Goal: Task Accomplishment & Management: Complete application form

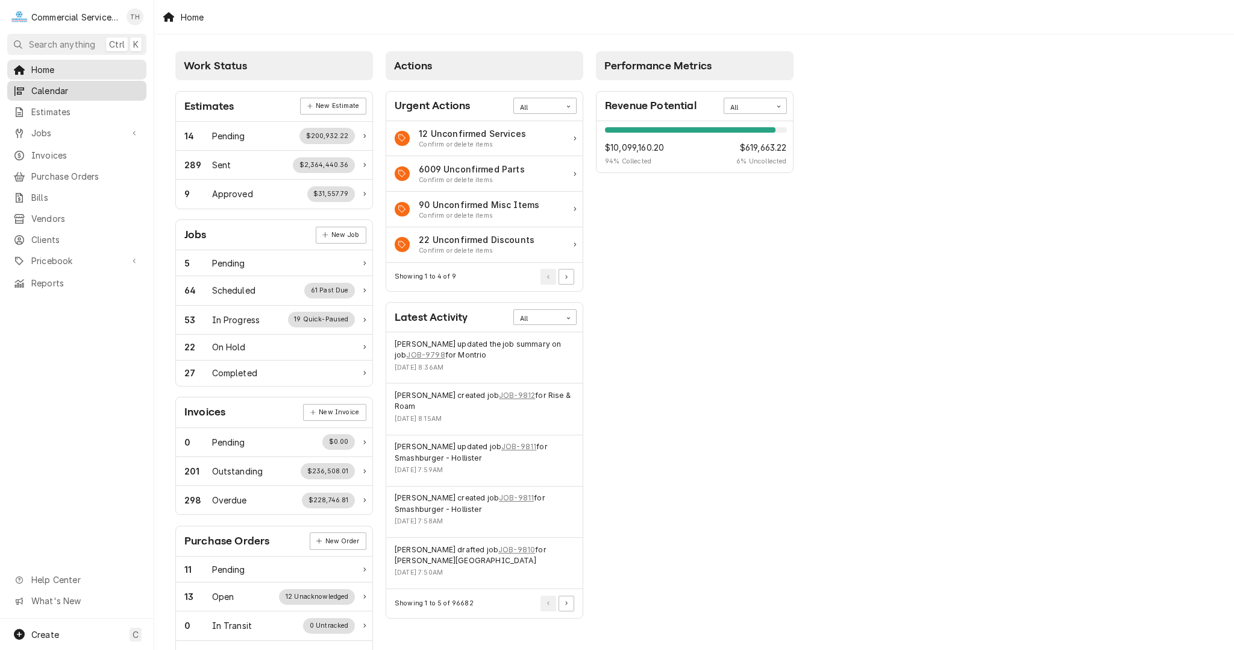
click at [55, 94] on div "Calendar" at bounding box center [77, 90] width 134 height 15
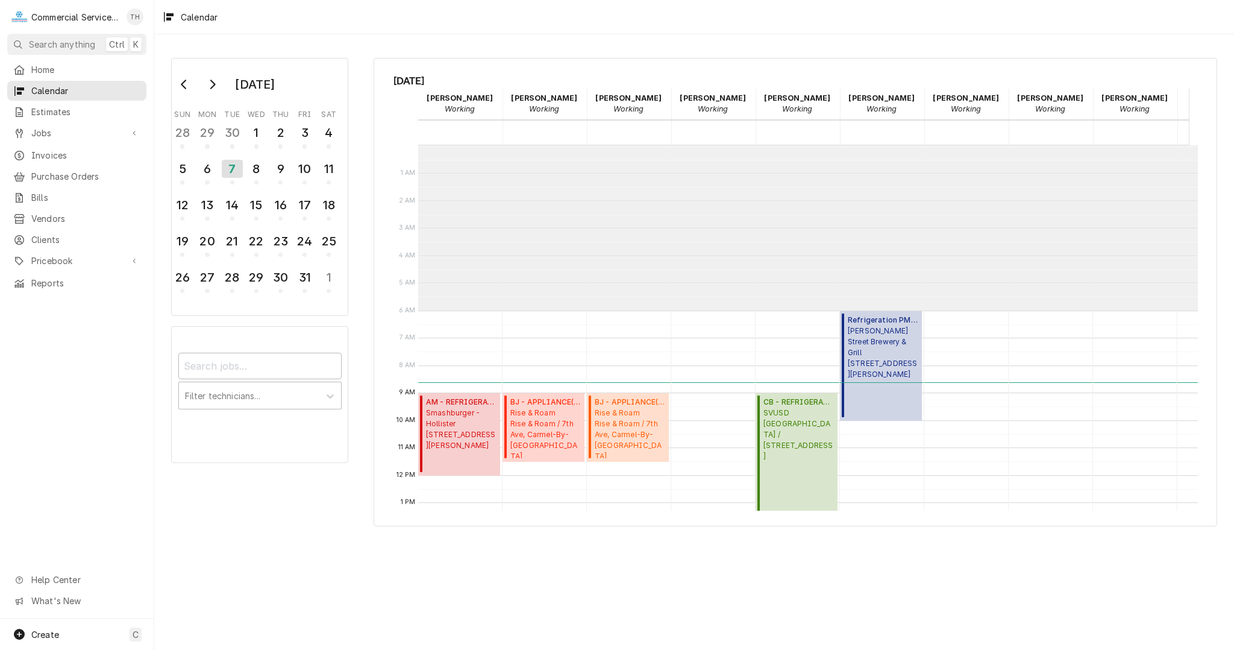
scroll to position [165, 0]
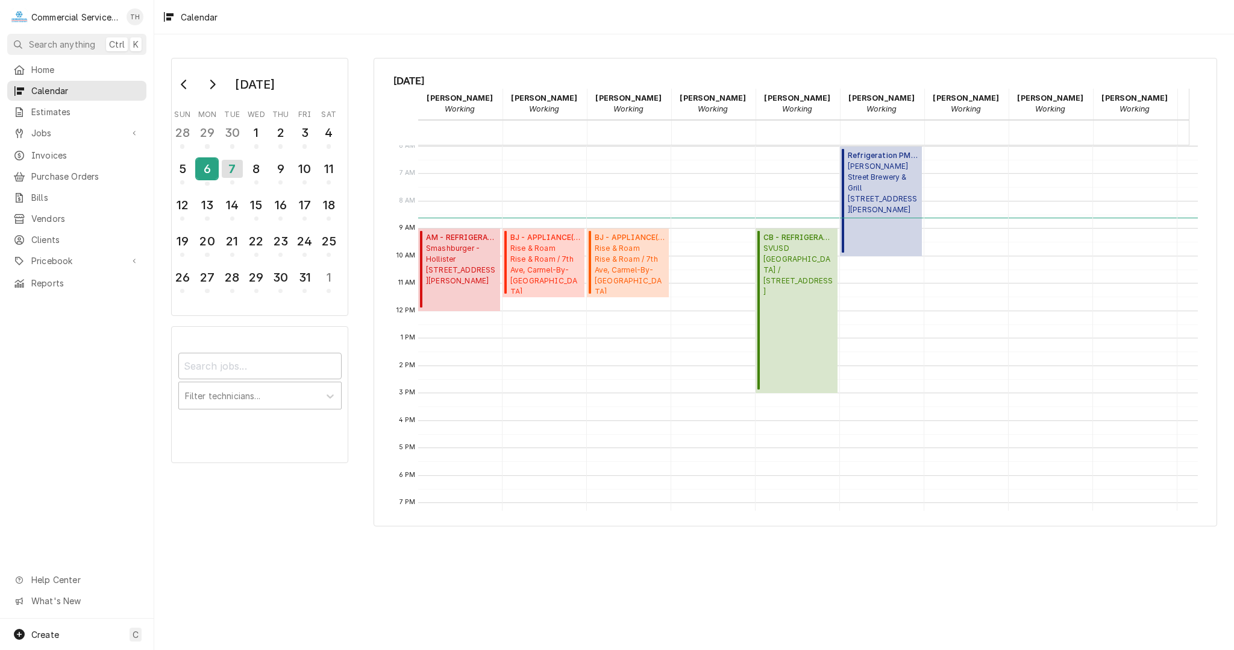
click at [207, 163] on div "6" at bounding box center [206, 169] width 21 height 20
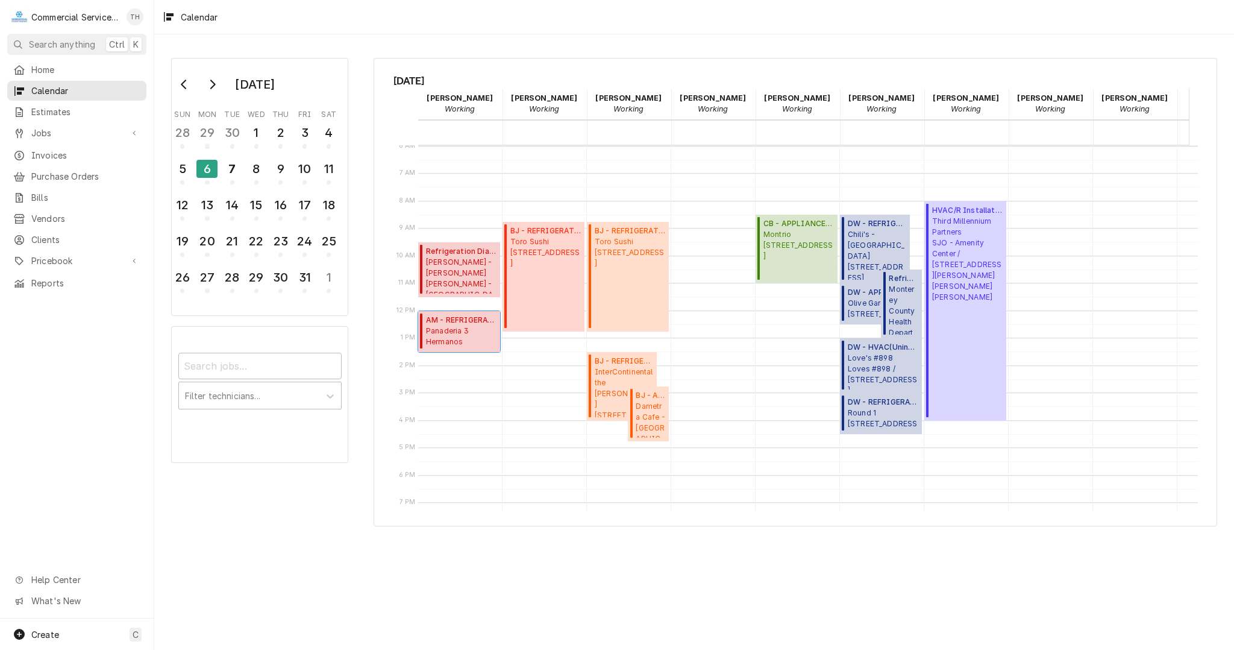
click at [451, 333] on span "Panaderia 3 Hermanos Panaderia 3 Hermanos #4 / 1552 N Sanborn Rd, Salinas, CA 9…" at bounding box center [461, 336] width 71 height 23
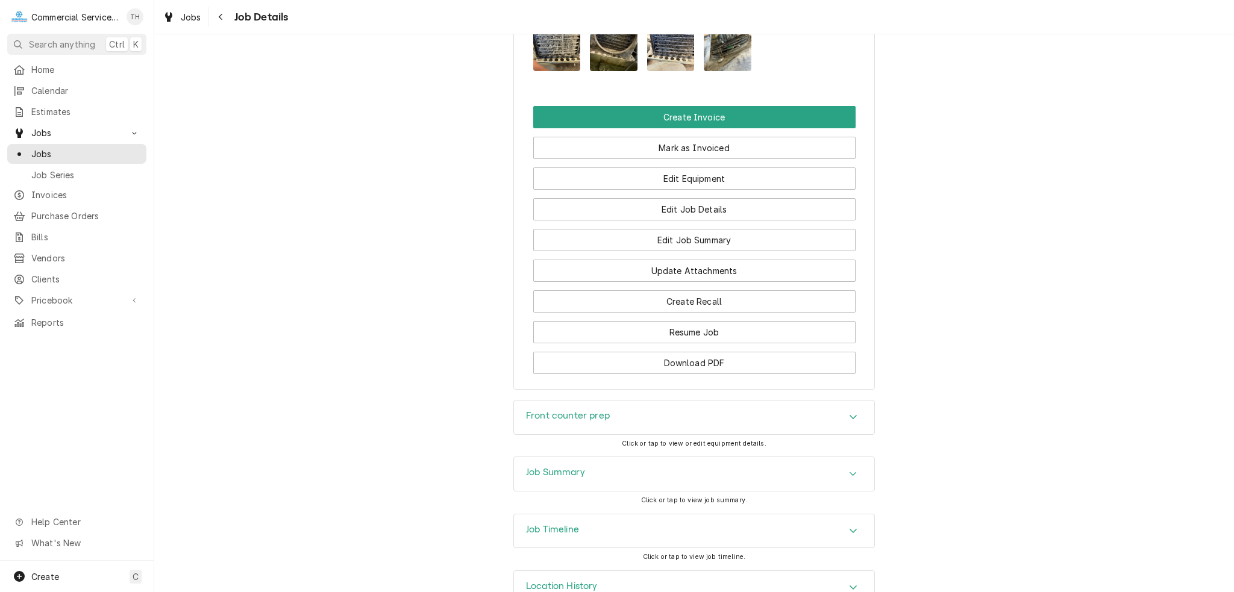
scroll to position [1131, 0]
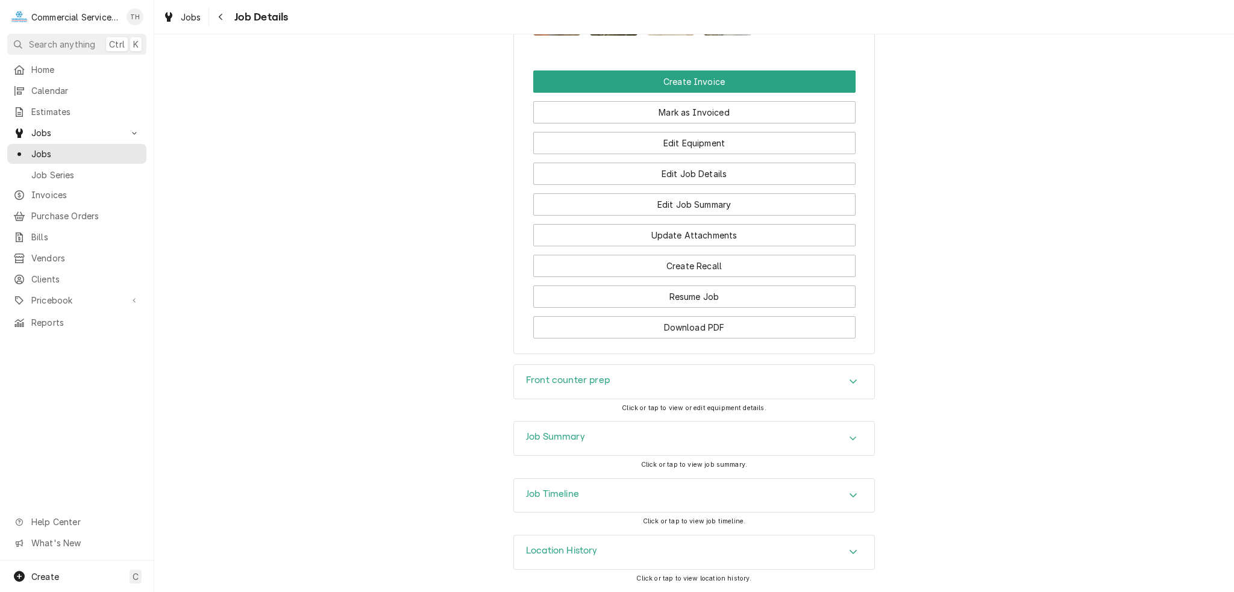
click at [661, 431] on div "Job Summary" at bounding box center [694, 439] width 360 height 34
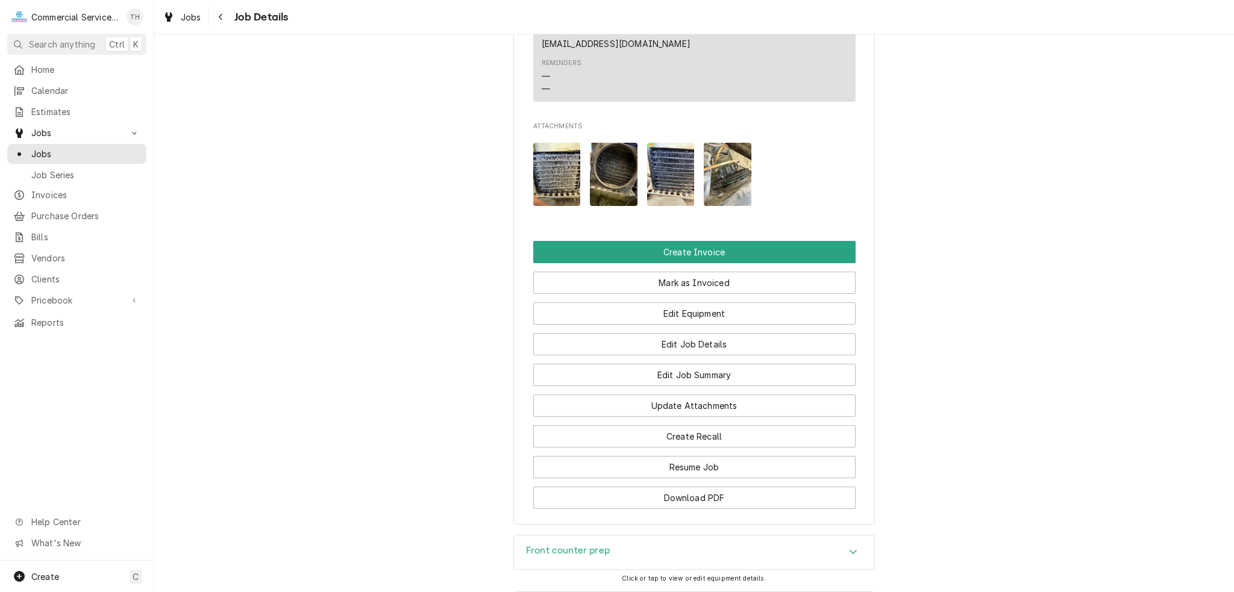
scroll to position [769, 0]
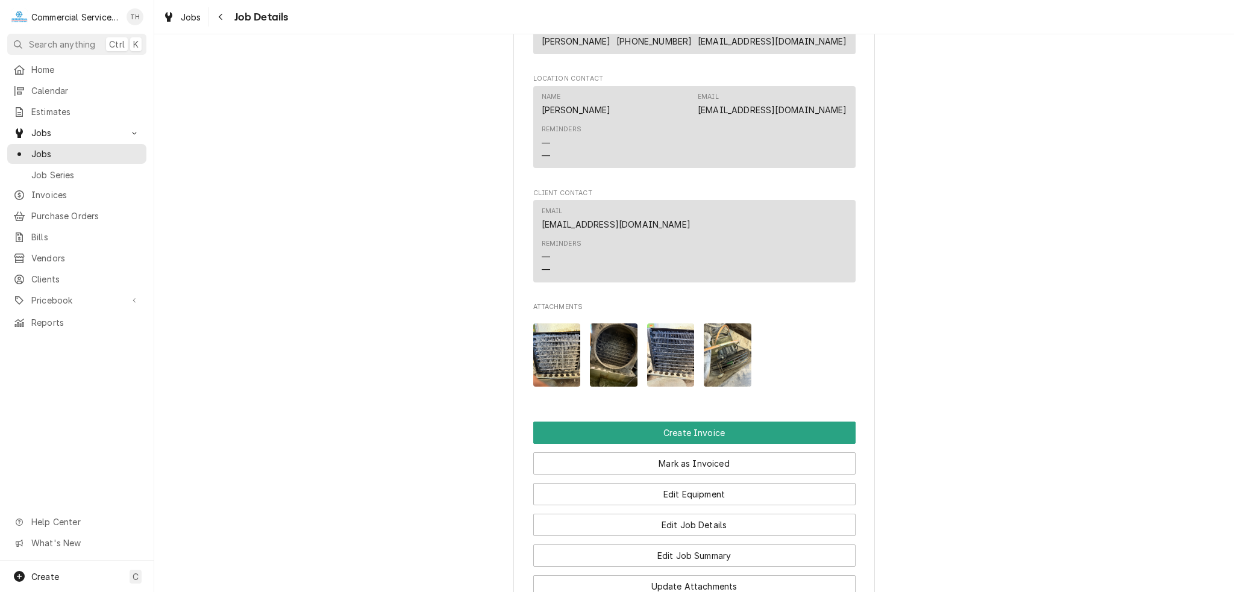
click at [557, 378] on img "Attachments" at bounding box center [557, 355] width 48 height 63
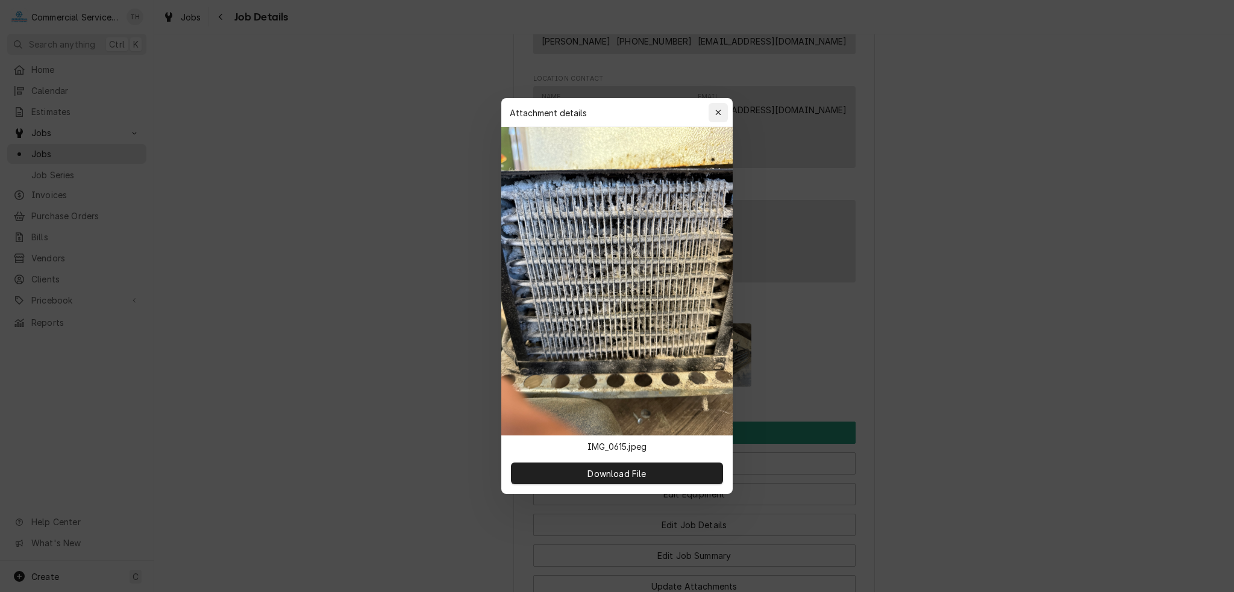
click at [712, 115] on div "button" at bounding box center [718, 113] width 12 height 12
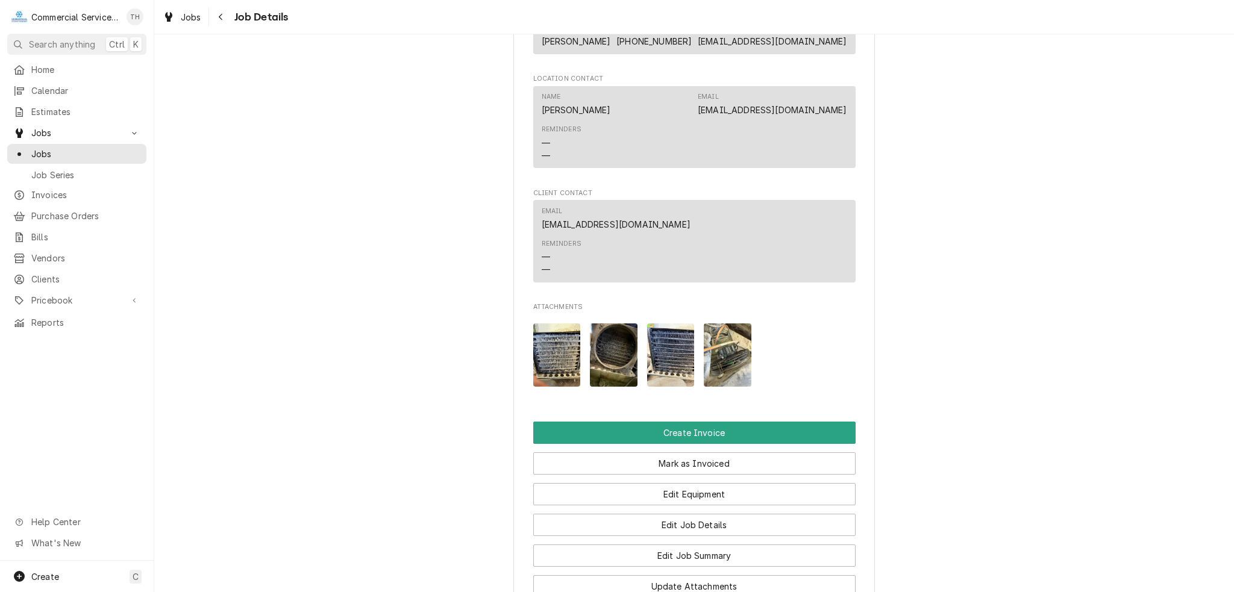
click at [597, 367] on img "Attachments" at bounding box center [614, 355] width 48 height 63
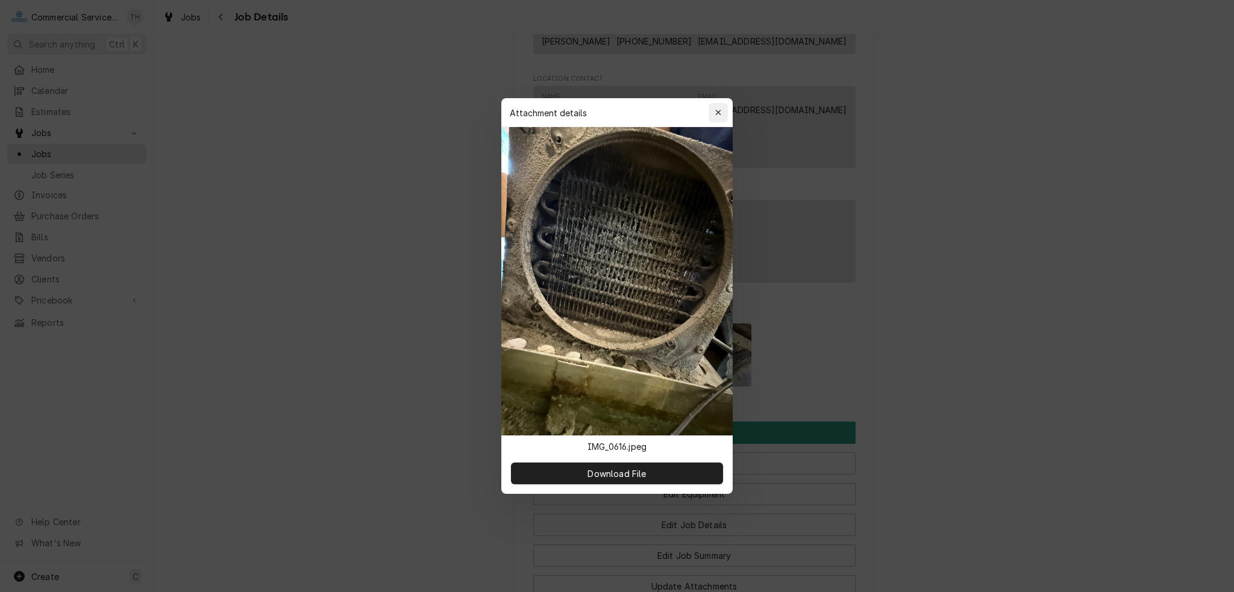
click at [722, 108] on div "button" at bounding box center [718, 113] width 12 height 12
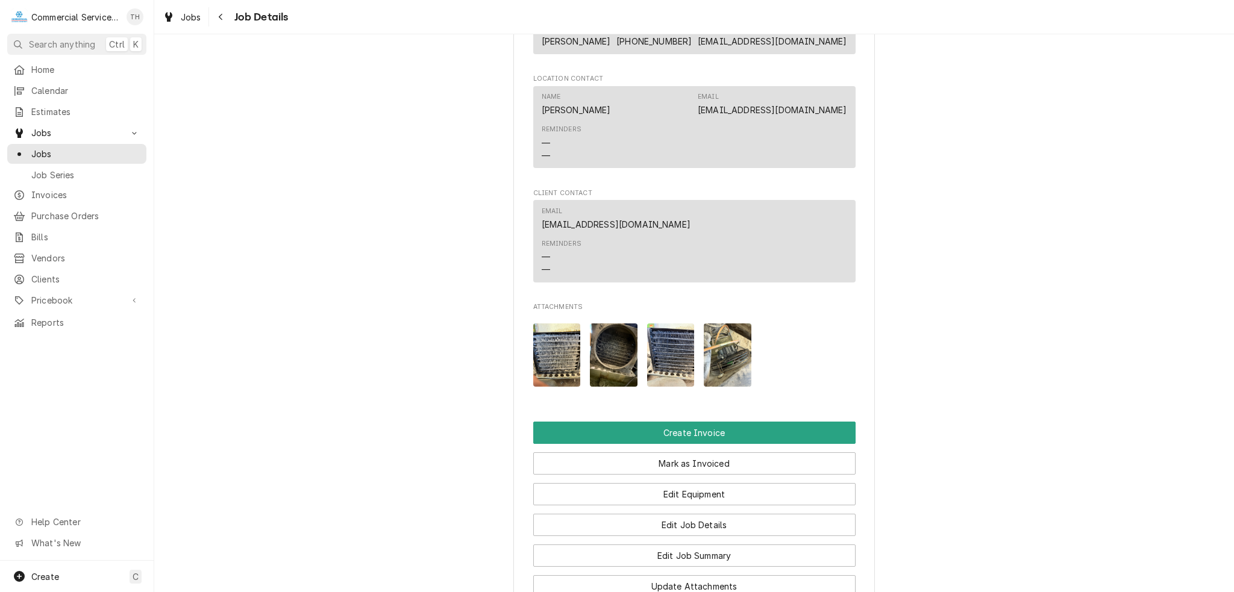
click at [674, 364] on img "Attachments" at bounding box center [671, 355] width 48 height 63
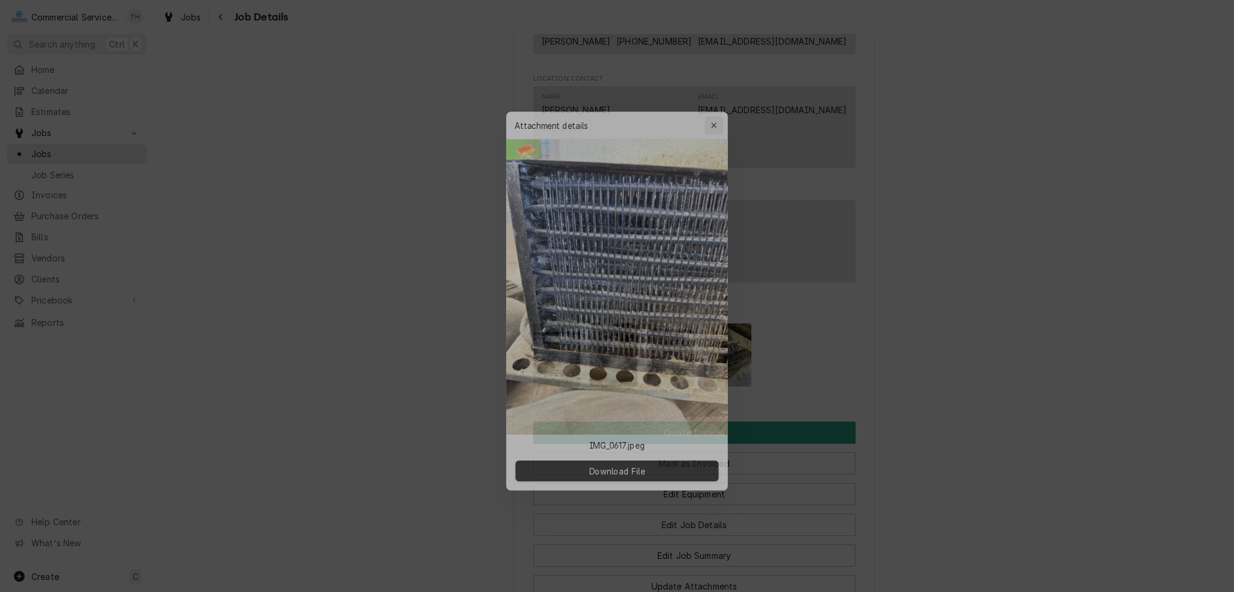
click at [718, 113] on icon "button" at bounding box center [717, 112] width 5 height 5
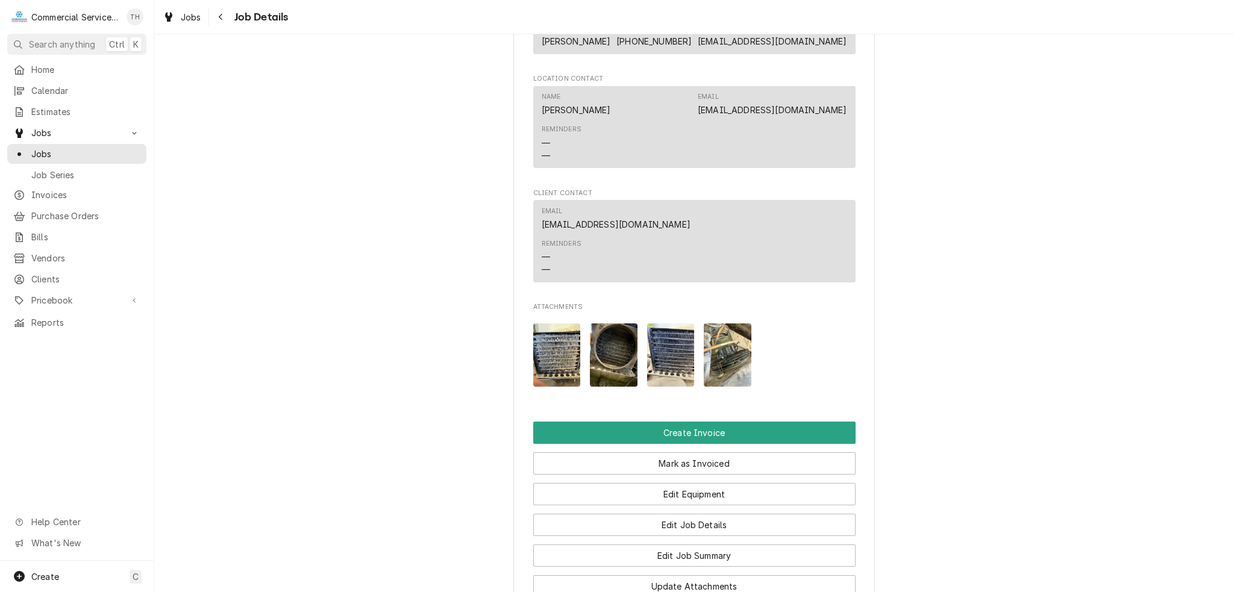
click at [721, 375] on img "Attachments" at bounding box center [728, 355] width 48 height 63
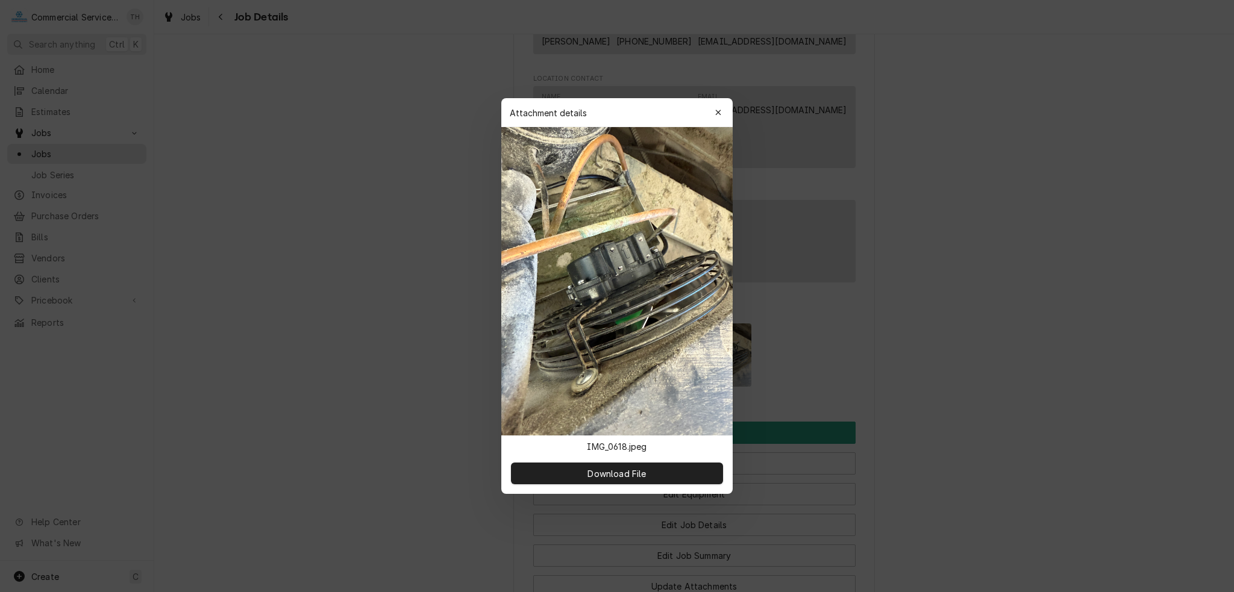
click at [707, 111] on div "Attachment details Close" at bounding box center [616, 112] width 231 height 29
click at [713, 111] on div "button" at bounding box center [718, 113] width 12 height 12
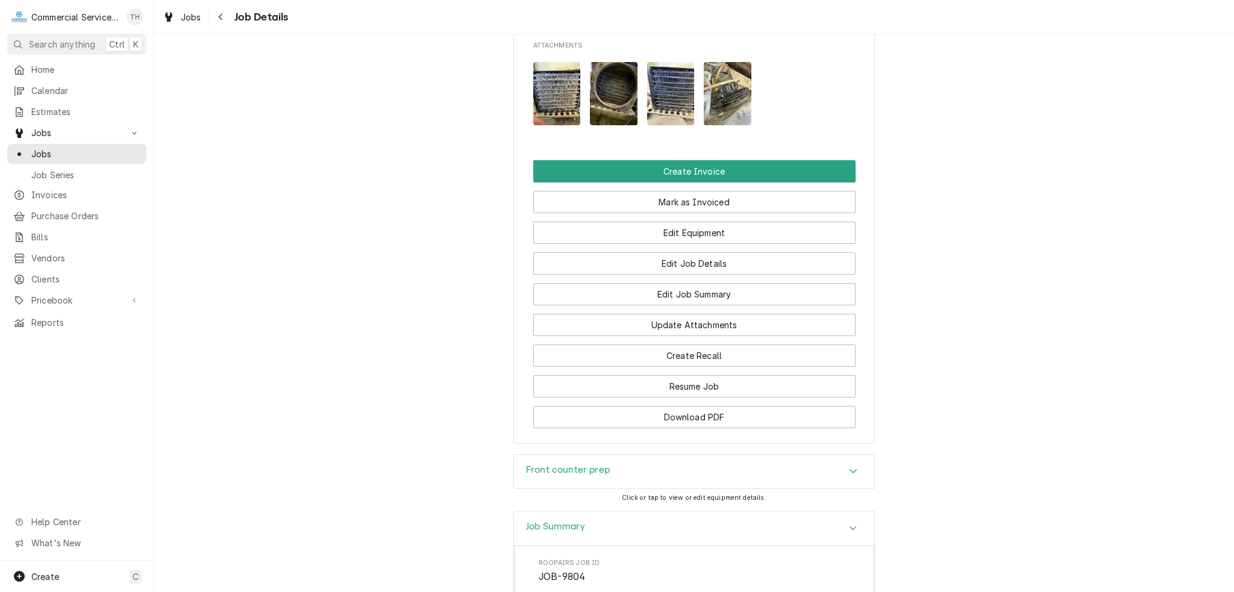
scroll to position [1010, 0]
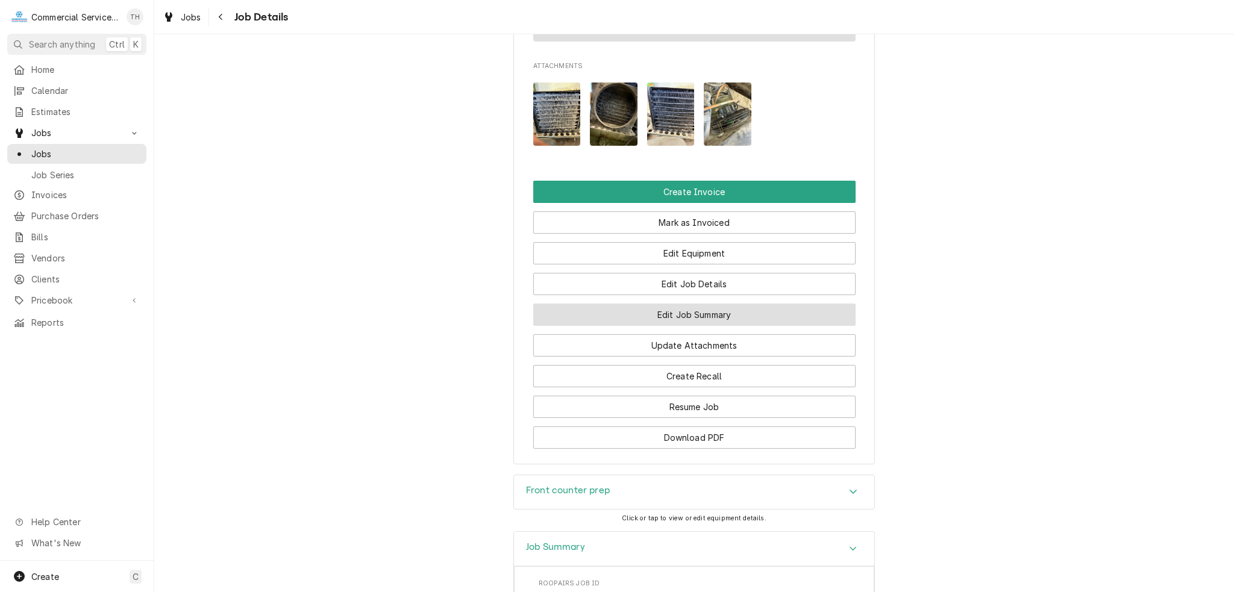
click at [675, 326] on button "Edit Job Summary" at bounding box center [694, 315] width 322 height 22
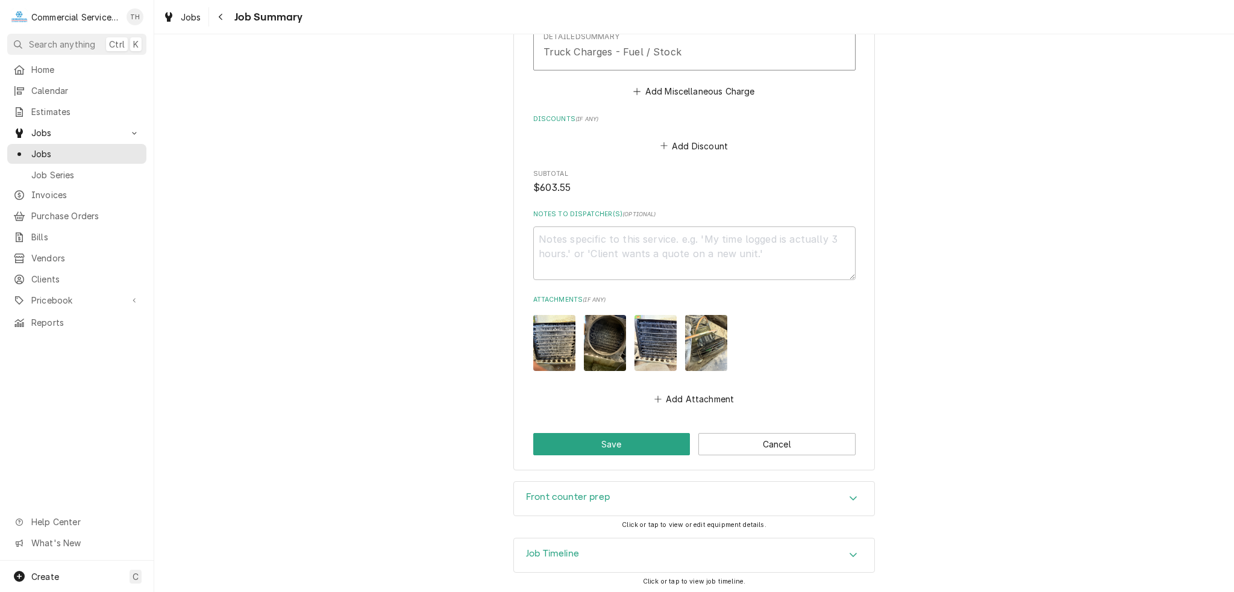
scroll to position [1000, 0]
click at [599, 438] on button "Save" at bounding box center [611, 444] width 157 height 22
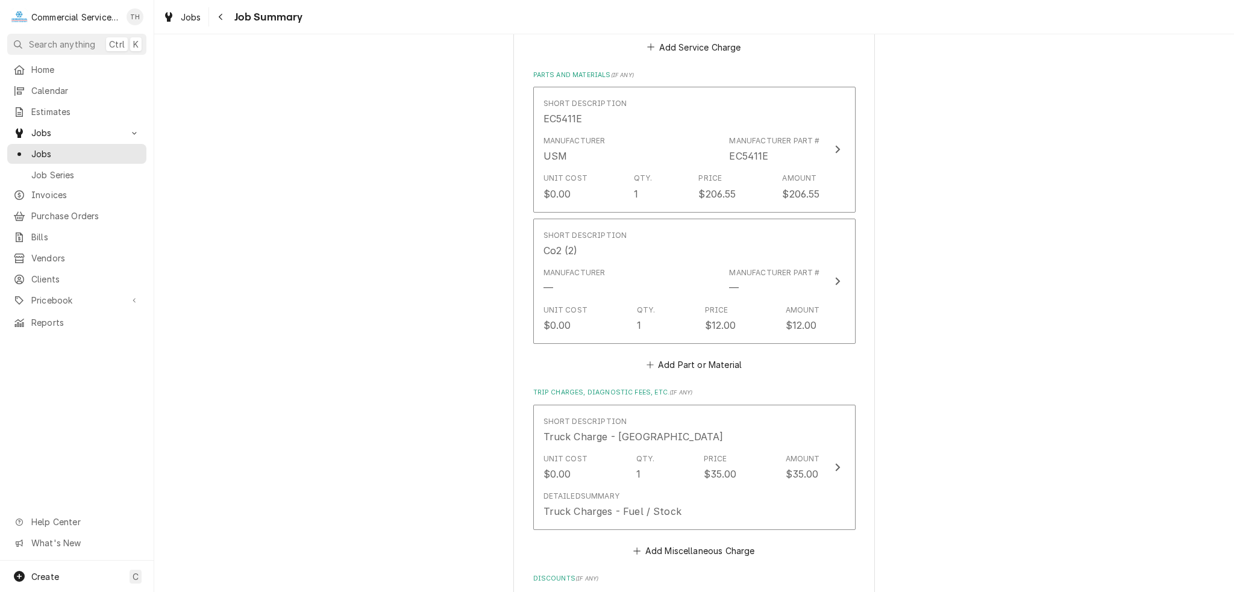
type textarea "x"
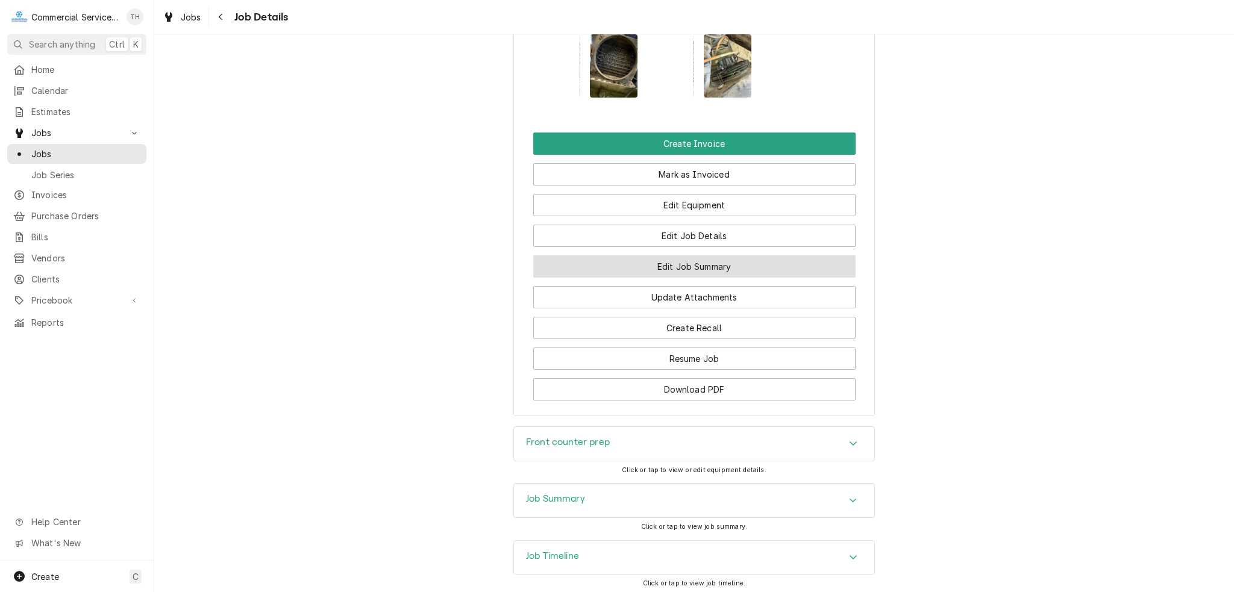
scroll to position [1131, 0]
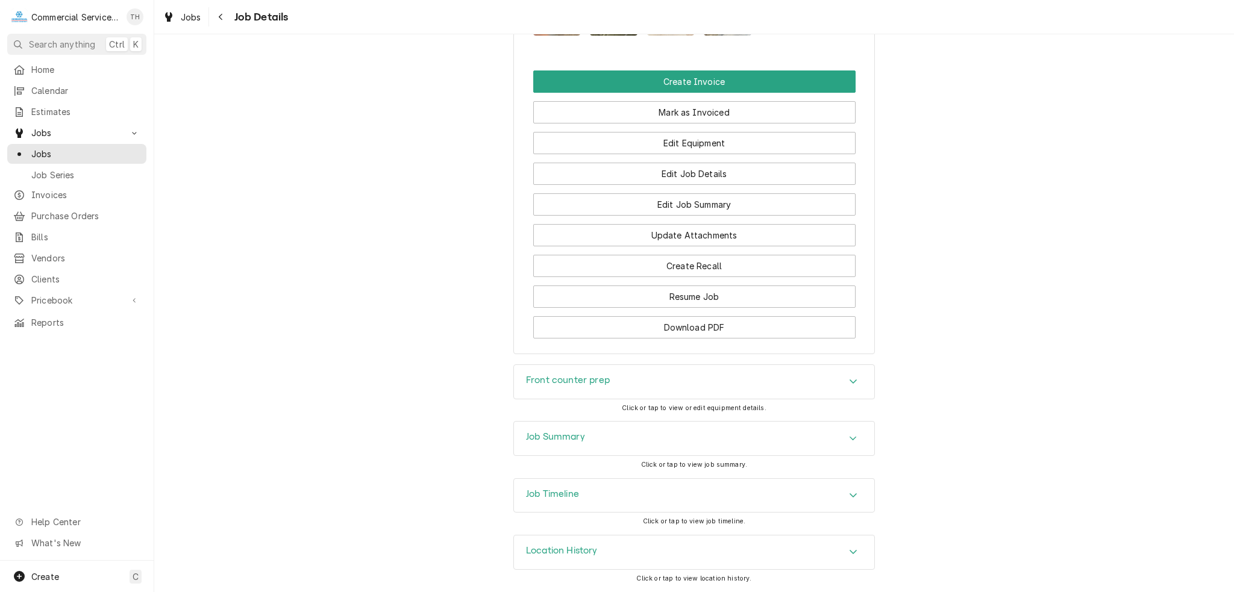
click at [658, 436] on div "Job Summary" at bounding box center [694, 439] width 360 height 34
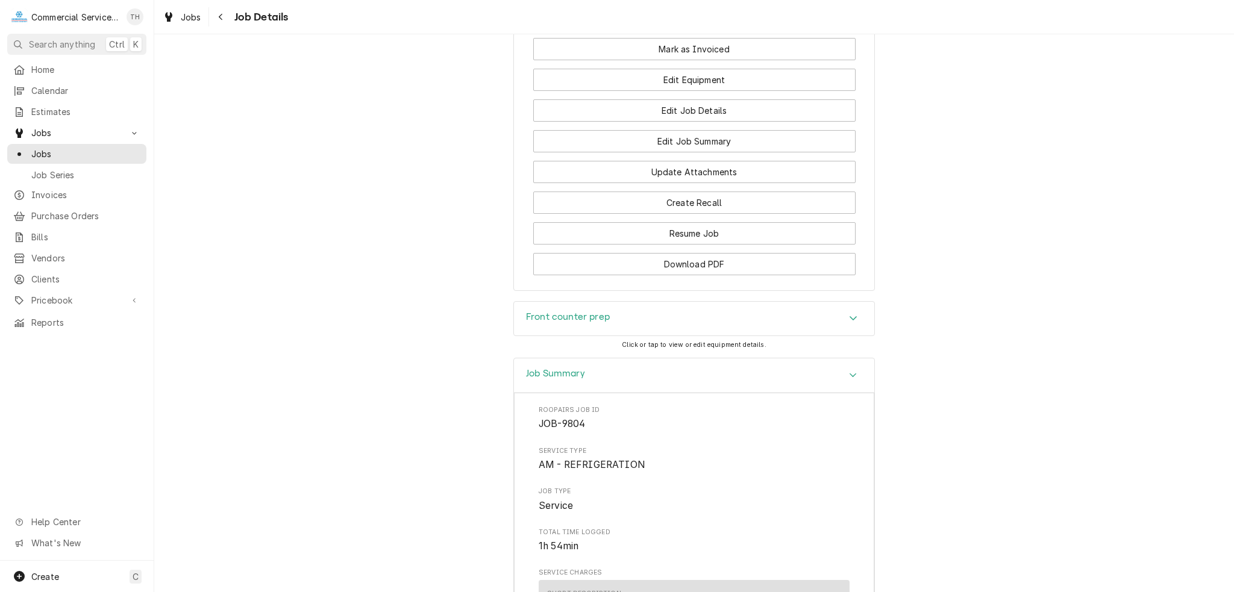
scroll to position [1058, 0]
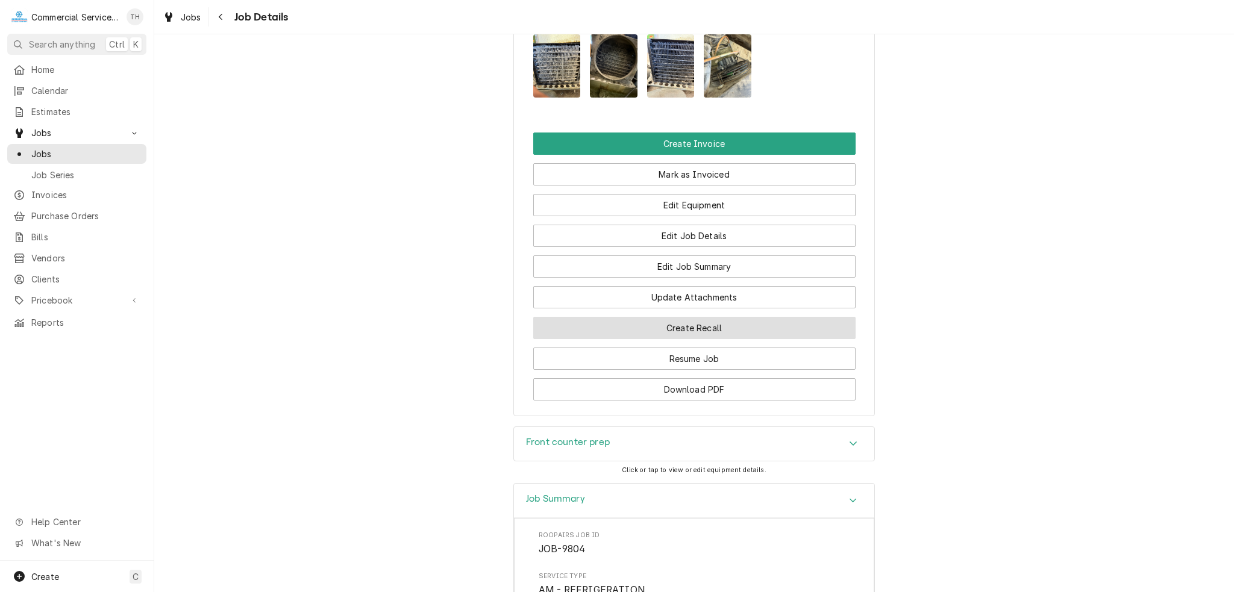
click at [751, 339] on button "Create Recall" at bounding box center [694, 328] width 322 height 22
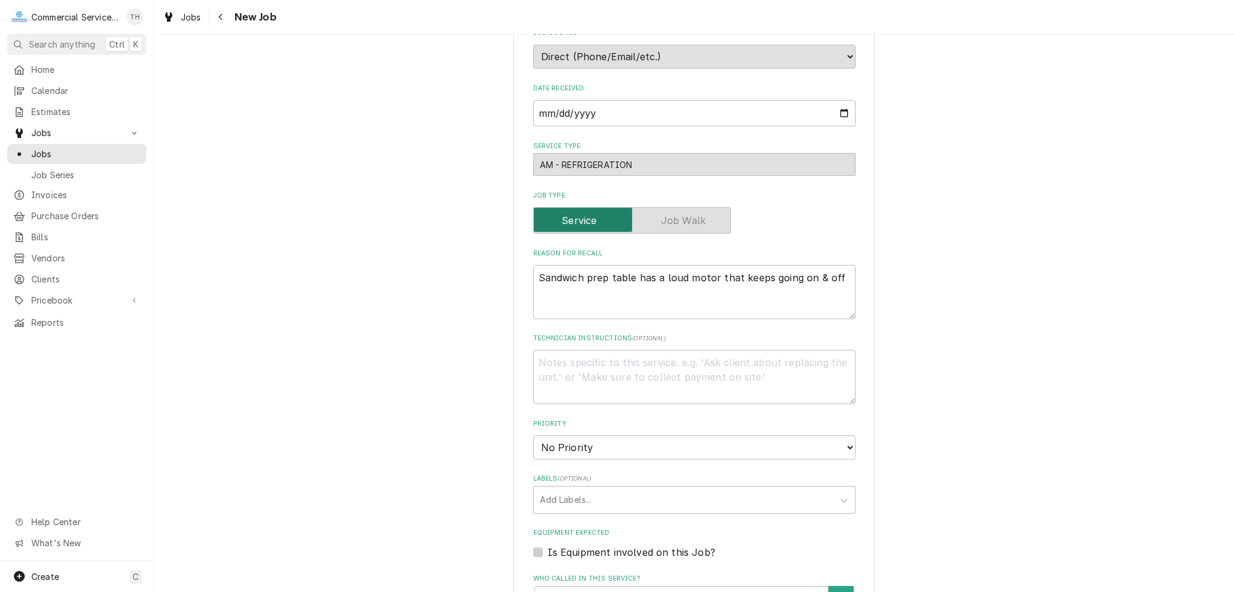
scroll to position [241, 0]
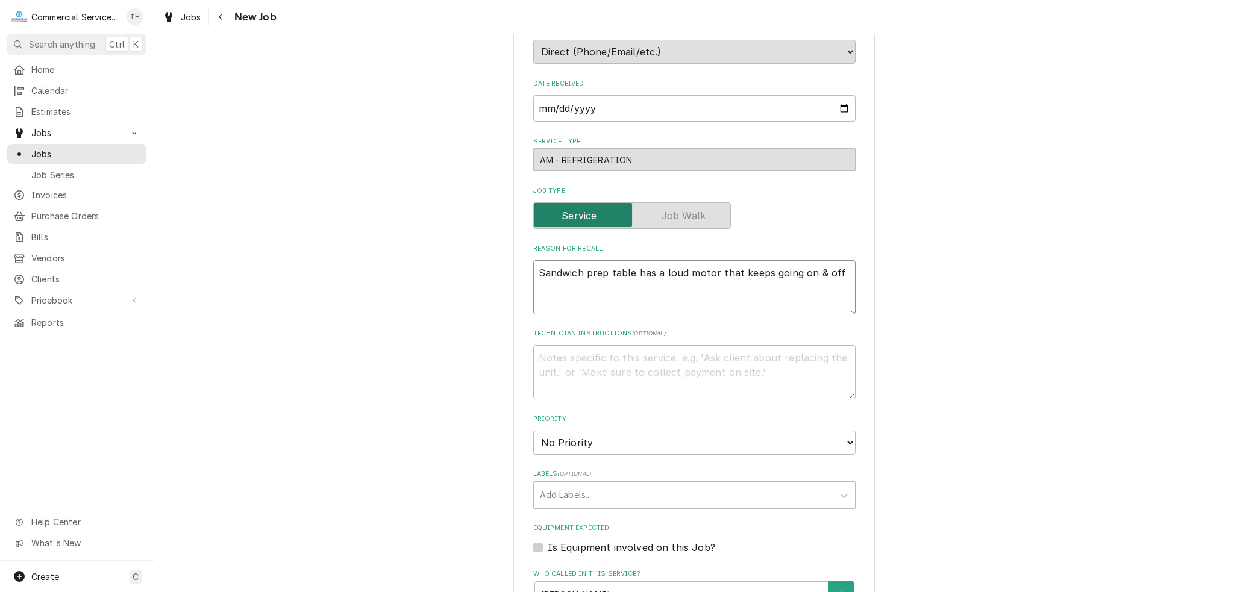
click at [830, 268] on textarea "Sandwich prep table has a loud motor that keeps going on & off" at bounding box center [694, 287] width 322 height 54
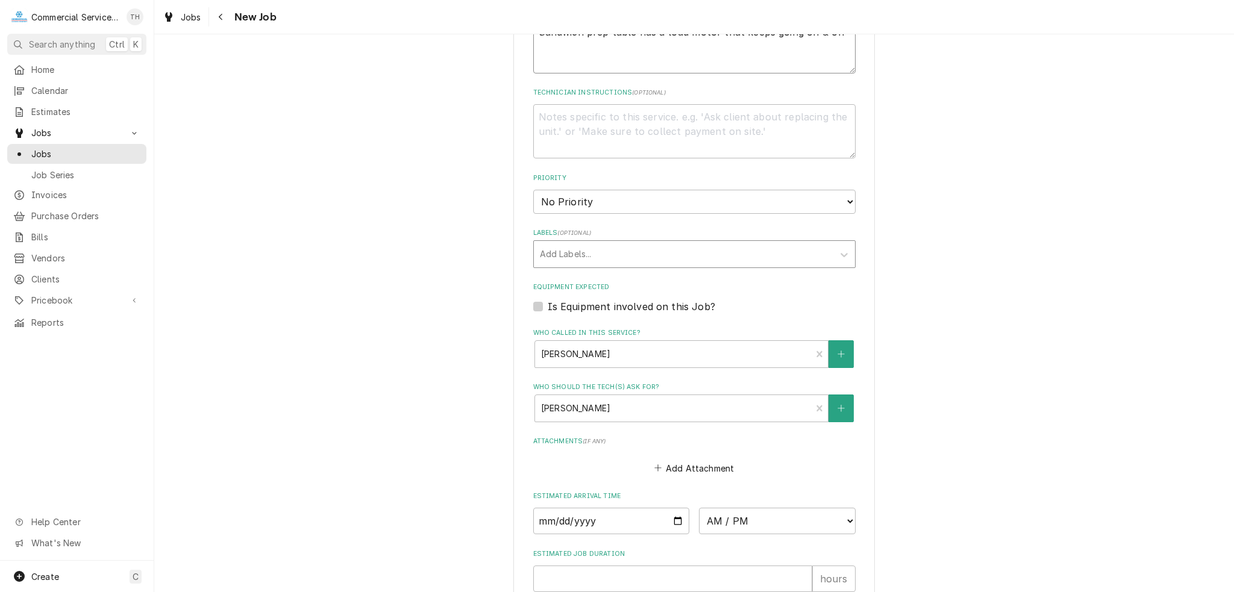
scroll to position [301, 0]
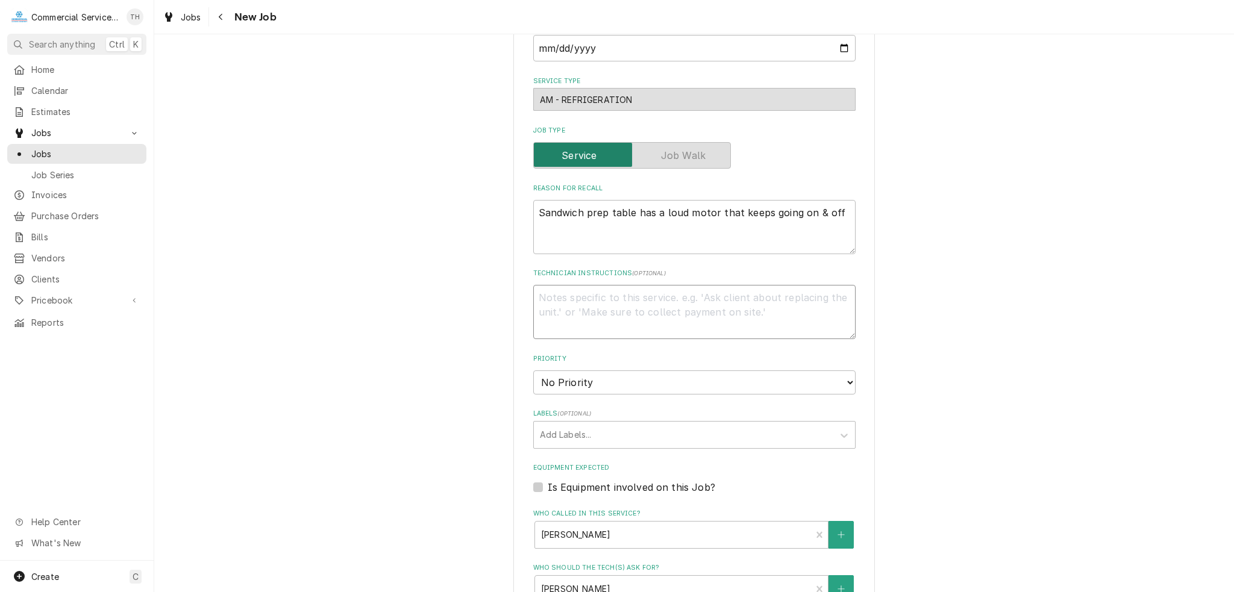
click at [614, 294] on textarea "Technician Instructions ( optional )" at bounding box center [694, 312] width 322 height 54
type textarea "x"
type textarea "p"
type textarea "x"
type textarea "pl"
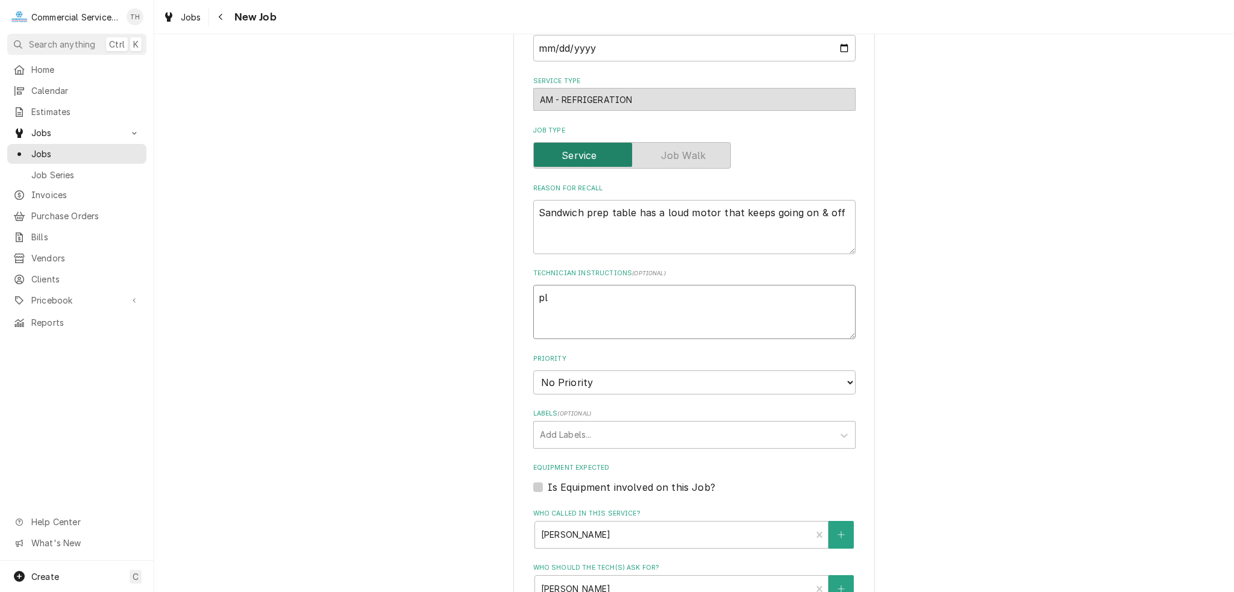
type textarea "x"
type textarea "ple"
type textarea "x"
type textarea "plea"
type textarea "x"
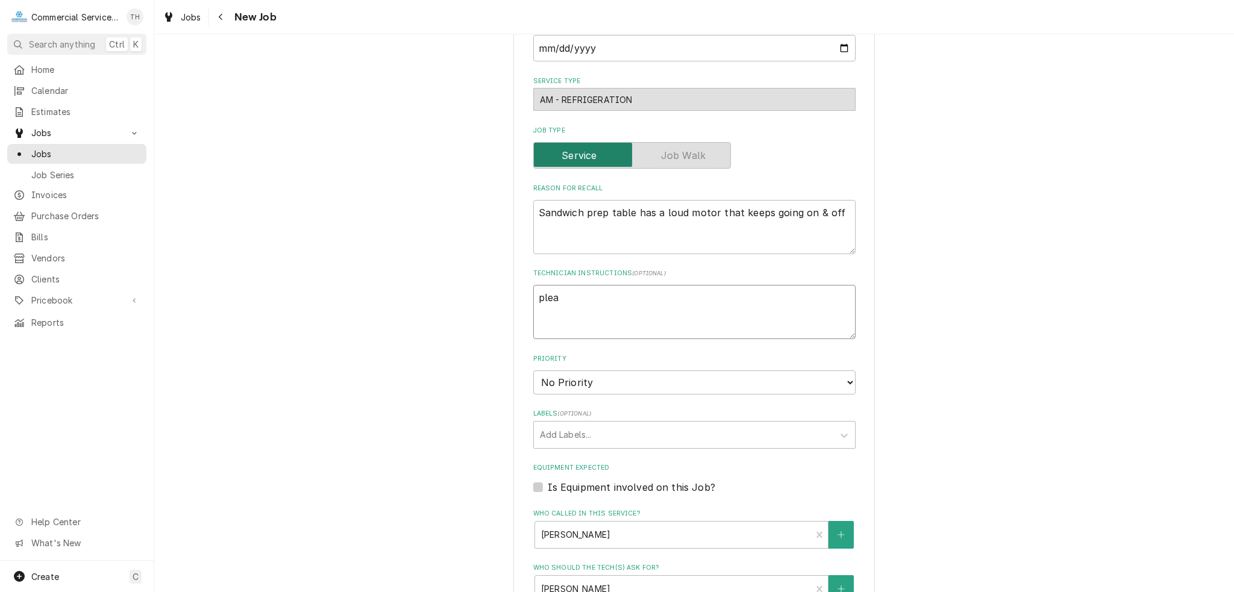
type textarea "pleas"
type textarea "x"
type textarea "please"
type textarea "x"
type textarea "please"
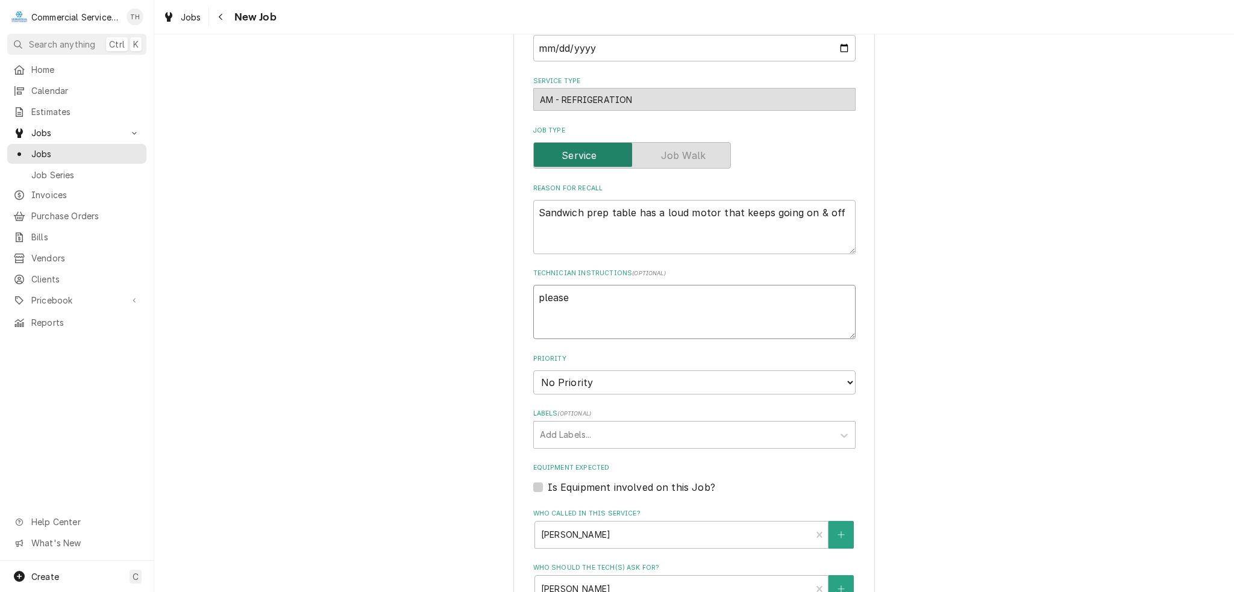
type textarea "x"
type textarea "please a"
type textarea "x"
type textarea "please ad"
type textarea "x"
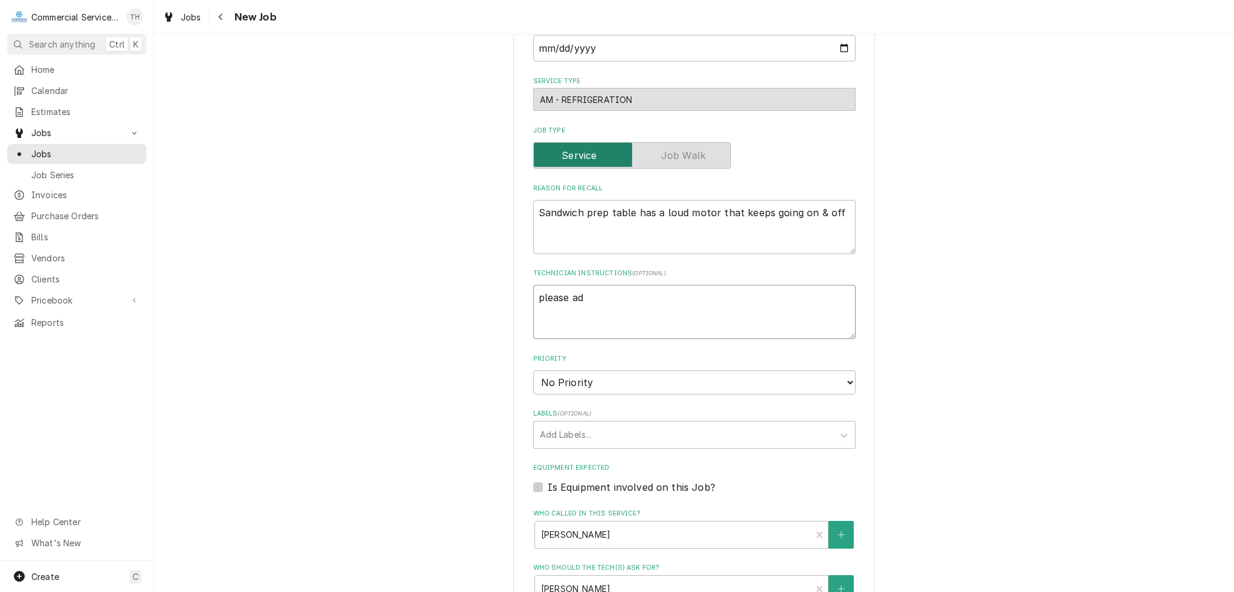
type textarea "please add"
type textarea "x"
type textarea "please add"
type textarea "x"
type textarea "please add m"
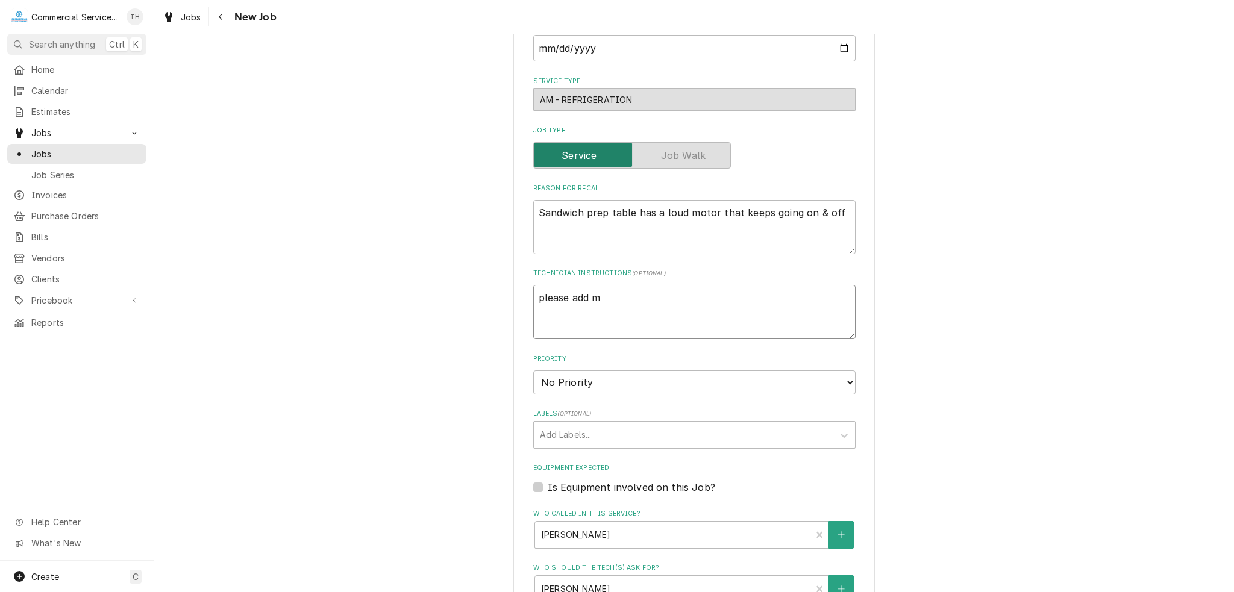
type textarea "x"
type textarea "please add mo"
type textarea "x"
type textarea "please add mod"
type textarea "x"
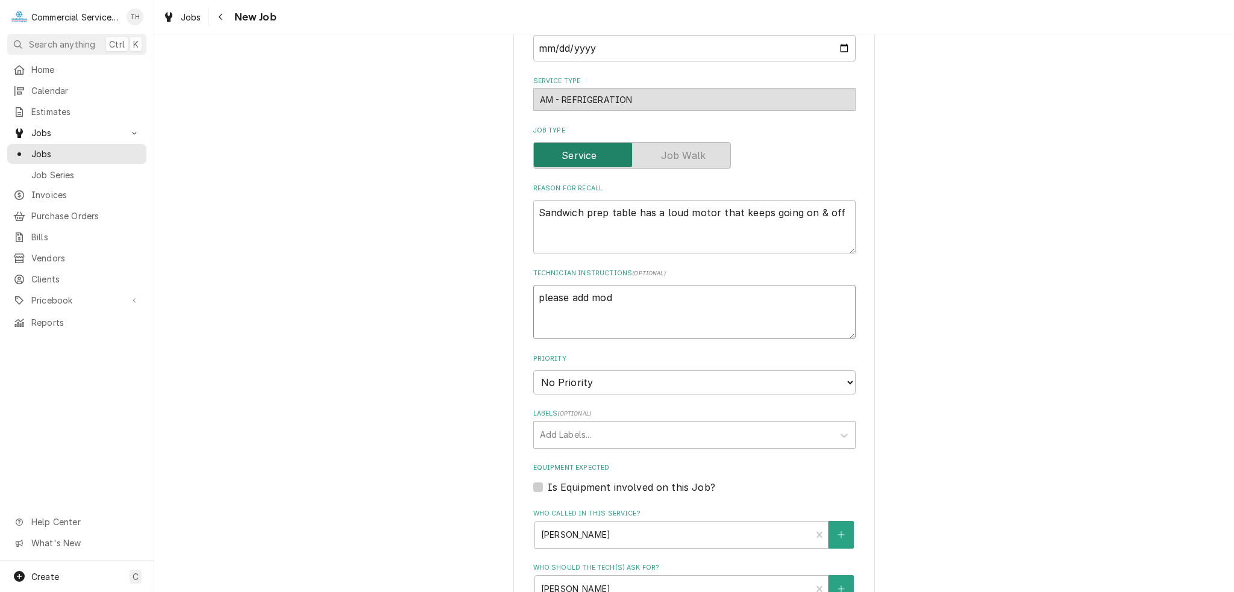
type textarea "please add mode"
type textarea "x"
type textarea "please add model"
type textarea "x"
type textarea "please add model"
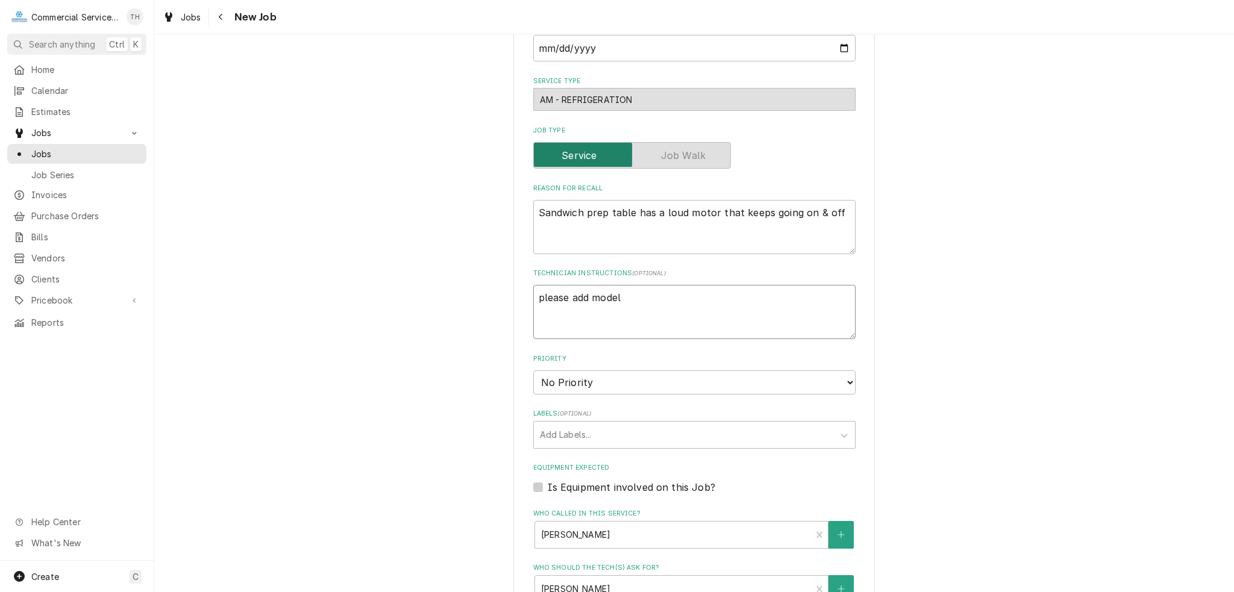
type textarea "x"
type textarea "please add model n"
type textarea "x"
type textarea "please add model nu"
type textarea "x"
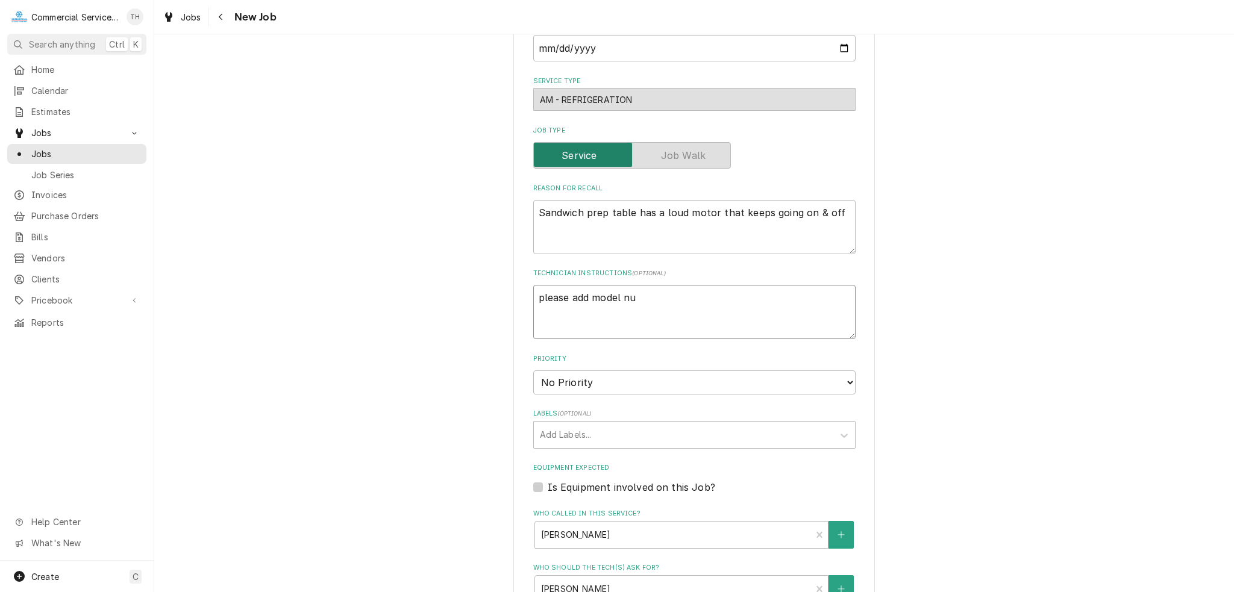
type textarea "please add model num"
type textarea "x"
type textarea "please add model numb"
type textarea "x"
type textarea "please add model number"
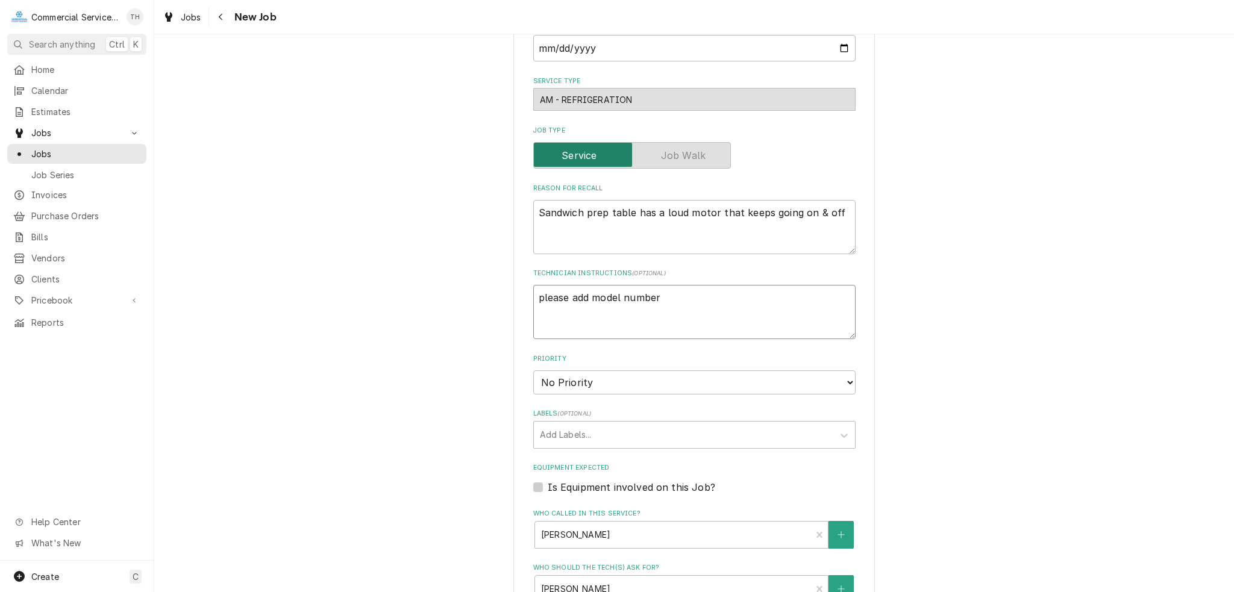
type textarea "x"
type textarea "please add model number"
type textarea "x"
type textarea "please add model number /"
type textarea "x"
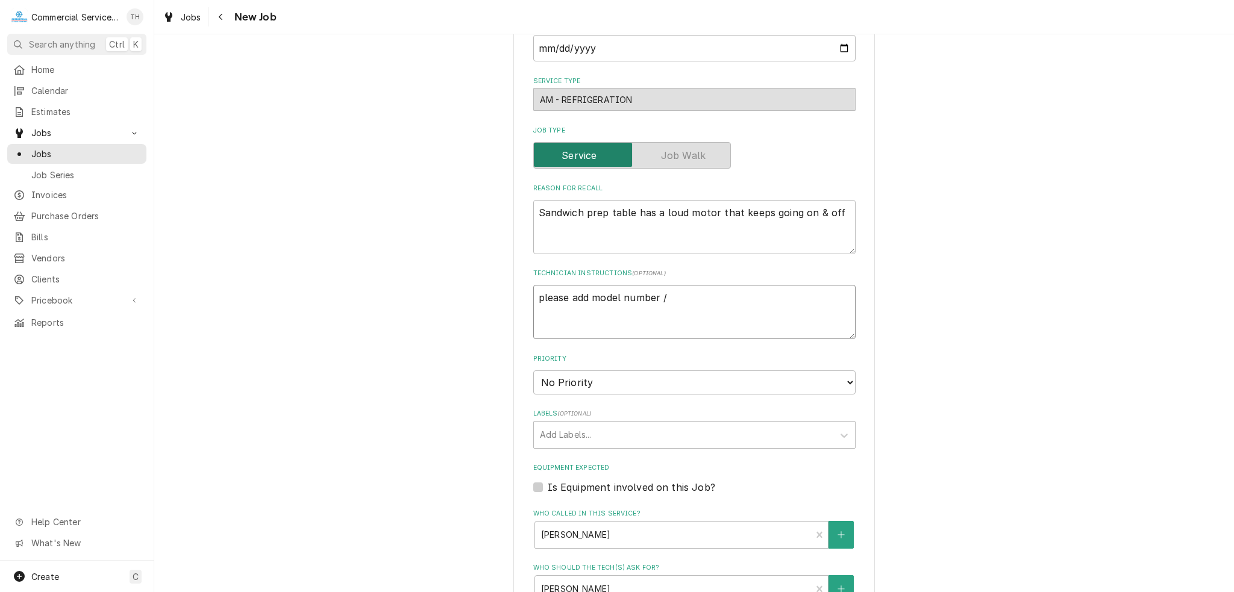
type textarea "please add model number /"
type textarea "x"
type textarea "please add model number /"
type textarea "x"
type textarea "please add model number"
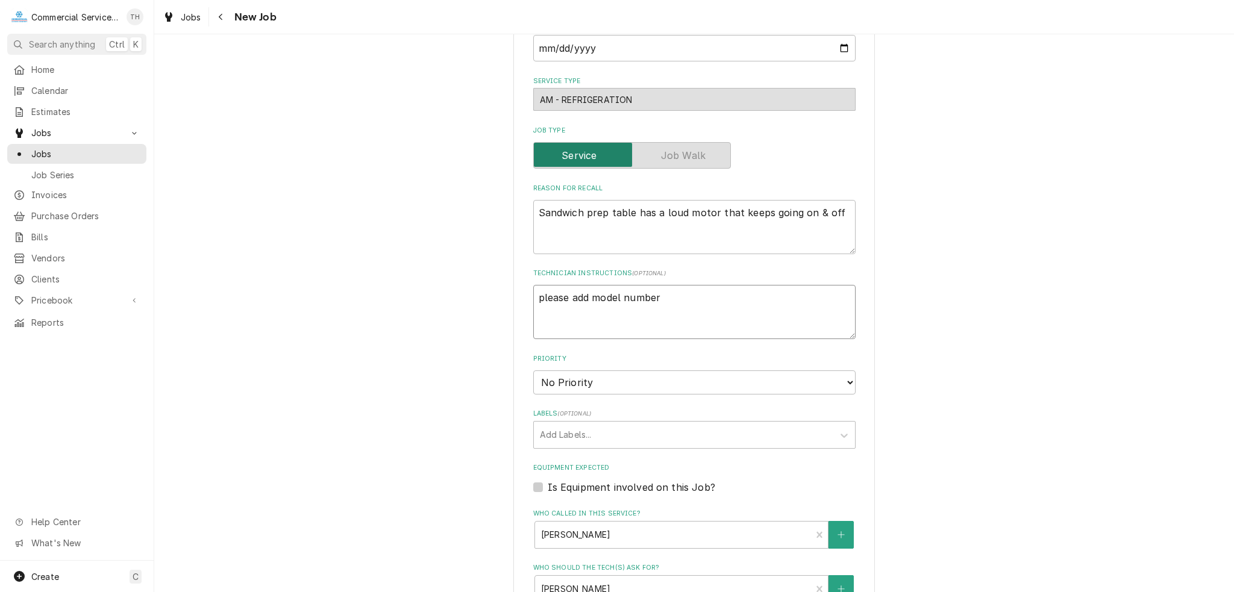
type textarea "x"
type textarea "please add model number"
type textarea "x"
type textarea "please add model number o"
type textarea "x"
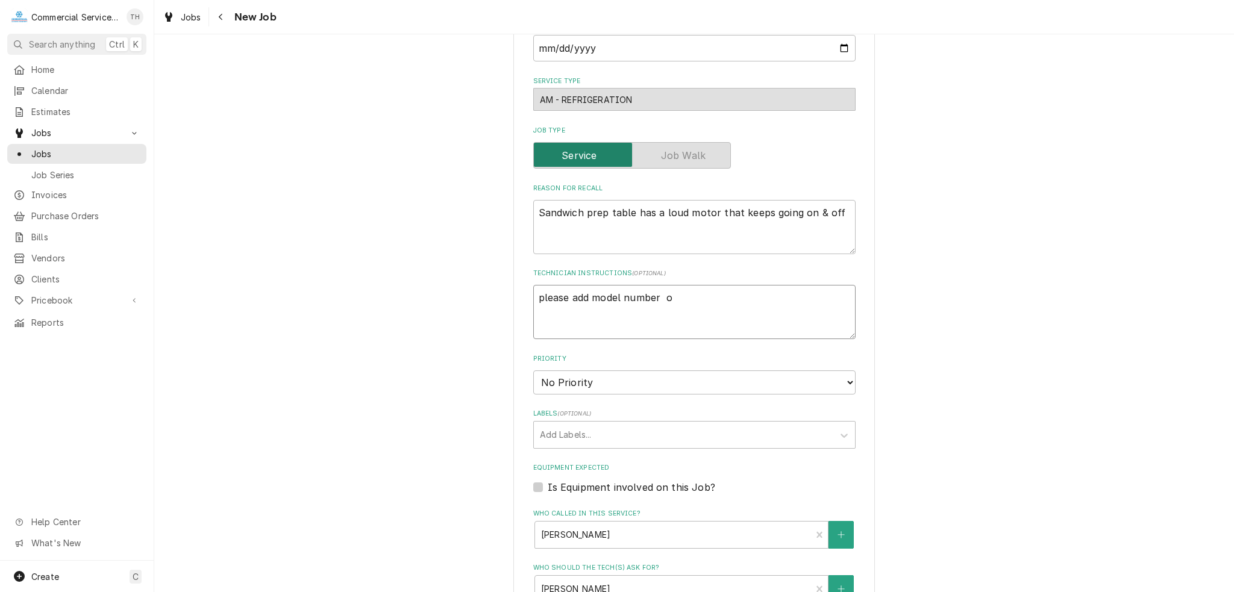
type textarea "please add model number of"
type textarea "x"
type textarea "please add model number o"
type textarea "x"
type textarea "please add model number"
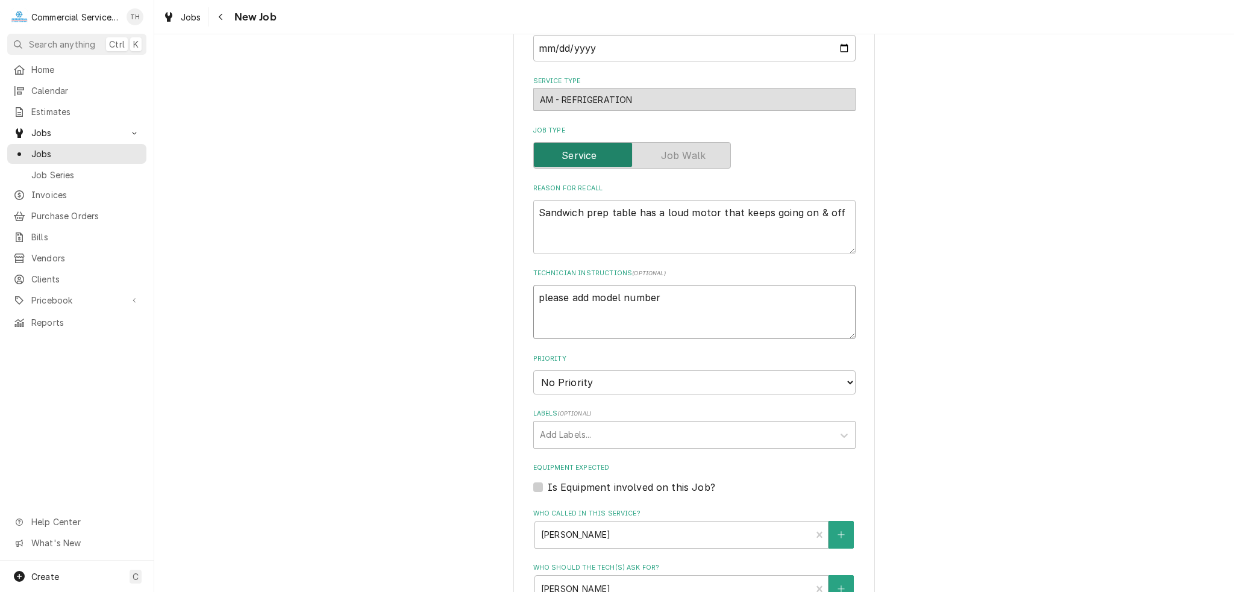
type textarea "x"
type textarea "please add model number"
type textarea "x"
type textarea "please add model number o"
type textarea "x"
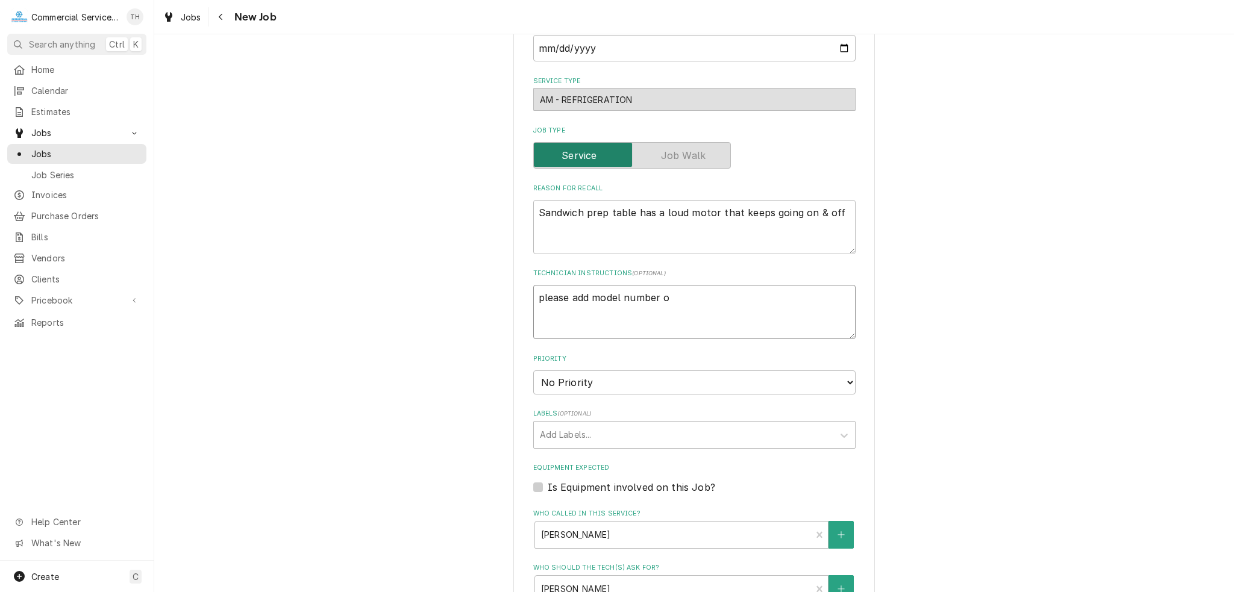
type textarea "please add model number of"
type textarea "x"
type textarea "please add model number of"
type textarea "x"
type textarea "please add model number of u"
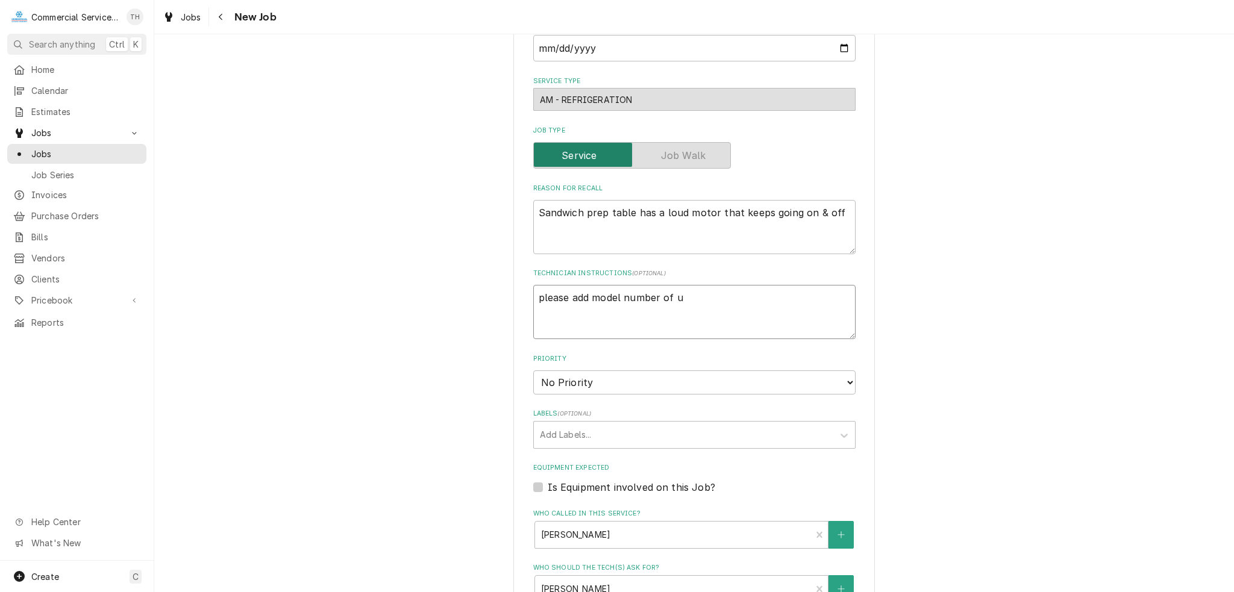
type textarea "x"
type textarea "please add model number of un"
type textarea "x"
type textarea "please add model number of uni"
type textarea "x"
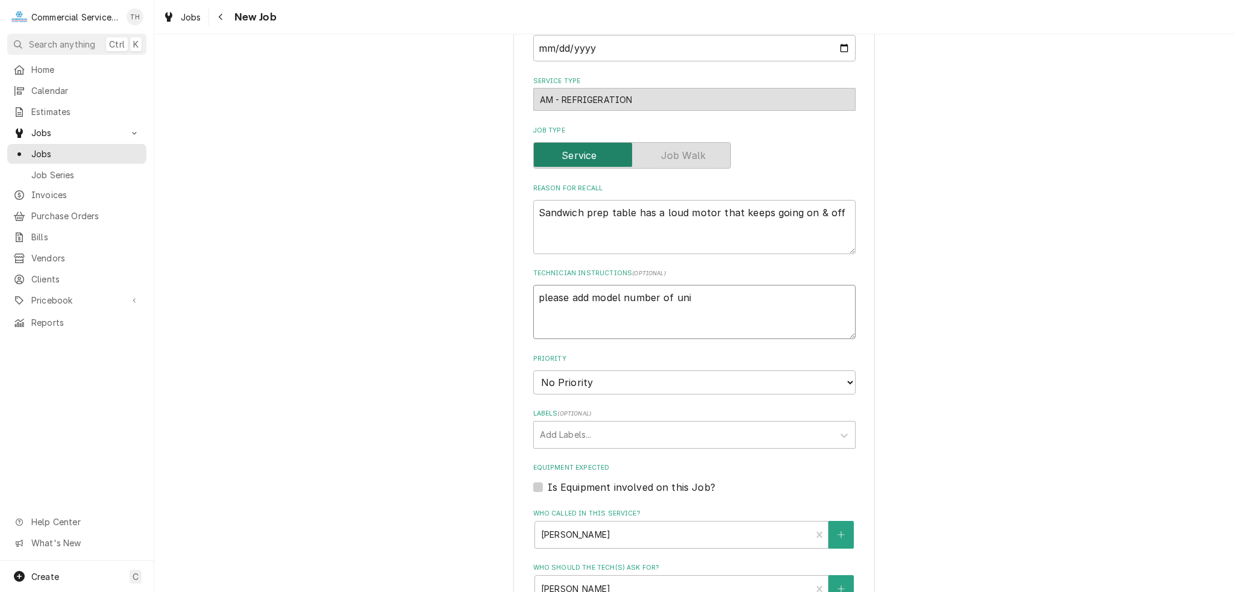
type textarea "please add model number of unit"
type textarea "x"
type textarea "please add model number of unit."
type textarea "x"
type textarea "please add model number of unit."
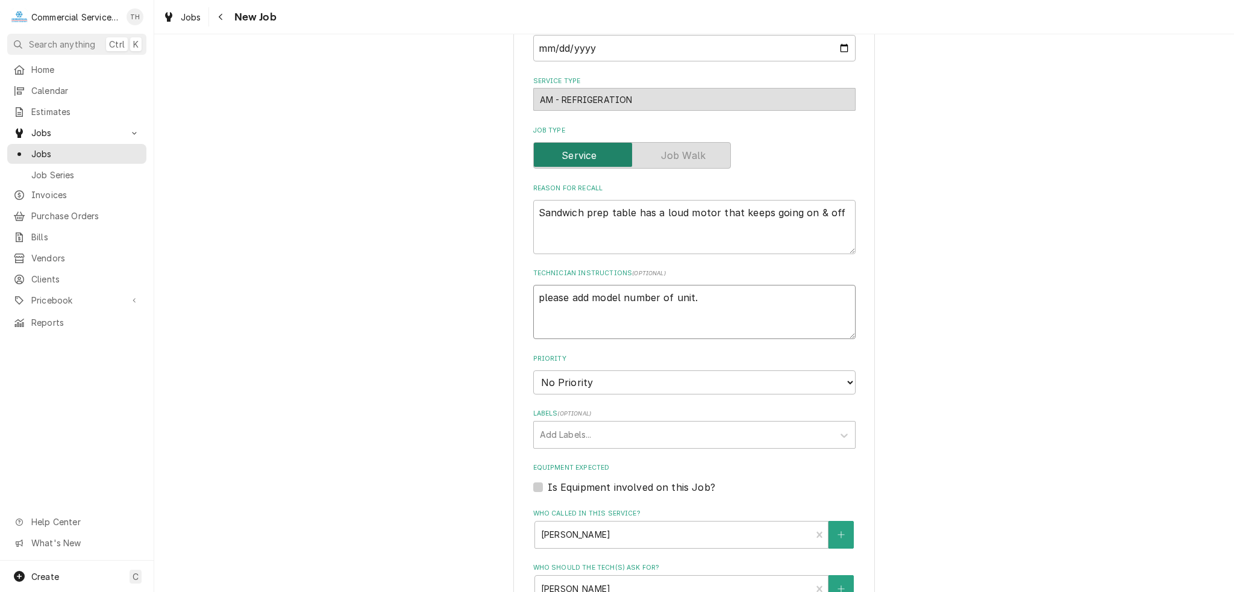
type textarea "x"
type textarea "please add model number of unit."
type textarea "x"
type textarea "please add model number of unit. C"
type textarea "x"
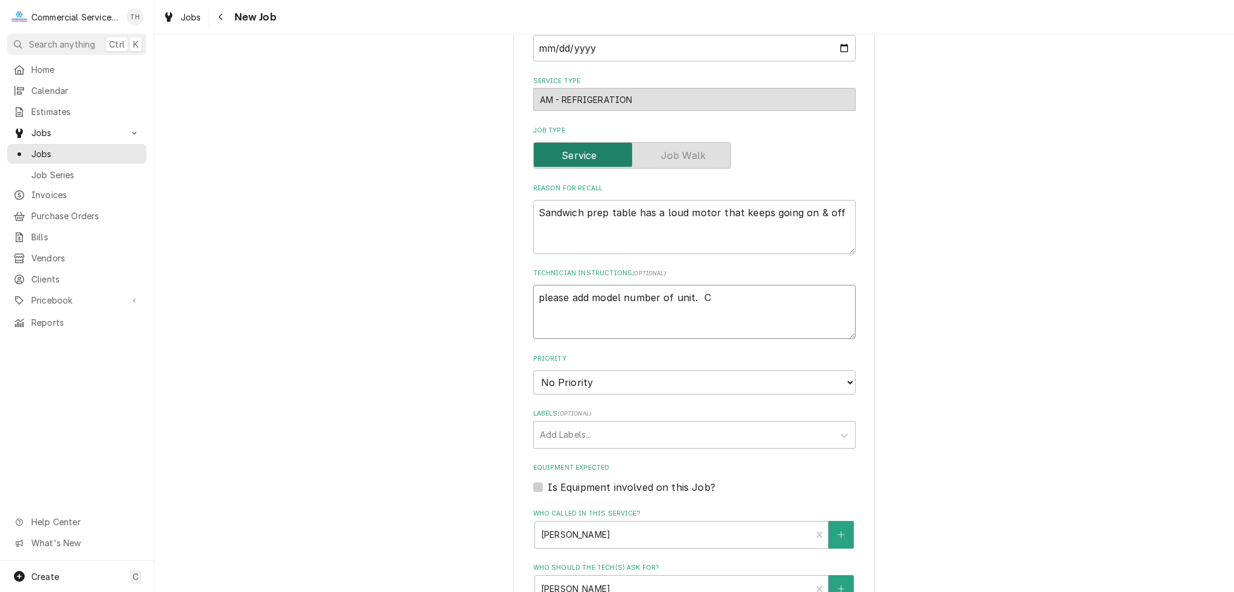
type textarea "please add model number of unit. Cu"
type textarea "x"
type textarea "please add model number of unit. Cus"
type textarea "x"
type textarea "please add model number of unit. Cust"
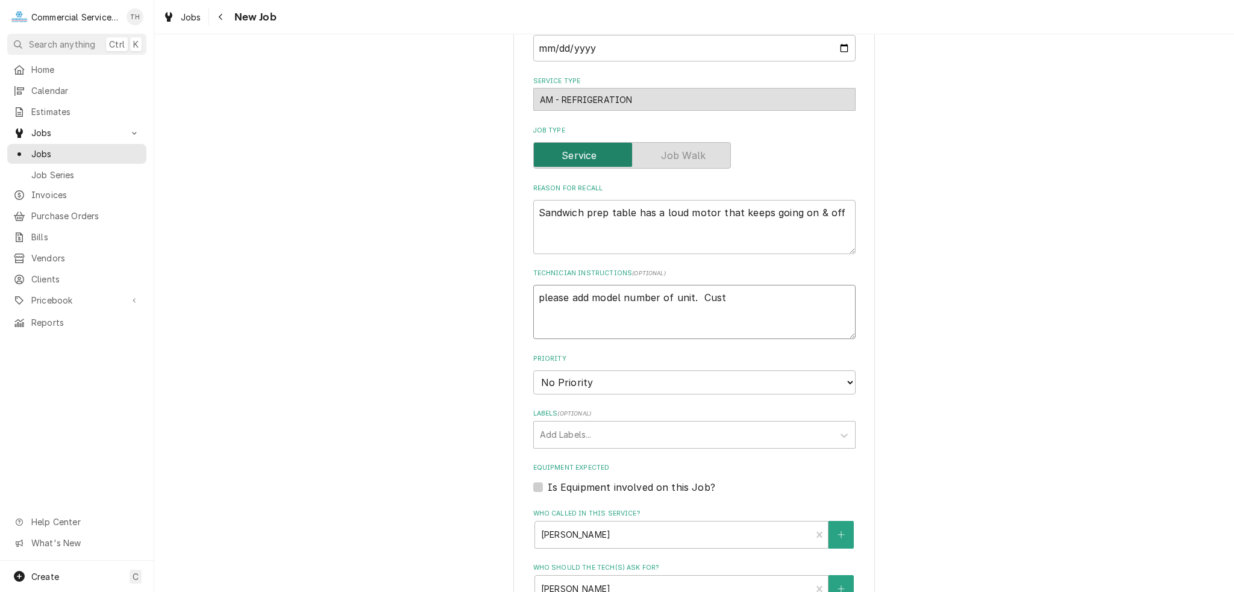
type textarea "x"
type textarea "please add model number of unit. Custo"
type textarea "x"
type textarea "please add model number of unit. Custom"
type textarea "x"
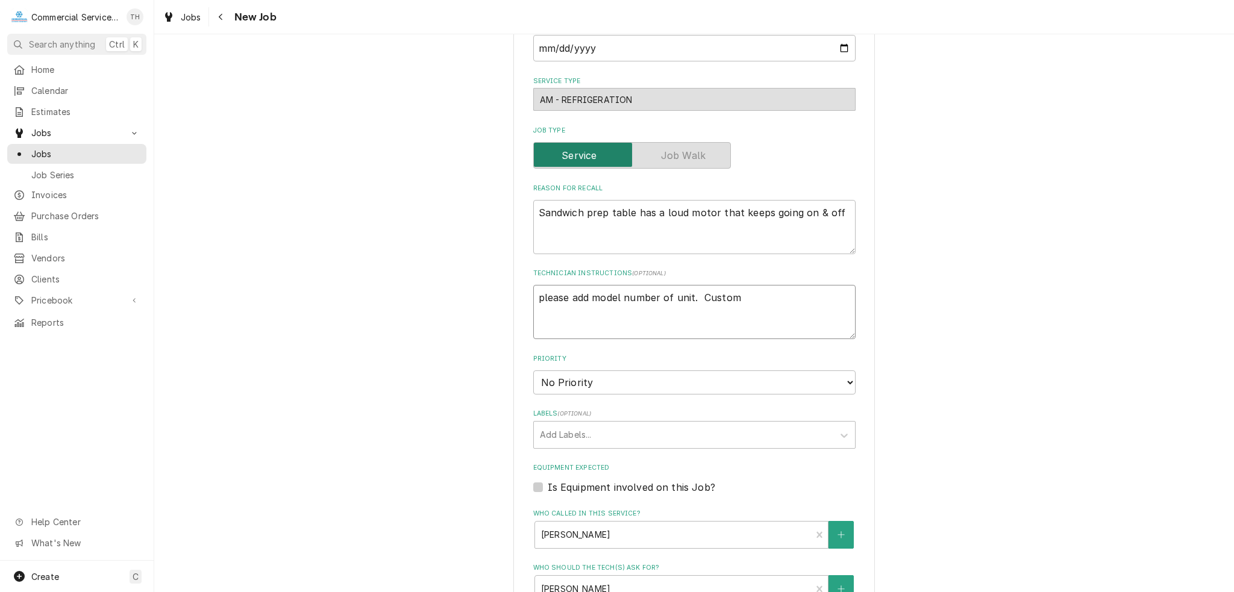
type textarea "please add model number of unit. Custome"
type textarea "x"
type textarea "please add model number of unit. Customer"
type textarea "x"
type textarea "please add model number of unit. Customer"
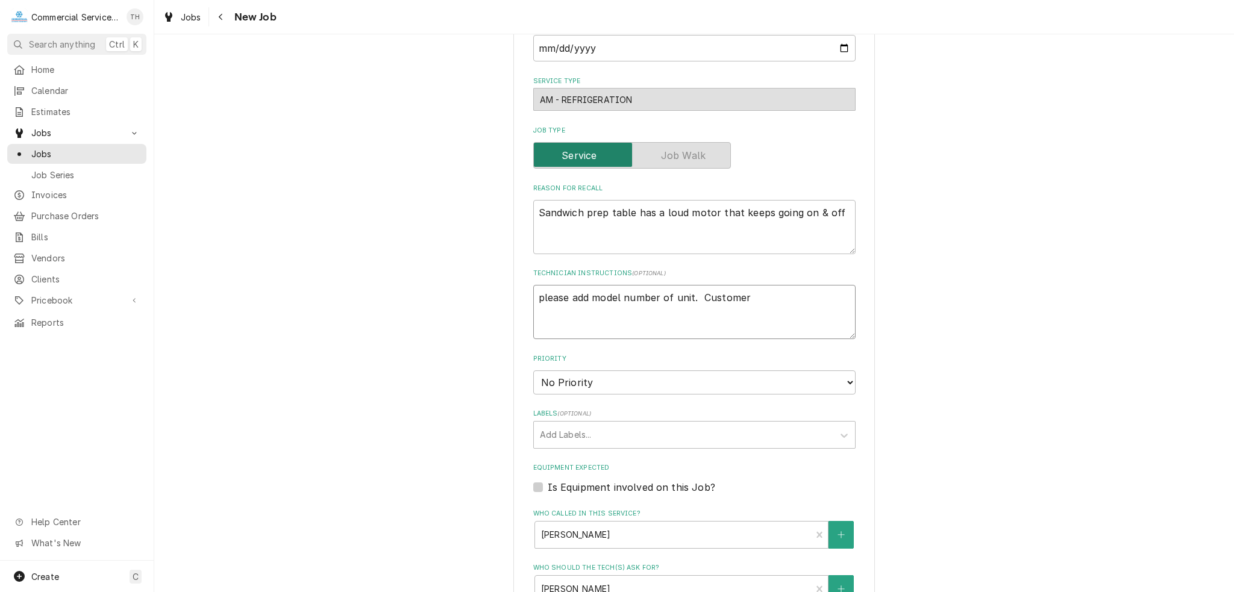
type textarea "x"
type textarea "please add model number of unit. Customer c"
type textarea "x"
type textarea "please add model number of unit. Customer ca"
type textarea "x"
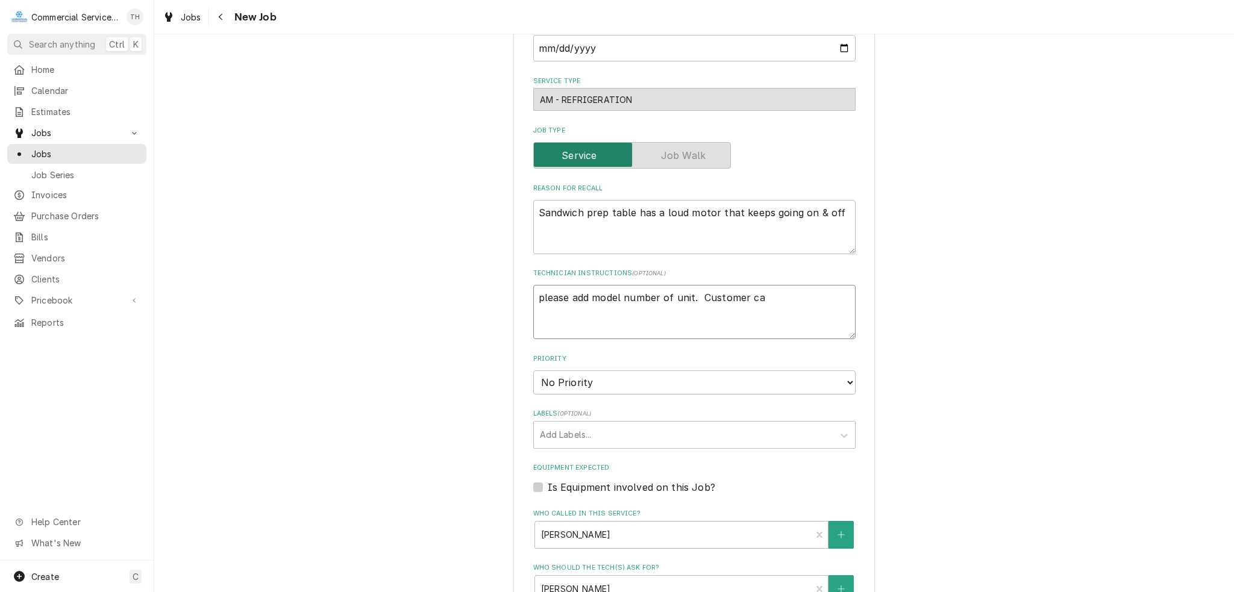
type textarea "please add model number of unit. Customer cal"
type textarea "x"
type textarea "please add model number of unit. Customer call"
type textarea "x"
type textarea "please add model number of unit. Customer calle"
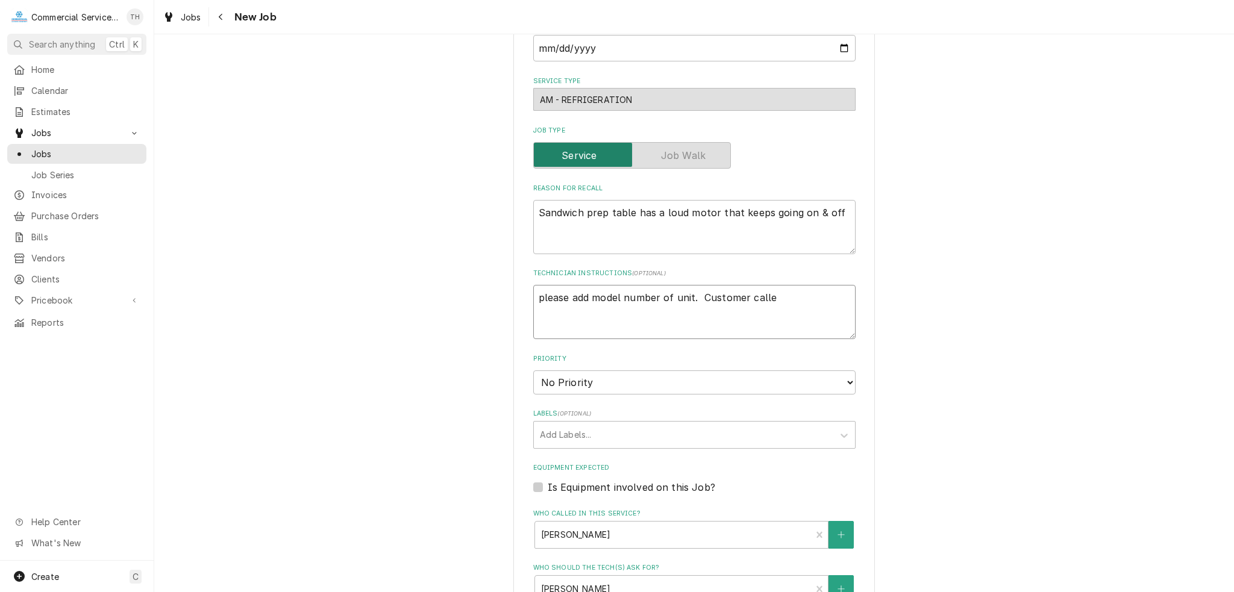
type textarea "x"
type textarea "please add model number of unit. Customer called"
type textarea "x"
type textarea "please add model number of unit. Customer called"
type textarea "x"
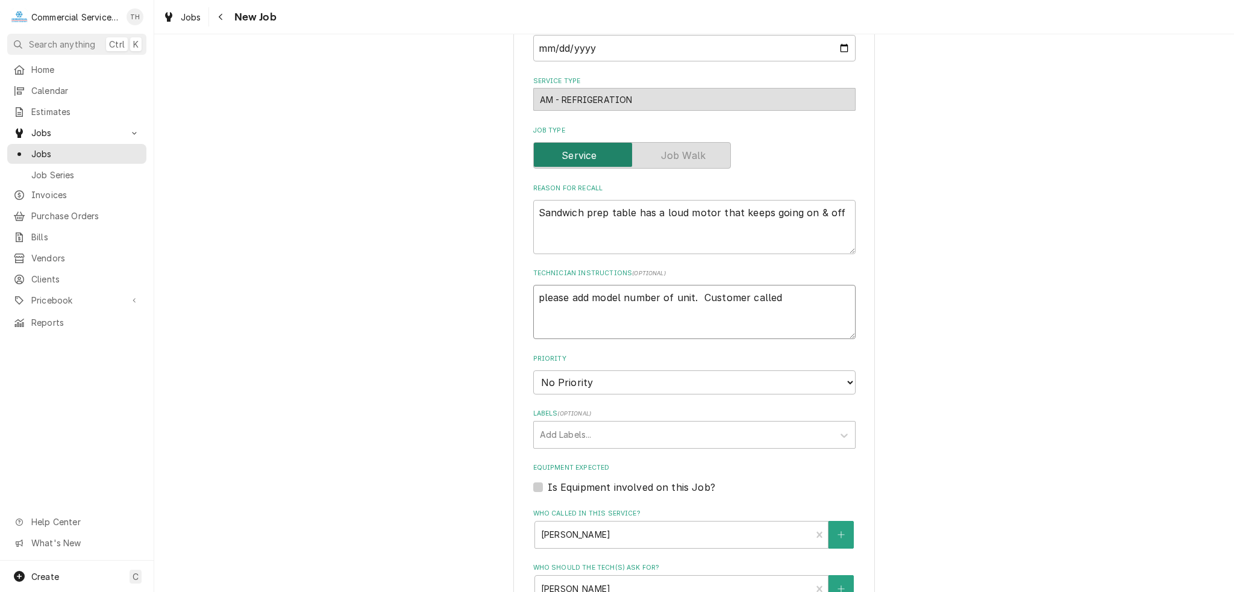
type textarea "please add model number of unit. Customer called 1"
type textarea "x"
type textarea "please add model number of unit. Customer called 10"
type textarea "x"
type textarea "please add model number of unit. Customer called 10/"
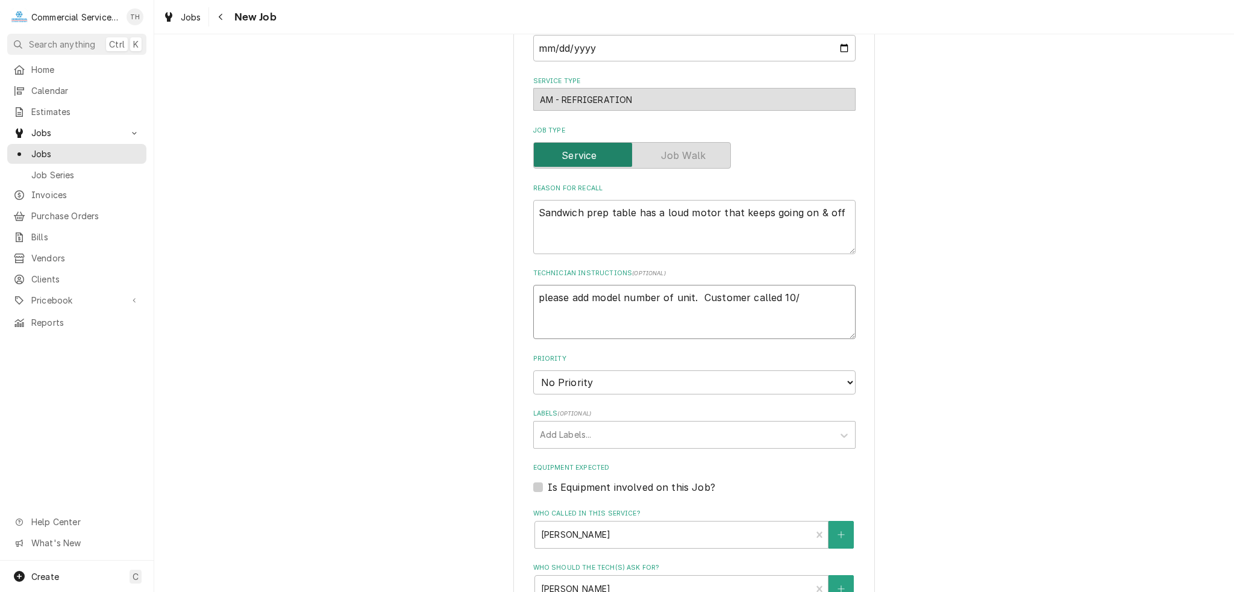
type textarea "x"
type textarea "please add model number of unit. Customer called 10/7"
type textarea "x"
type textarea "please add model number of unit. Customer called 10/7/"
type textarea "x"
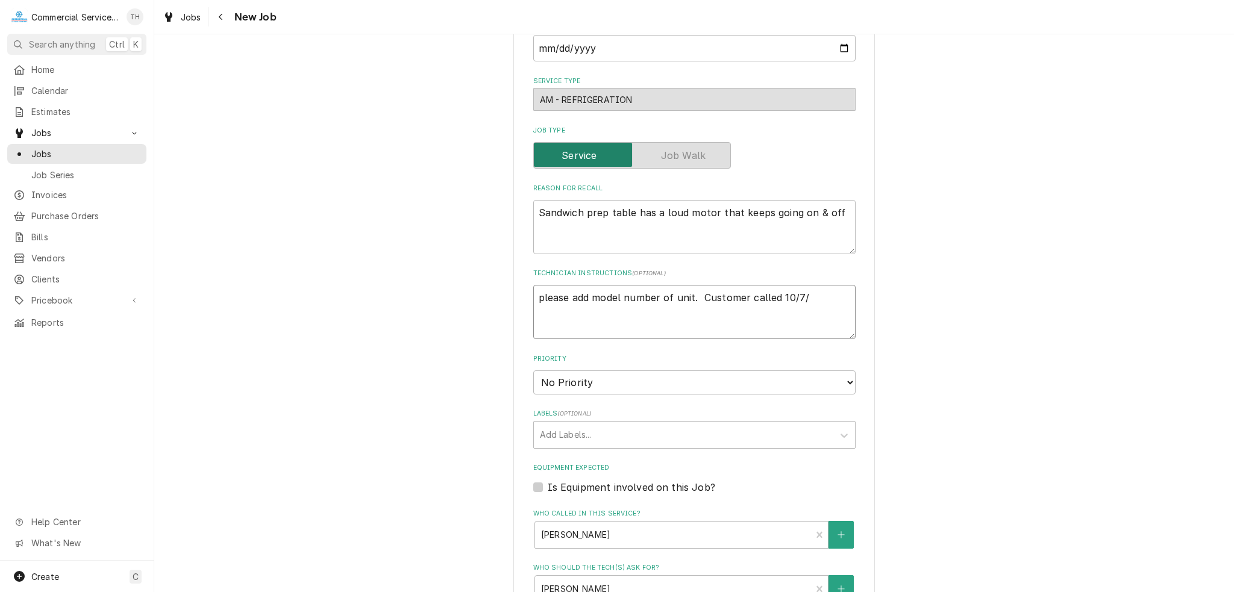
type textarea "please add model number of unit. Customer called 10/7/2"
type textarea "x"
type textarea "please add model number of unit. Customer called 10/7/25"
type textarea "x"
type textarea "please add model number of unit. Customer called 10/7/25"
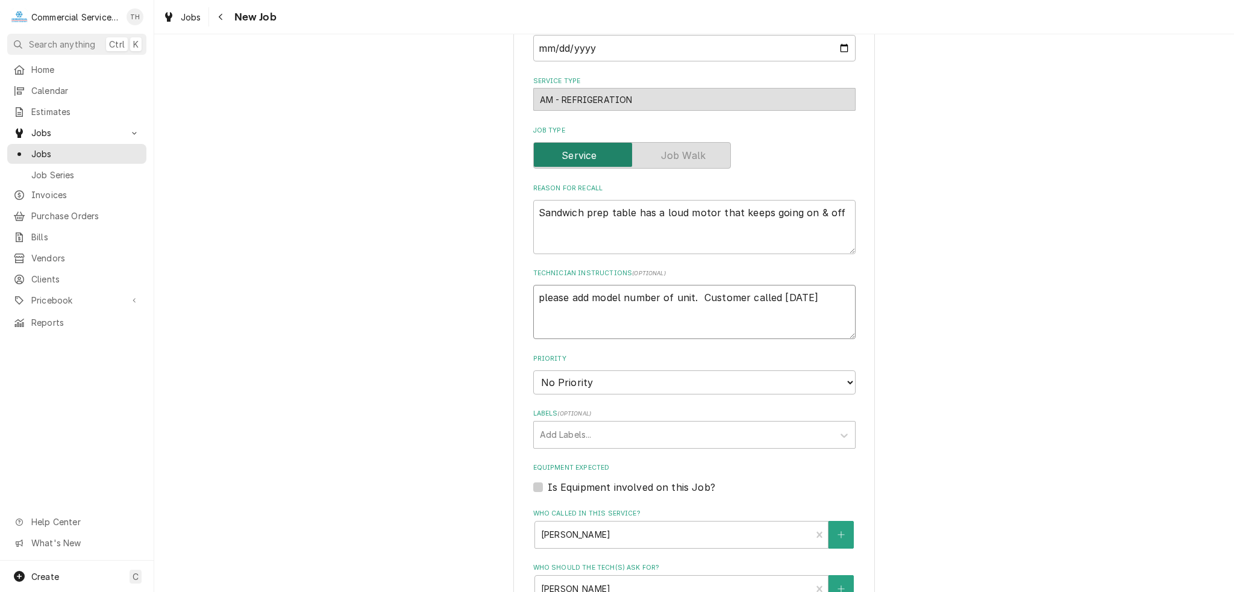
type textarea "x"
type textarea "please add model number of unit. Customer called 10/7/25 -"
type textarea "x"
type textarea "please add model number of unit. Customer called 10/7/25 -"
type textarea "x"
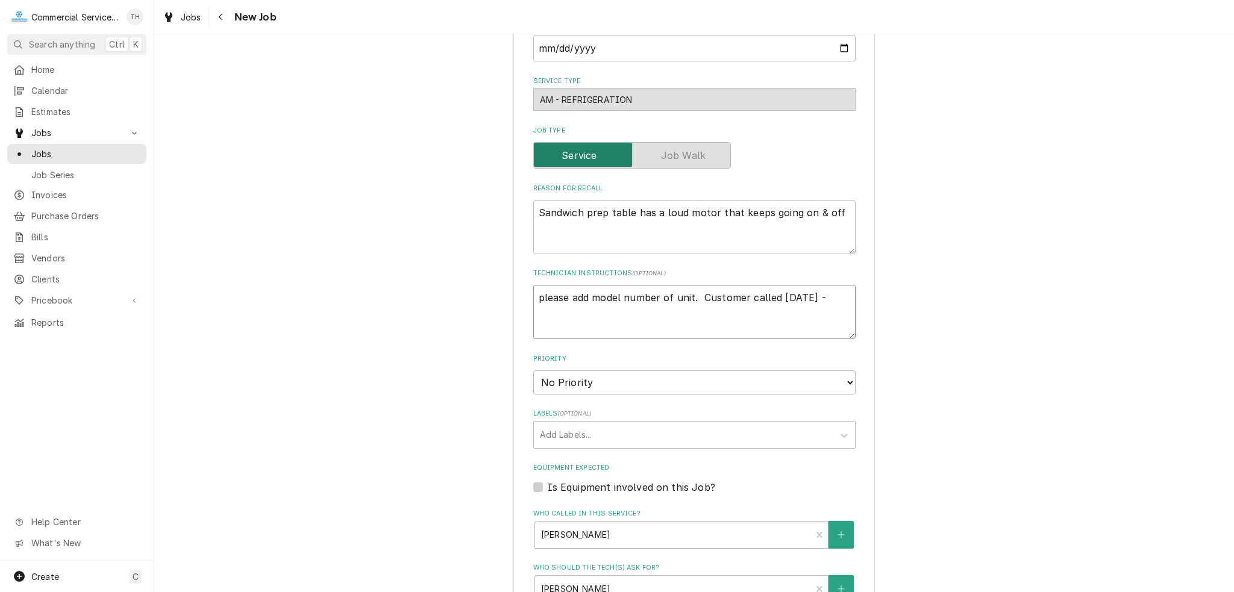
type textarea "please add model number of unit. Customer called 10/7/25 - u"
type textarea "x"
type textarea "please add model number of unit. Customer called 10/7/25 - un"
type textarea "x"
type textarea "please add model number of unit. Customer called 10/7/25 - uni"
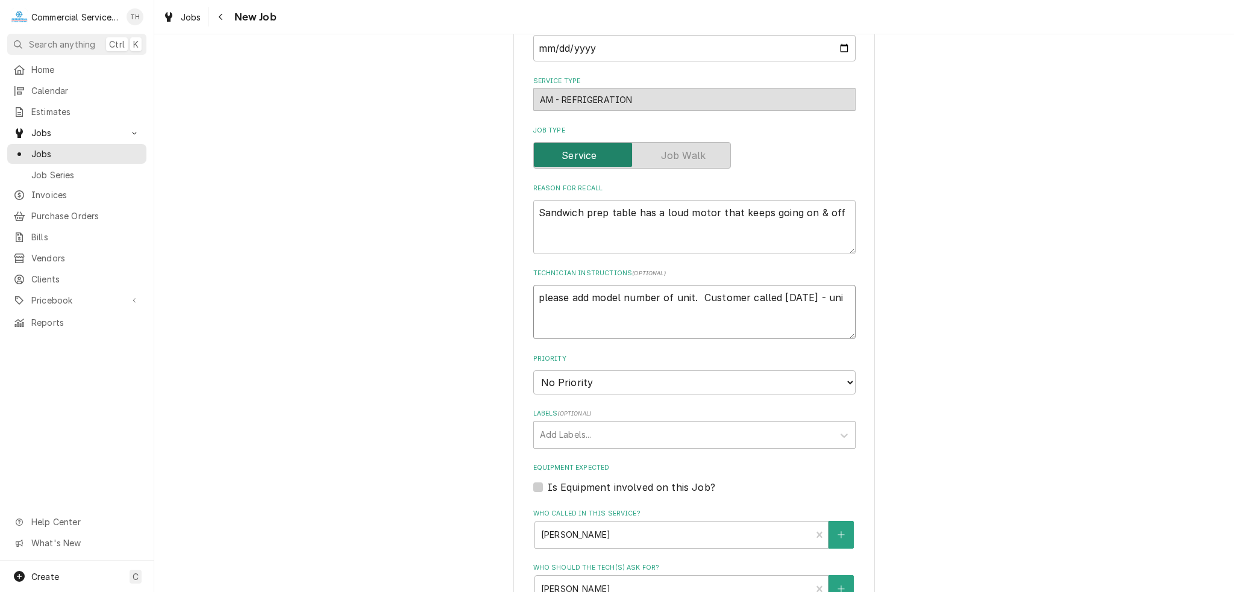
type textarea "x"
type textarea "please add model number of unit. Customer called 10/7/25 - unit"
type textarea "x"
type textarea "please add model number of unit. Customer called 10/7/25 - unit"
type textarea "x"
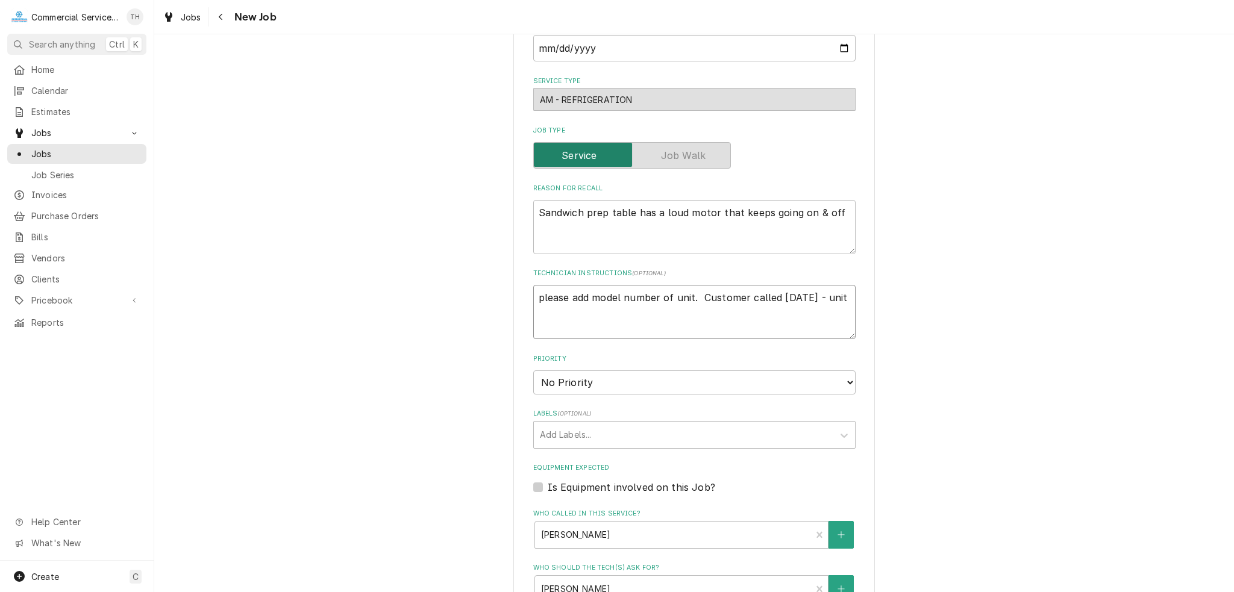
type textarea "please add model number of unit. Customer called 10/7/25 - unit s"
type textarea "x"
type textarea "please add model number of unit. Customer called 10/7/25 - unit st"
type textarea "x"
type textarea "please add model number of unit. Customer called 10/7/25 - unit sti"
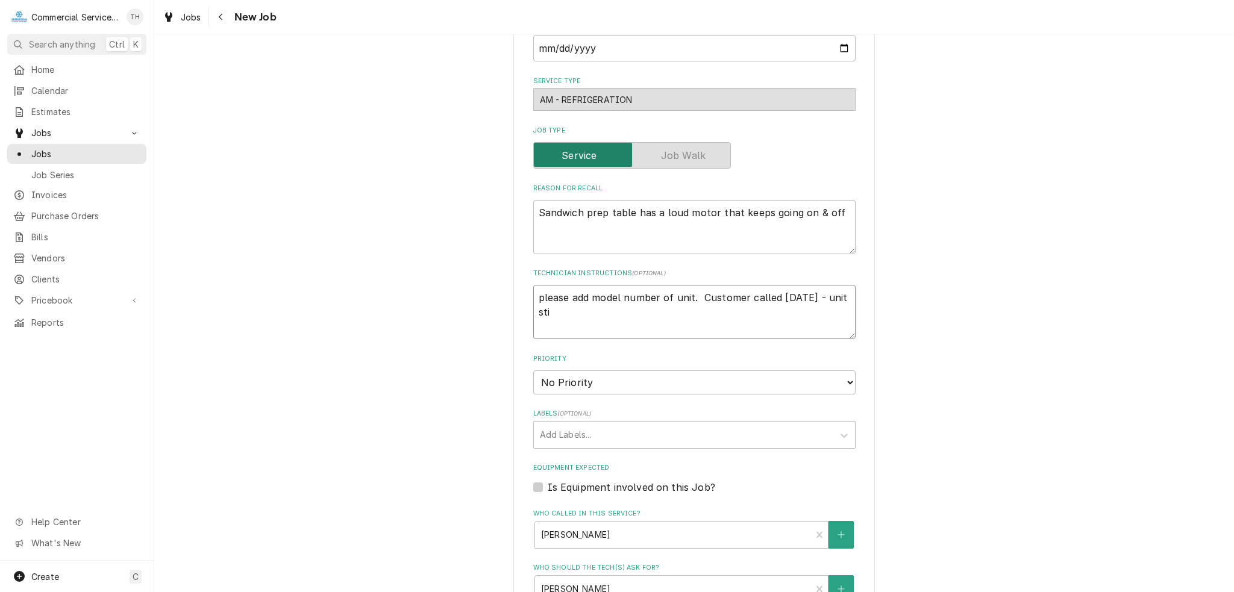
type textarea "x"
type textarea "please add model number of unit. Customer called 10/7/25 - unit stil"
type textarea "x"
type textarea "please add model number of unit. Customer called 10/7/25 - unit still"
type textarea "x"
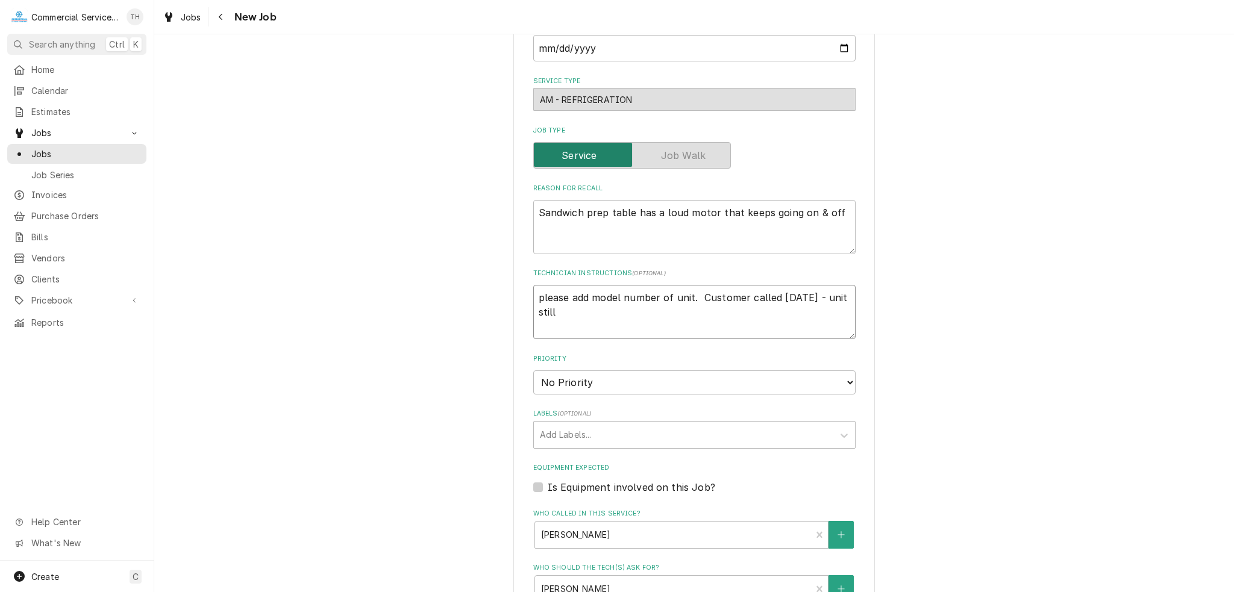
type textarea "please add model number of unit. Customer called 10/7/25 - unit still"
type textarea "x"
type textarea "please add model number of unit. Customer called 10/7/25 - unit still n"
type textarea "x"
type textarea "please add model number of unit. Customer called 10/7/25 - unit still no"
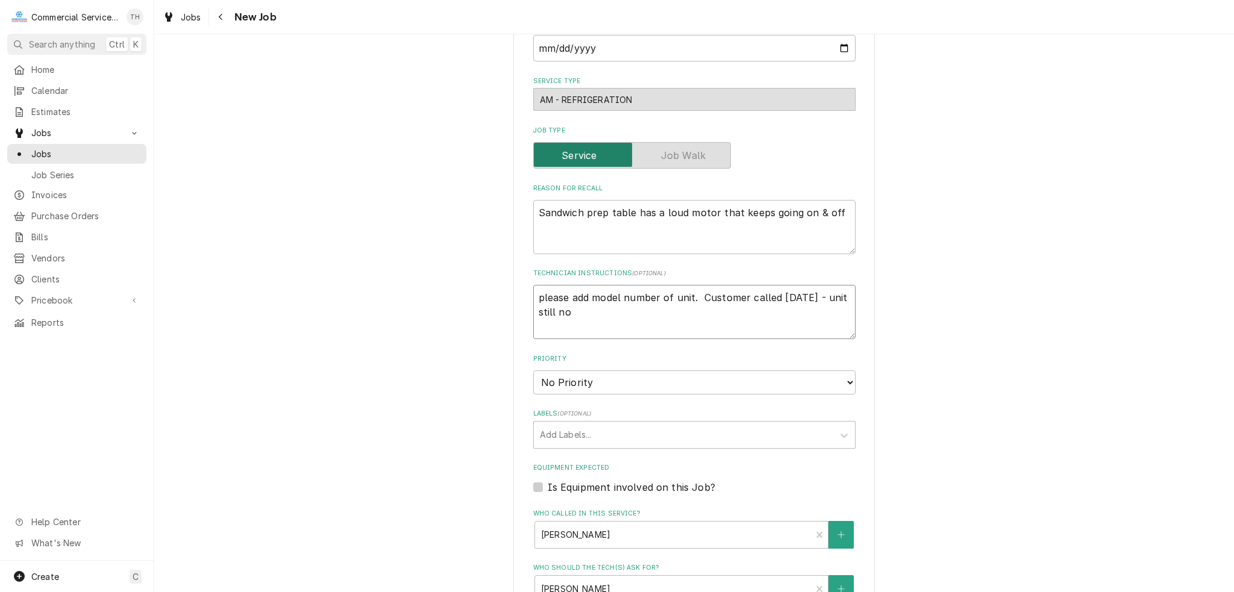
type textarea "x"
type textarea "please add model number of unit. Customer called 10/7/25 - unit still not"
type textarea "x"
type textarea "please add model number of unit. Customer called 10/7/25 - unit still not"
type textarea "x"
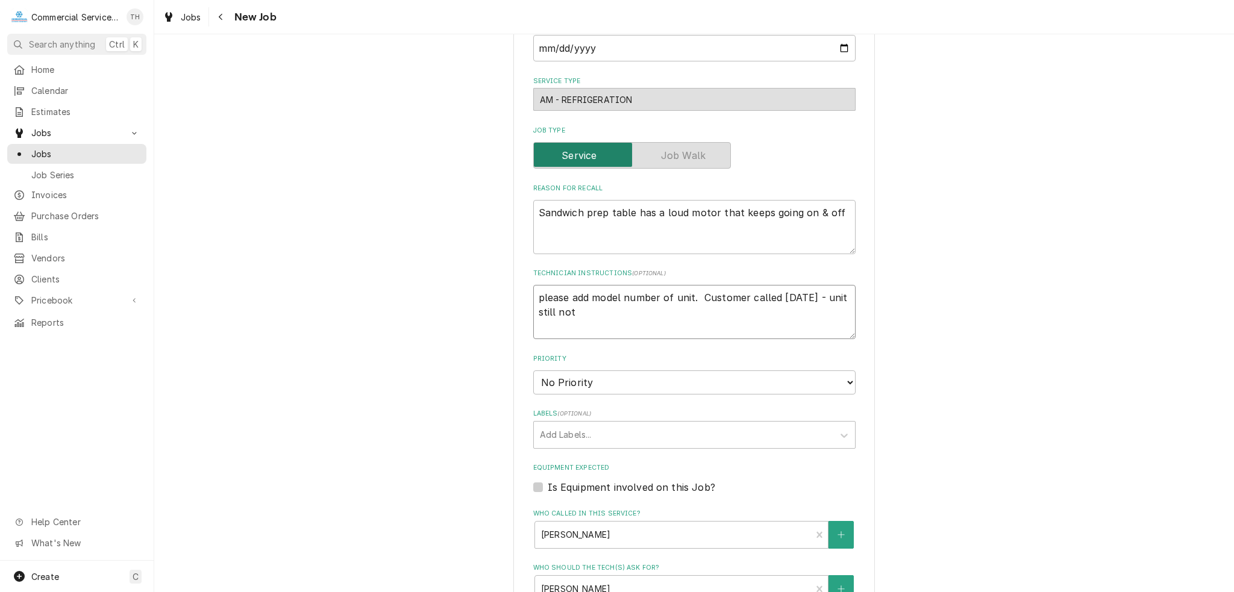
type textarea "please add model number of unit. Customer called 10/7/25 - unit still not c"
type textarea "x"
type textarea "please add model number of unit. Customer called 10/7/25 - unit still not co"
type textarea "x"
type textarea "please add model number of unit. Customer called 10/7/25 - unit still not coo"
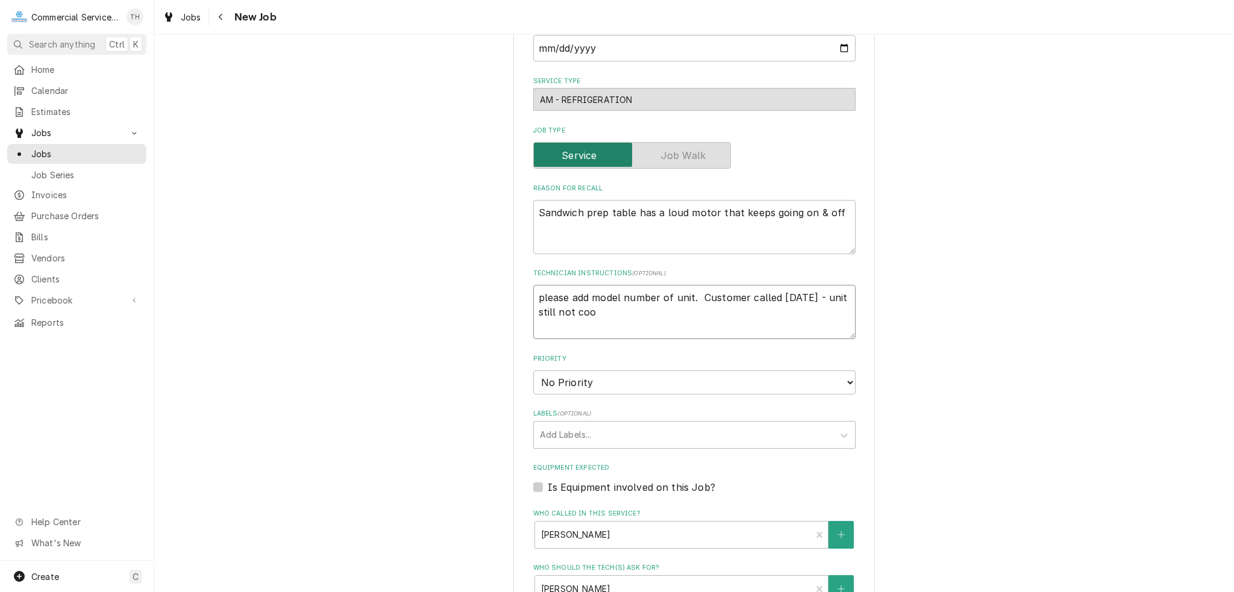
type textarea "x"
type textarea "please add model number of unit. Customer called 10/7/25 - unit still not cooi"
type textarea "x"
type textarea "please add model number of unit. Customer called 10/7/25 - unit still not cooin"
type textarea "x"
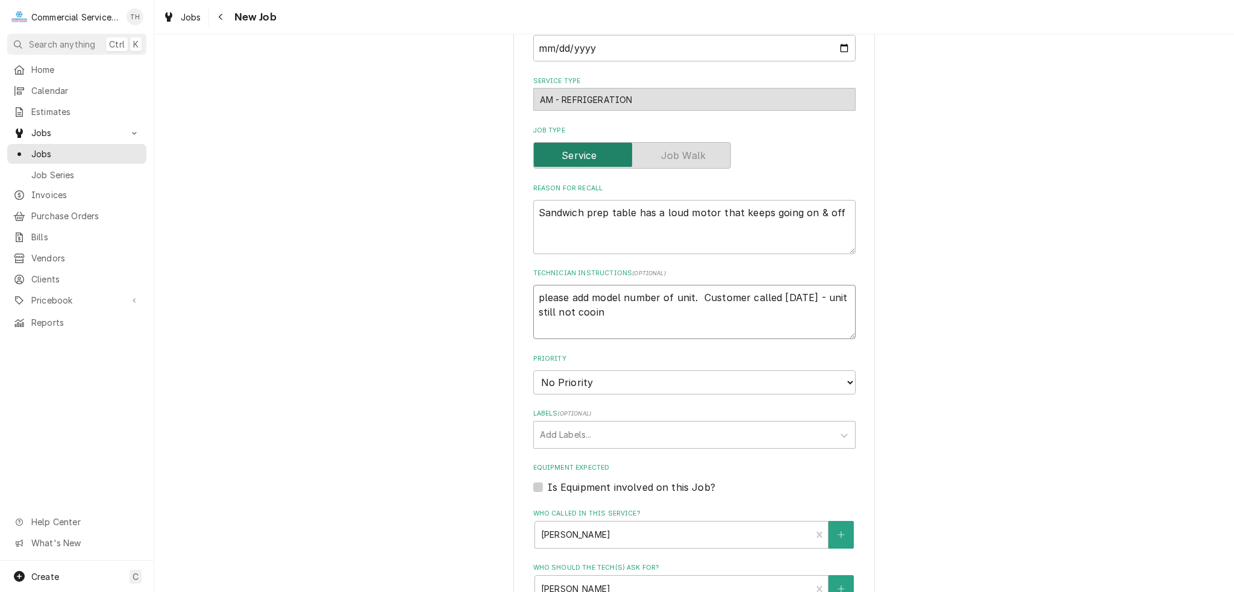
type textarea "please add model number of unit. Customer called 10/7/25 - unit still not cooi"
type textarea "x"
type textarea "please add model number of unit. Customer called 10/7/25 - unit still not coo"
type textarea "x"
type textarea "please add model number of unit. Customer called 10/7/25 - unit still not cool"
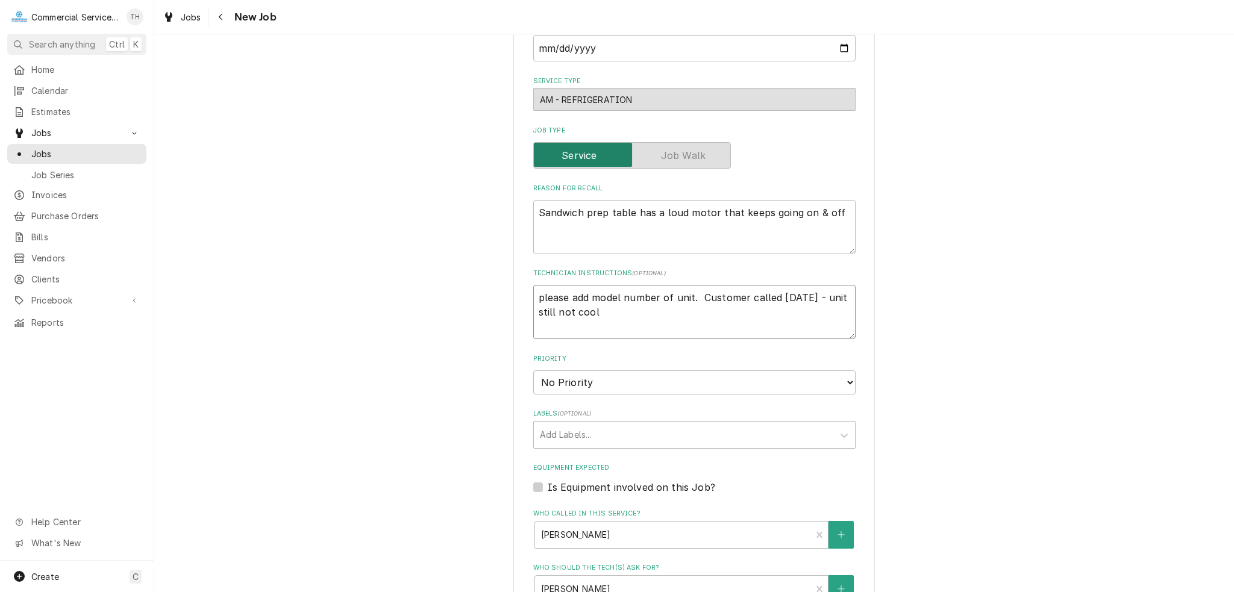
type textarea "x"
type textarea "please add model number of unit. Customer called 10/7/25 - unit still not cooli"
type textarea "x"
type textarea "please add model number of unit. Customer called 10/7/25 - unit still not coolin"
type textarea "x"
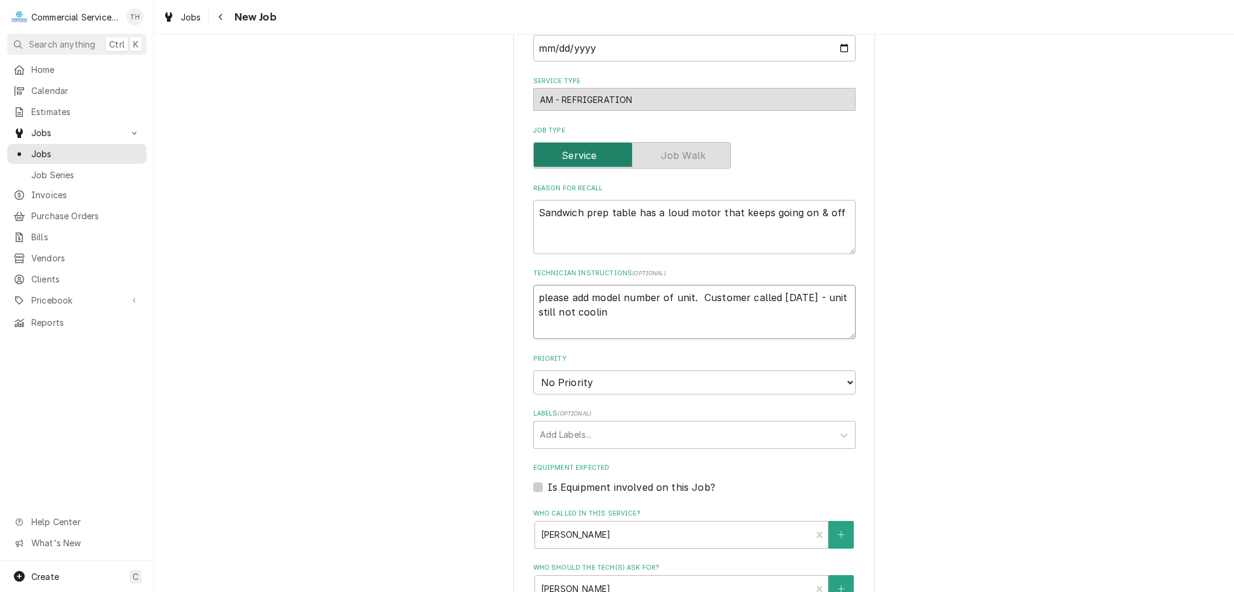
type textarea "please add model number of unit. Customer called 10/7/25 - unit still not cooli…"
type textarea "x"
type textarea "please add model number of unit. Customer called 10/7/25 - unit still not cooli…"
type textarea "x"
type textarea "please add model number of unit. Customer called 10/7/25 - unit still not cooli…"
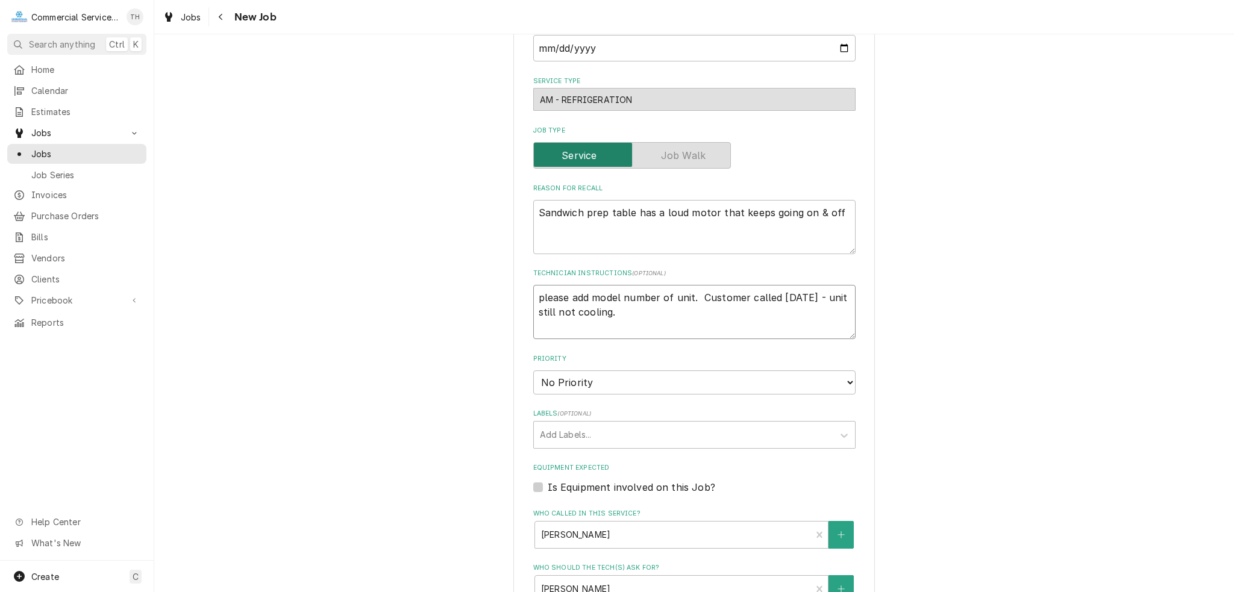
type textarea "x"
type textarea "please add model number of unit. Customer called 10/7/25 - unit still not cooli…"
click at [681, 385] on select "No Priority Urgent High Medium Low" at bounding box center [694, 383] width 322 height 24
select select "2"
click at [533, 371] on select "No Priority Urgent High Medium Low" at bounding box center [694, 383] width 322 height 24
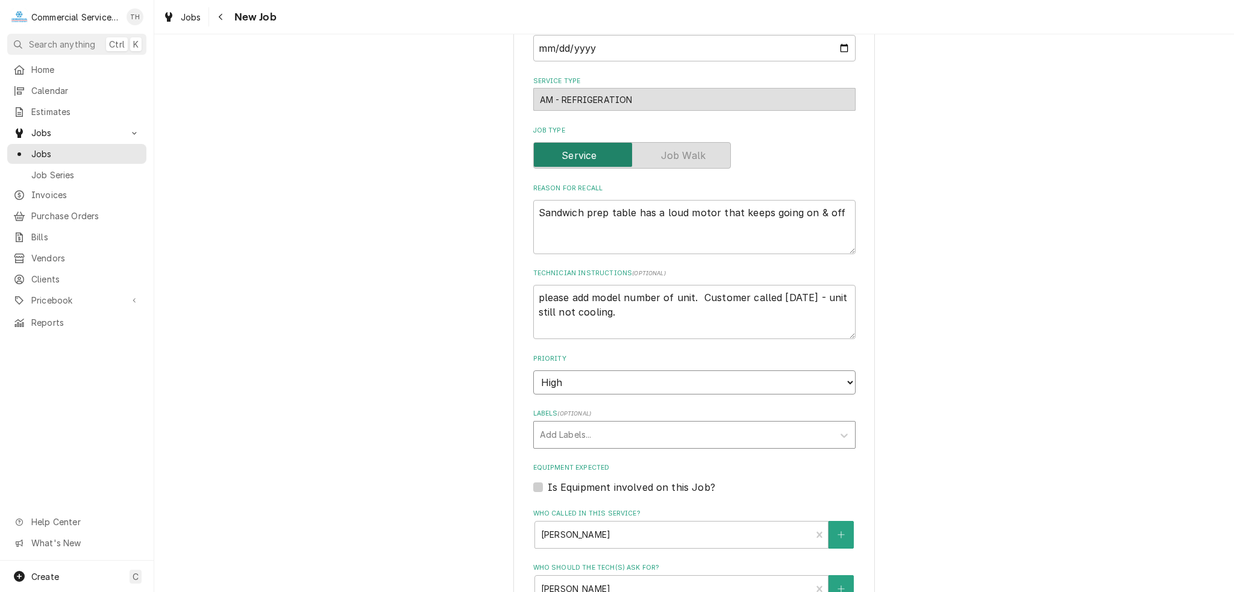
type textarea "x"
click at [621, 432] on div "Labels" at bounding box center [683, 435] width 287 height 22
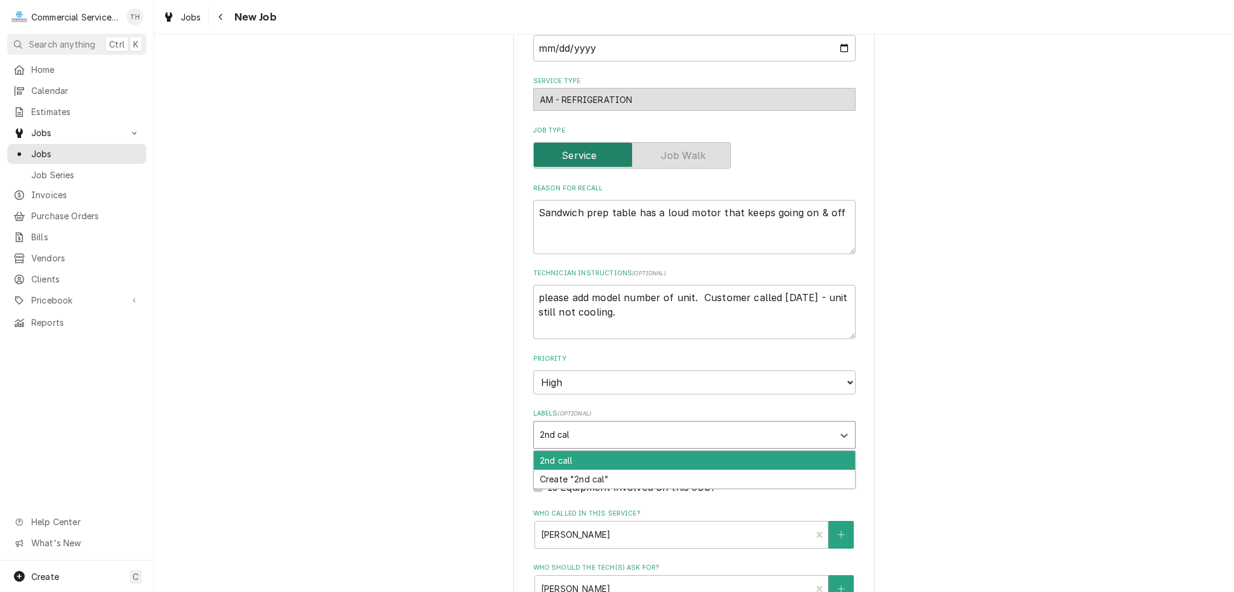
type input "2nd call"
type textarea "x"
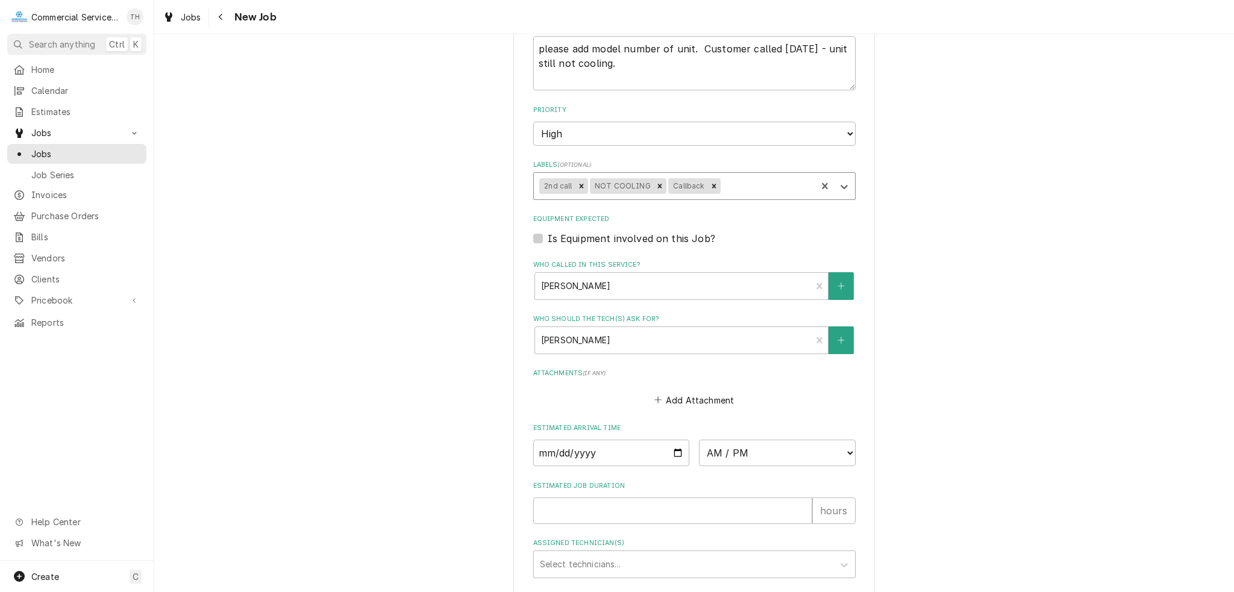
scroll to position [603, 0]
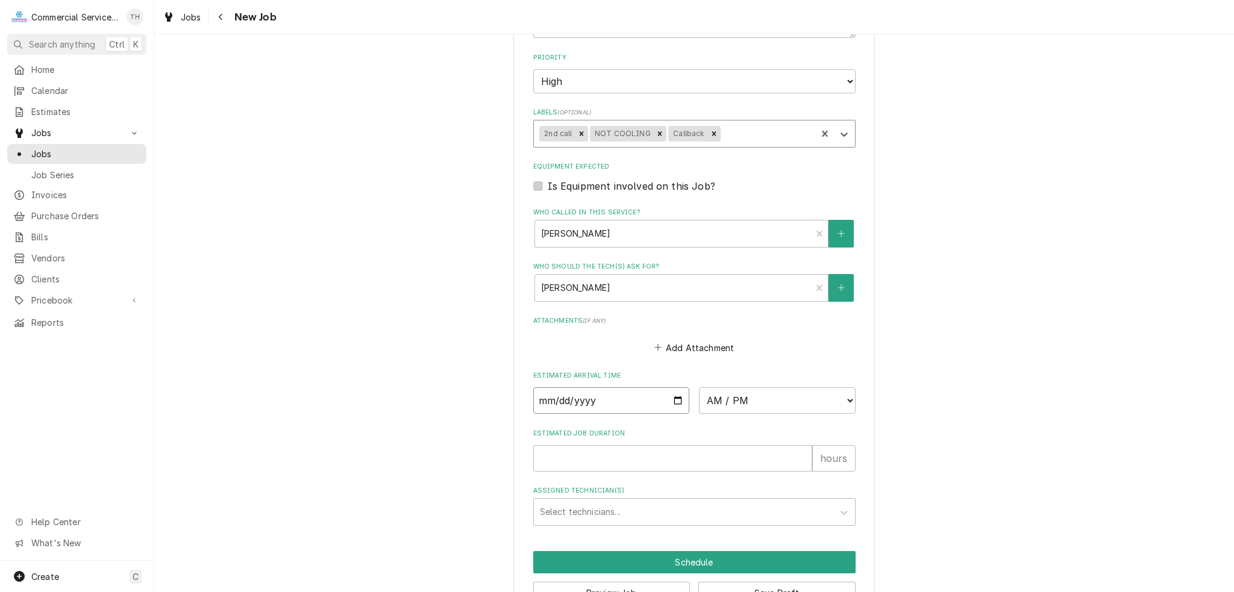
click at [673, 395] on input "Date" at bounding box center [611, 401] width 157 height 27
click at [732, 394] on select "AM / PM 6:00 AM 6:15 AM 6:30 AM 6:45 AM 7:00 AM 7:15 AM 7:30 AM 7:45 AM 8:00 AM…" at bounding box center [777, 401] width 157 height 27
click at [699, 388] on select "AM / PM 6:00 AM 6:15 AM 6:30 AM 6:45 AM 7:00 AM 7:15 AM 7:30 AM 7:45 AM 8:00 AM…" at bounding box center [777, 401] width 157 height 27
click at [641, 455] on input "Estimated Job Duration" at bounding box center [672, 458] width 279 height 27
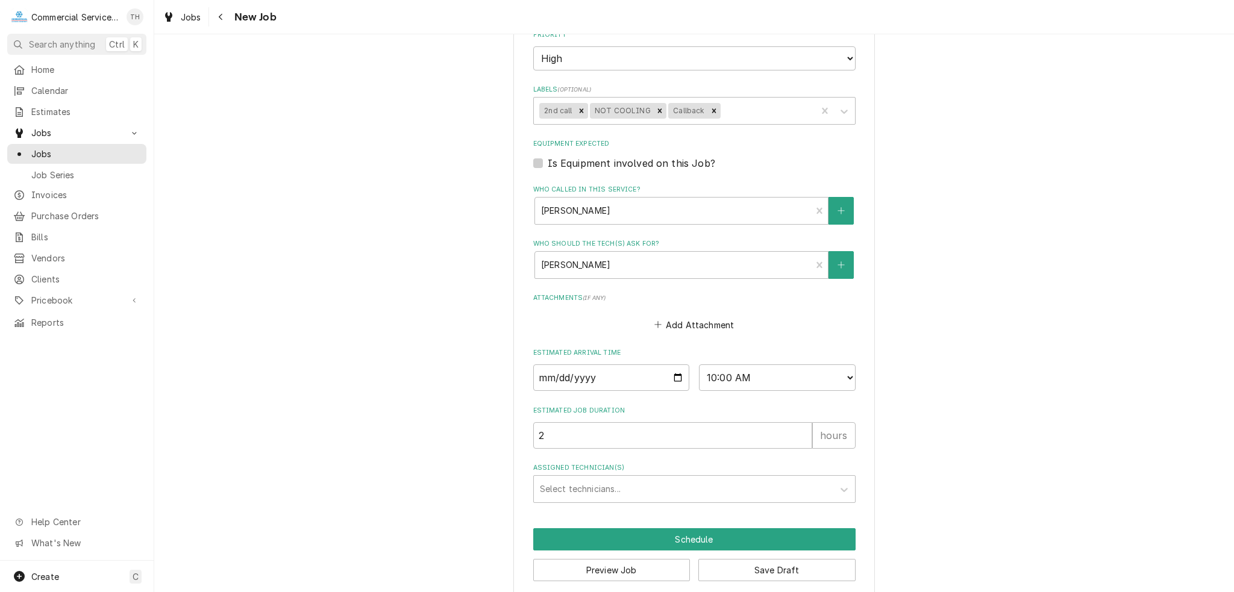
scroll to position [636, 0]
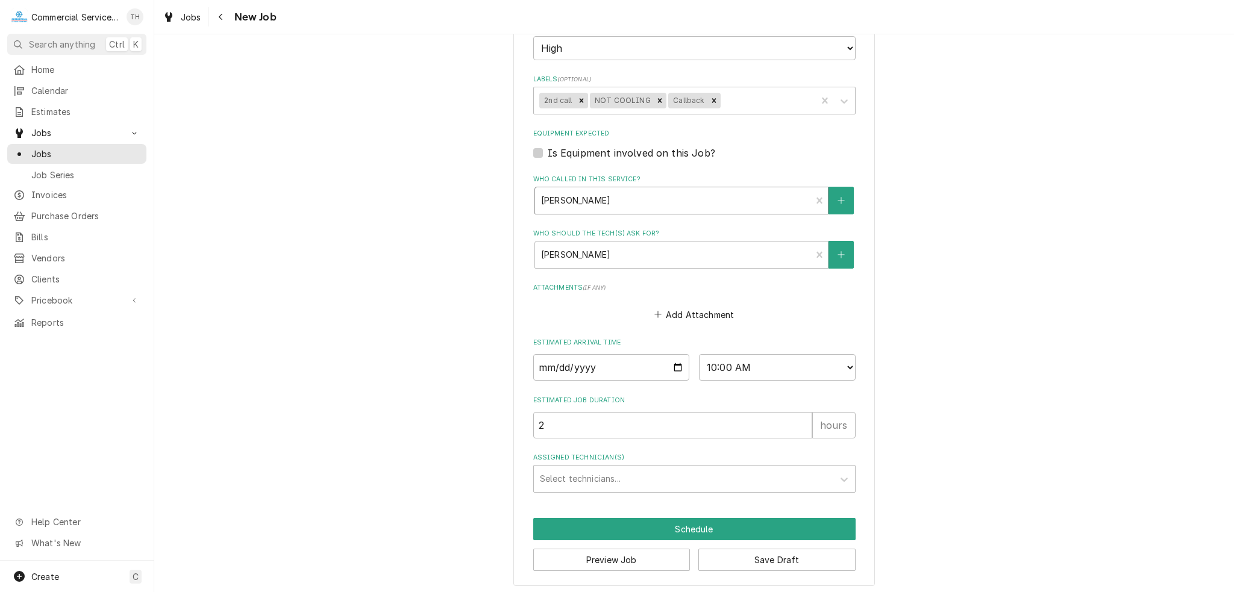
click at [643, 201] on div "Who called in this service?" at bounding box center [673, 201] width 265 height 22
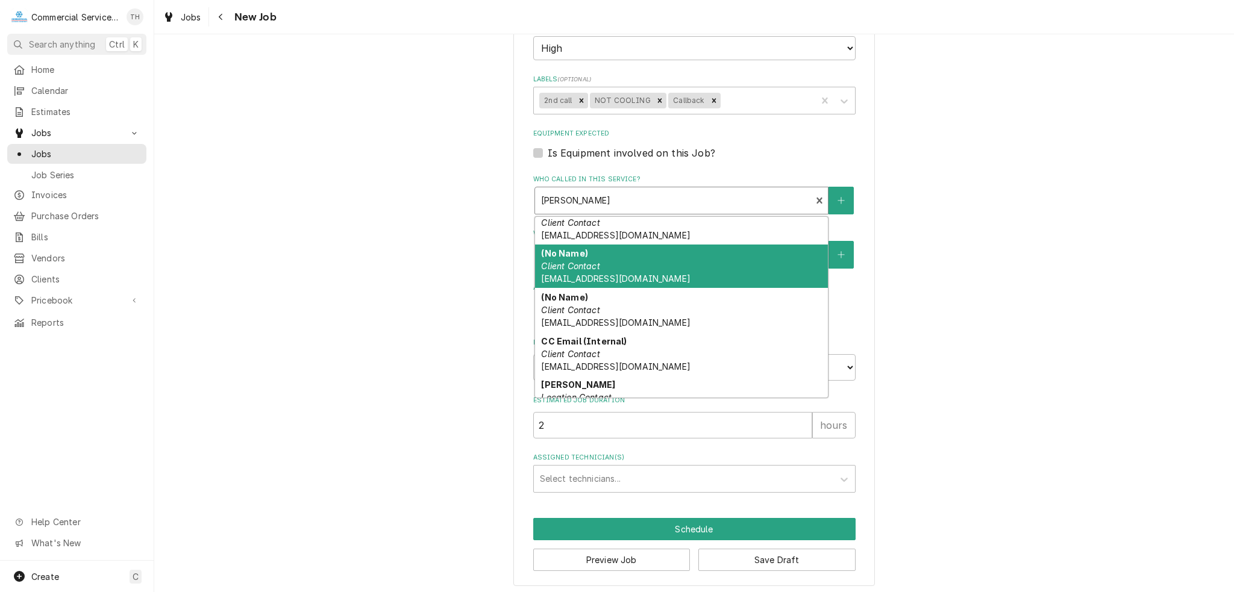
scroll to position [138, 0]
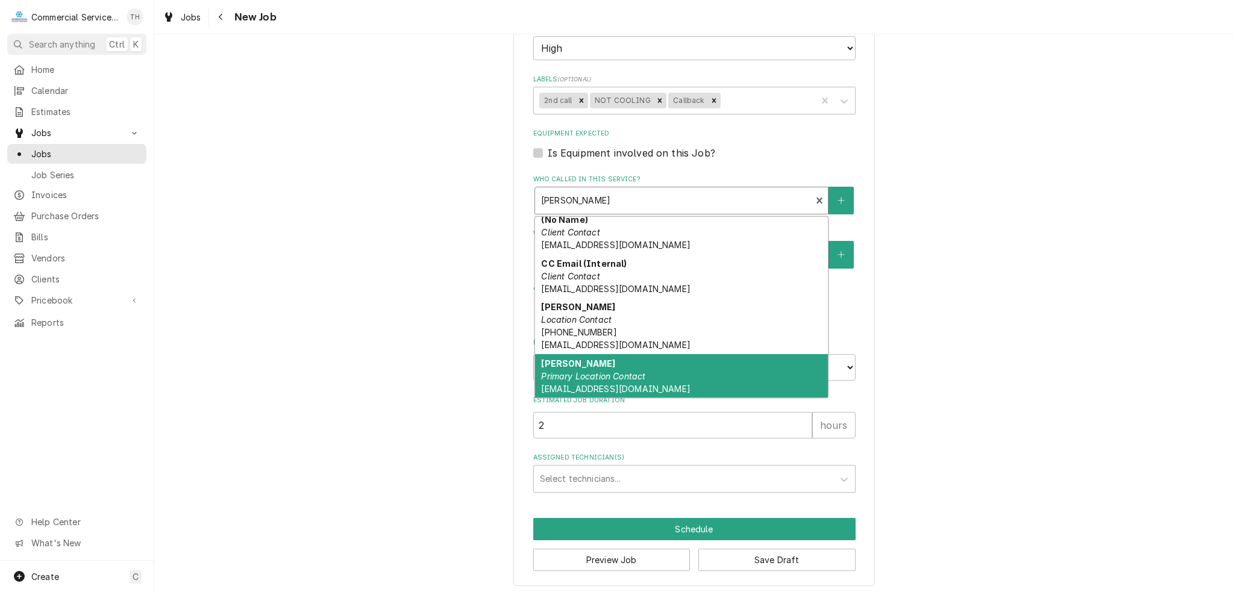
click at [682, 374] on div "Tony Primary Location Contact vp@panaderiatreshermanos.com" at bounding box center [681, 376] width 293 height 44
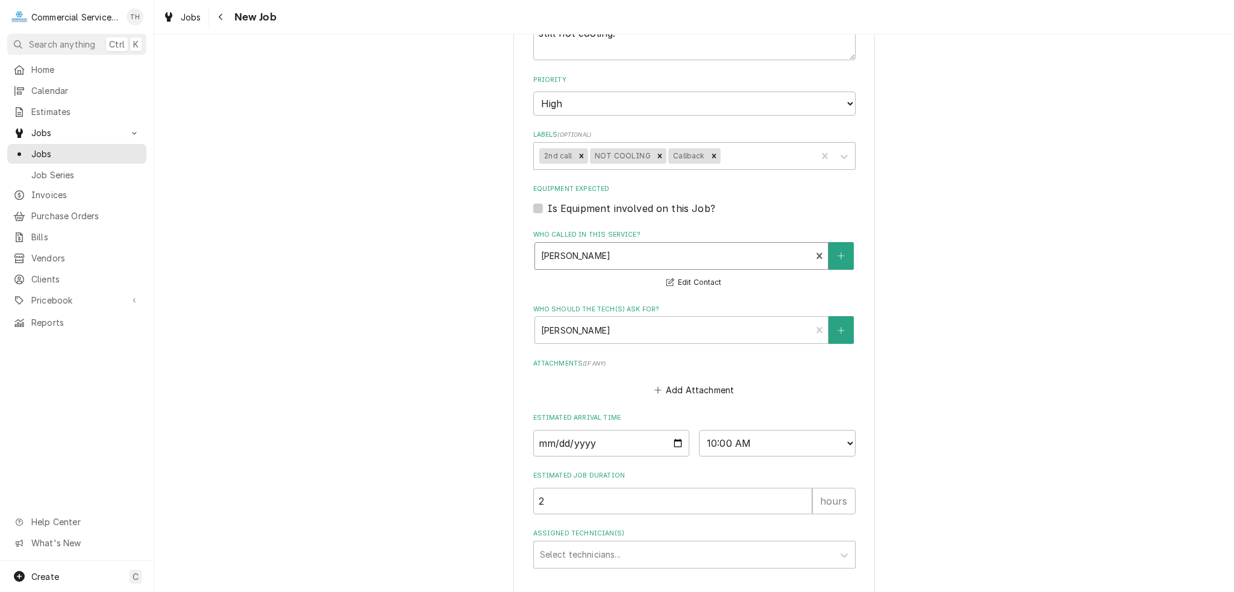
scroll to position [656, 0]
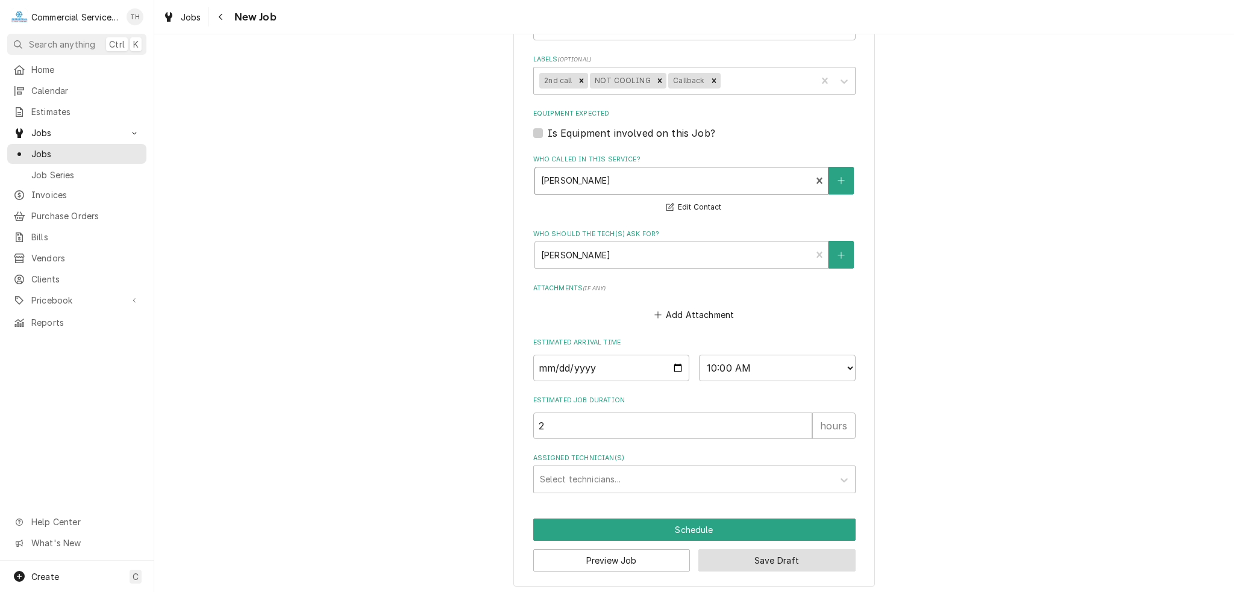
click at [796, 550] on button "Save Draft" at bounding box center [777, 561] width 157 height 22
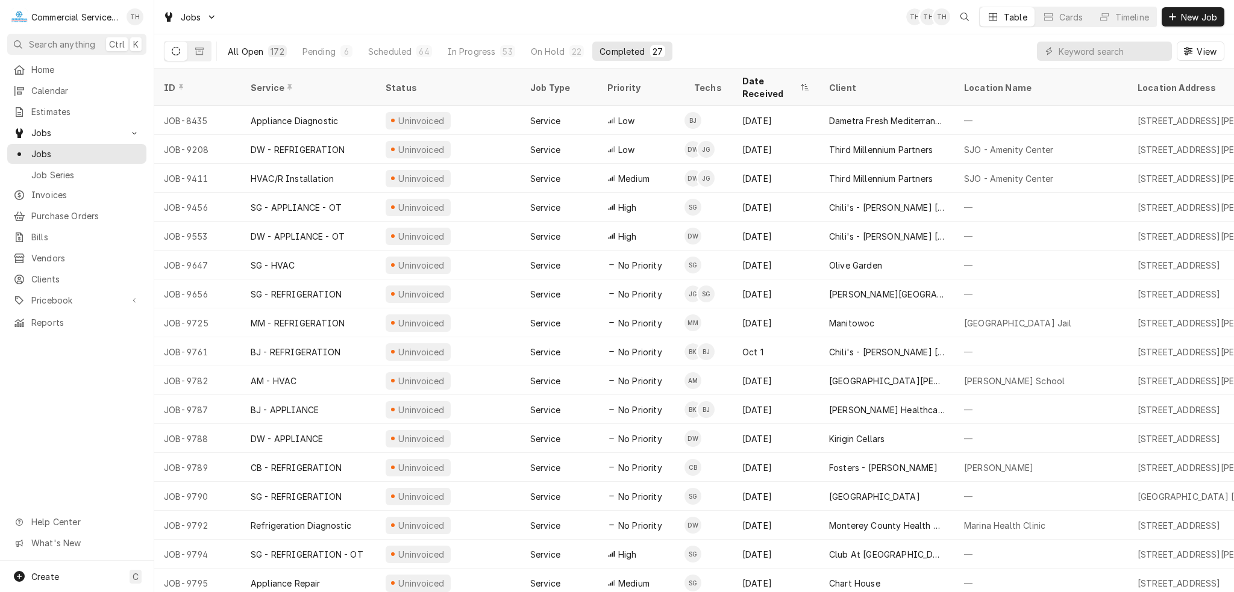
click at [243, 45] on div "All Open" at bounding box center [246, 51] width 36 height 13
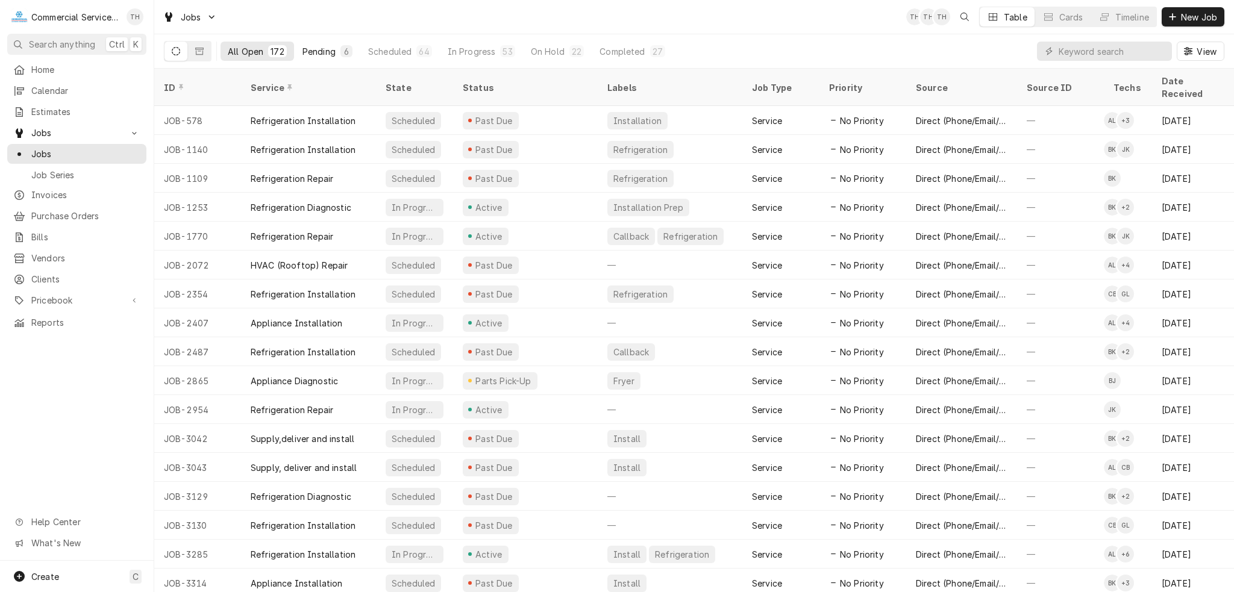
click at [309, 46] on div "Pending" at bounding box center [319, 51] width 33 height 13
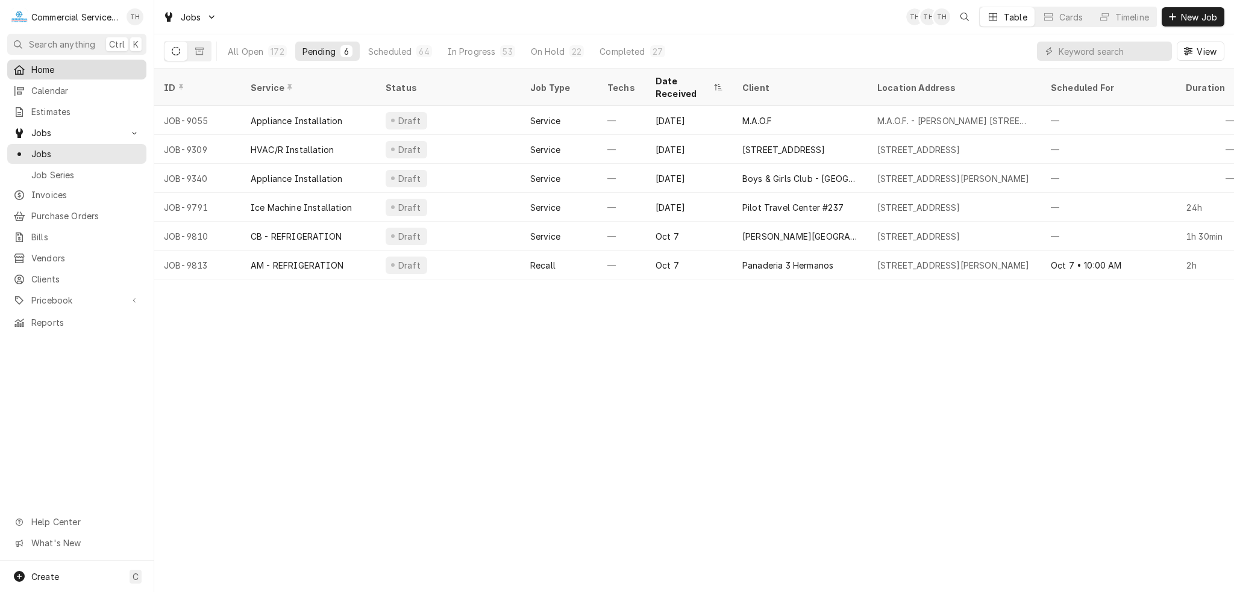
click at [60, 64] on span "Home" at bounding box center [85, 69] width 109 height 13
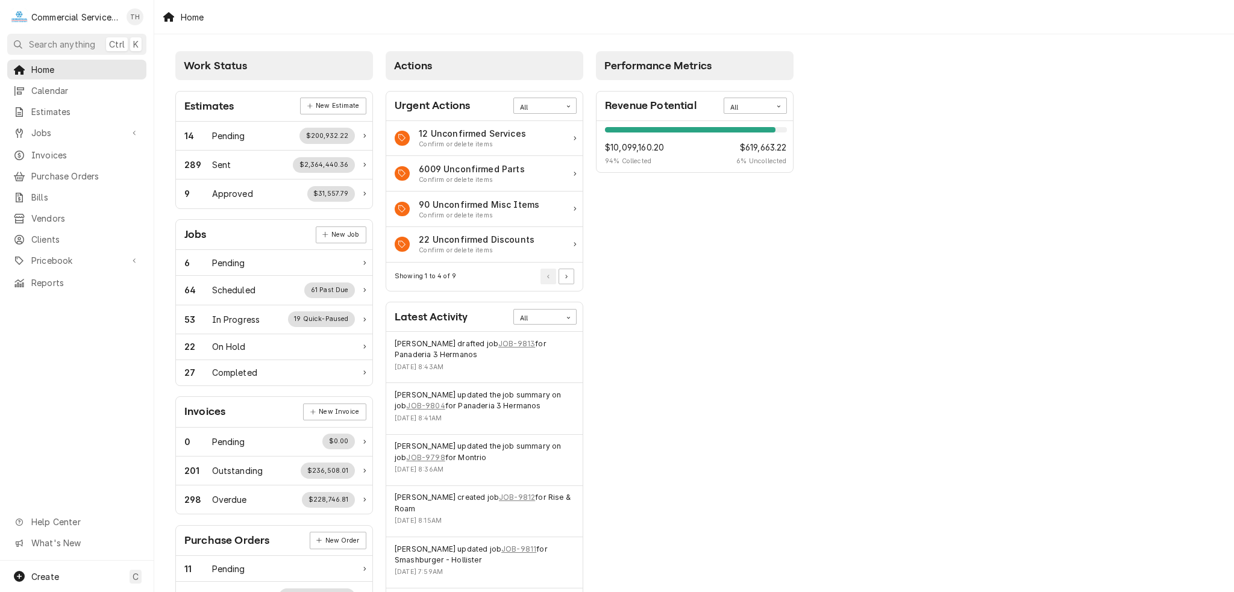
scroll to position [60, 0]
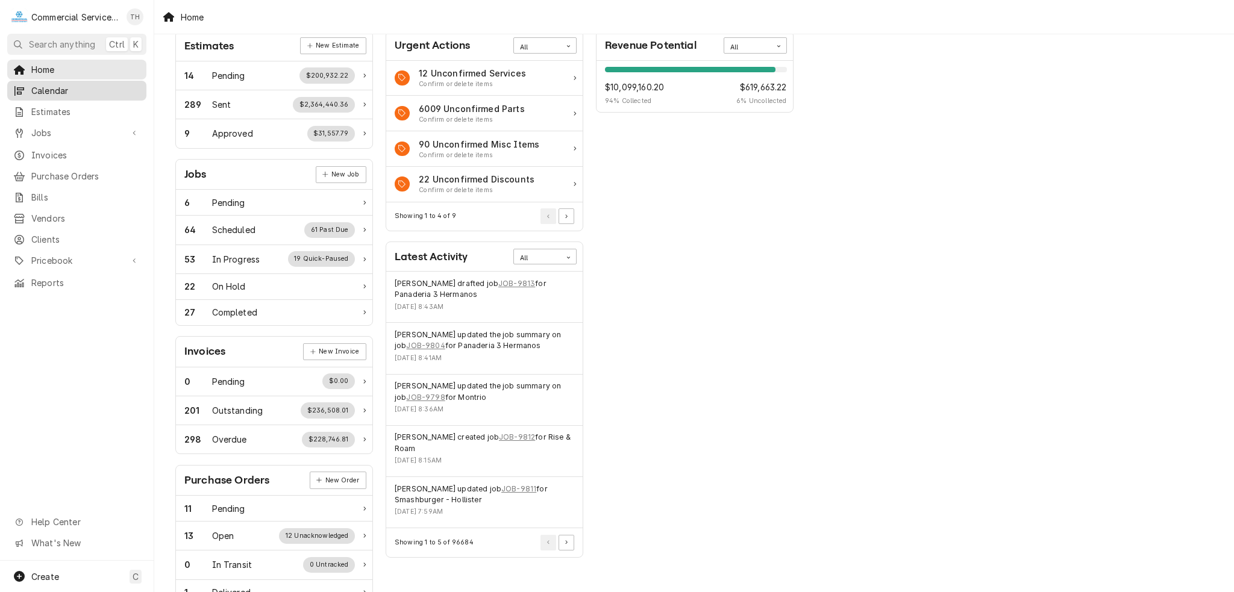
click at [83, 89] on span "Calendar" at bounding box center [85, 90] width 109 height 13
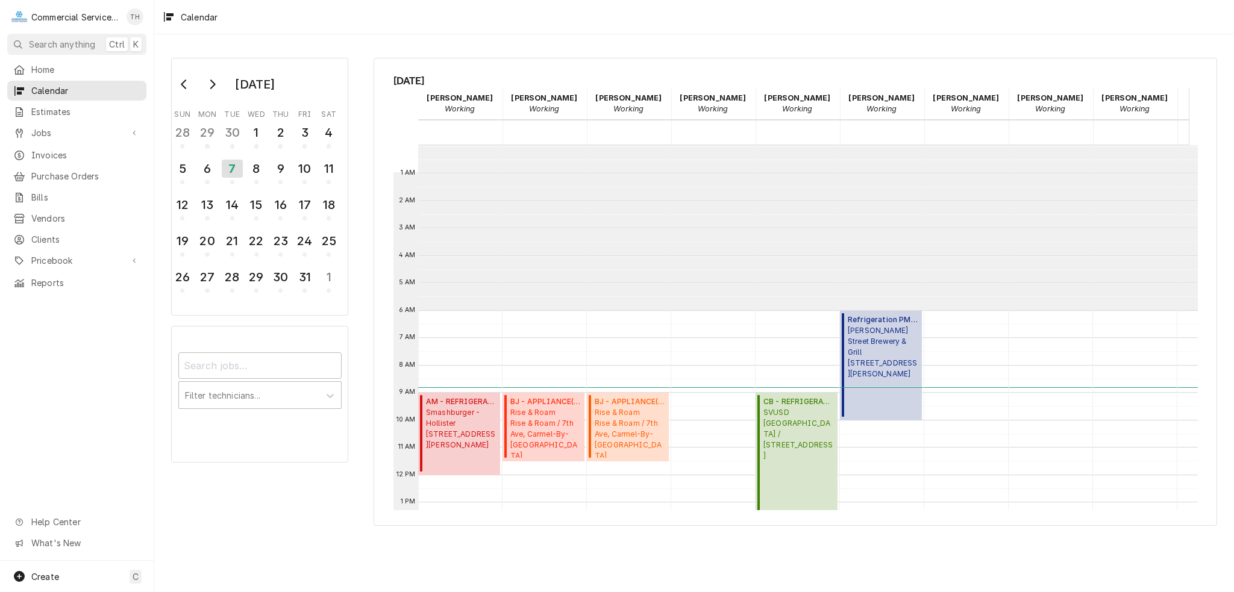
scroll to position [165, 0]
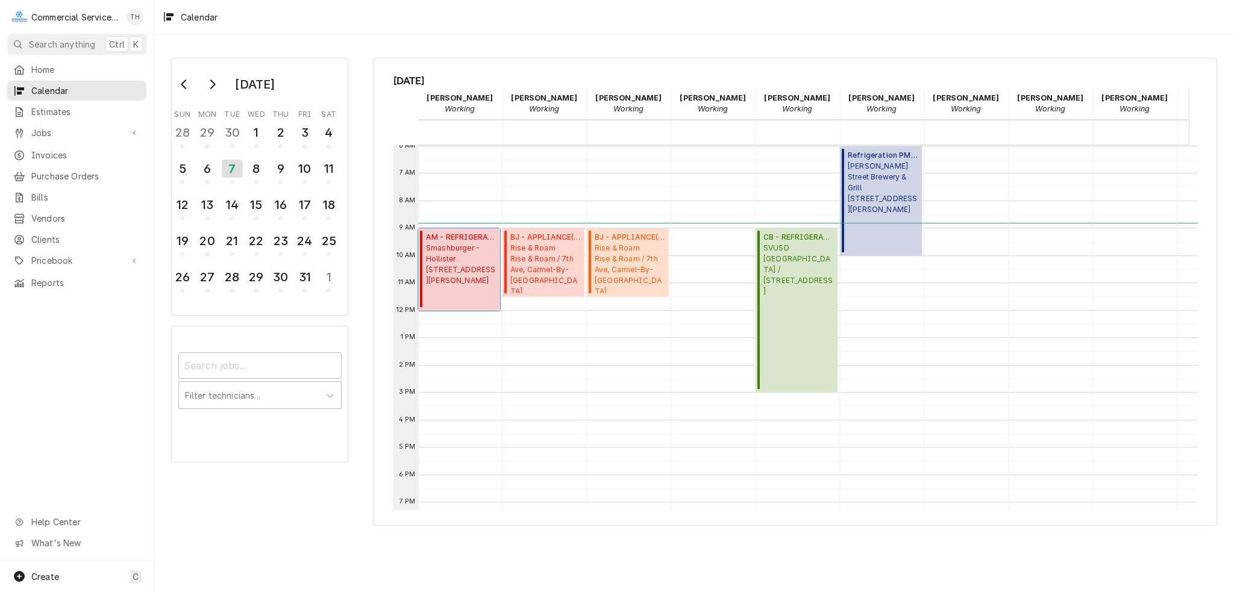
click at [473, 264] on span "Smashburger - Hollister 7888 Wren Ave, Suite C-137, Gilroy, CA 95020" at bounding box center [461, 264] width 71 height 43
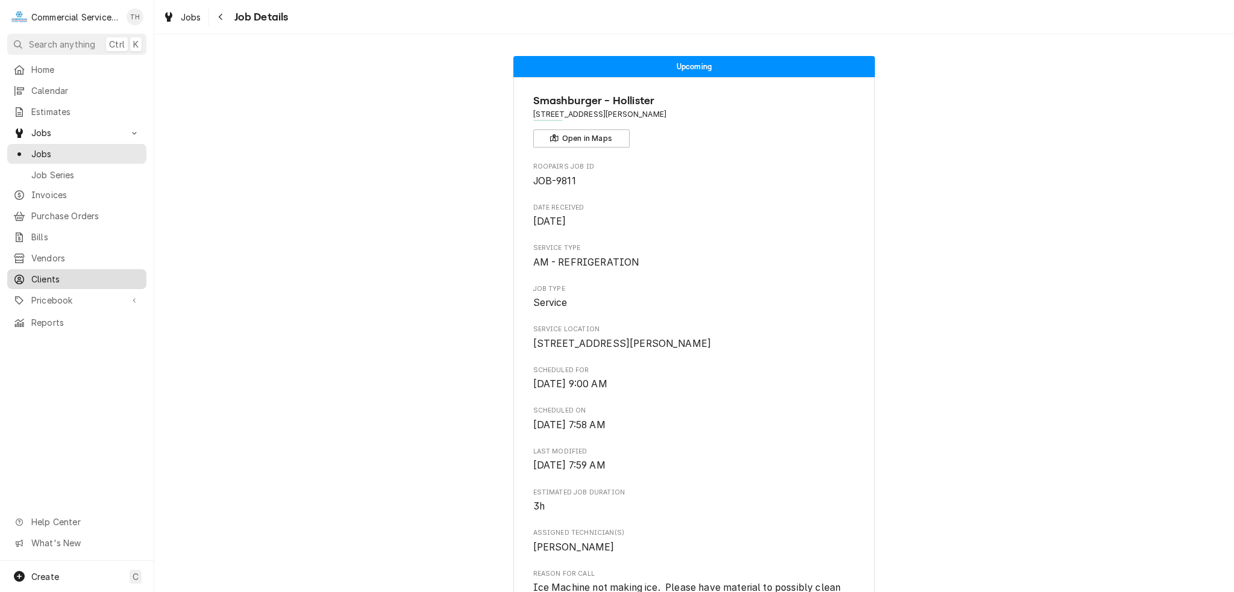
click at [65, 273] on span "Clients" at bounding box center [85, 279] width 109 height 13
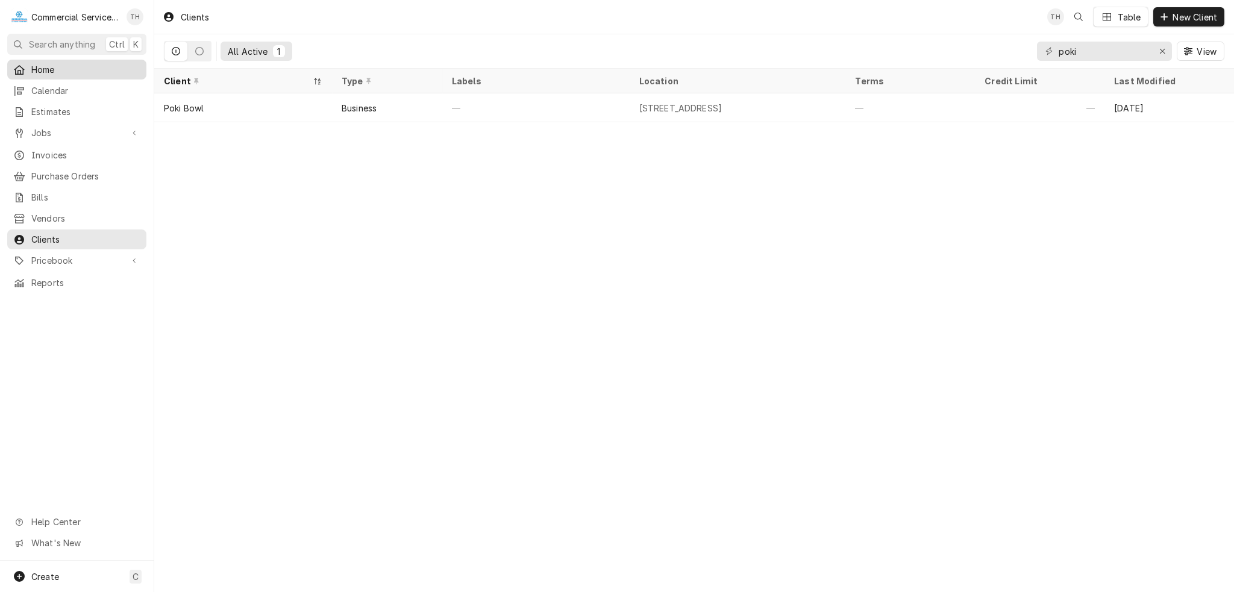
click at [69, 71] on span "Home" at bounding box center [85, 69] width 109 height 13
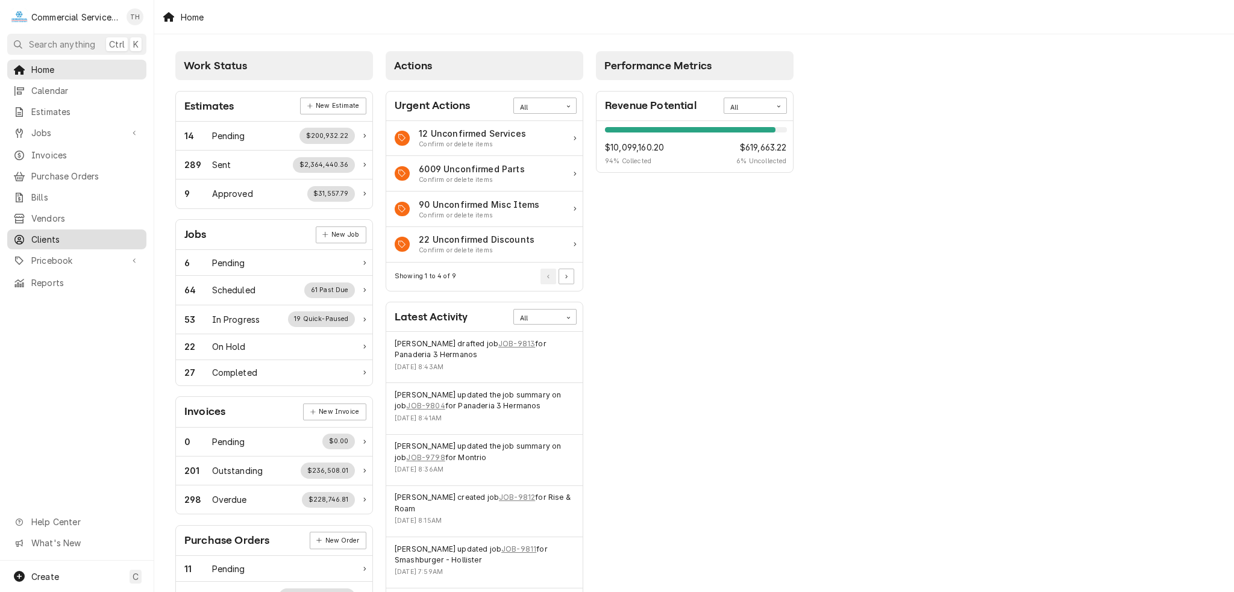
click at [58, 233] on span "Clients" at bounding box center [85, 239] width 109 height 13
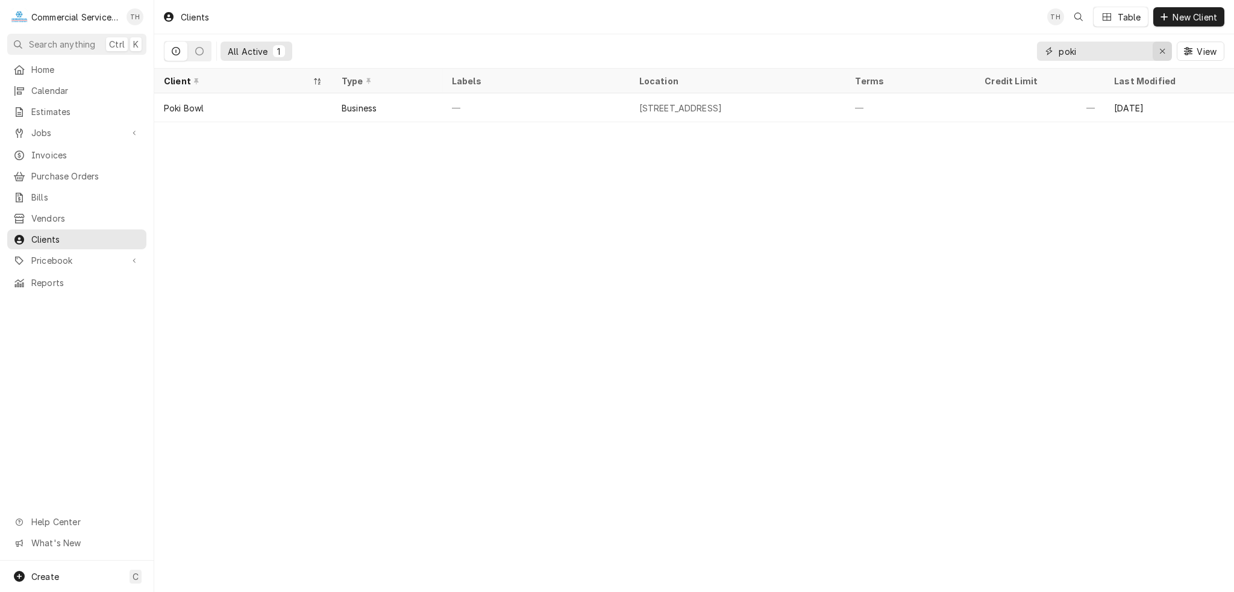
click at [1167, 50] on div "Erase input" at bounding box center [1163, 51] width 12 height 12
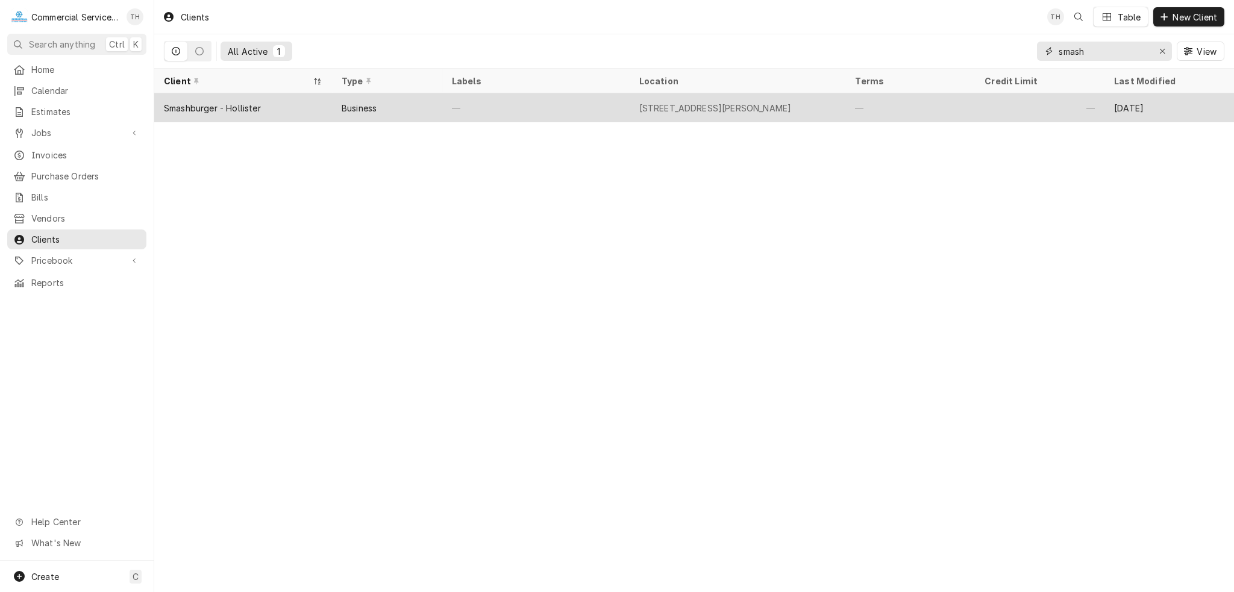
type input "smash"
click at [725, 103] on div "[STREET_ADDRESS][PERSON_NAME]" at bounding box center [715, 108] width 152 height 13
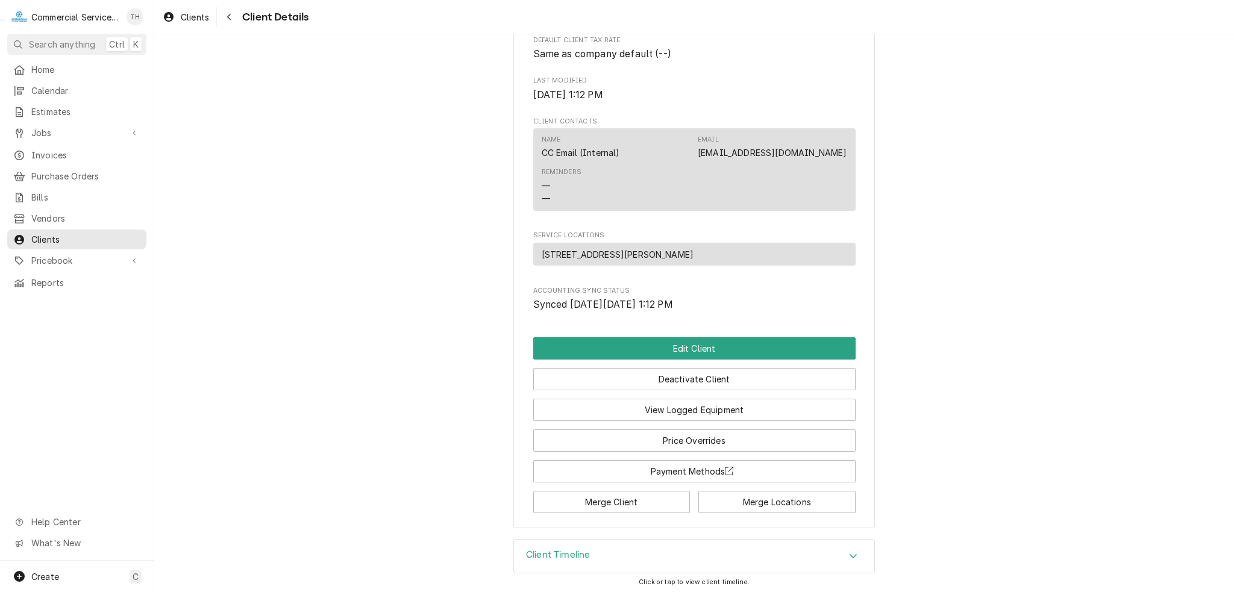
scroll to position [325, 0]
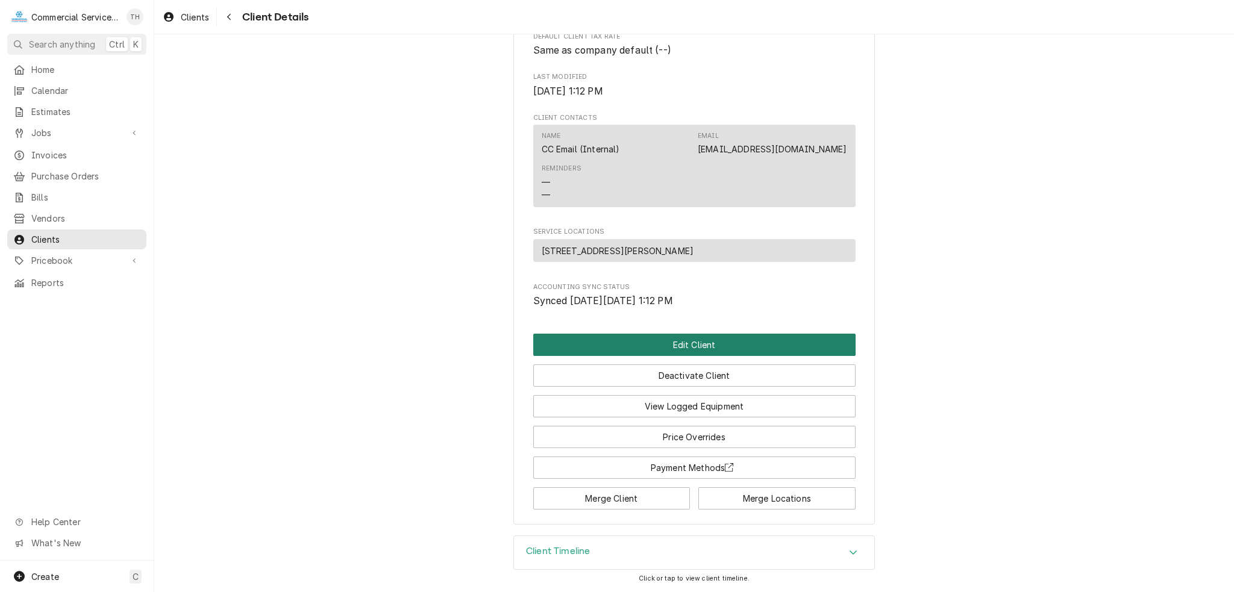
click at [765, 346] on button "Edit Client" at bounding box center [694, 345] width 322 height 22
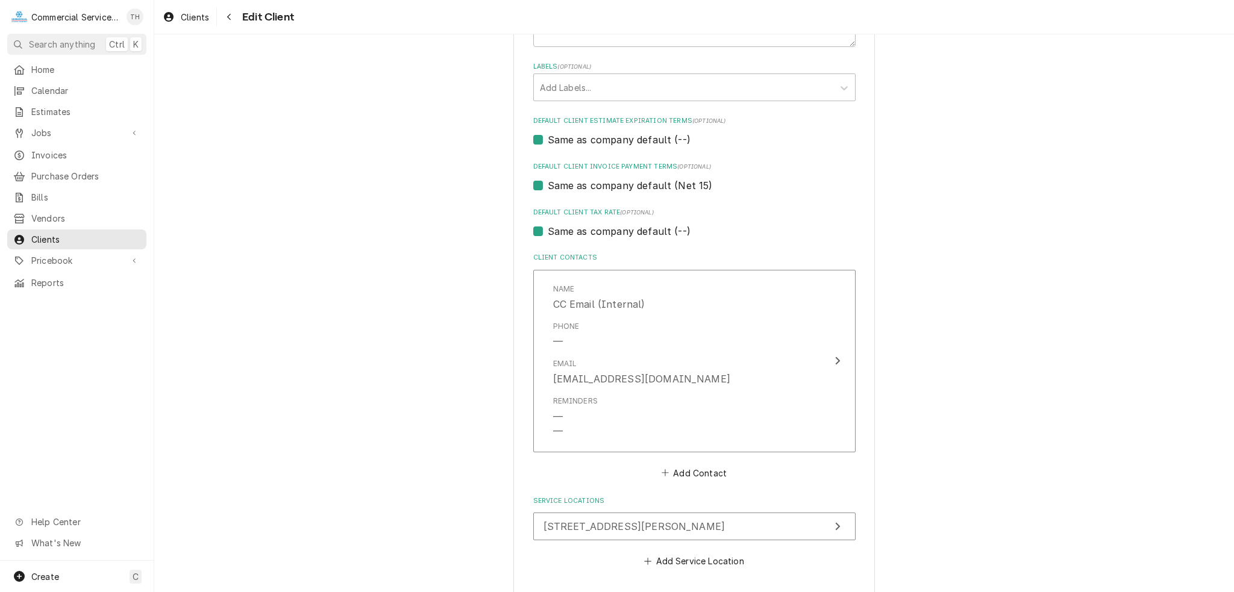
scroll to position [694, 0]
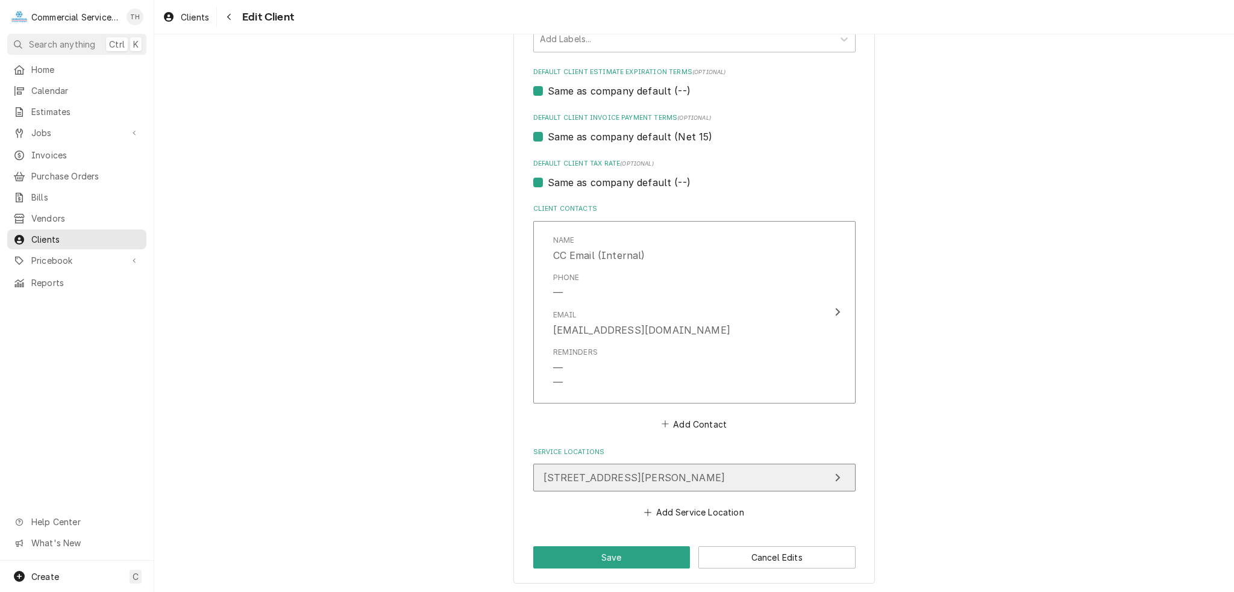
click at [835, 479] on icon "Update Service Location" at bounding box center [838, 478] width 6 height 10
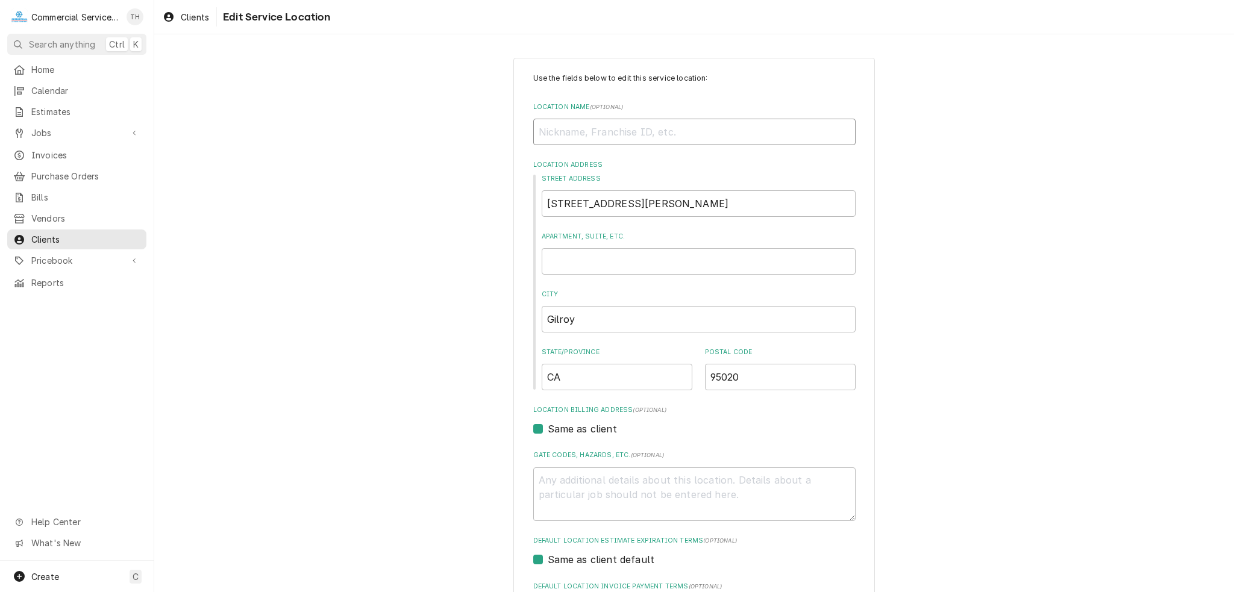
click at [639, 127] on input "Location Name ( optional )" at bounding box center [694, 132] width 322 height 27
type textarea "x"
type input "S"
type textarea "x"
type input "Sm"
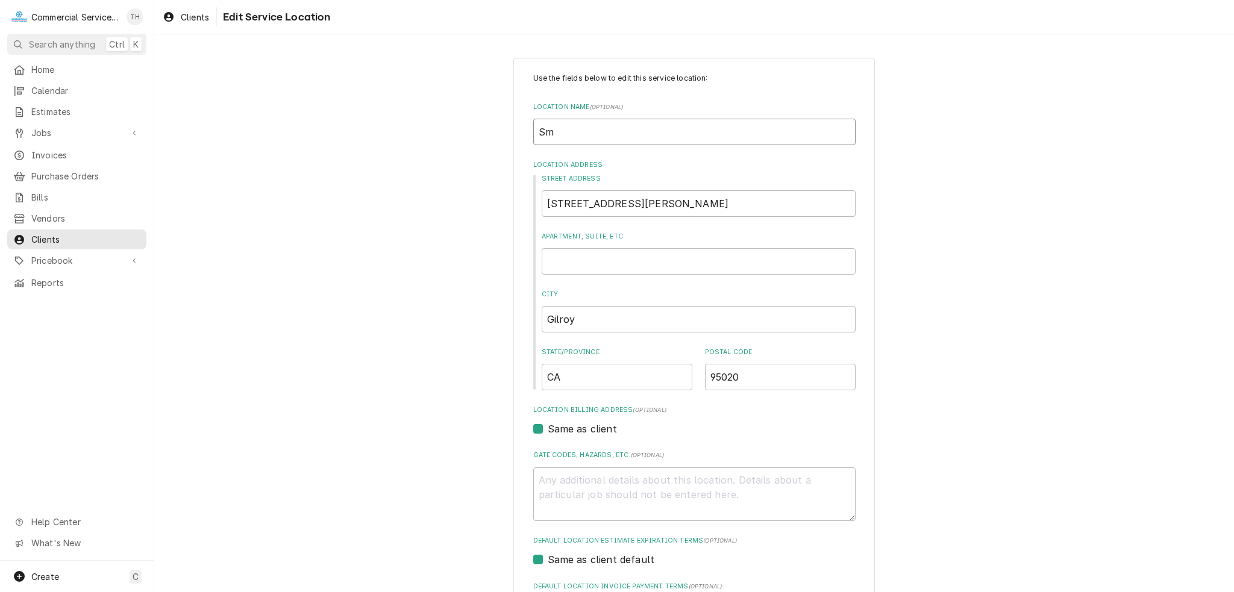
type textarea "x"
type input "Sma"
type textarea "x"
type input "Smas"
type textarea "x"
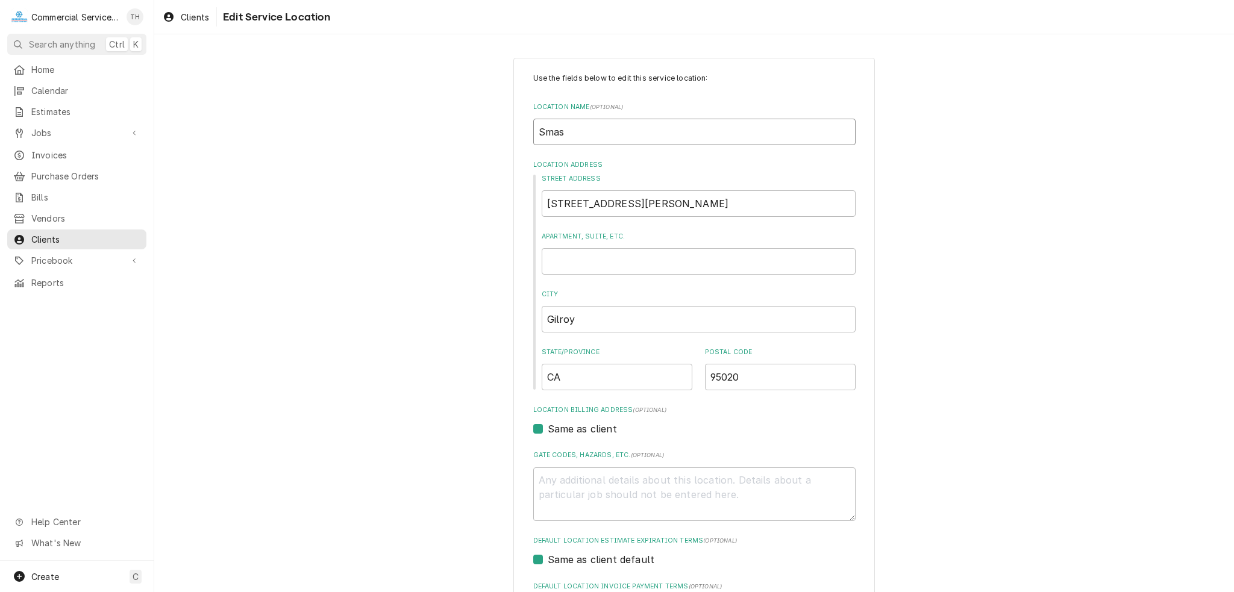
type input "Smash"
type textarea "x"
type input "Smash"
type textarea "x"
type input "Smash B"
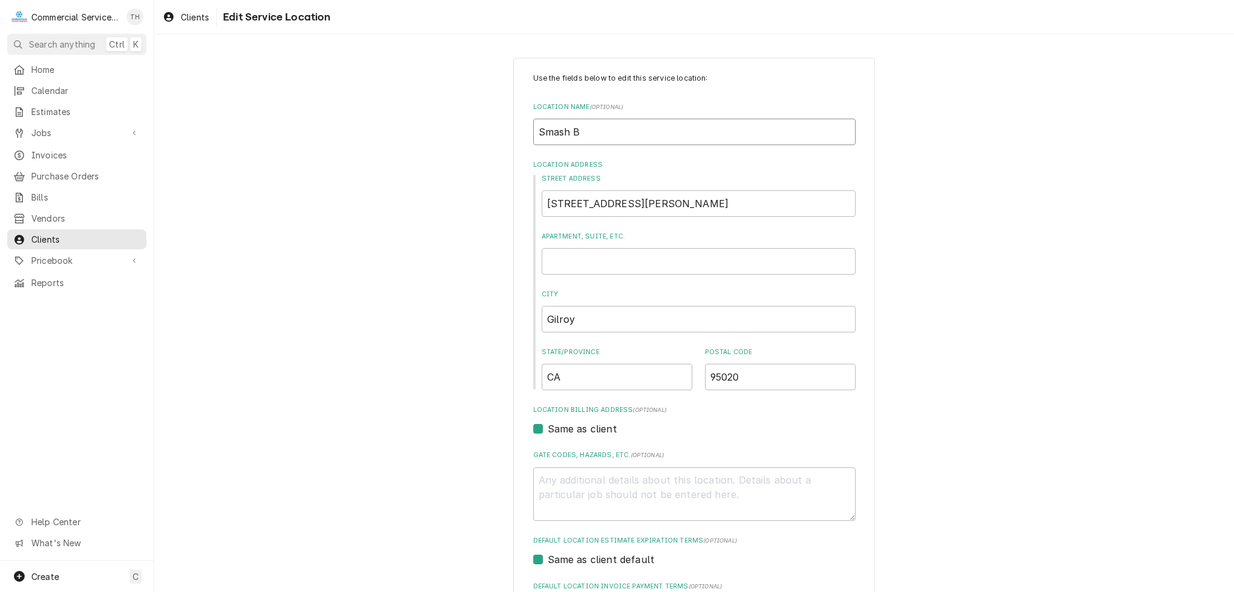
type textarea "x"
type input "Smash Bu"
type textarea "x"
type input "Smash Bur"
type textarea "x"
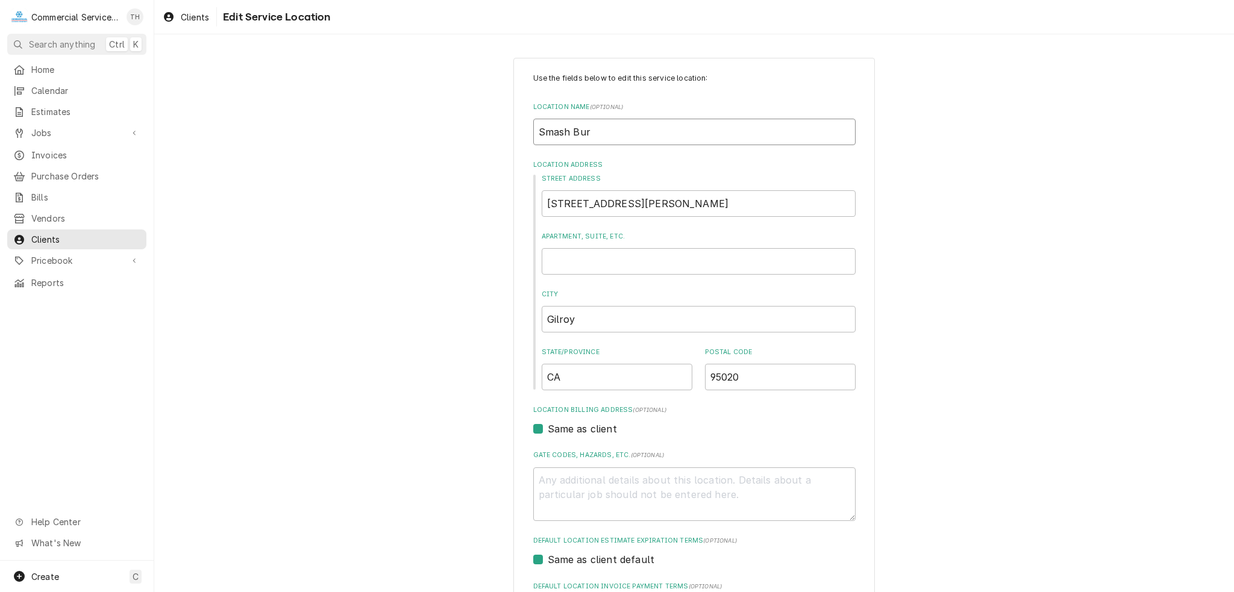
type input "Smash Burg"
type textarea "x"
type input "Smash Burge"
type textarea "x"
type input "Smash Burger"
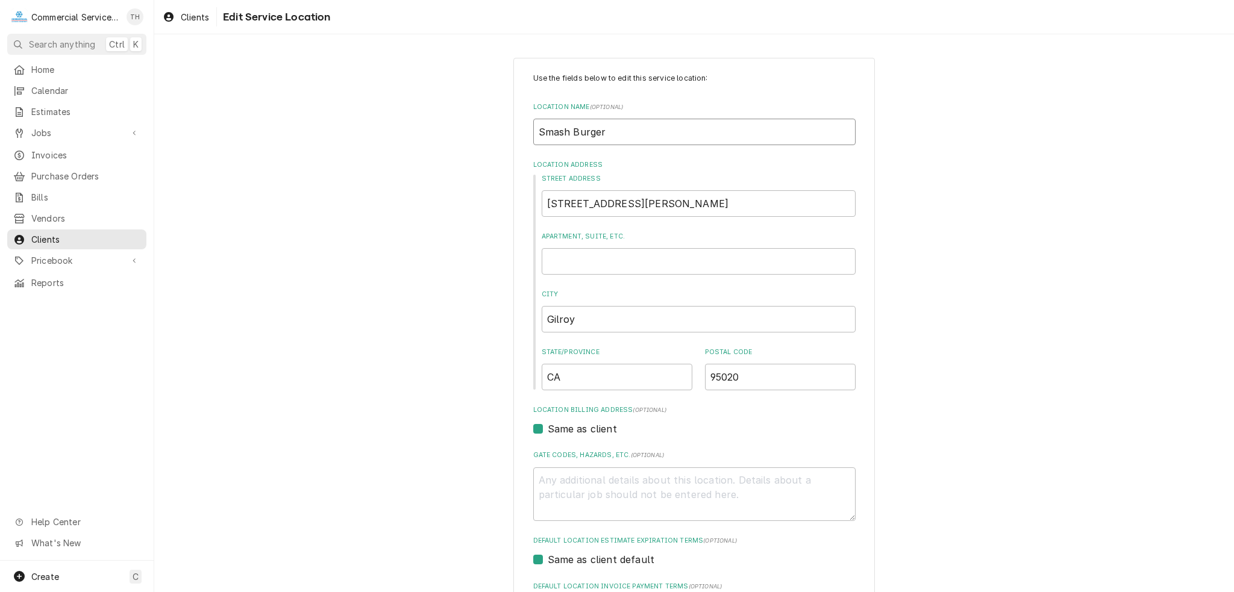
type textarea "x"
type input "Smash Burger"
type textarea "x"
type input "Smash Burger -"
type textarea "x"
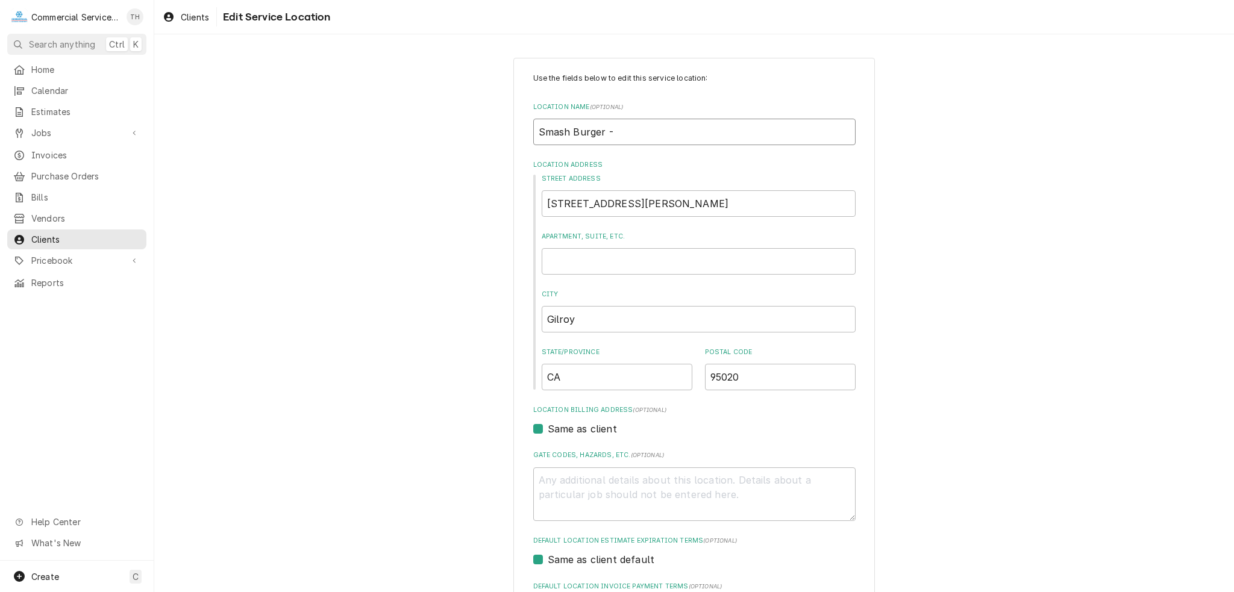
type input "Smash Burger -"
type textarea "x"
type input "Smash Burger - H"
type textarea "x"
type input "Smash Burger - Ho"
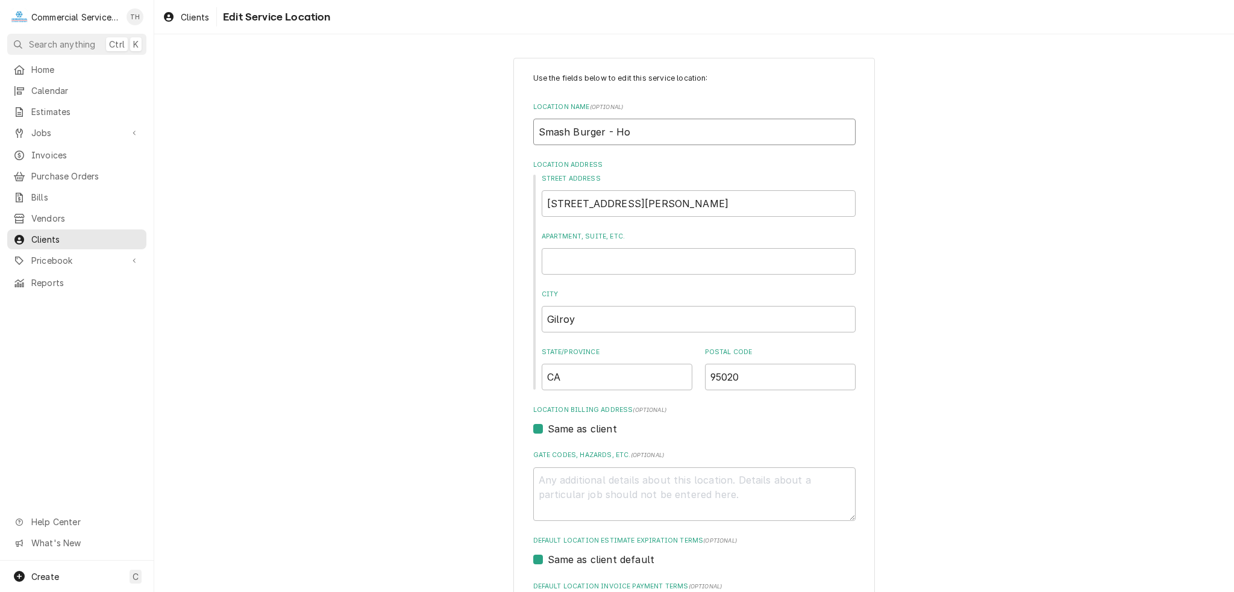
type textarea "x"
type input "Smash Burger - Hol"
type textarea "x"
type input "Smash Burger - Holl"
type textarea "x"
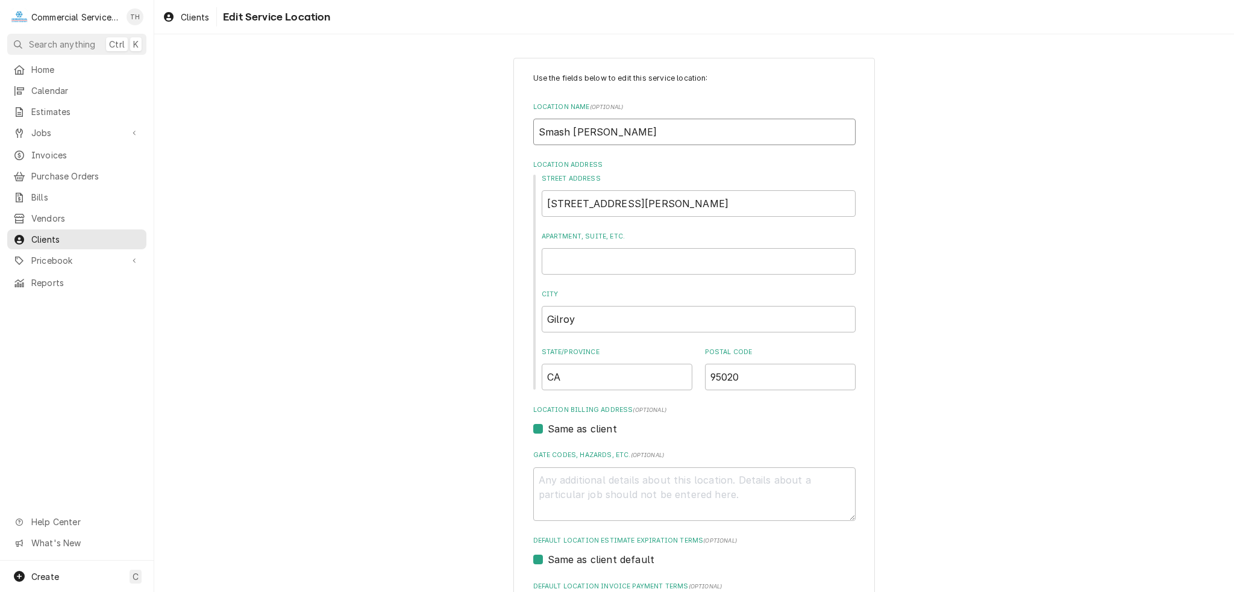
type input "Smash Burger - Holli"
type textarea "x"
type input "Smash Burger - Hollis"
type textarea "x"
type input "Smash Burger - Hollist"
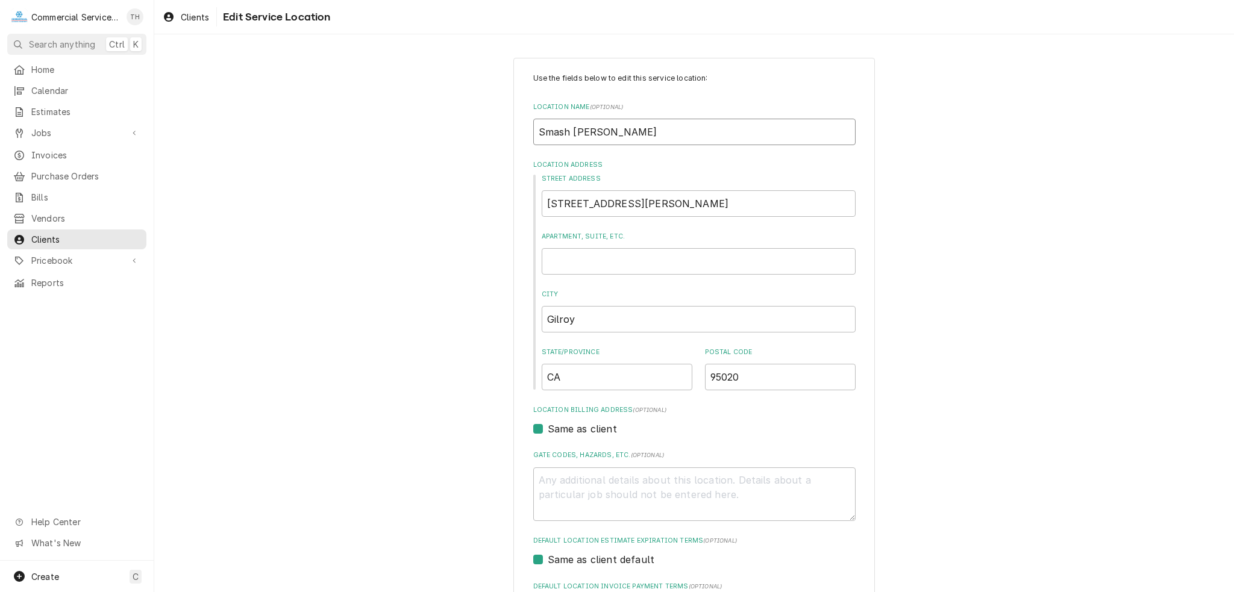
type textarea "x"
type input "Smash Burger - Holliste"
type textarea "x"
type input "Smash Burger - Hollister"
drag, startPoint x: 688, startPoint y: 206, endPoint x: 500, endPoint y: 203, distance: 187.5
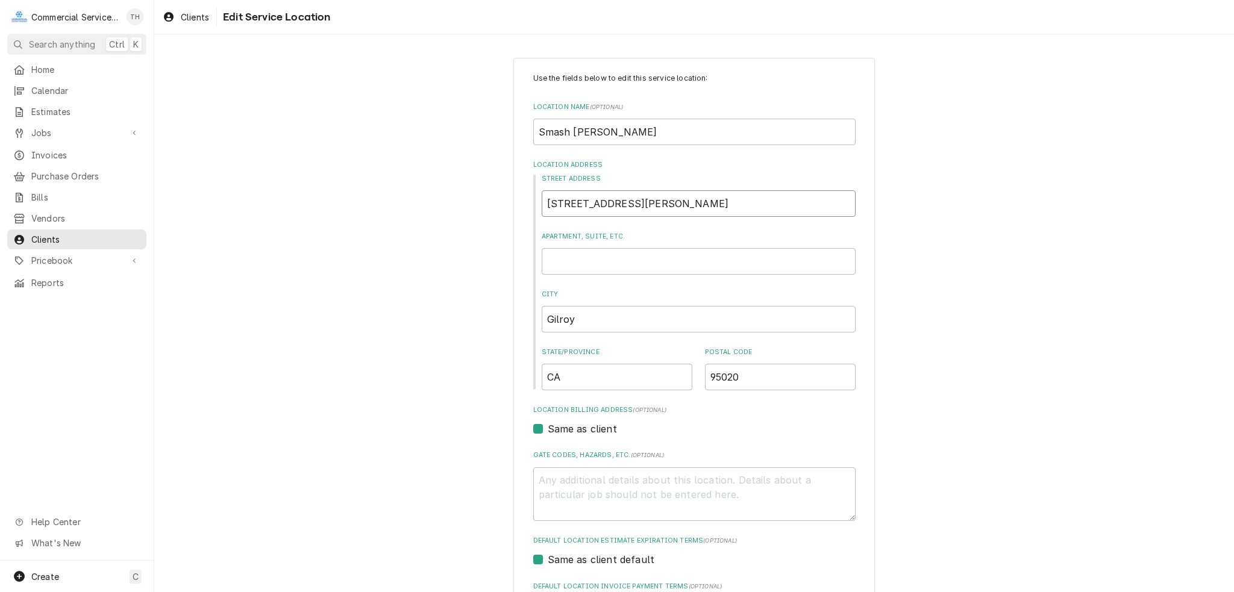
click at [500, 203] on div "Use the fields below to edit this service location: Location Name ( optional ) …" at bounding box center [694, 511] width 1080 height 928
type textarea "x"
type input "1"
type textarea "x"
type input "12"
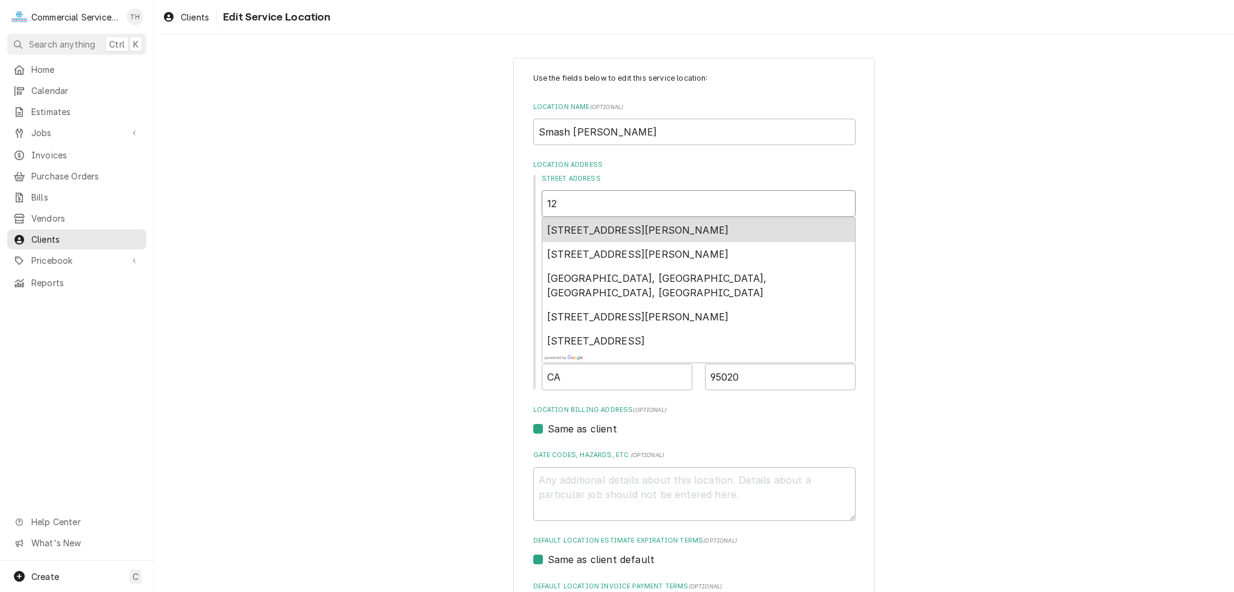
type textarea "x"
type input "121"
type textarea "x"
type input "1210"
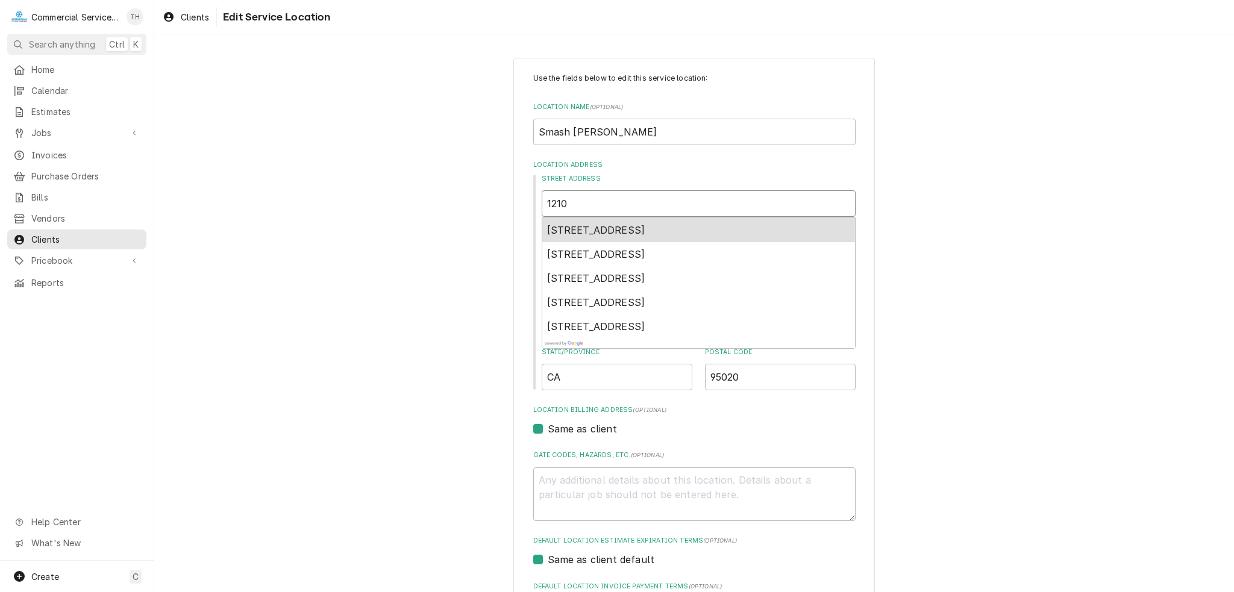
type textarea "x"
type input "1210"
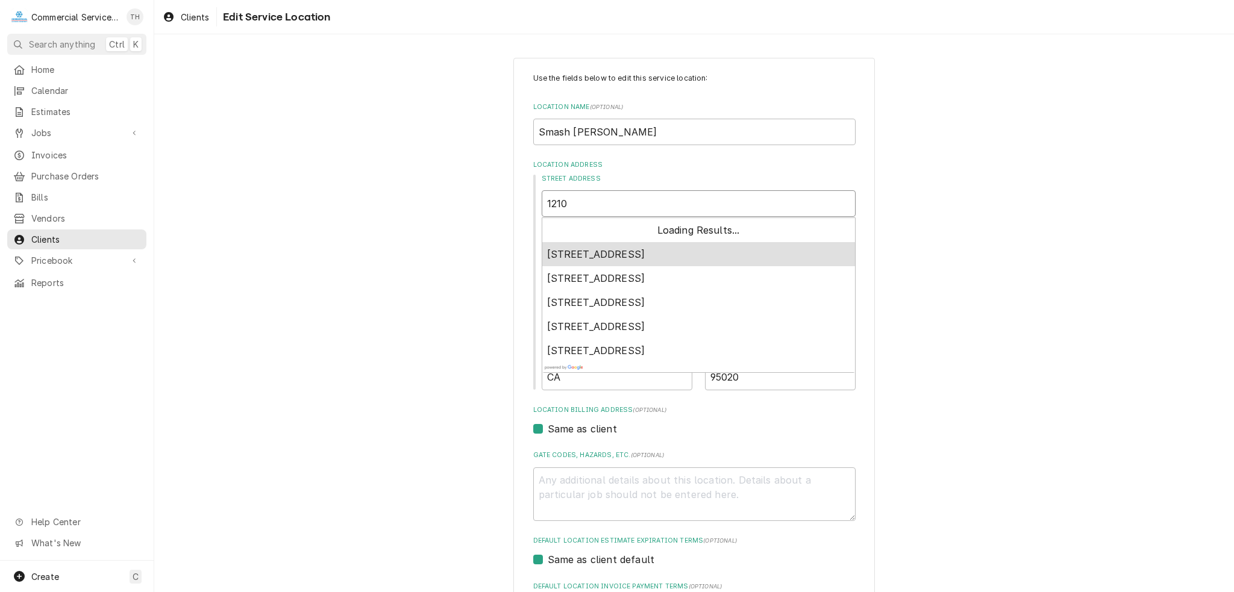
type textarea "x"
type input "1210 E"
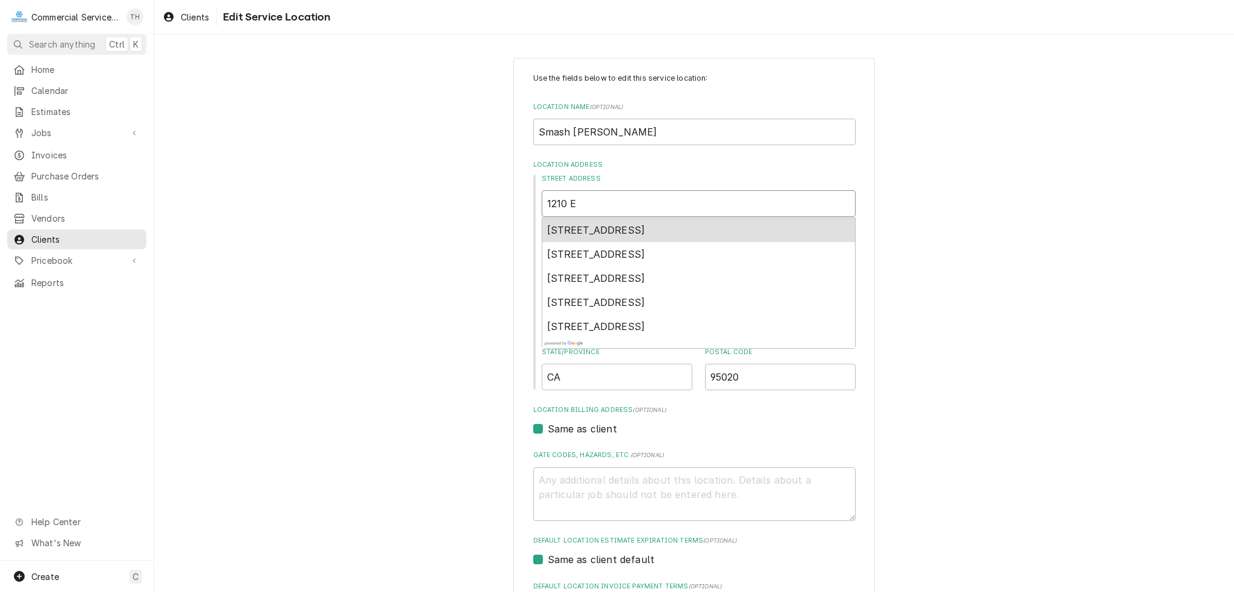
type textarea "x"
type input "1210 E."
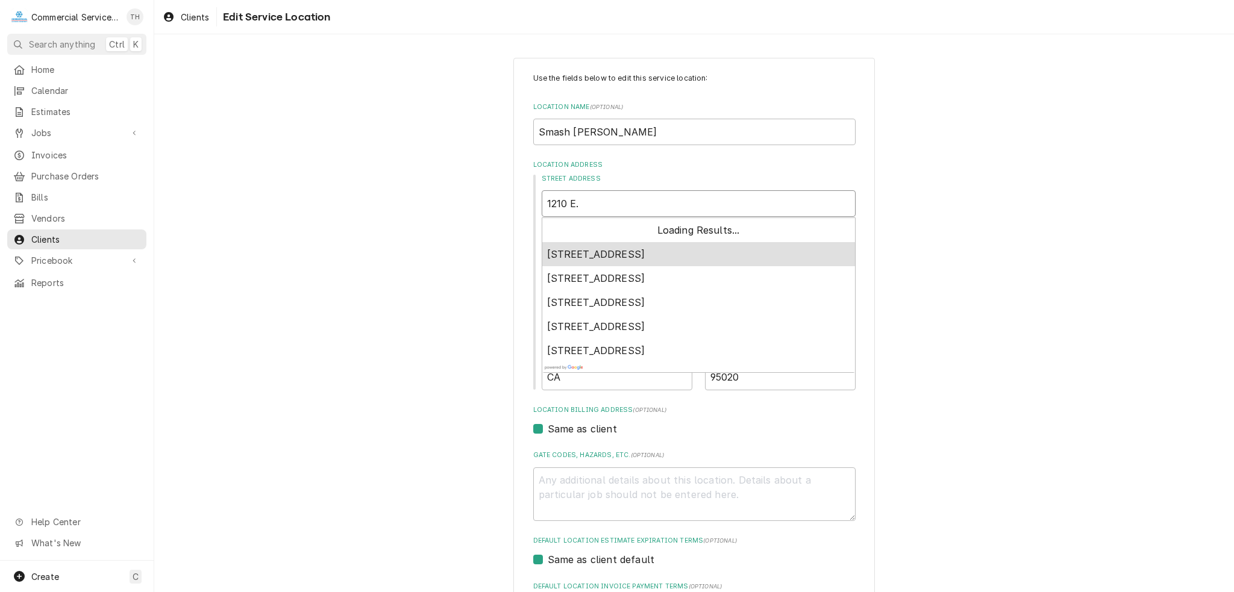
type textarea "x"
type input "1210 E."
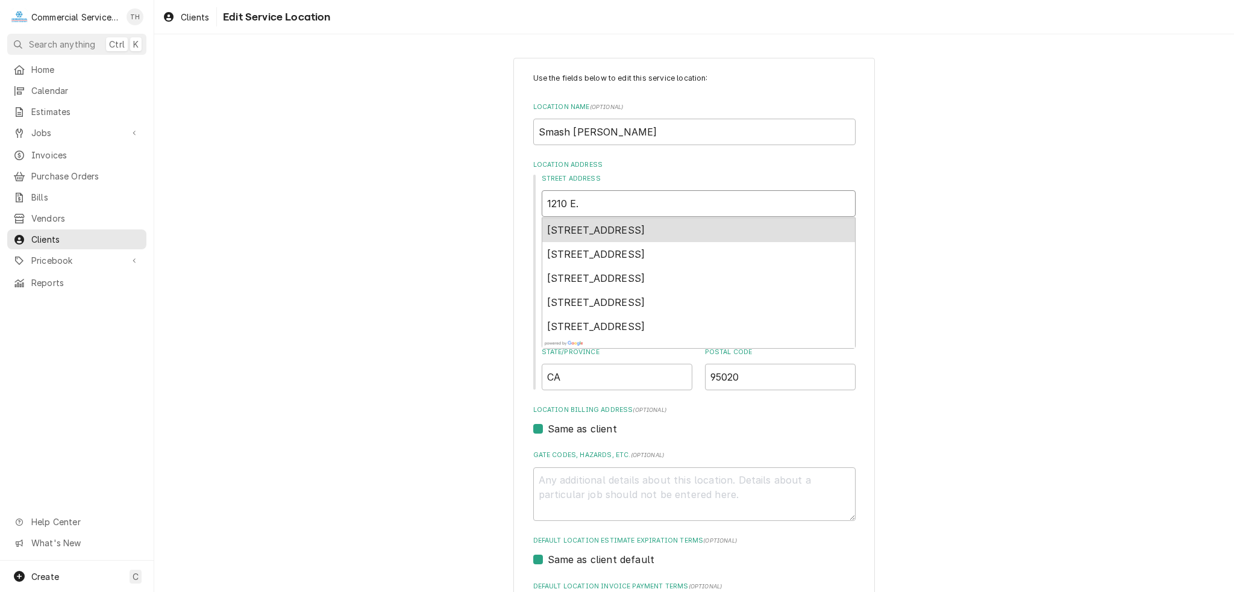
type textarea "x"
type input "1210 E. P"
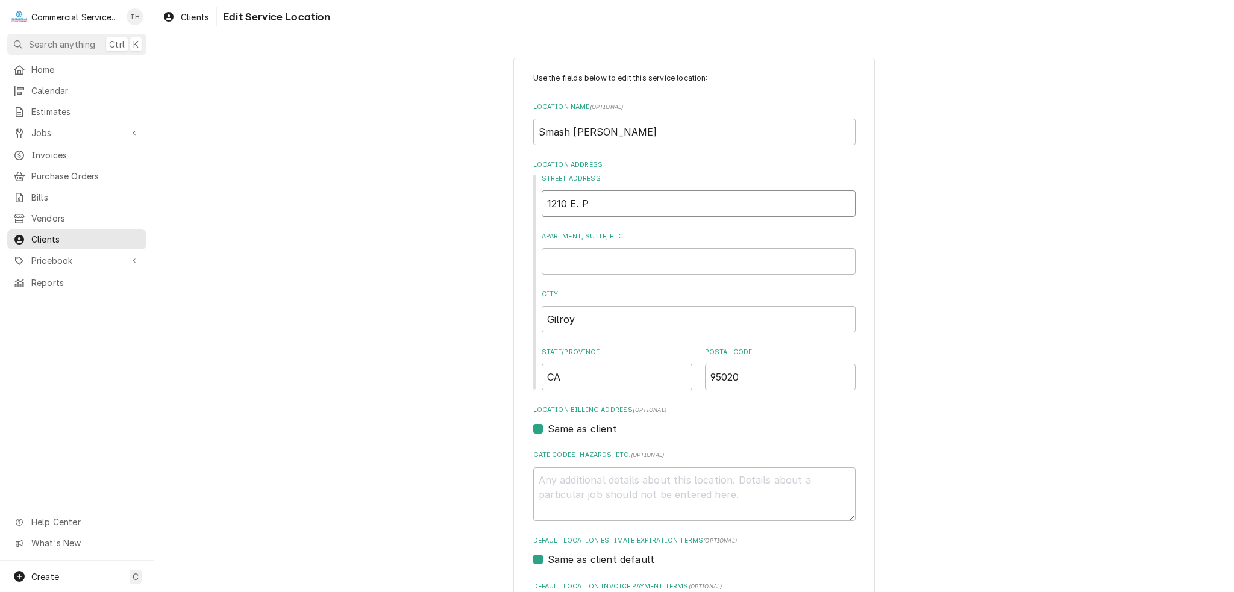
type textarea "x"
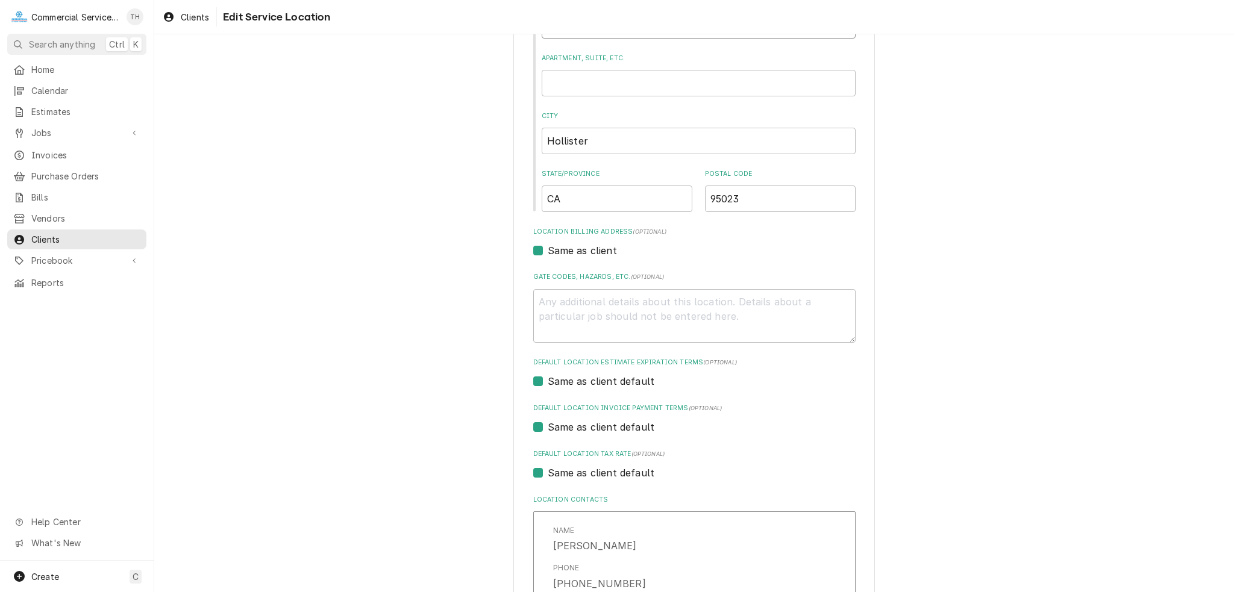
scroll to position [181, 0]
type input "1210 E Park St"
click at [622, 300] on textarea "Gate Codes, Hazards, etc. ( optional )" at bounding box center [694, 314] width 322 height 54
type textarea "x"
type textarea "P"
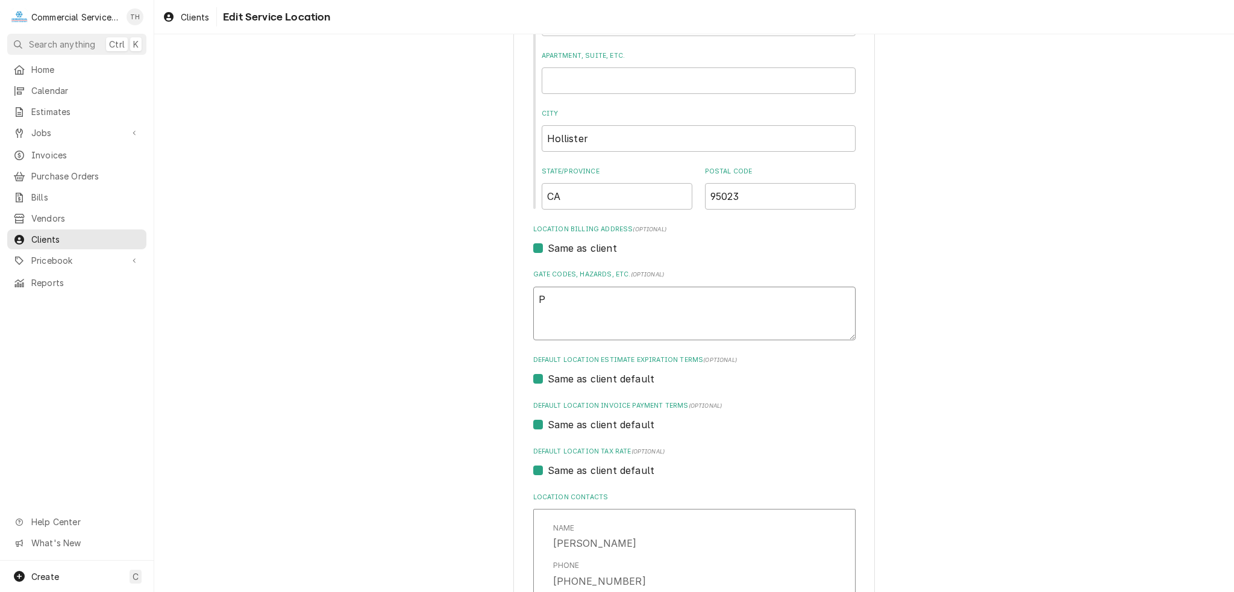
type textarea "x"
type textarea "Pl"
type textarea "x"
type textarea "Ple"
type textarea "x"
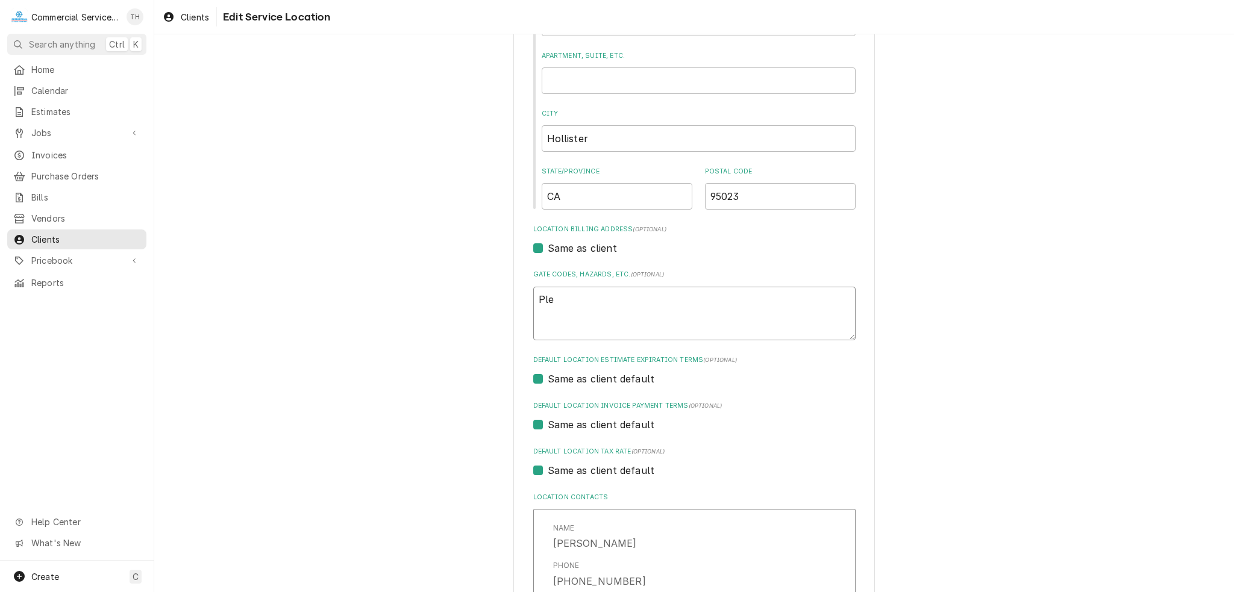
type textarea "Plea"
type textarea "x"
type textarea "Pleas"
type textarea "x"
type textarea "Please"
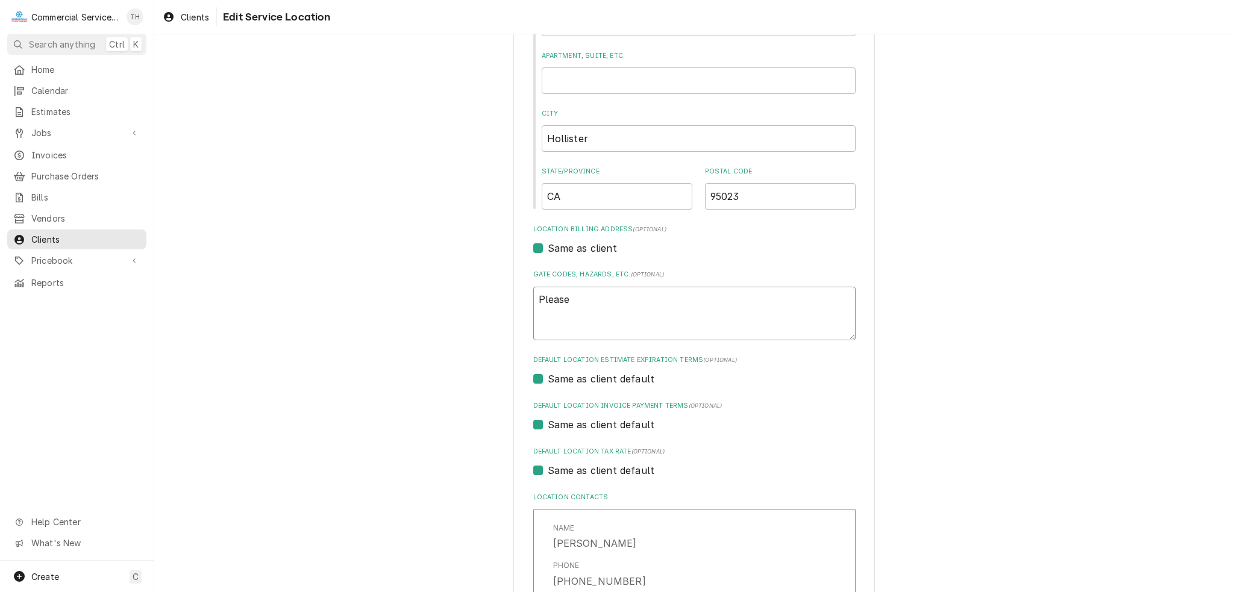
type textarea "x"
type textarea "Please"
type textarea "x"
type textarea "Please a"
type textarea "x"
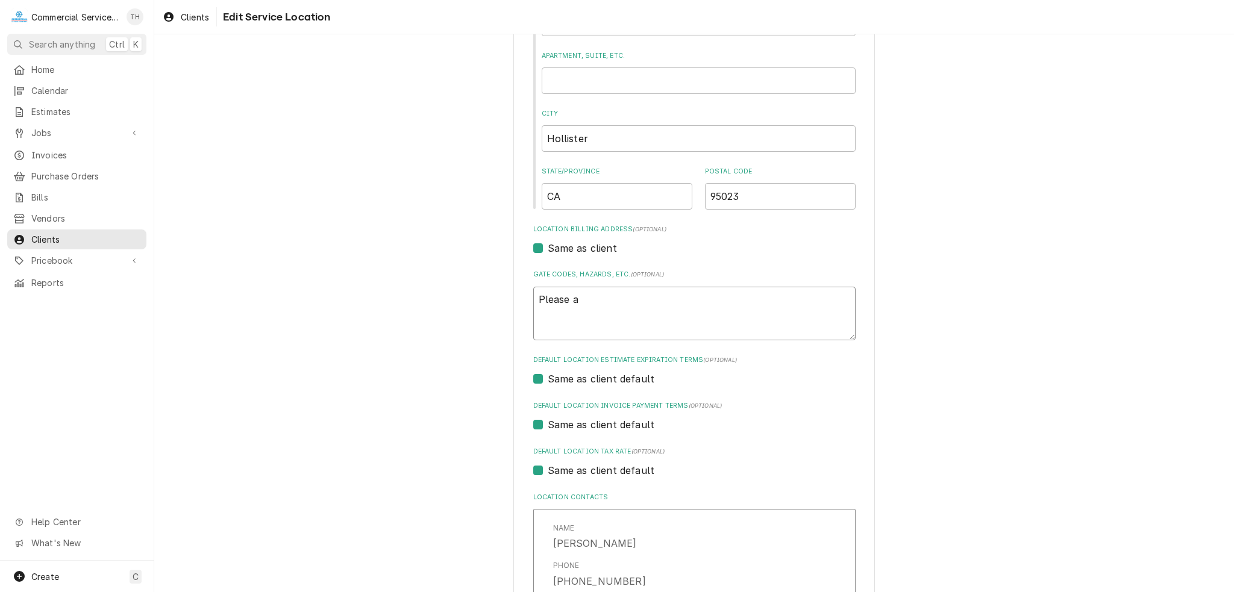
type textarea "Please ac"
type textarea "x"
type textarea "Please acc"
type textarea "x"
type textarea "Please acce"
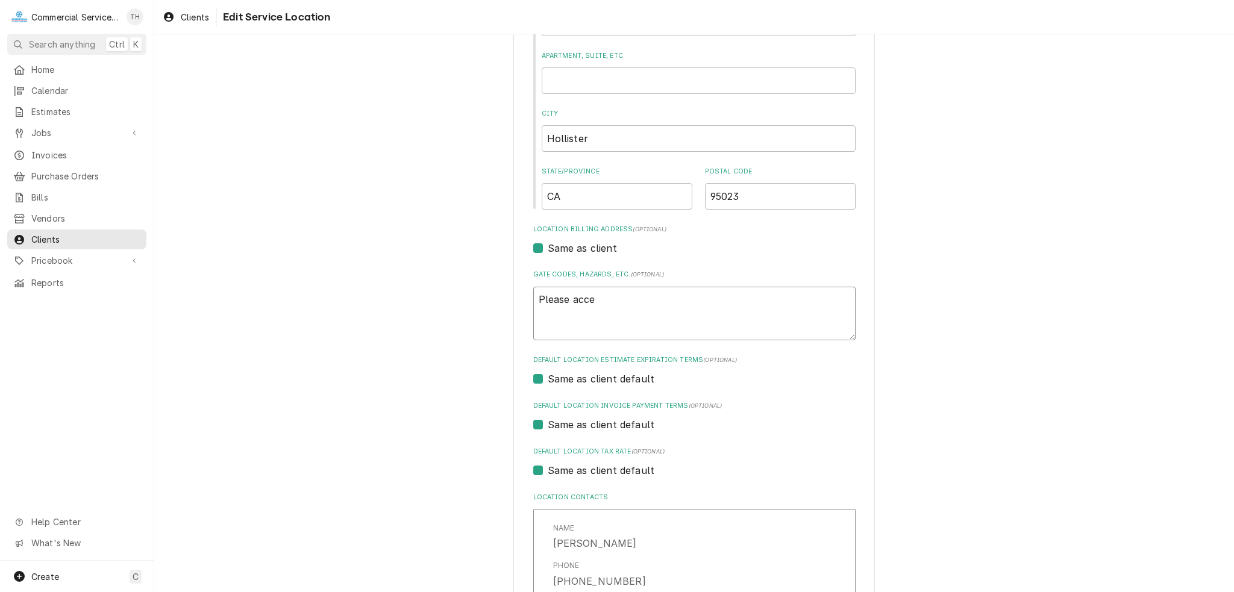
type textarea "x"
type textarea "Please acces"
type textarea "x"
type textarea "Please access"
type textarea "x"
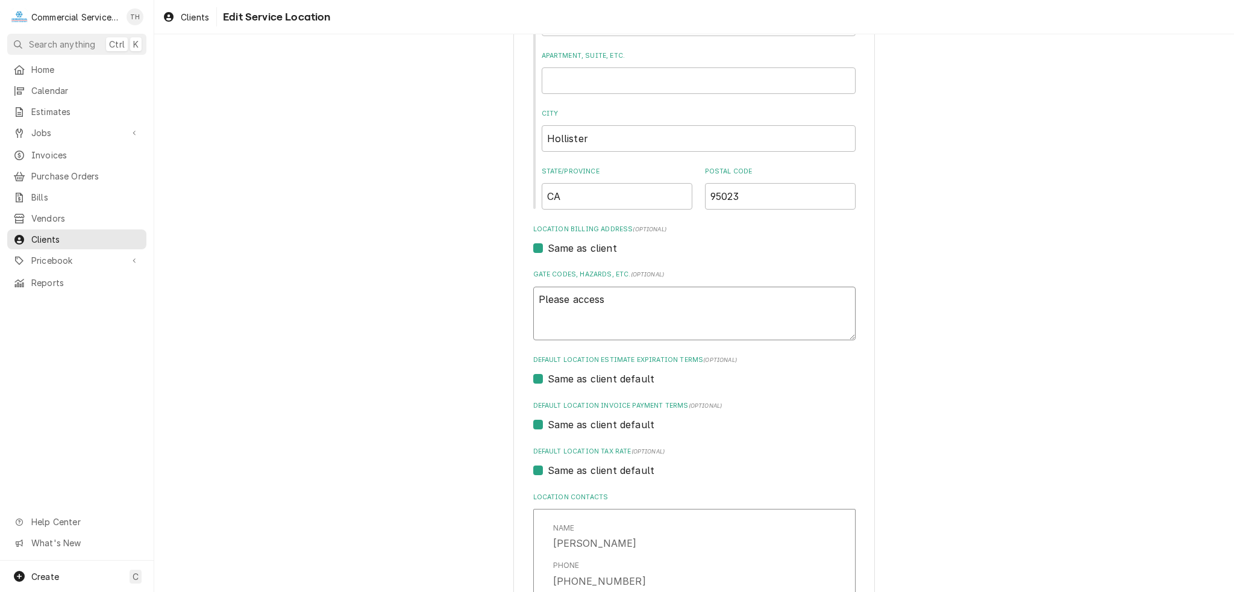
type textarea "Please access"
type textarea "x"
type textarea "Please access b"
type textarea "x"
type textarea "Please access ba"
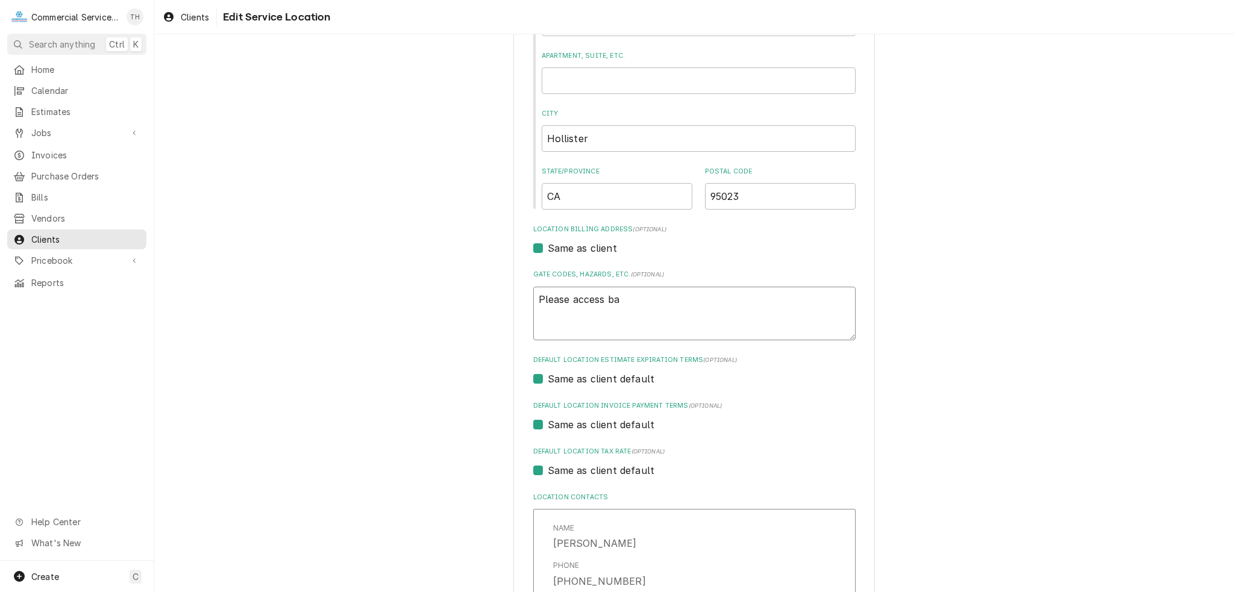
type textarea "x"
type textarea "Please access bac"
type textarea "x"
type textarea "Please access back"
type textarea "x"
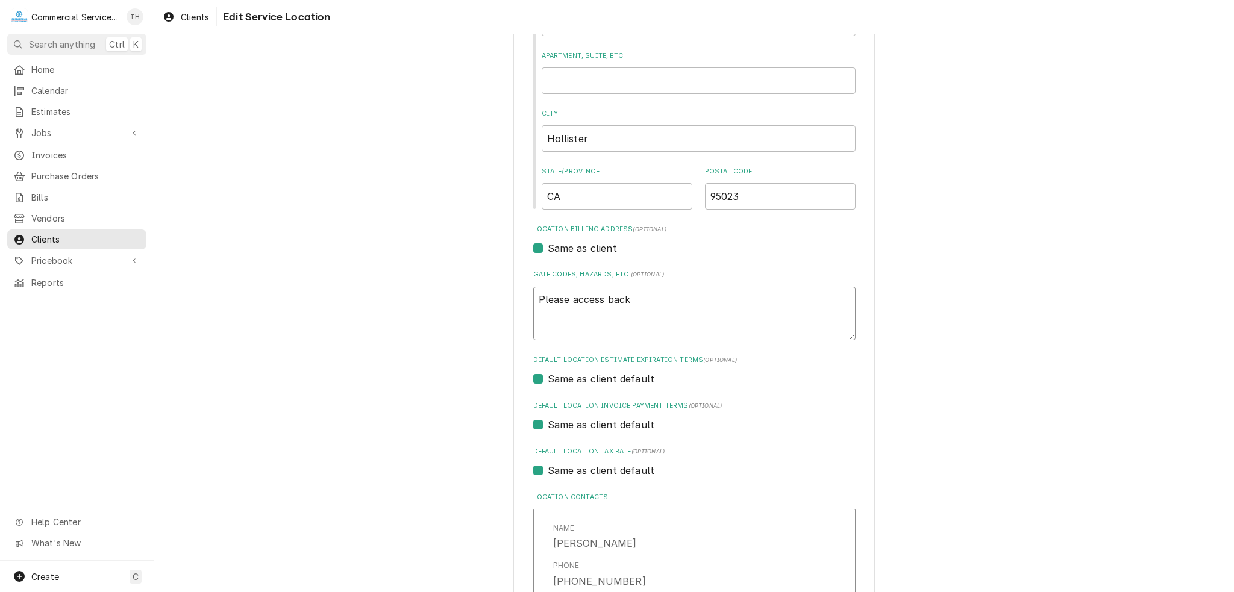
type textarea "Please access back"
type textarea "x"
type textarea "Please access back d"
type textarea "x"
type textarea "Please access back do"
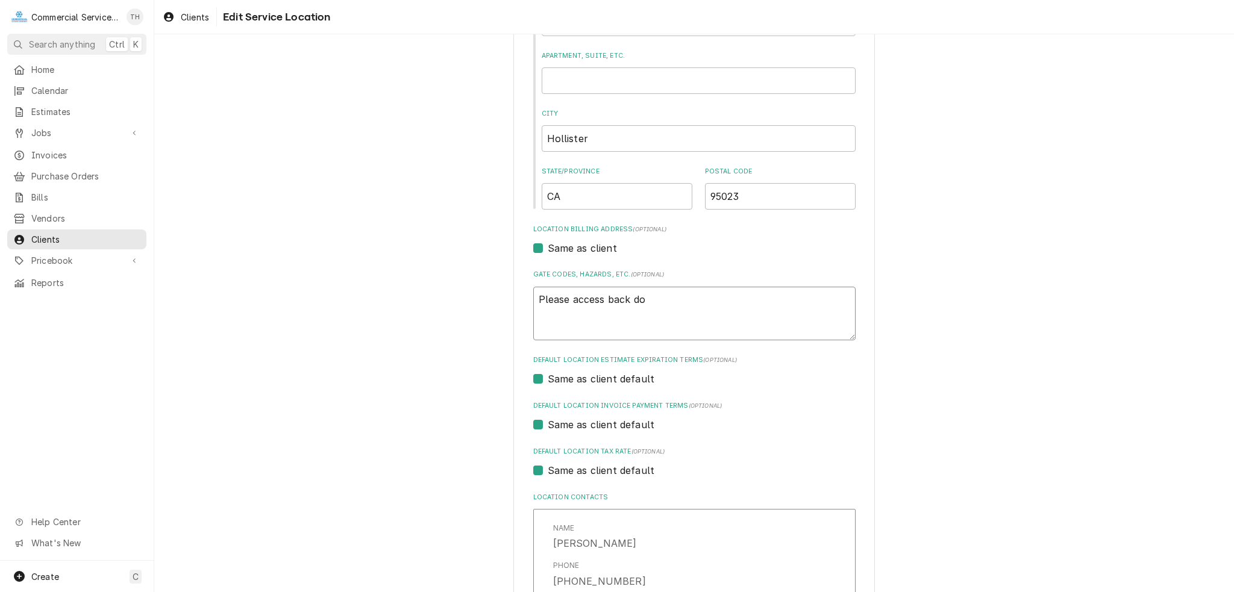
type textarea "x"
type textarea "Please access back doo"
type textarea "x"
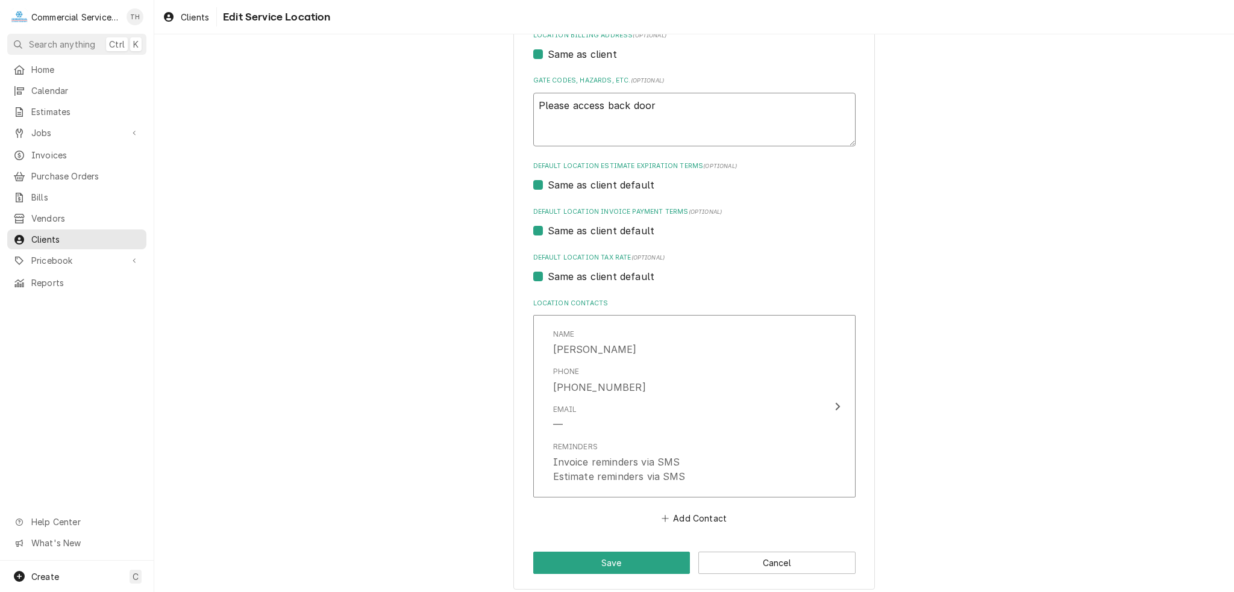
scroll to position [382, 0]
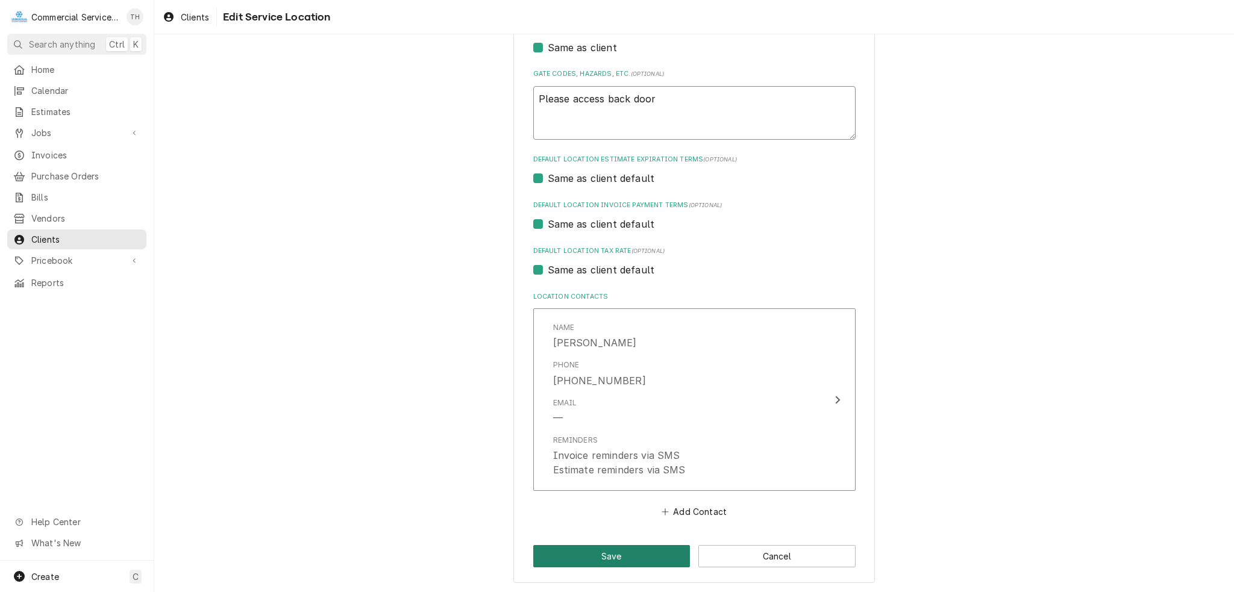
type textarea "Please access back door"
click at [616, 550] on button "Save" at bounding box center [611, 556] width 157 height 22
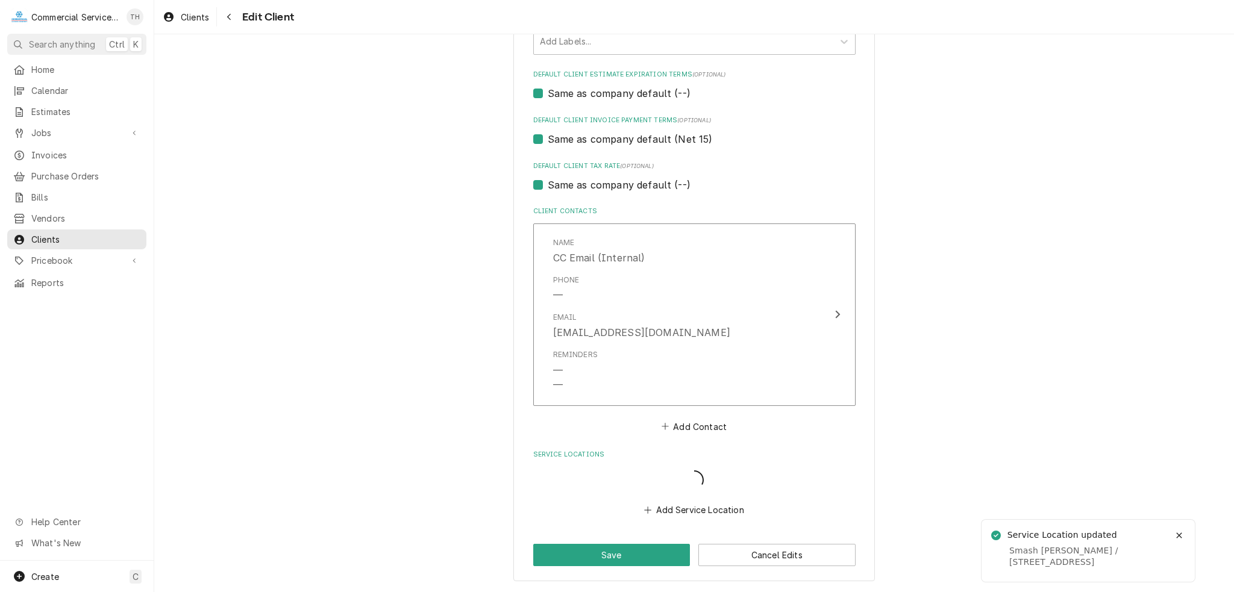
scroll to position [694, 0]
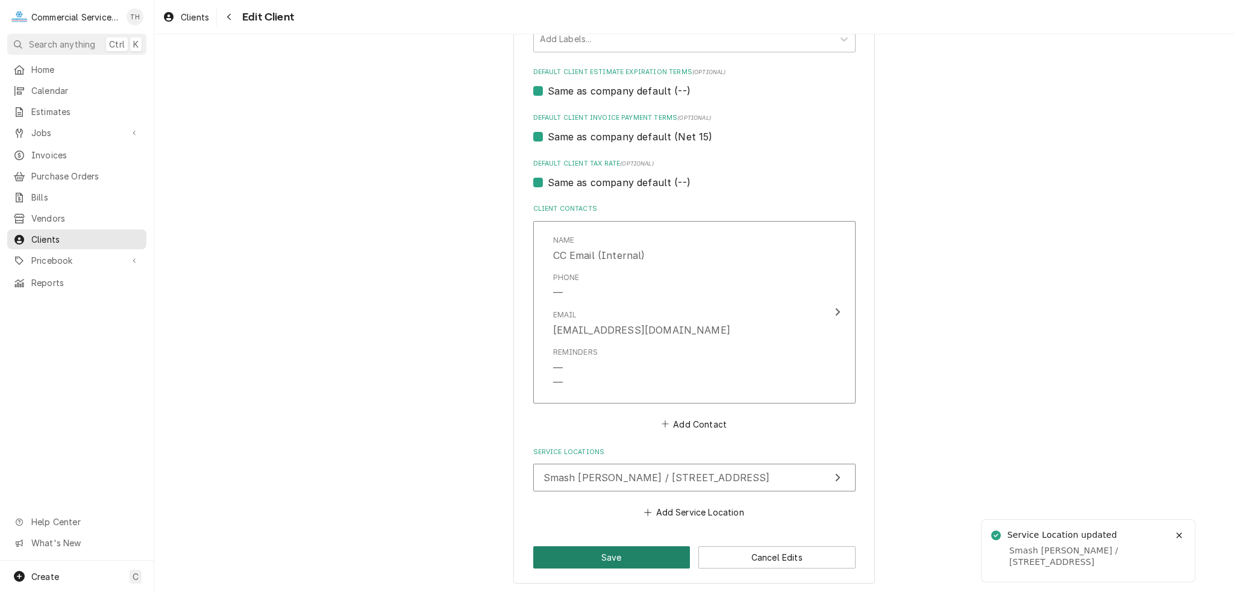
click at [641, 550] on button "Save" at bounding box center [611, 558] width 157 height 22
type textarea "x"
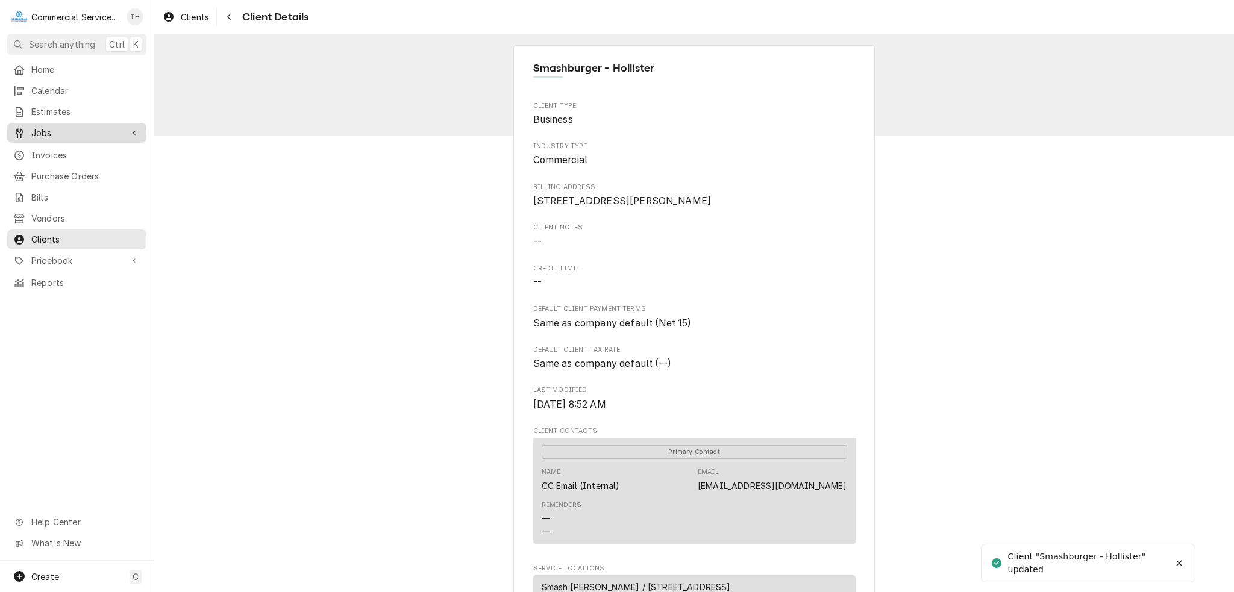
click at [50, 127] on span "Jobs" at bounding box center [76, 133] width 91 height 13
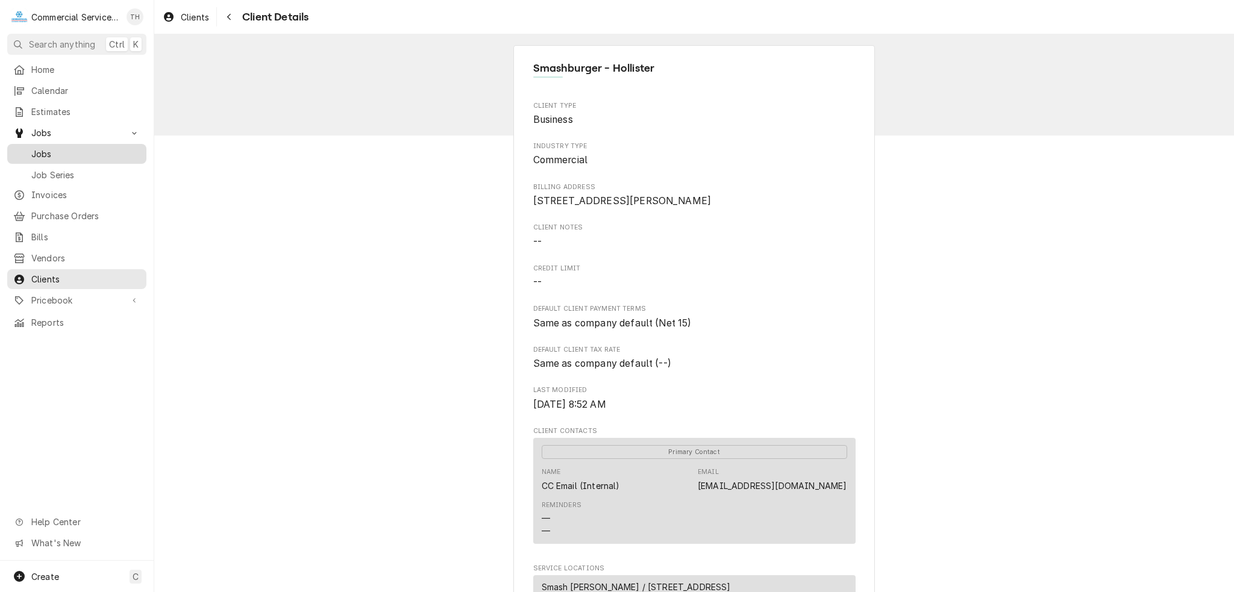
click at [48, 148] on span "Jobs" at bounding box center [85, 154] width 109 height 13
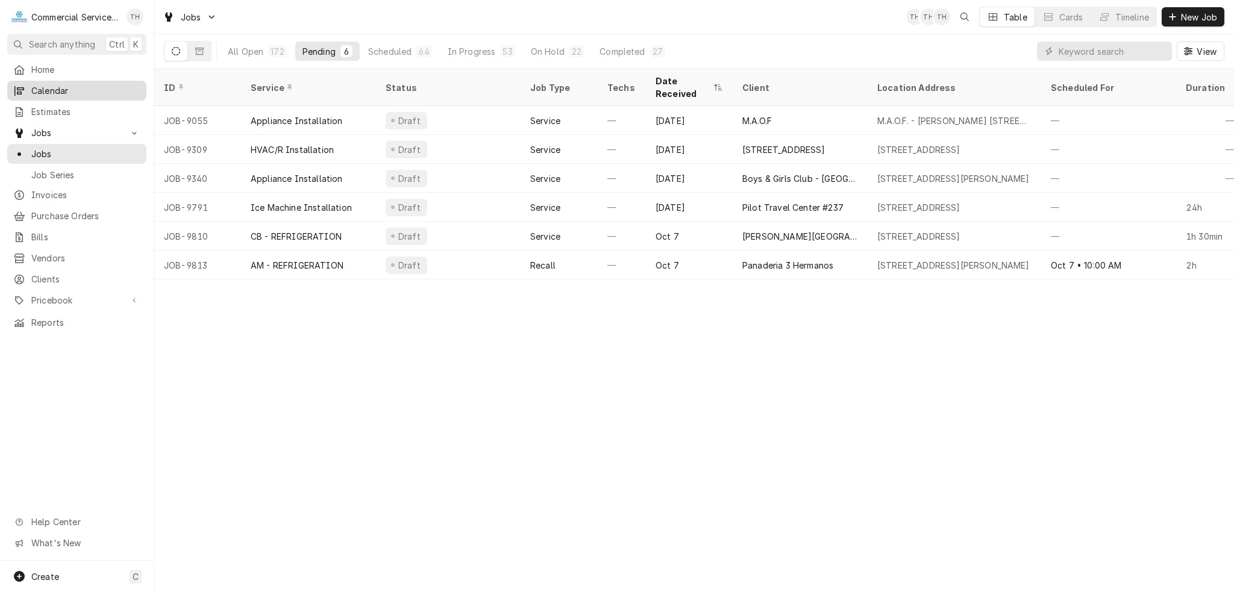
click at [27, 86] on div "Calendar" at bounding box center [76, 90] width 127 height 13
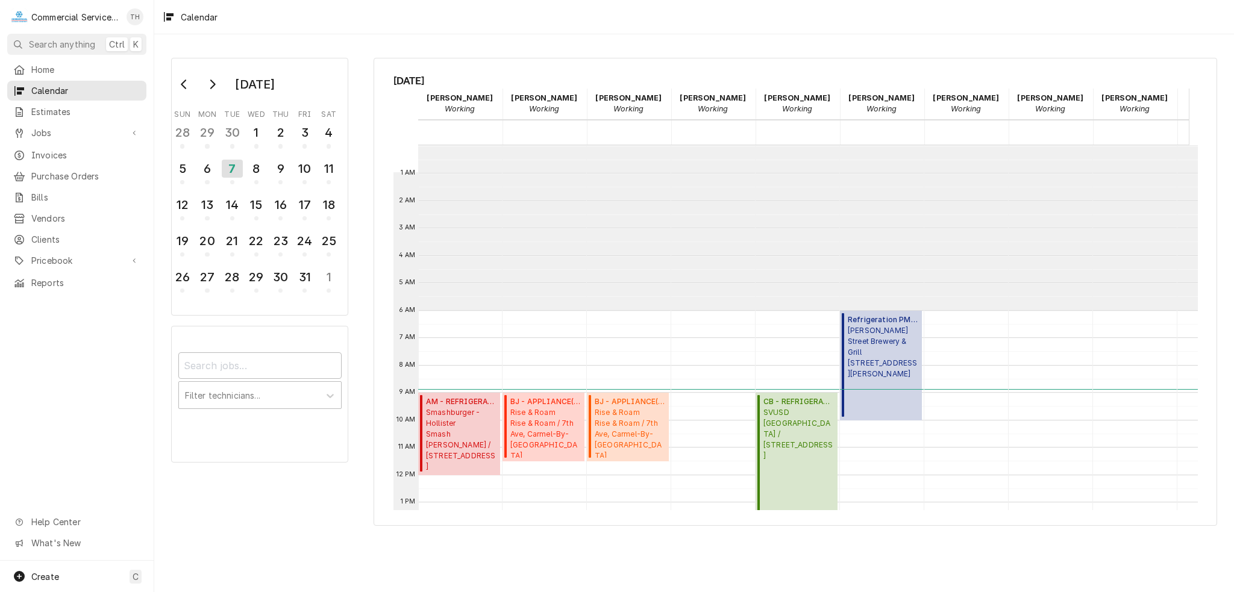
scroll to position [165, 0]
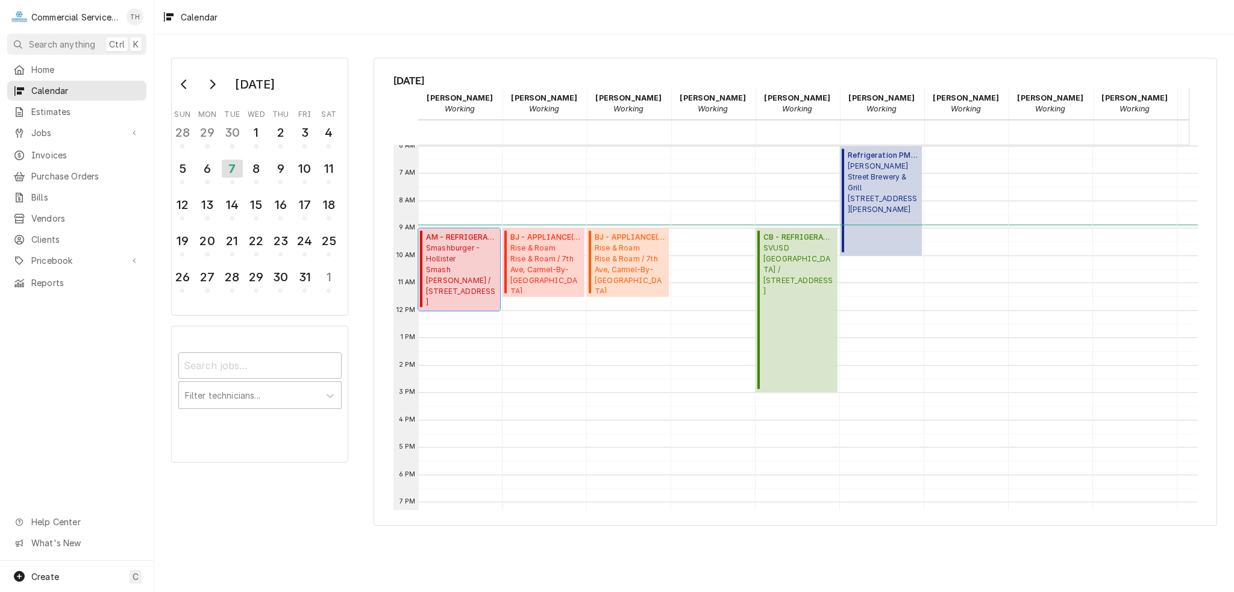
click at [464, 254] on span "Smashburger - Hollister Smash Burger - Hollister / 1210 E Park St, Hollister, C…" at bounding box center [461, 275] width 71 height 64
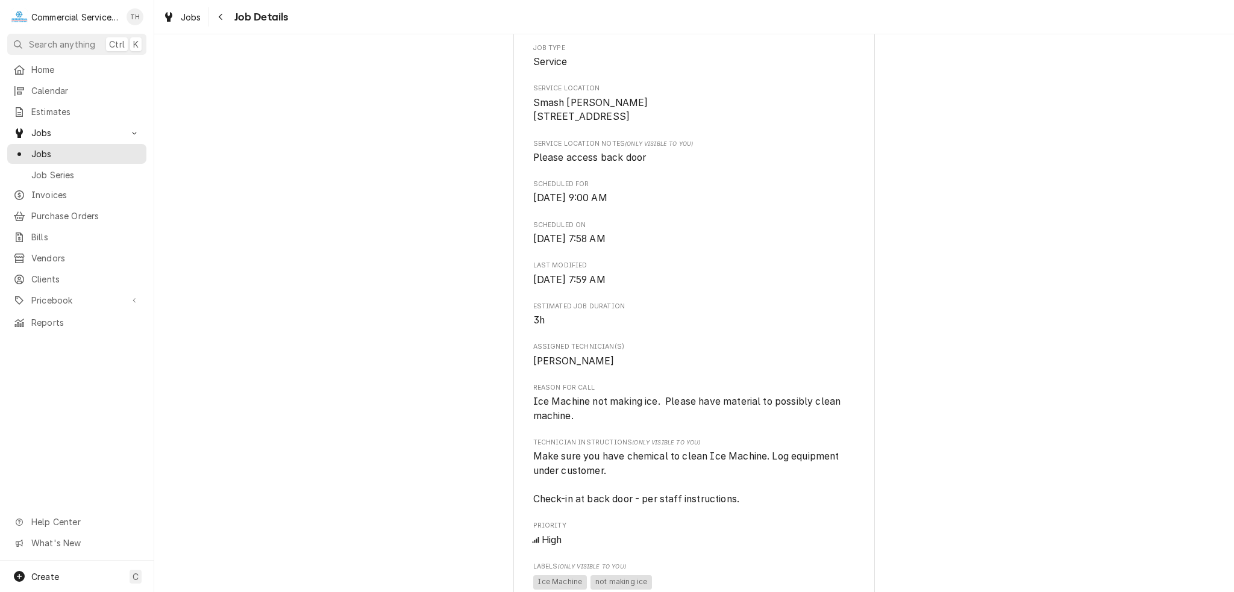
scroll to position [60, 0]
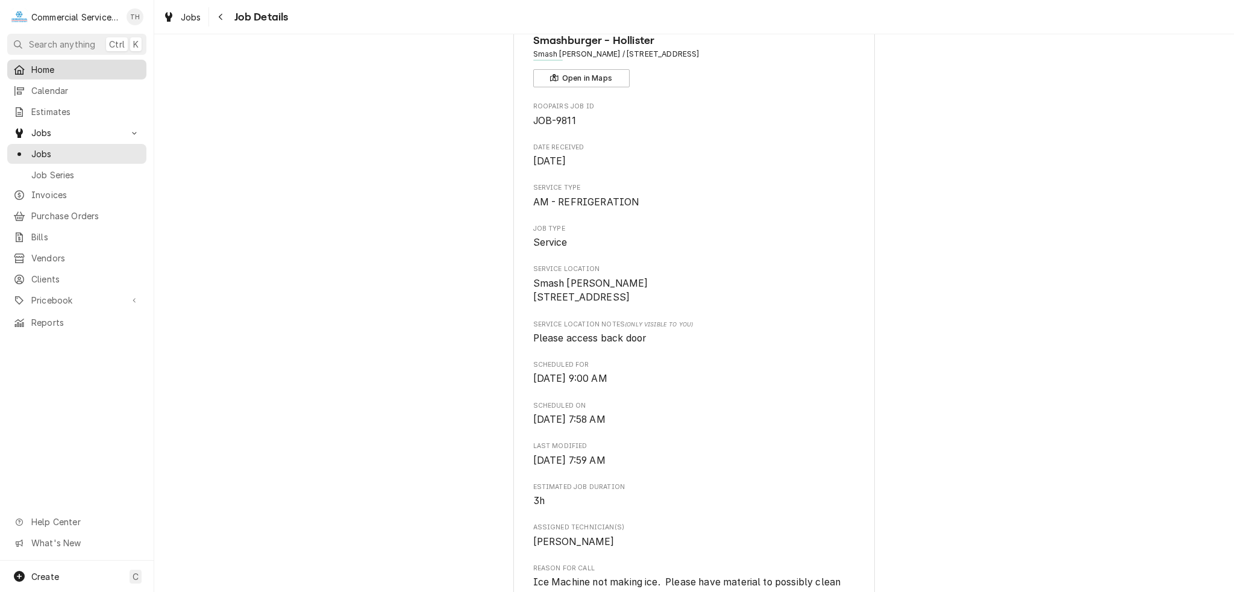
click at [36, 68] on span "Home" at bounding box center [85, 69] width 109 height 13
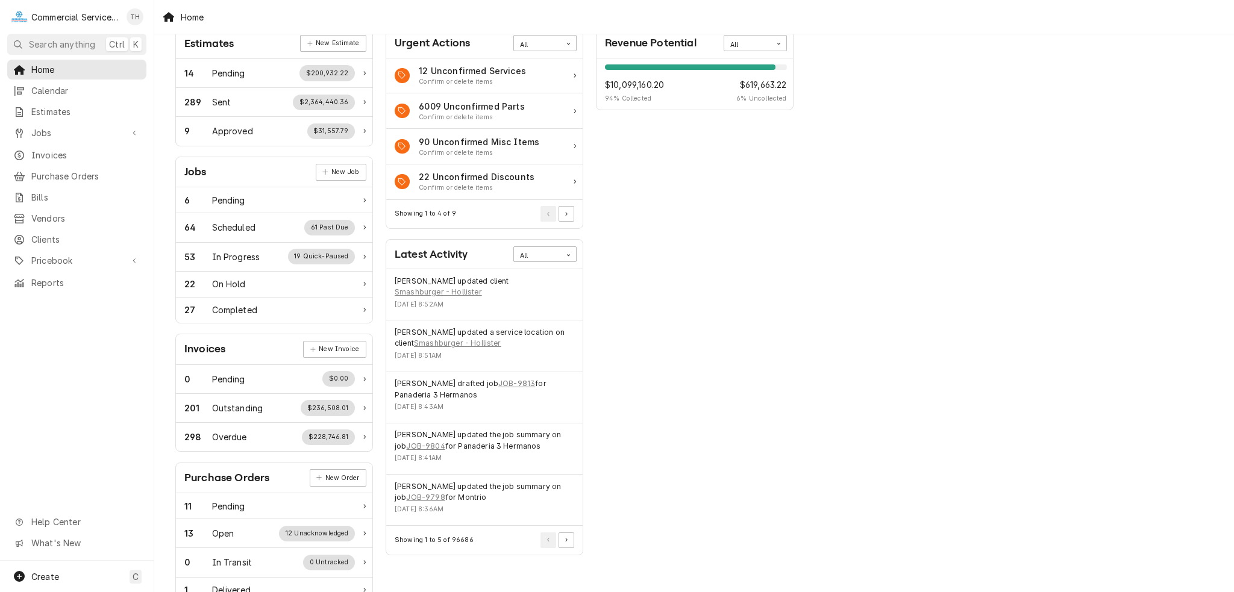
scroll to position [121, 0]
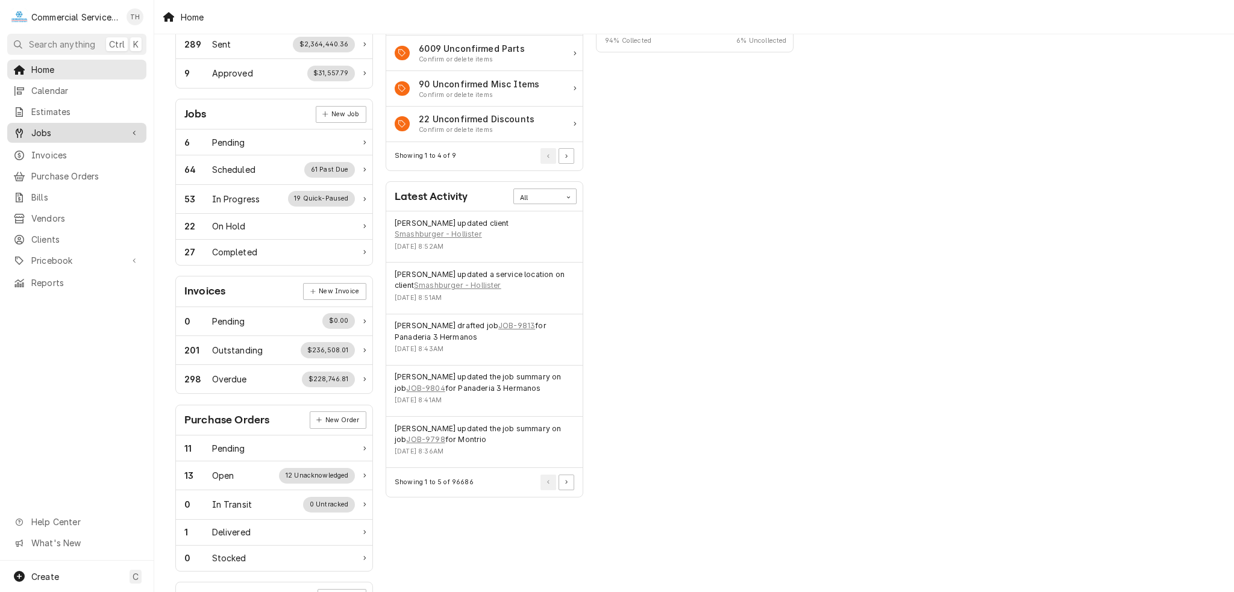
click at [61, 127] on span "Jobs" at bounding box center [76, 133] width 91 height 13
click at [63, 148] on span "Jobs" at bounding box center [85, 154] width 109 height 13
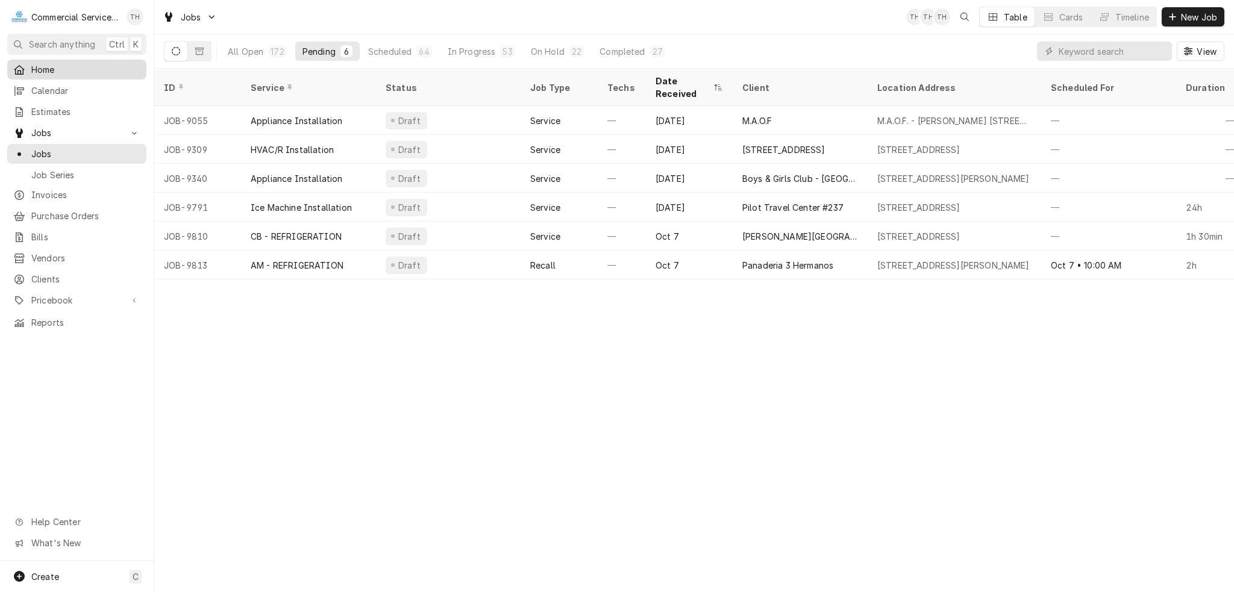
click at [71, 63] on span "Home" at bounding box center [85, 69] width 109 height 13
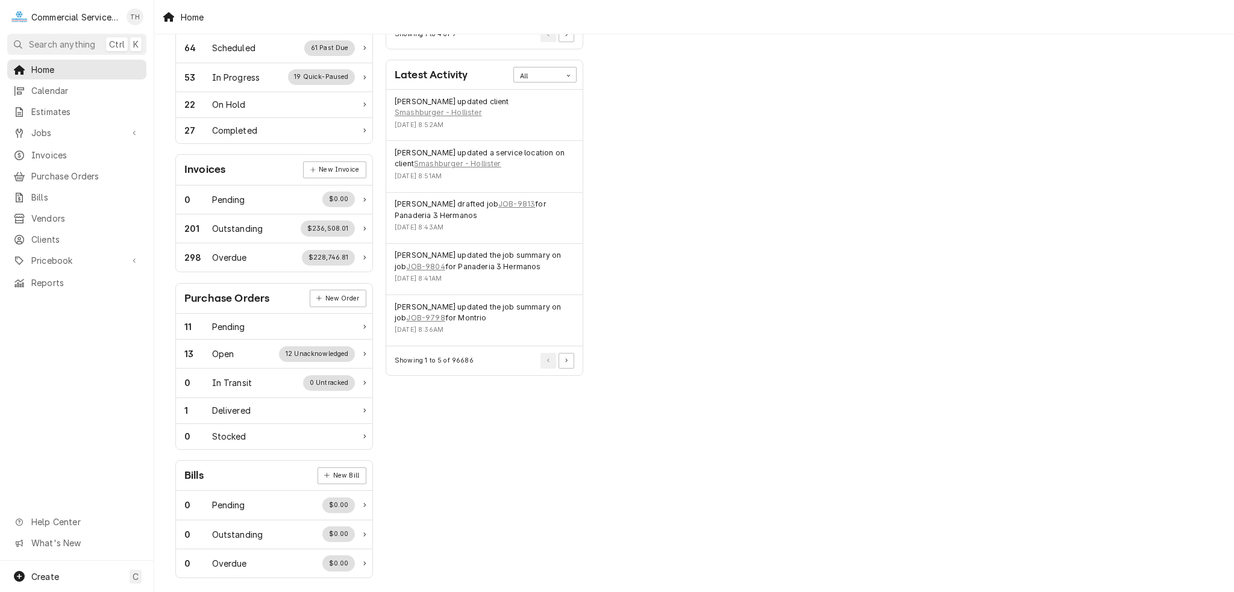
scroll to position [244, 0]
click at [53, 75] on link "Home" at bounding box center [76, 70] width 139 height 20
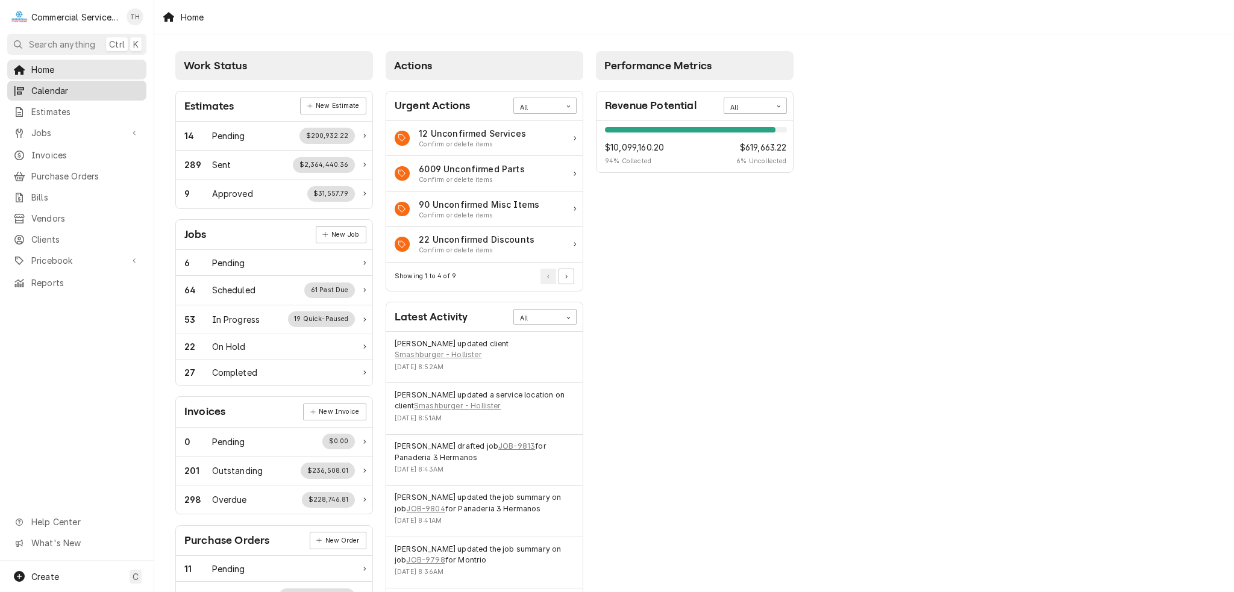
click at [71, 86] on span "Calendar" at bounding box center [85, 90] width 109 height 13
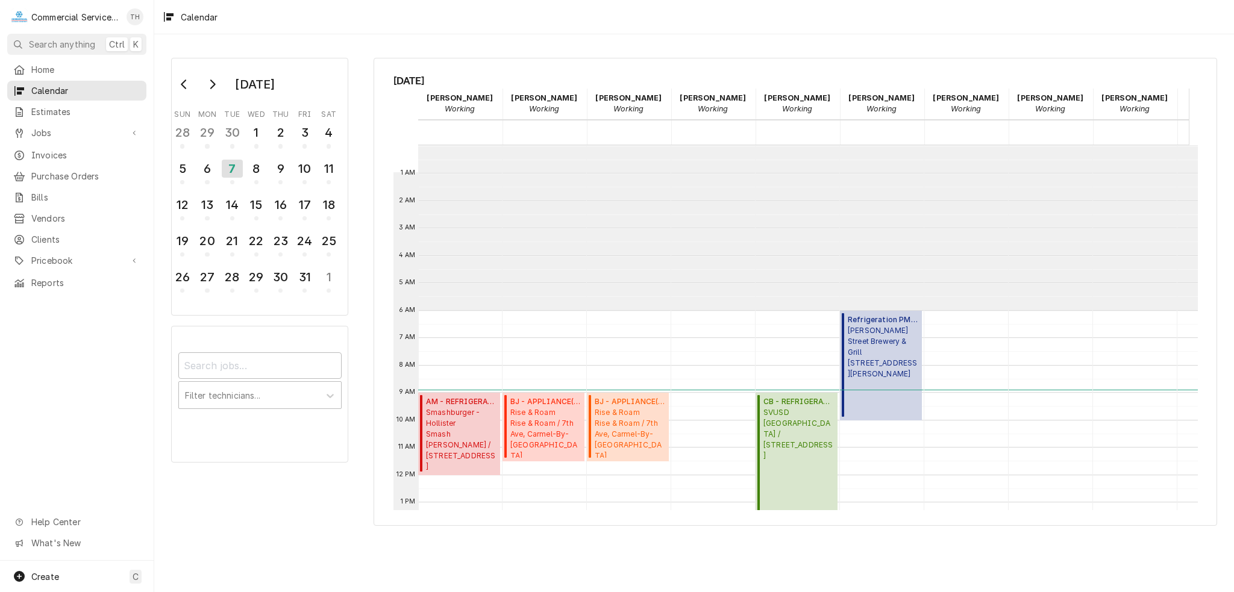
scroll to position [165, 0]
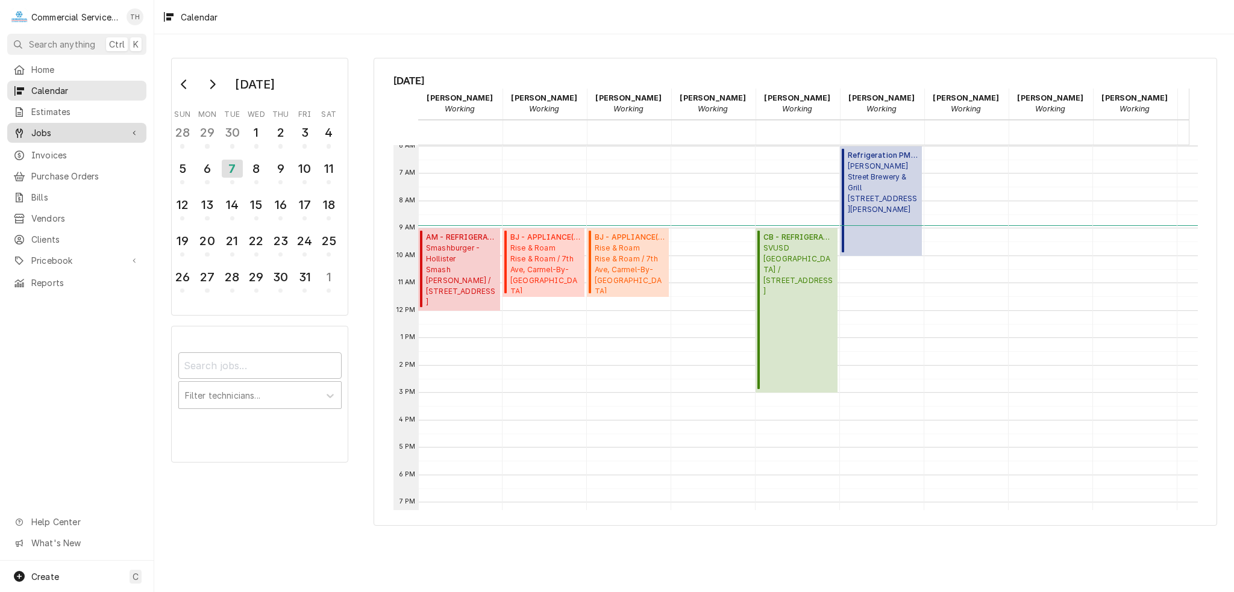
click at [82, 130] on span "Jobs" at bounding box center [76, 133] width 91 height 13
click at [81, 150] on span "Jobs" at bounding box center [85, 154] width 109 height 13
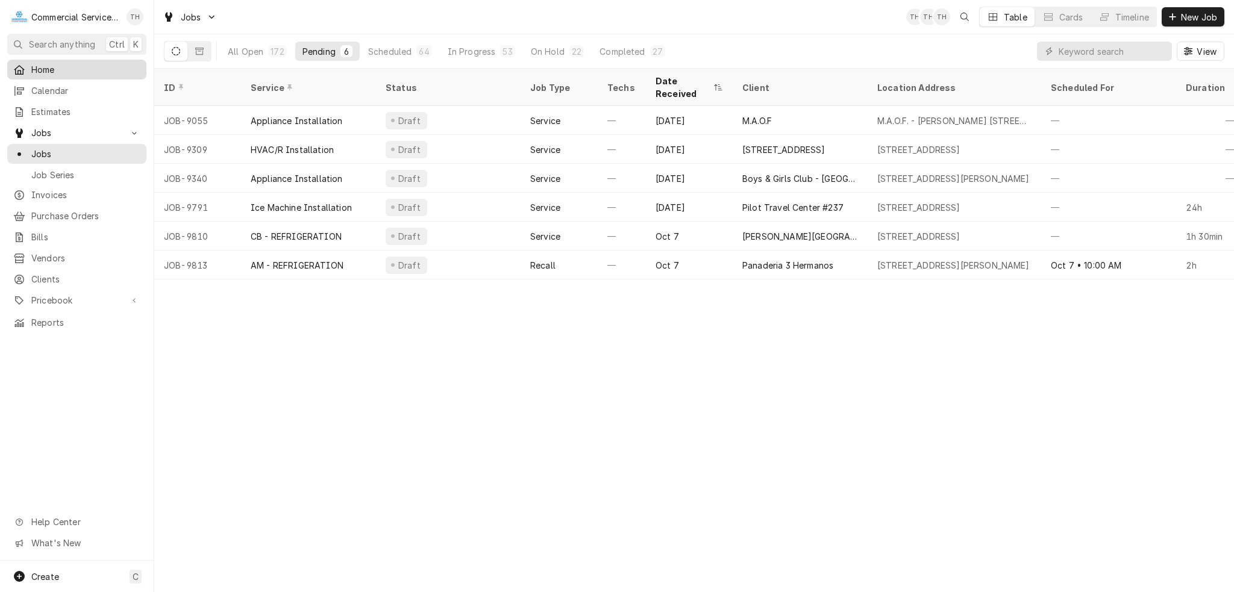
click at [34, 68] on span "Home" at bounding box center [85, 69] width 109 height 13
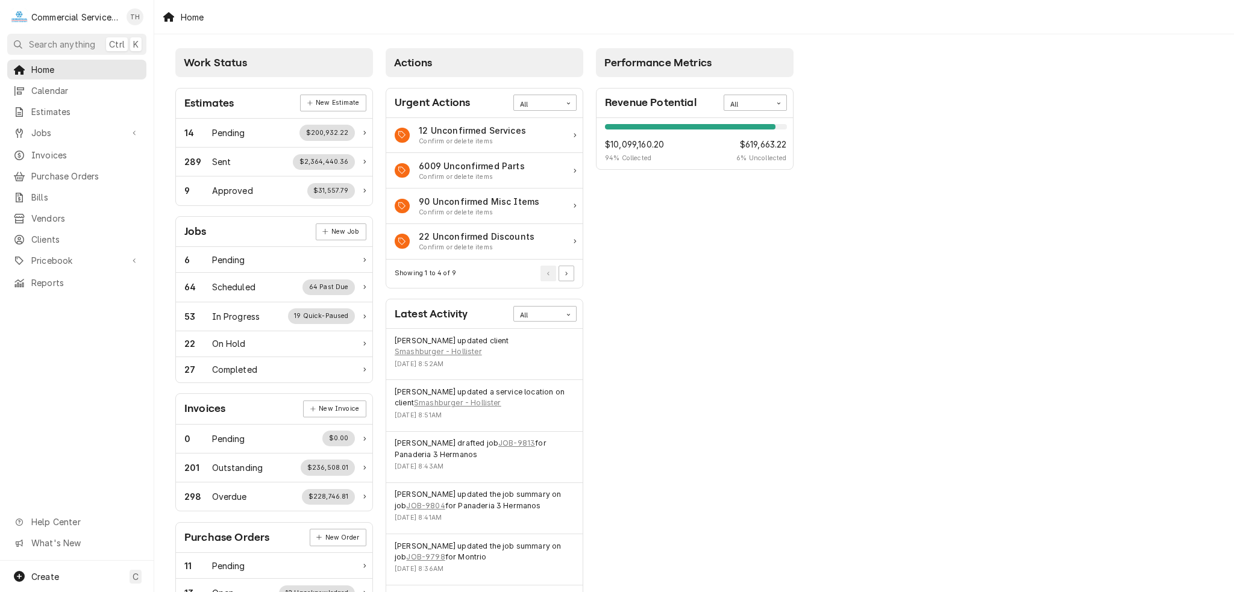
scroll to position [244, 0]
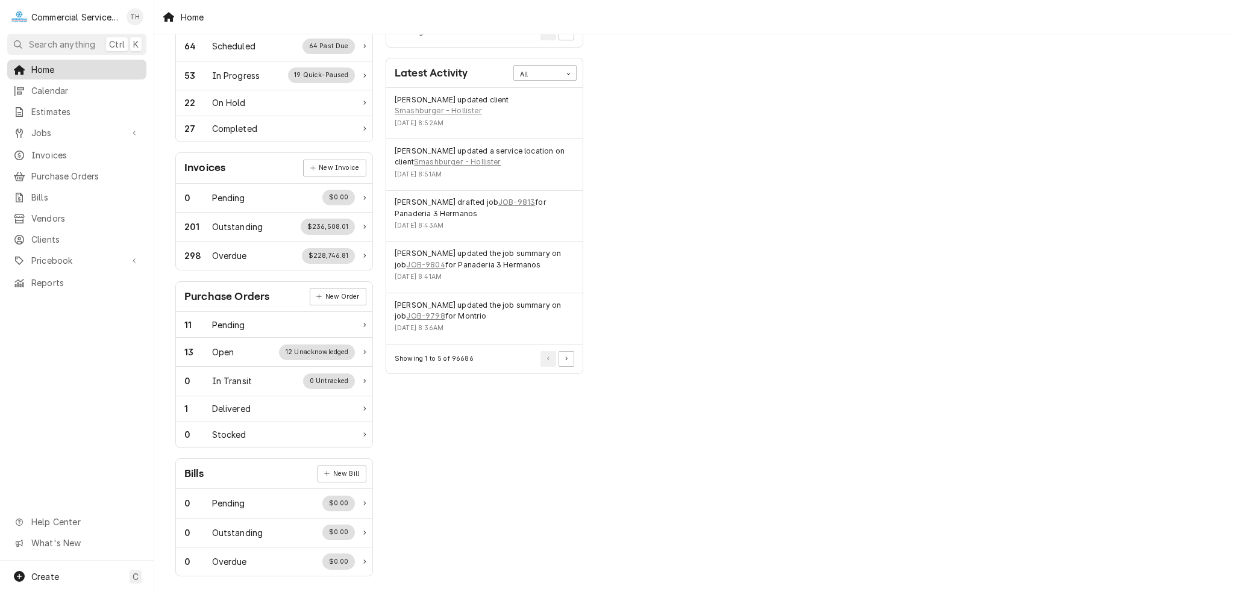
click at [42, 65] on span "Home" at bounding box center [85, 69] width 109 height 13
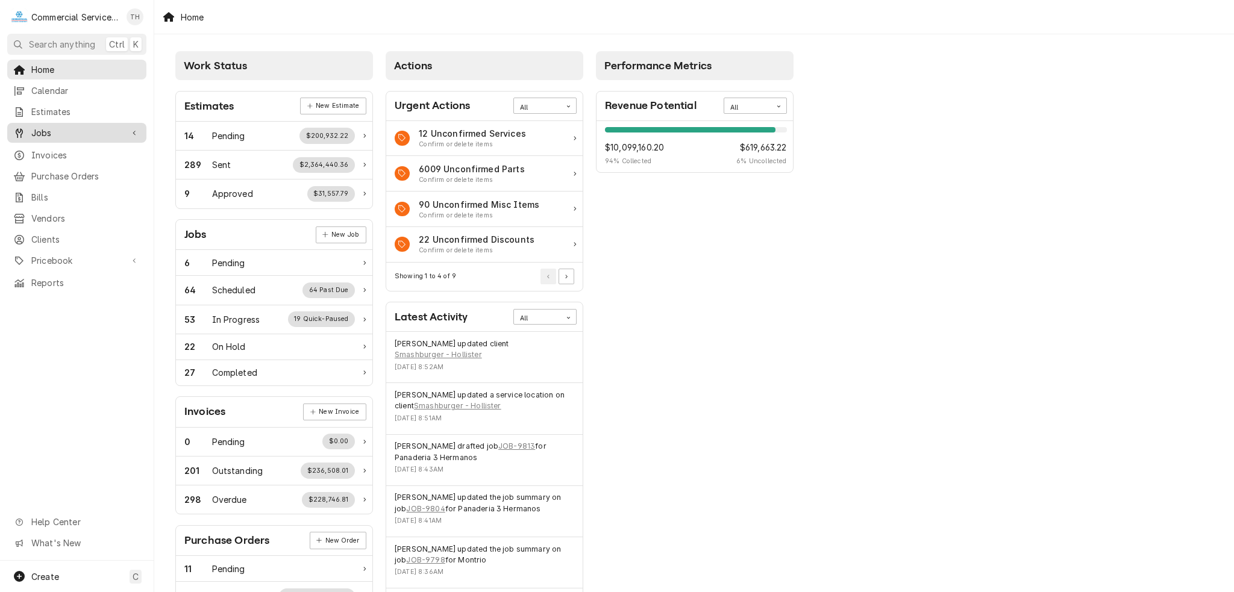
click at [69, 127] on span "Jobs" at bounding box center [76, 133] width 91 height 13
click at [65, 151] on span "Jobs" at bounding box center [85, 154] width 109 height 13
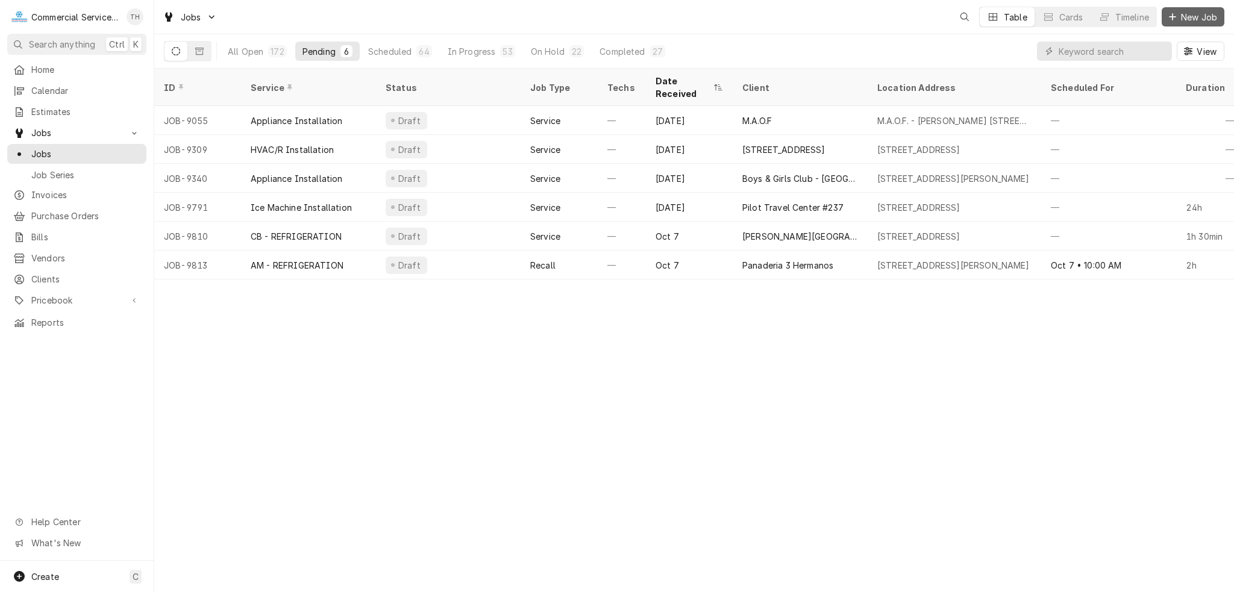
click at [1209, 17] on span "New Job" at bounding box center [1199, 17] width 41 height 13
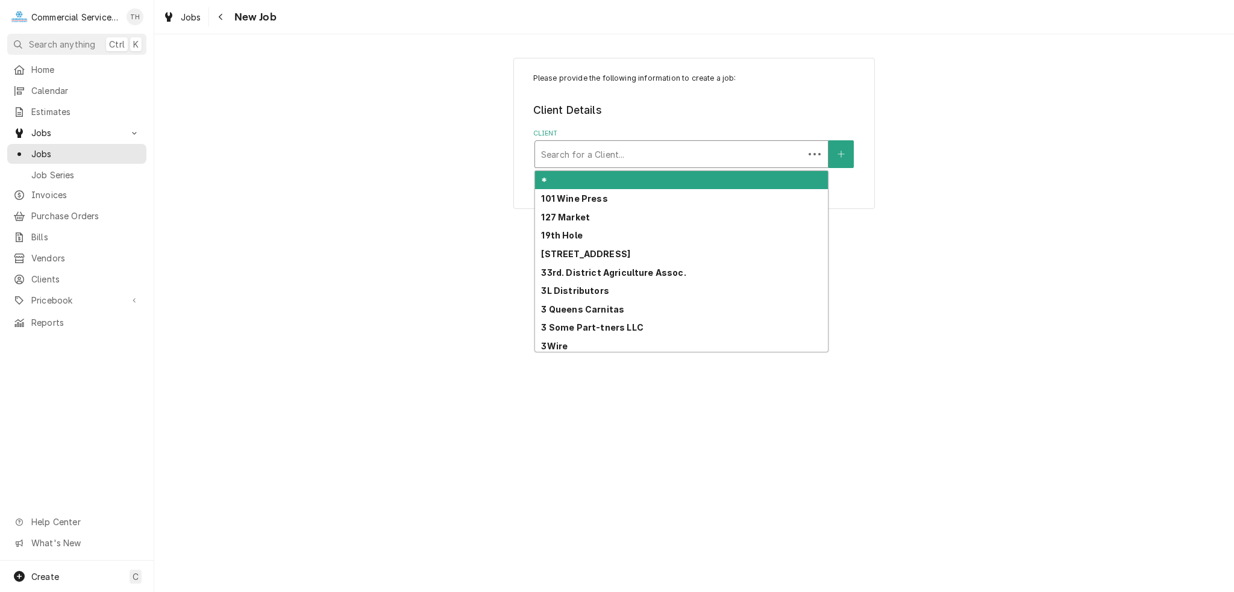
click at [630, 152] on div "Client" at bounding box center [669, 154] width 257 height 22
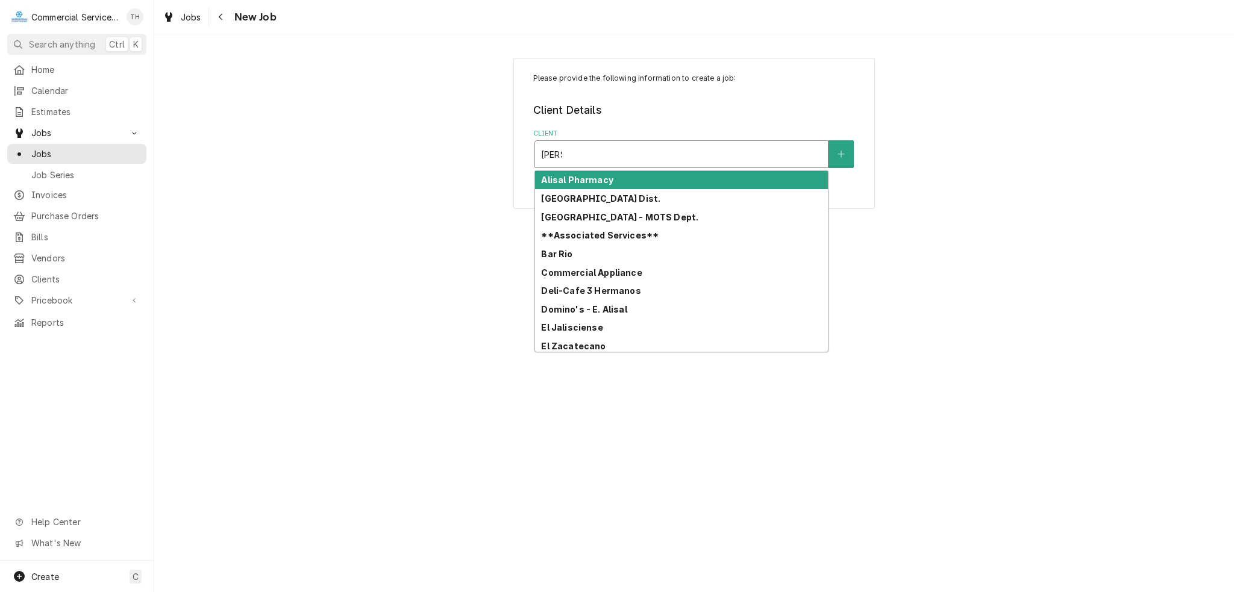
type input "alisal"
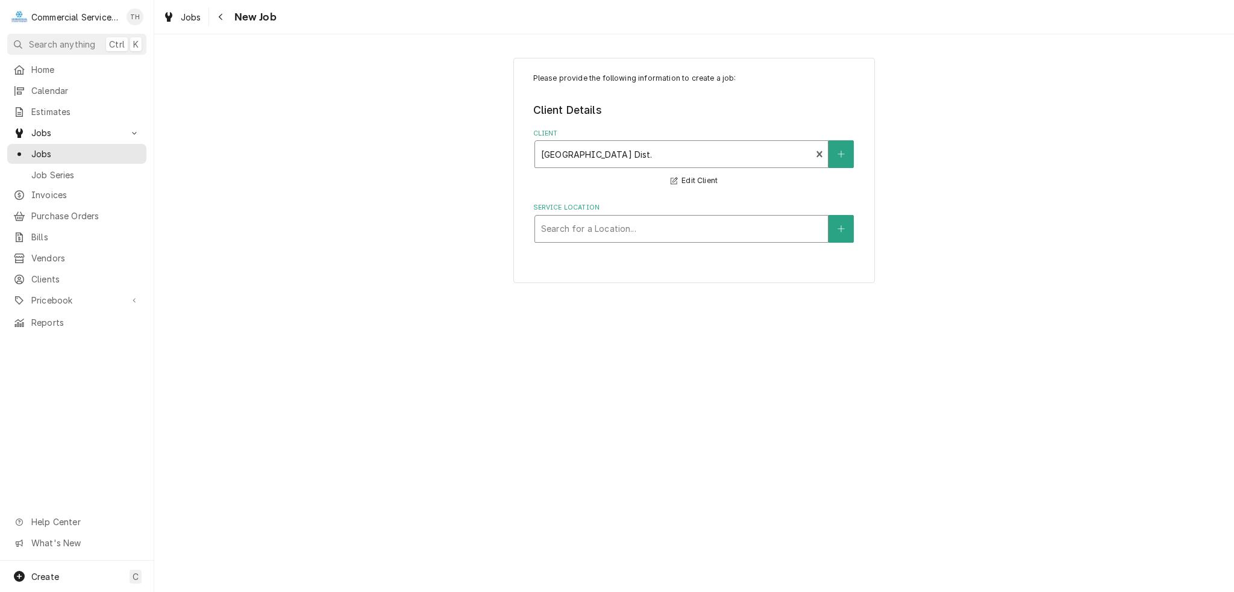
click at [644, 239] on div "Search for a Location..." at bounding box center [681, 229] width 293 height 27
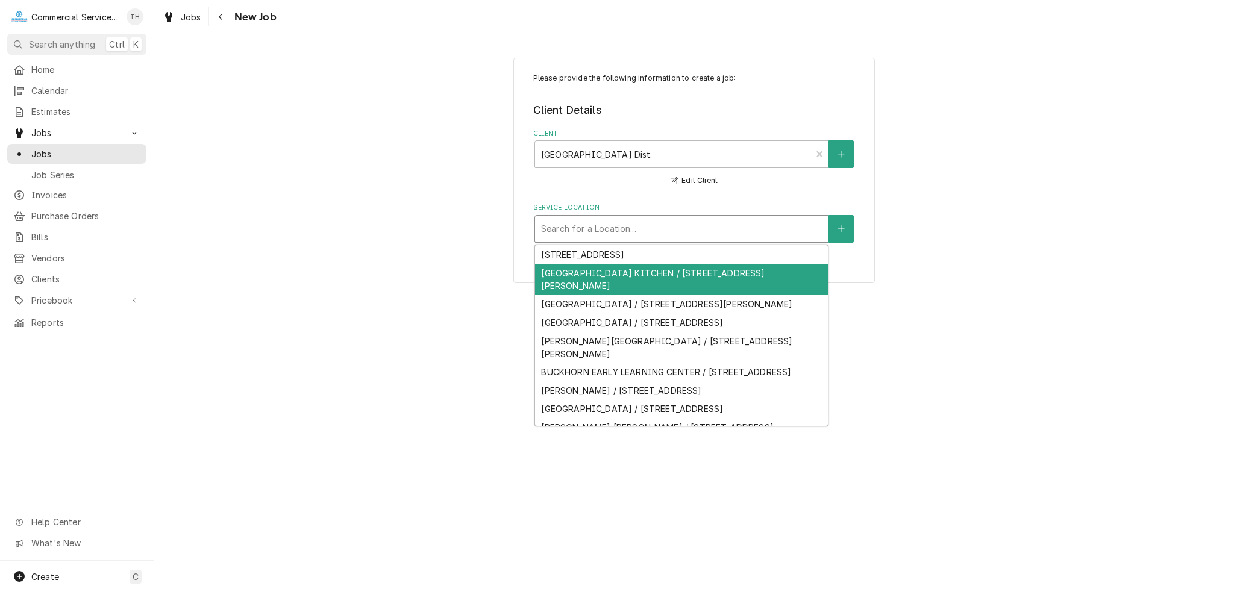
click at [653, 277] on div "[GEOGRAPHIC_DATA] KITCHEN / [STREET_ADDRESS][PERSON_NAME]" at bounding box center [681, 279] width 293 height 31
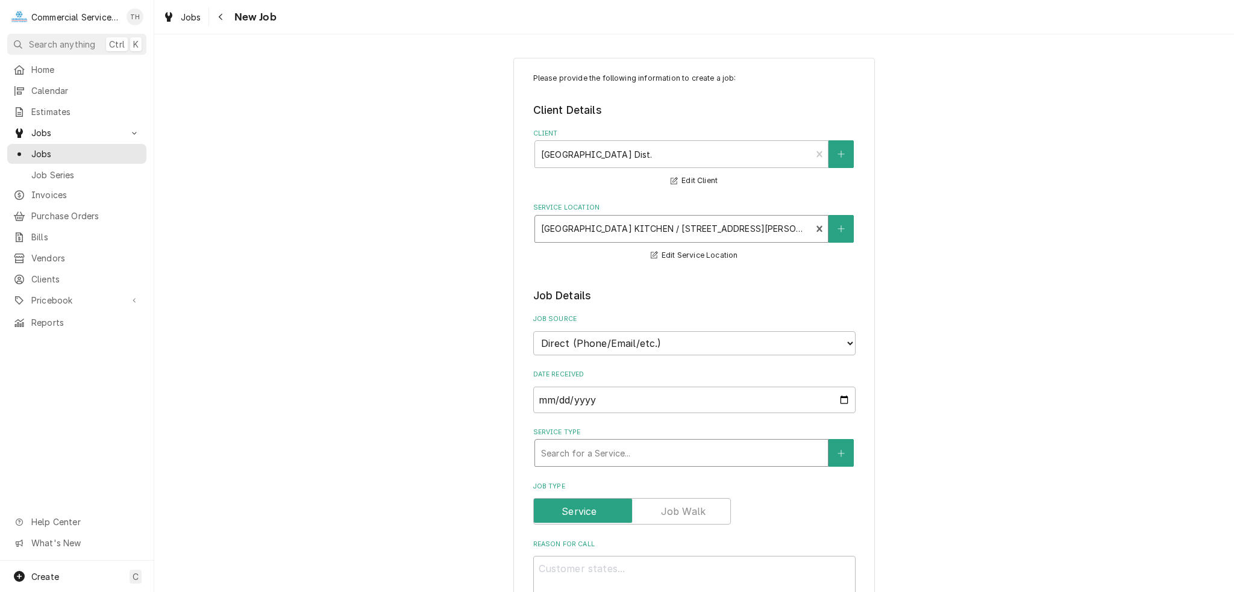
click at [605, 450] on div "Service Type" at bounding box center [681, 453] width 281 height 22
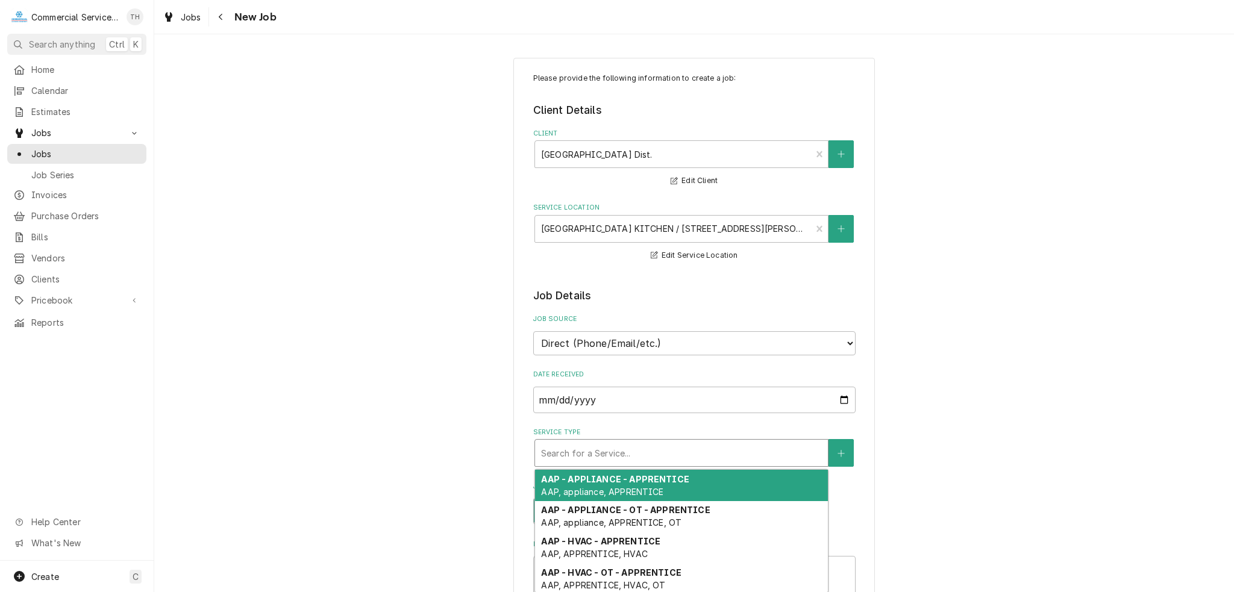
type textarea "x"
type input "r"
type textarea "x"
type input "re"
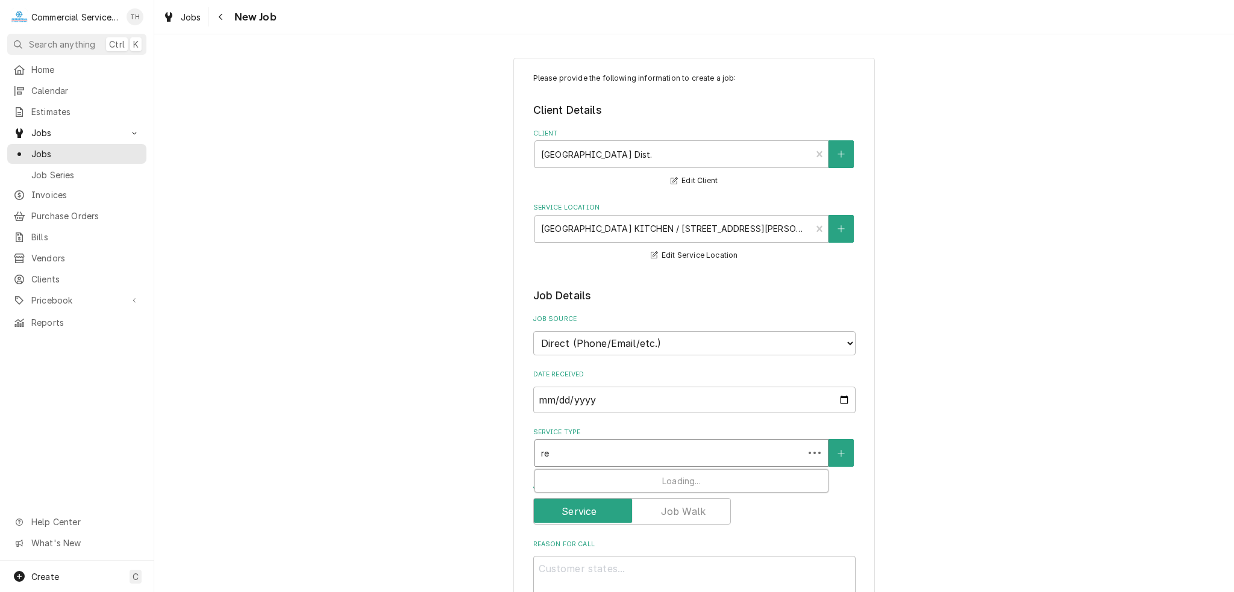
type textarea "x"
type input "ref"
type textarea "x"
type input "refr"
type textarea "x"
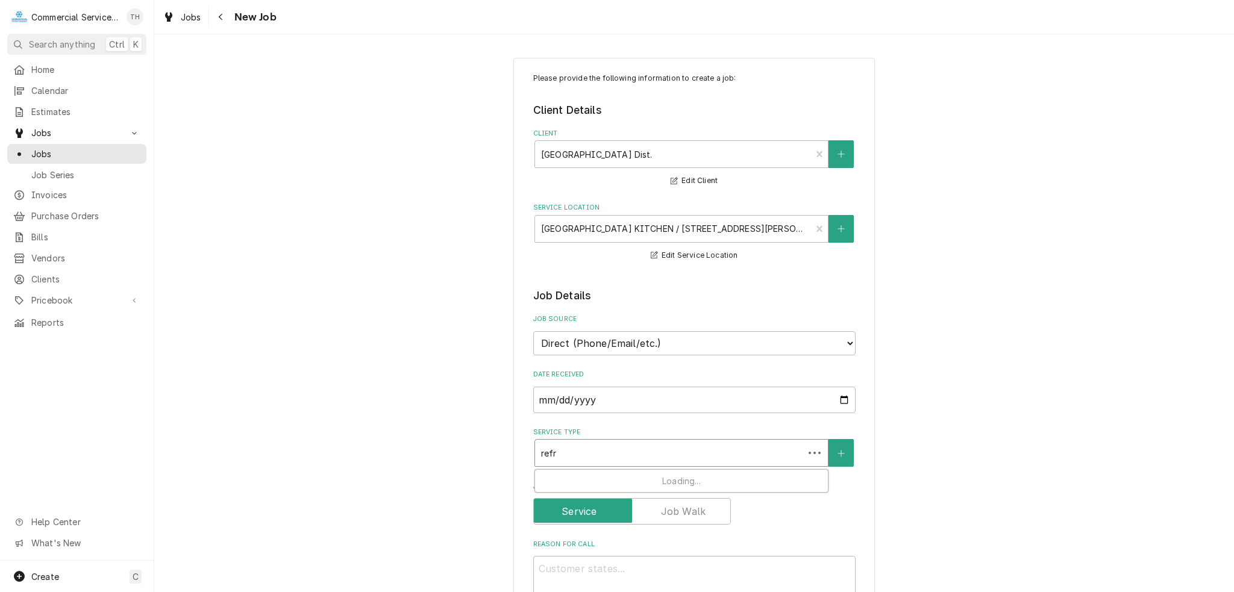
type input "refri"
type textarea "x"
type input "refrig"
type textarea "x"
type input "refrige"
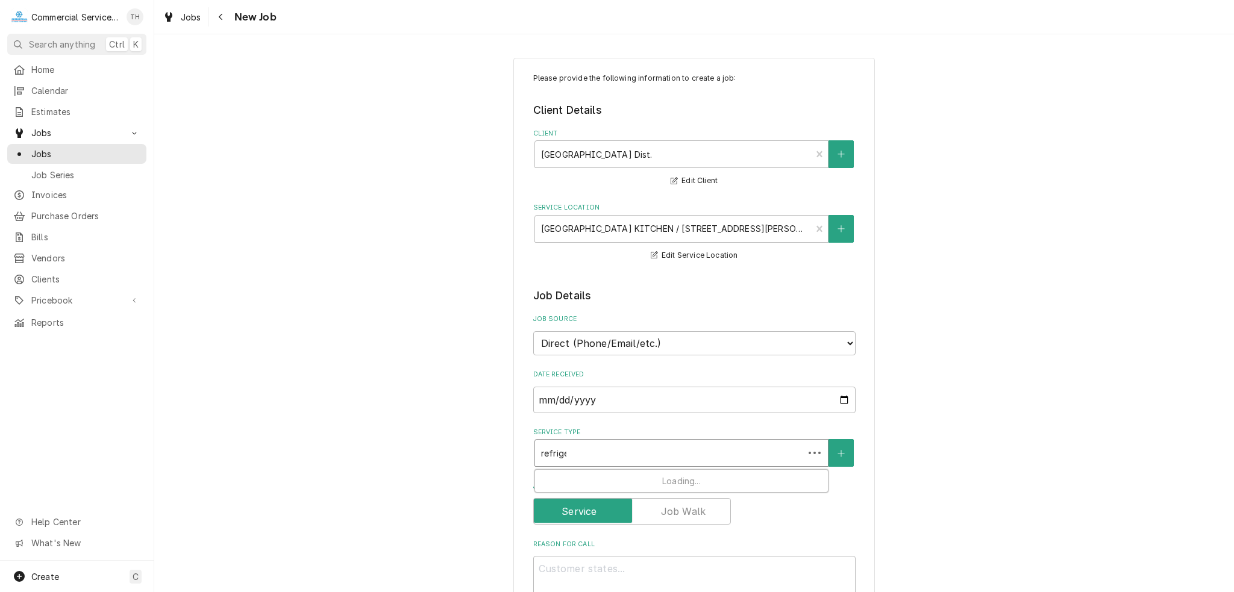
type textarea "x"
type input "refriger"
type textarea "x"
type input "refrigera"
type textarea "x"
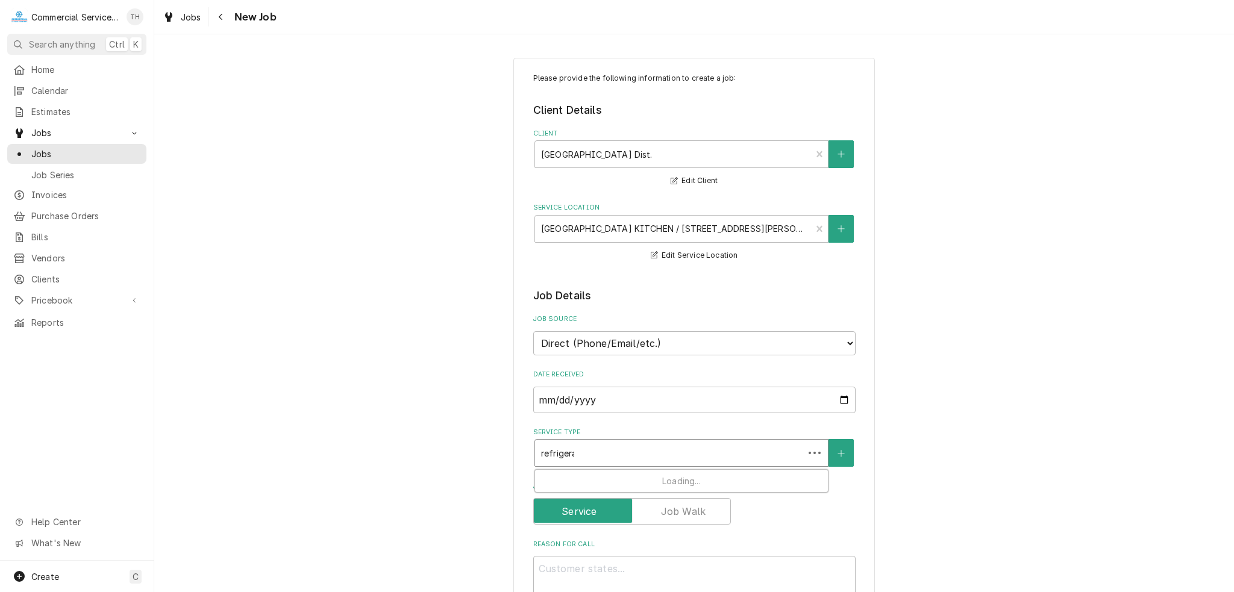
type input "refrigerati"
type textarea "x"
type input "refrigeratio"
type textarea "x"
type input "refrigeration"
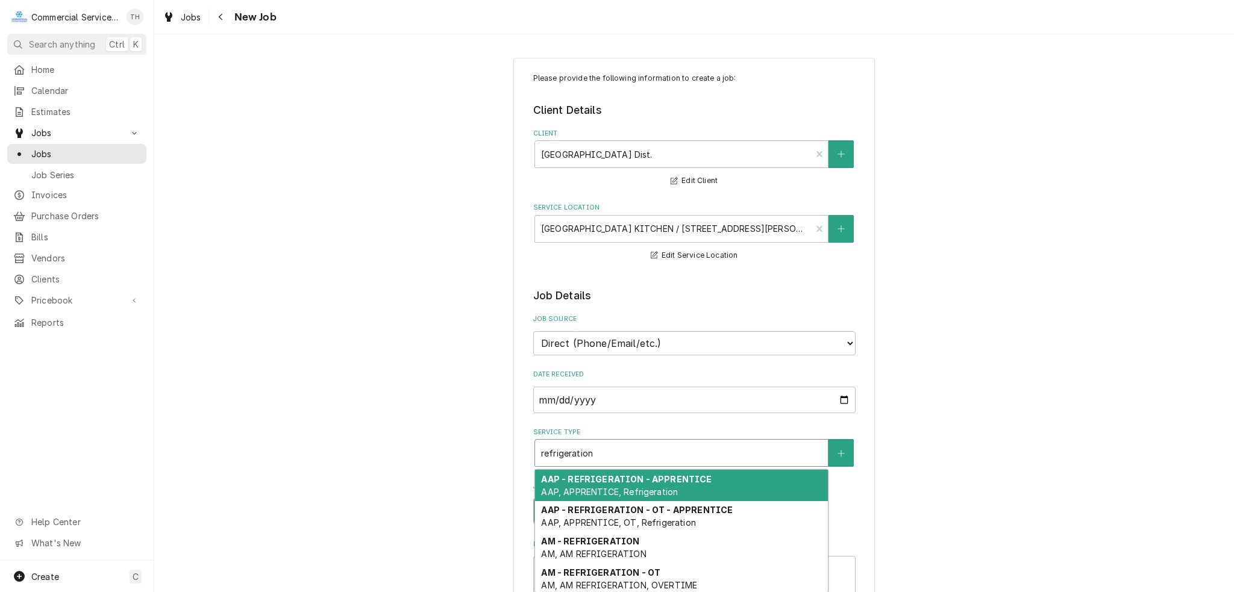
type textarea "x"
type input "refrigeration"
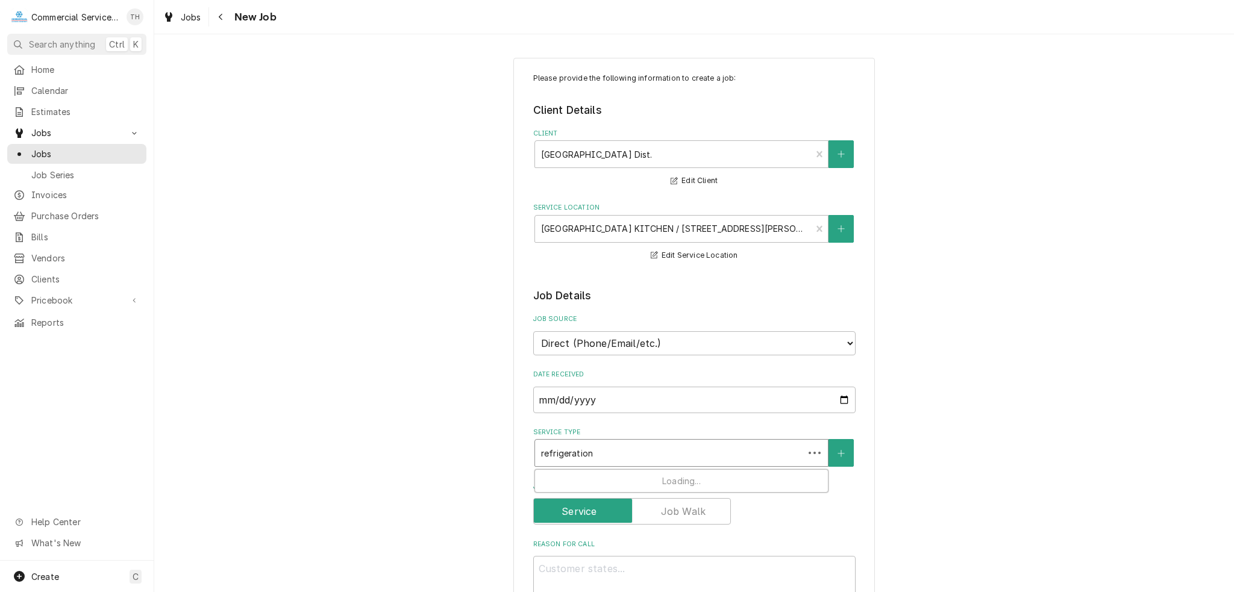
type textarea "x"
type input "refrigeration d"
type textarea "x"
type input "refrigeration di"
type textarea "x"
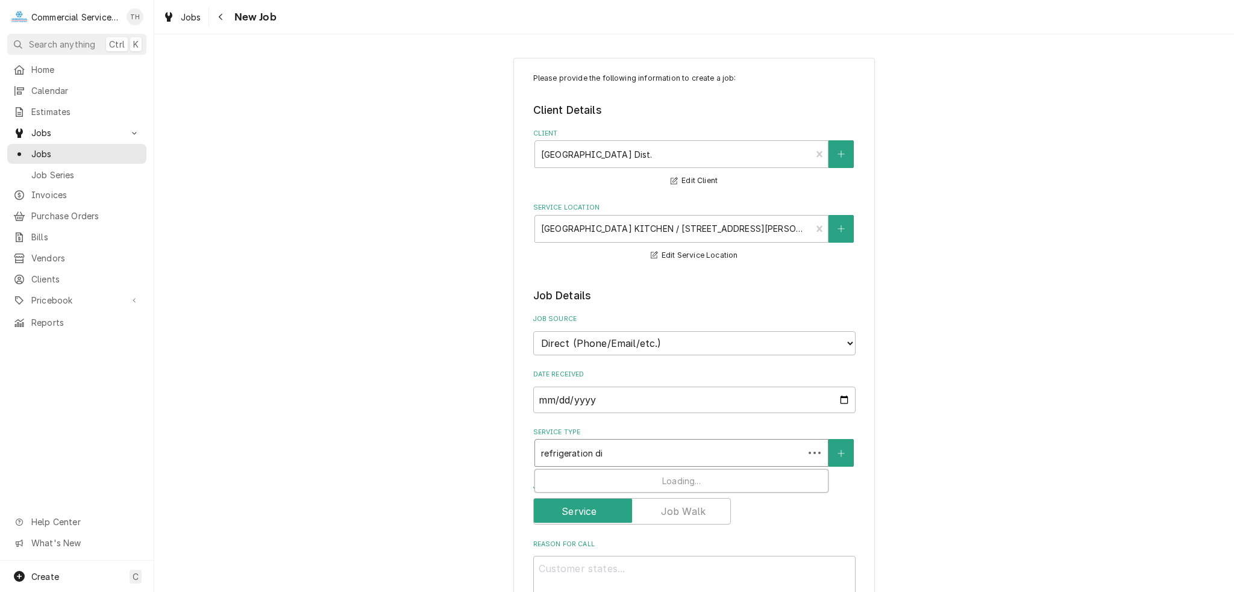
type input "refrigeration dia"
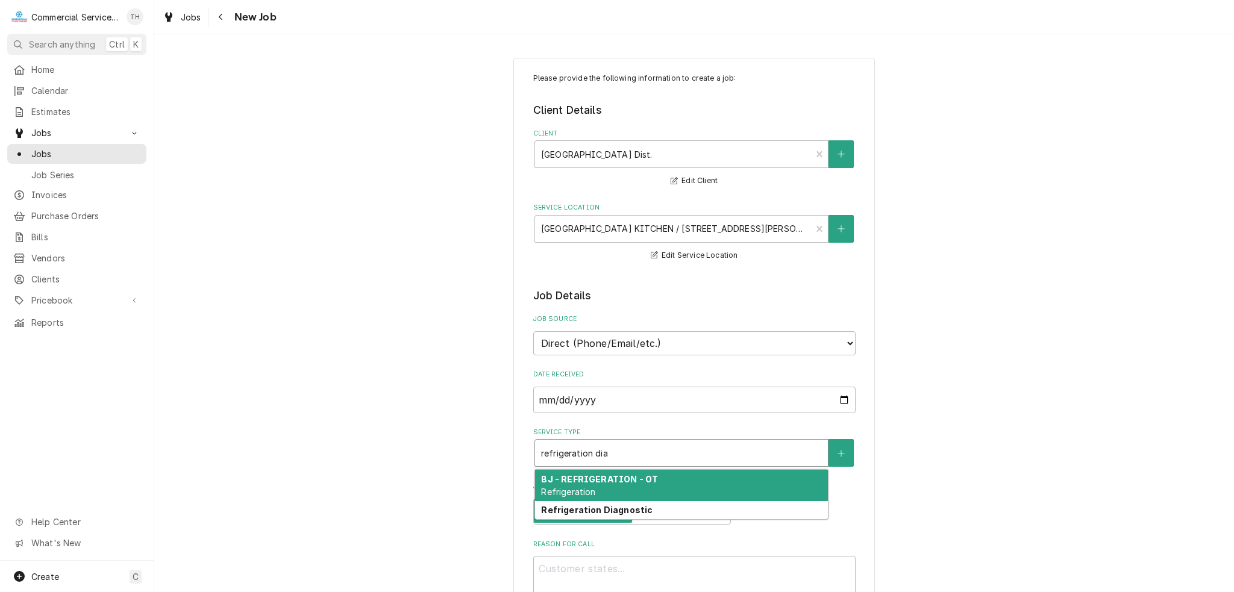
type textarea "x"
type input "refrigeration di"
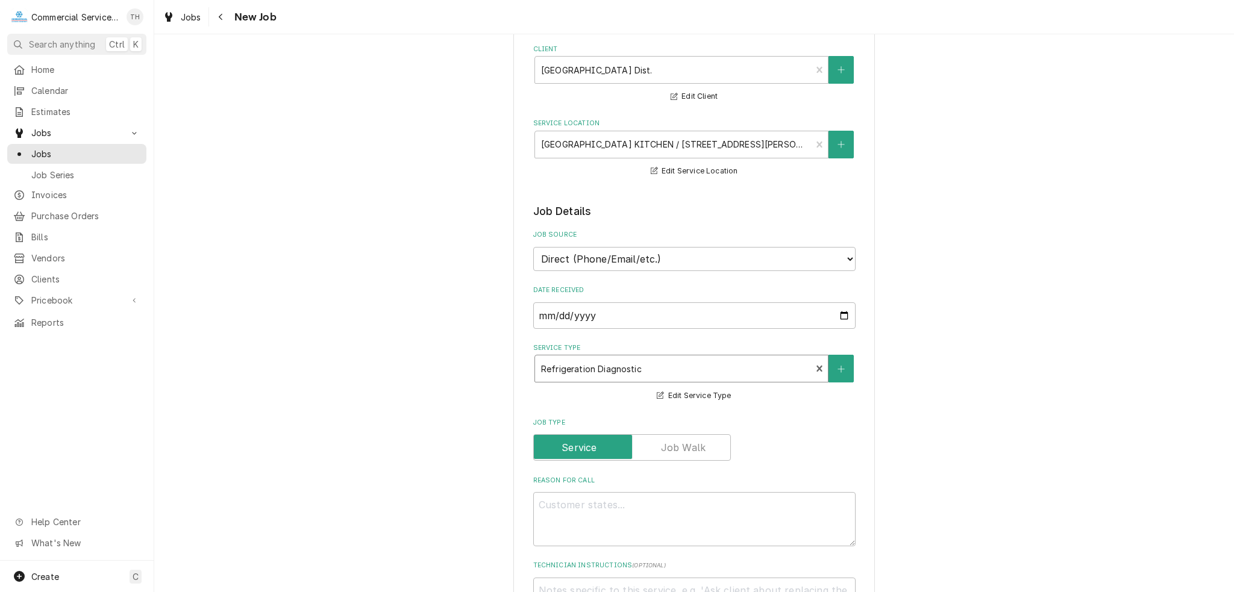
scroll to position [181, 0]
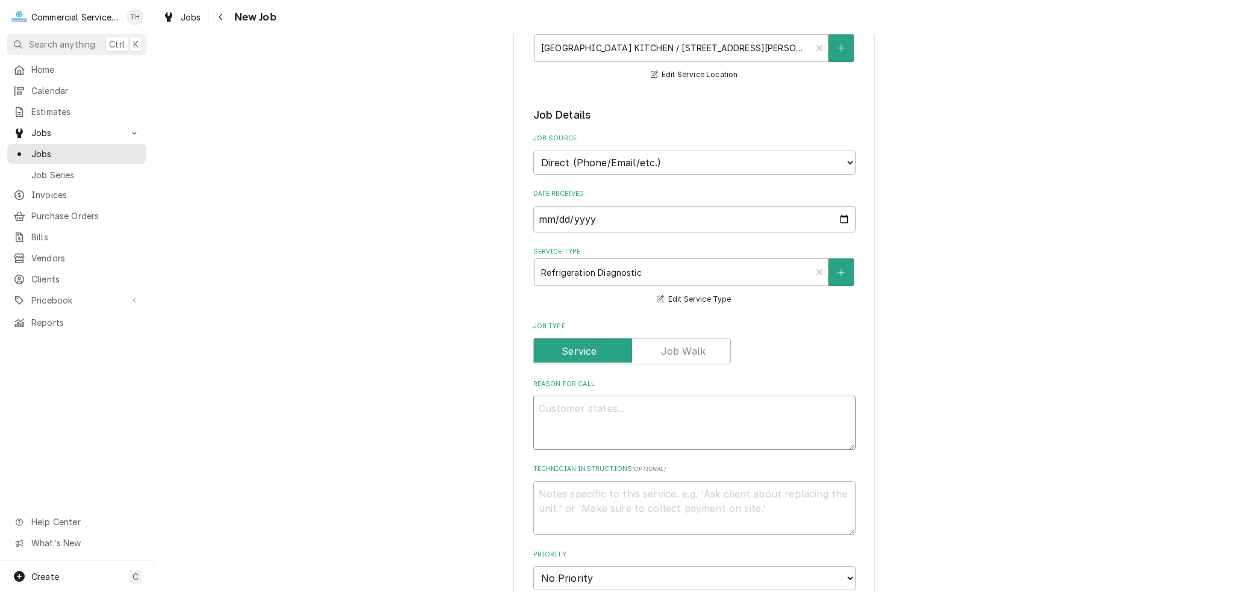
click at [615, 409] on textarea "Reason For Call" at bounding box center [694, 423] width 322 height 54
type textarea "x"
type textarea "b"
type textarea "x"
type textarea "bl"
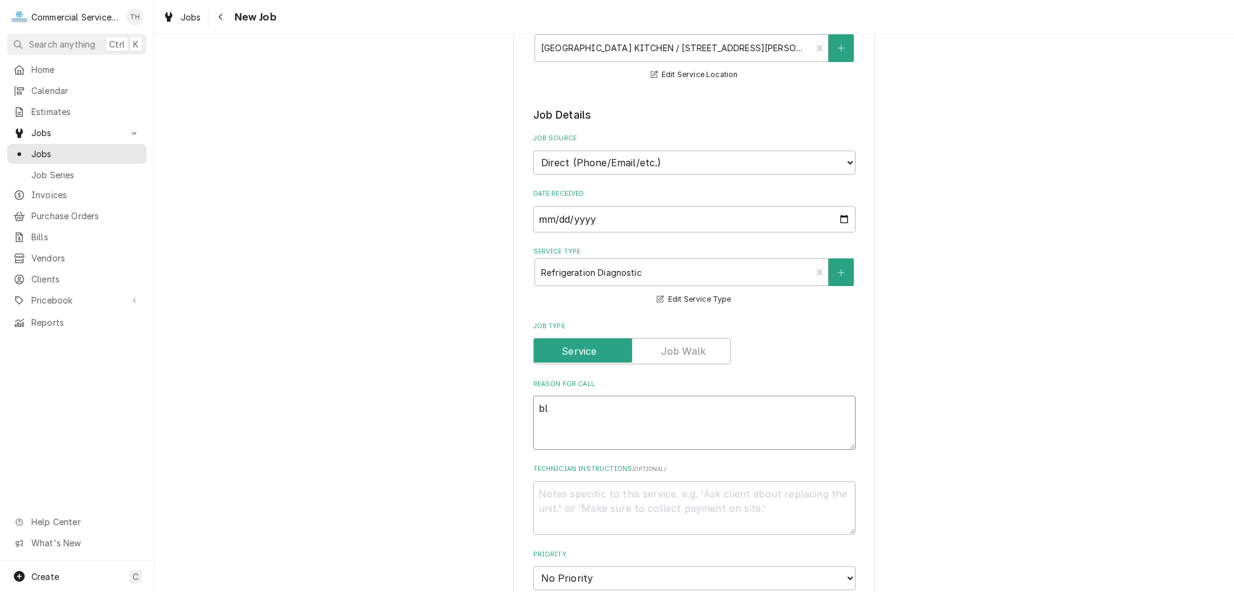
type textarea "x"
type textarea "blo"
type textarea "x"
type textarea "blot"
type textarea "x"
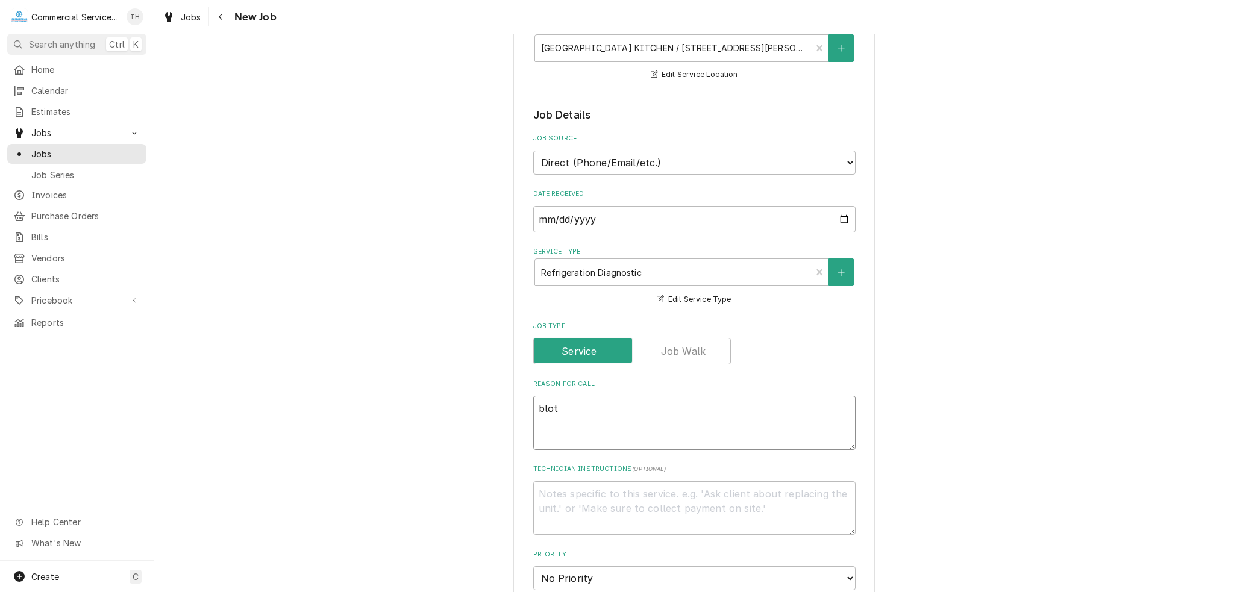
type textarea "blot"
type textarea "x"
type textarea "blot n"
type textarea "x"
type textarea "blot ne"
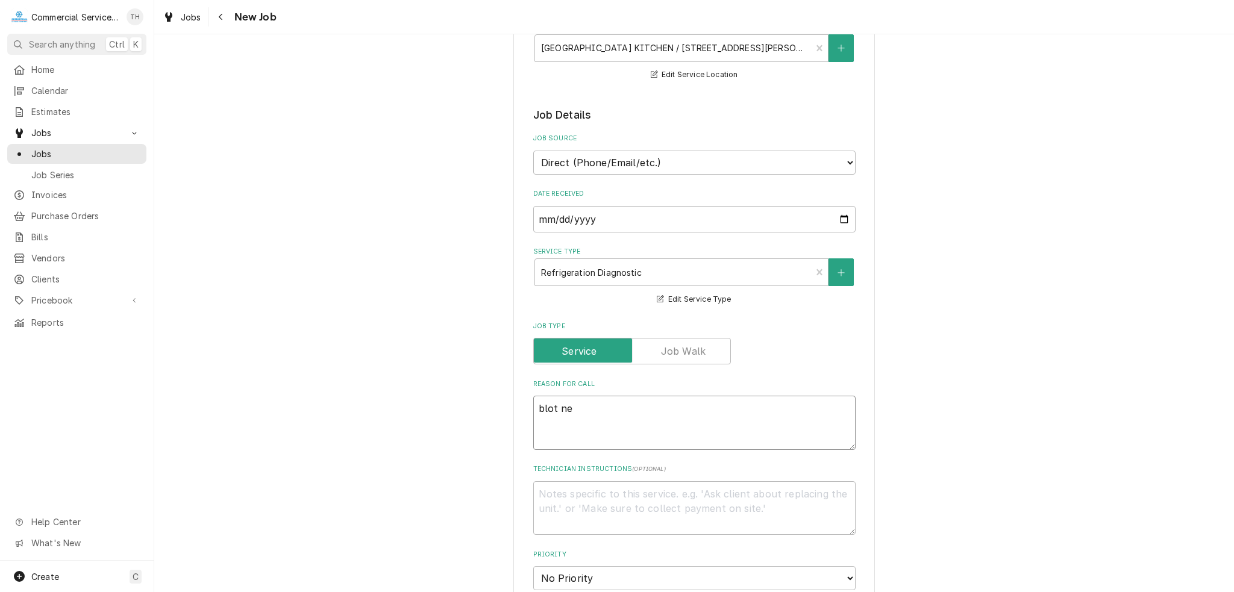
type textarea "x"
type textarea "blot nee"
type textarea "x"
type textarea "blot neet"
type textarea "x"
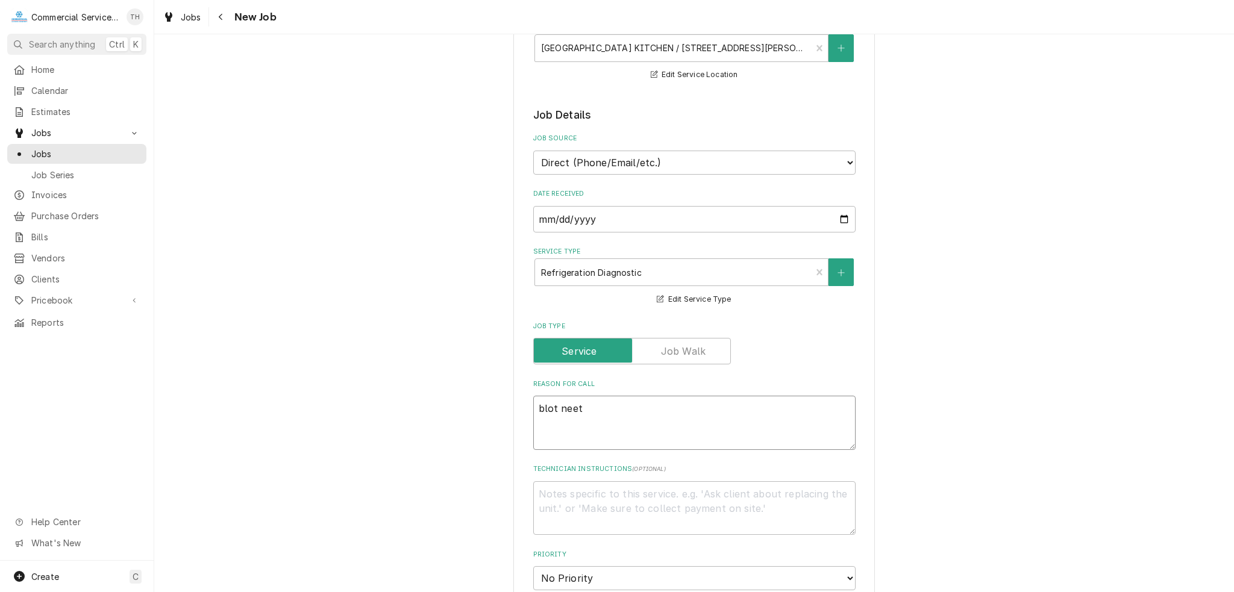
type textarea "blot nee"
type textarea "x"
type textarea "blot need"
type textarea "x"
type textarea "blot needs"
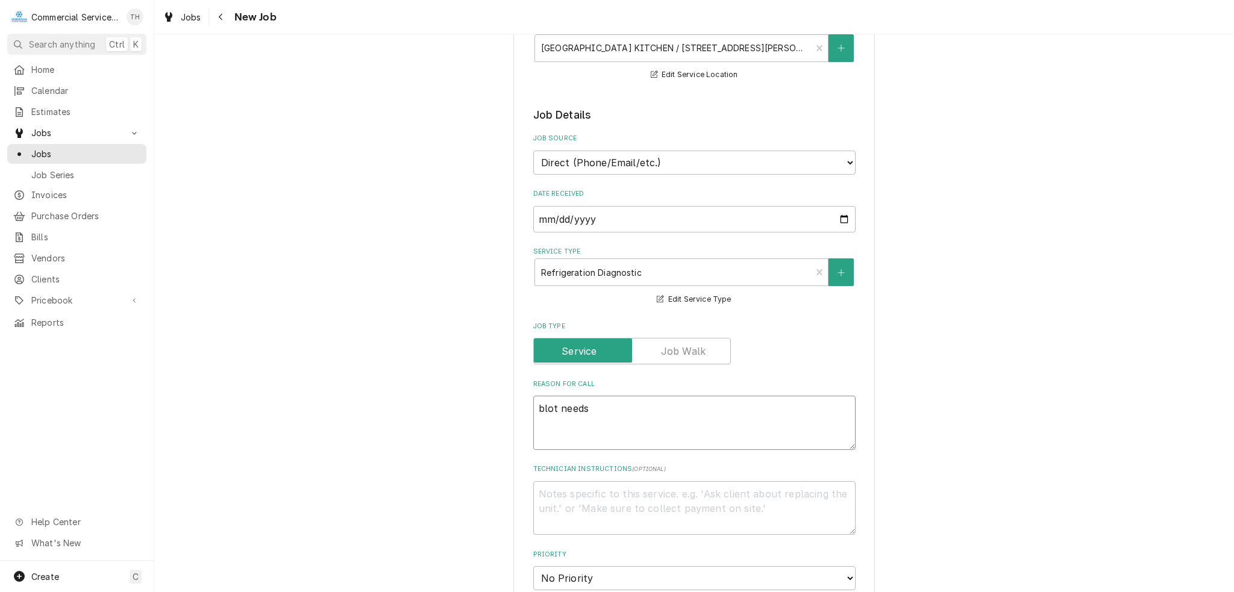
type textarea "x"
type textarea "blot needs"
type textarea "x"
type textarea "blot needs r"
type textarea "x"
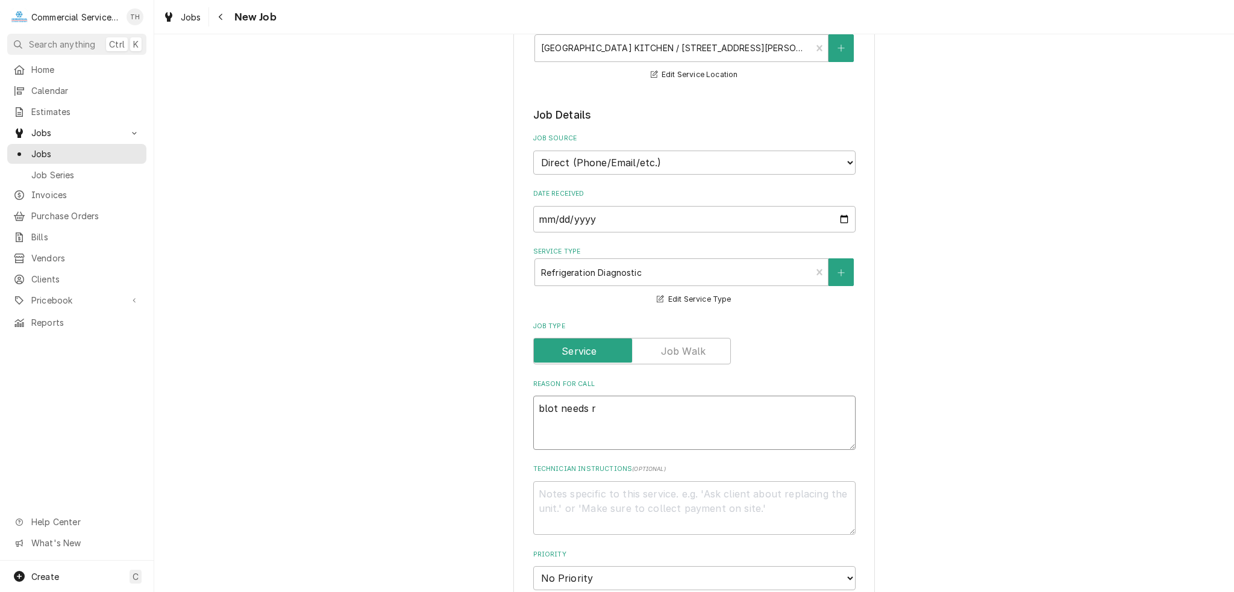
type textarea "blot needs re"
type textarea "x"
type textarea "blot needs rep"
type textarea "x"
type textarea "blot needs repl"
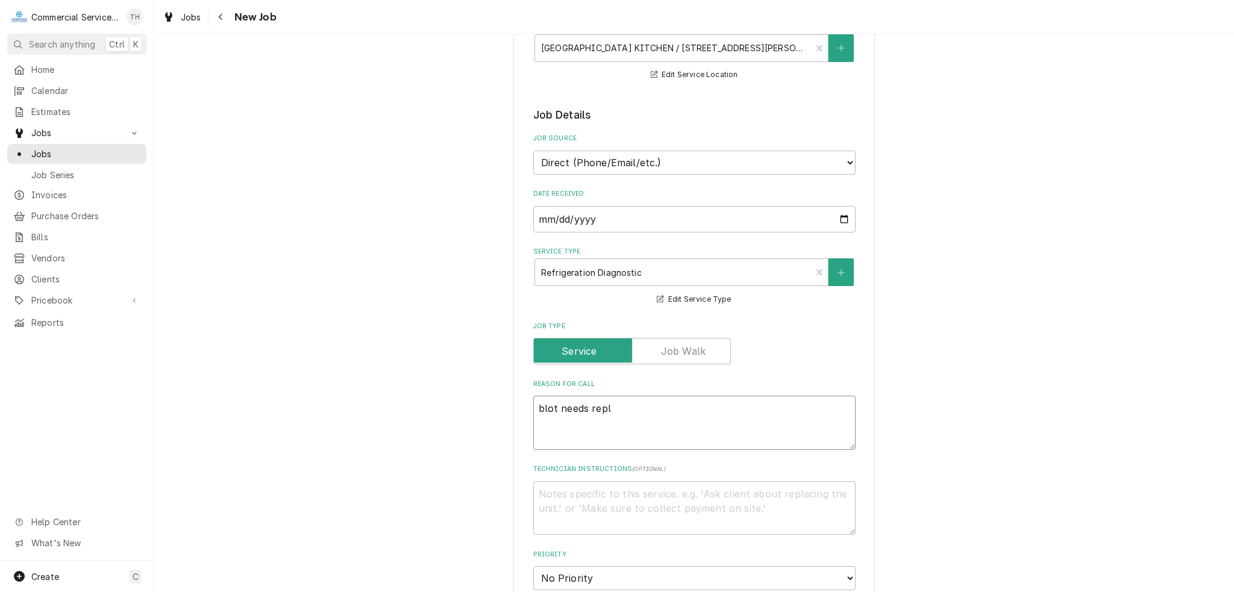
type textarea "x"
type textarea "blot needs repla"
type textarea "x"
type textarea "blot needs replac"
type textarea "x"
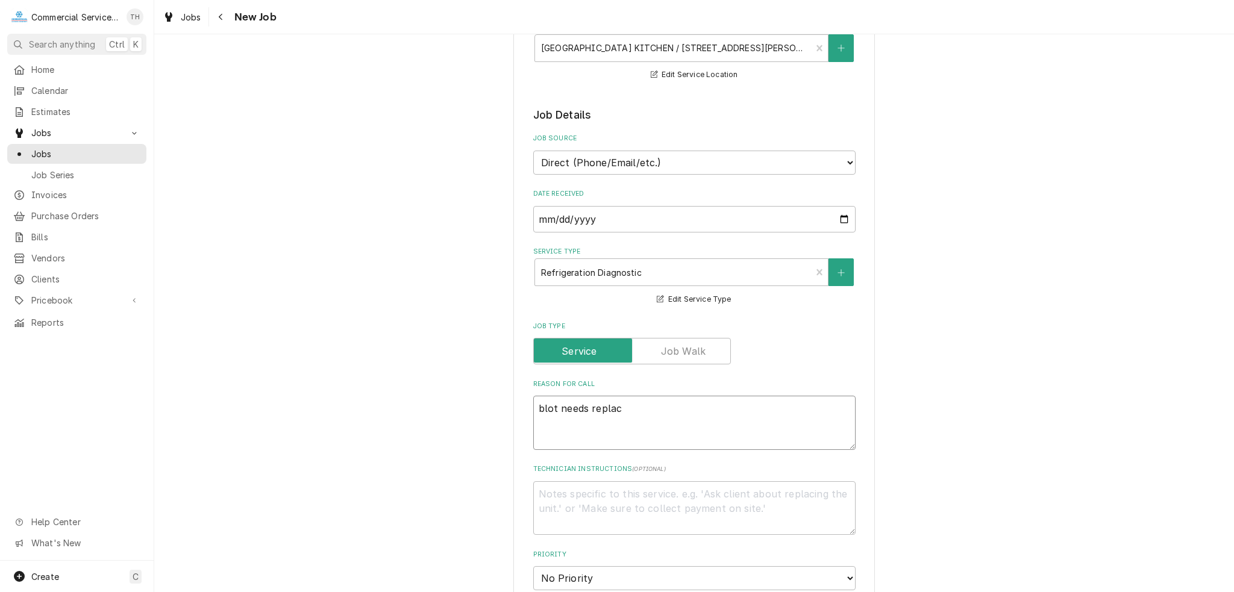
type textarea "blot needs replace"
type textarea "x"
type textarea "blot needs replaced"
type textarea "x"
type textarea "blot needs replaced"
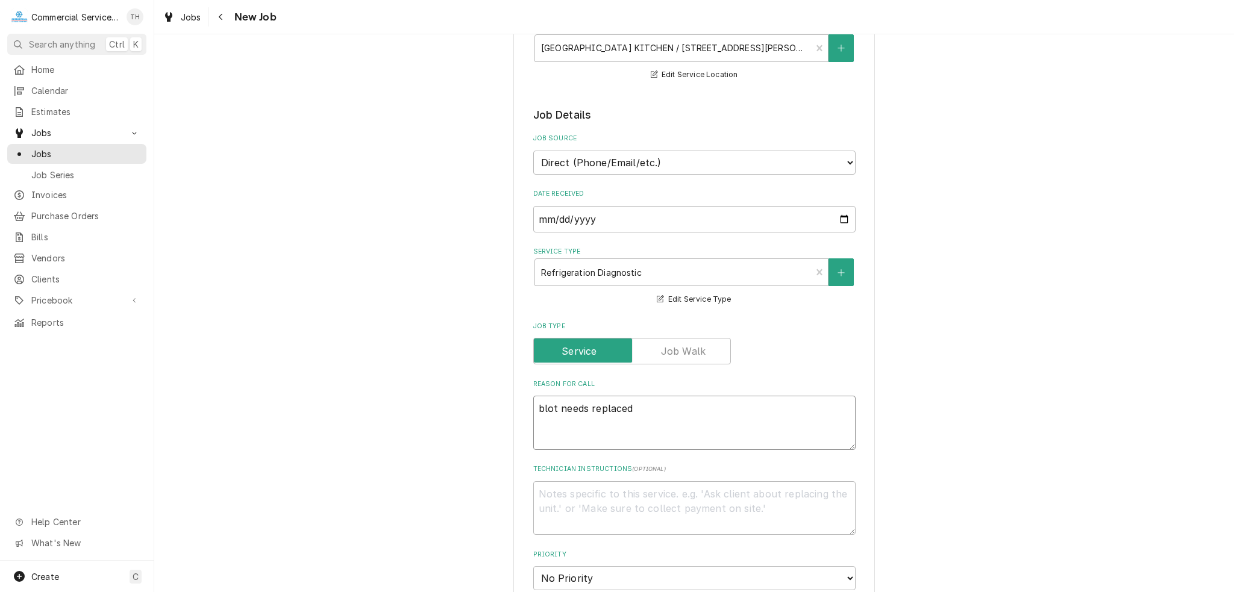
type textarea "x"
type textarea "blot needs replaced on"
type textarea "x"
type textarea "blot needs replaced on"
type textarea "x"
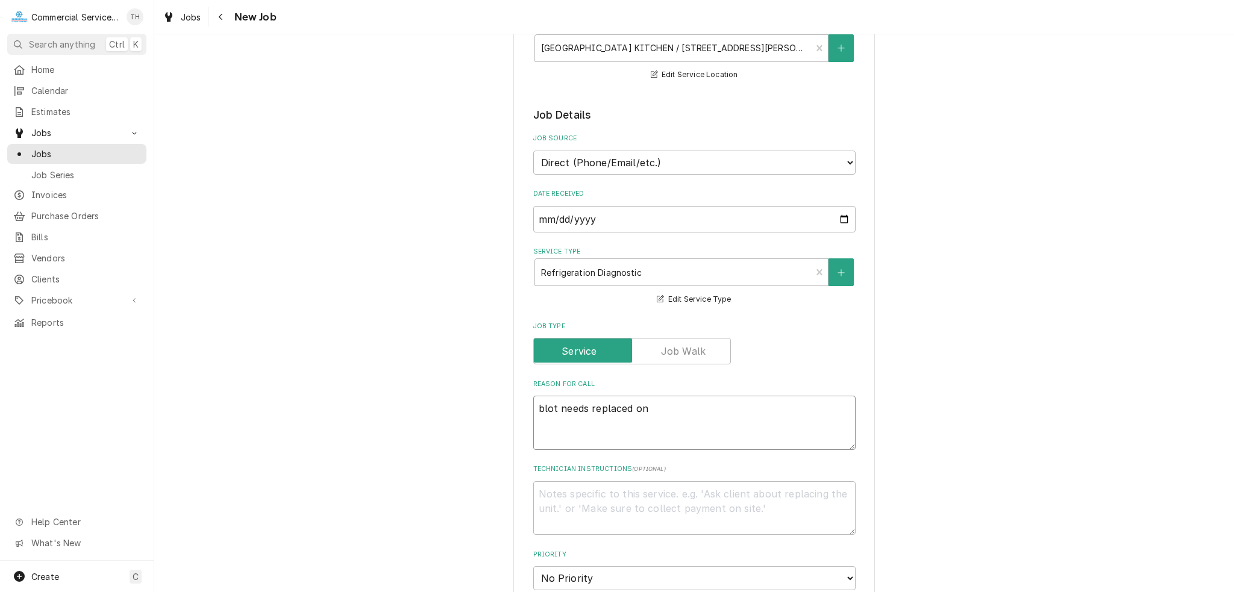
type textarea "blot needs replaced on f"
type textarea "x"
type textarea "blot needs replaced on fr"
type textarea "x"
type textarea "blot needs replaced on fre"
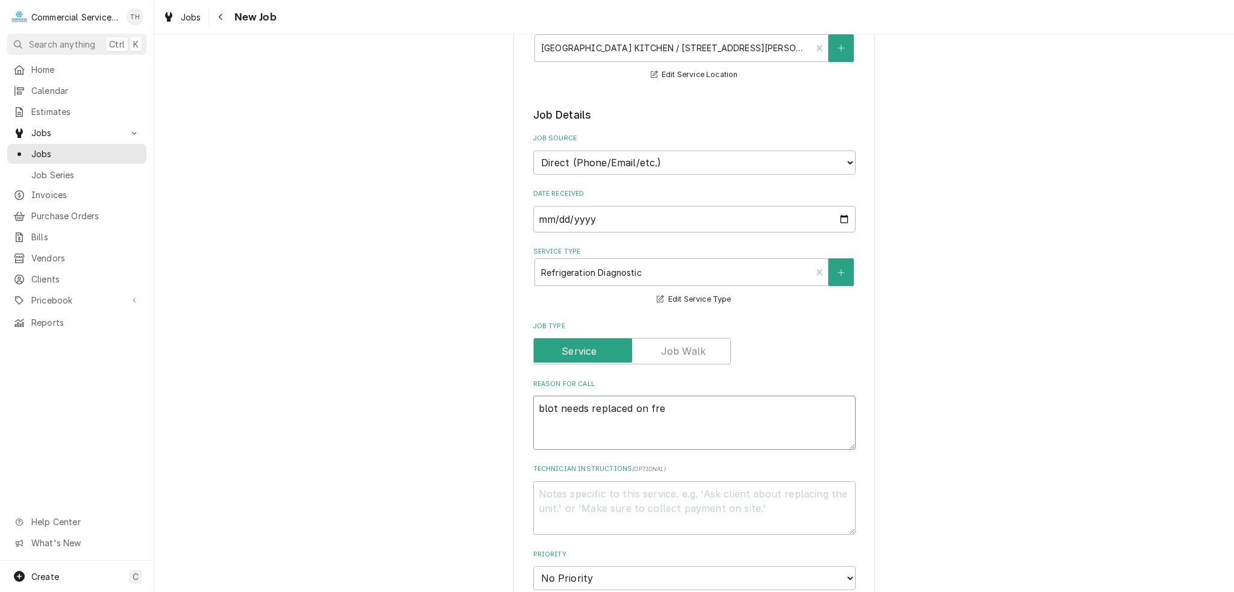
type textarea "x"
type textarea "blot needs replaced on free"
type textarea "x"
type textarea "blot needs replaced on freez"
type textarea "x"
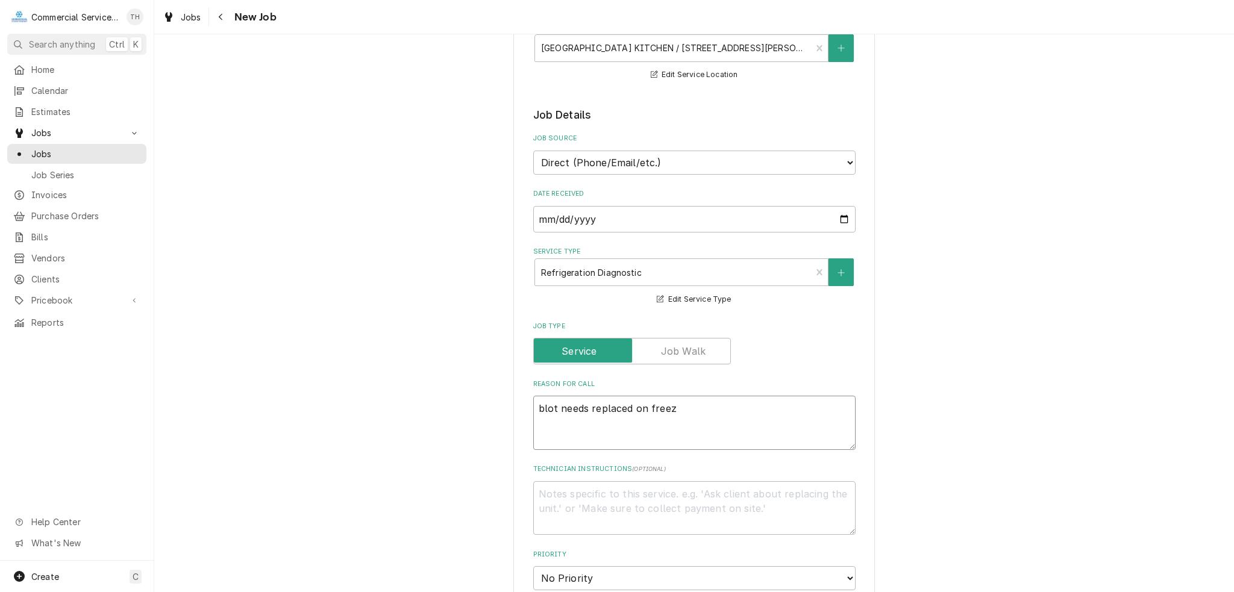
type textarea "blot needs replaced on freeze"
type textarea "x"
type textarea "blot needs replaced on freezer"
type textarea "x"
type textarea "blot needs replaced on freezer b"
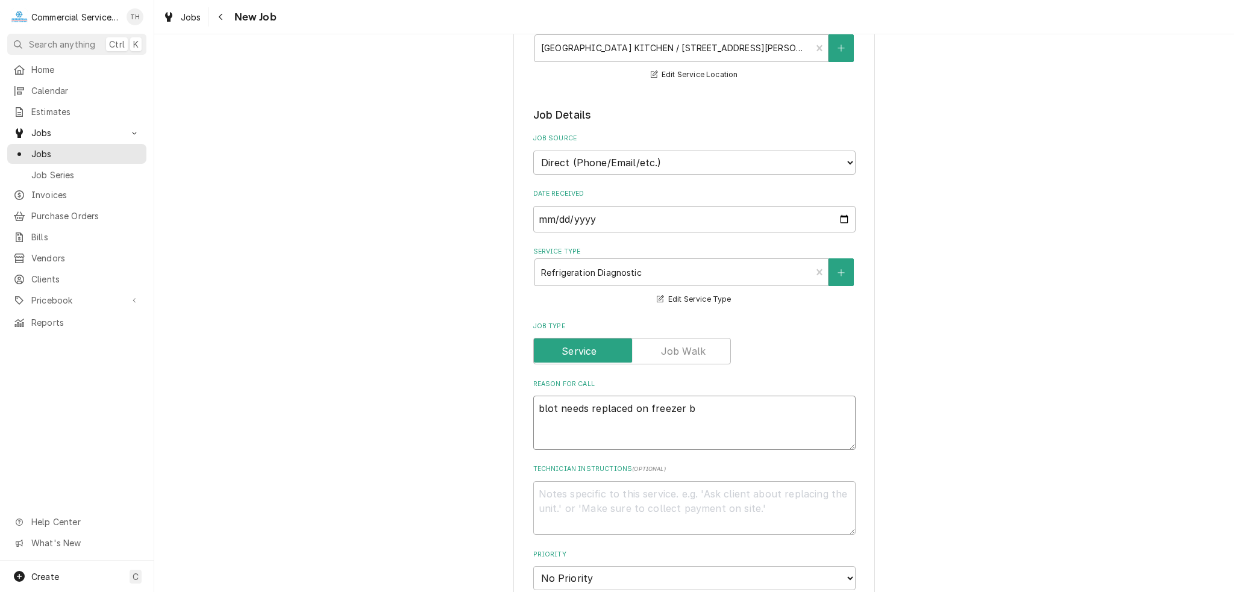
type textarea "x"
type textarea "blot needs replaced on freezer bn"
type textarea "x"
type textarea "blot needs replaced on freezer b"
type textarea "x"
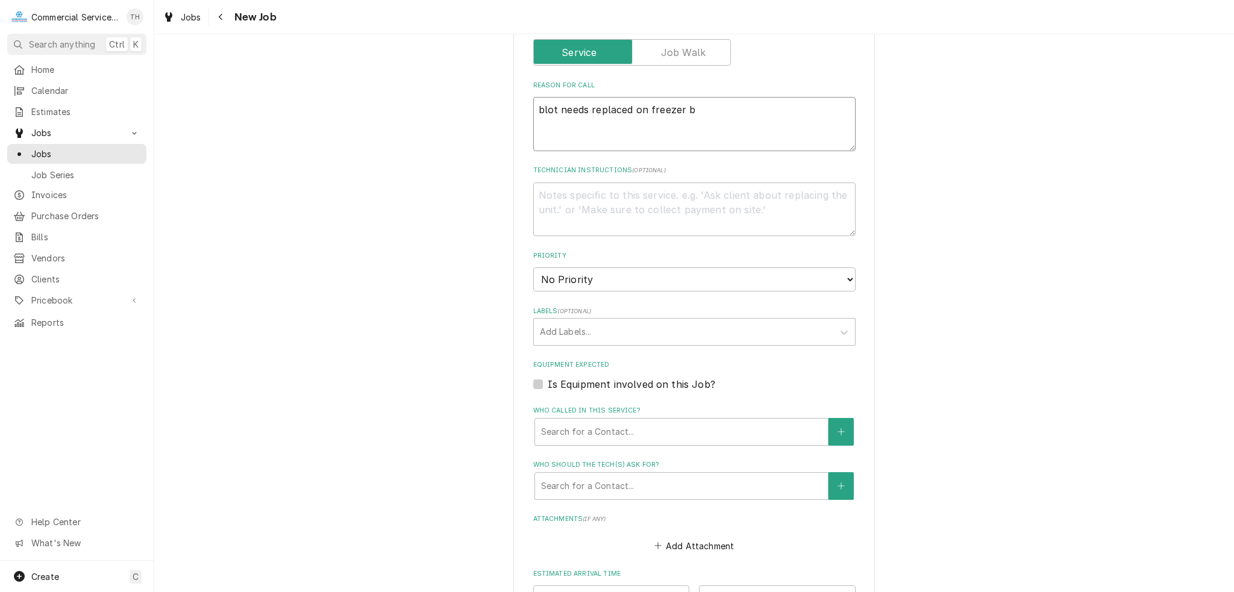
scroll to position [482, 0]
type textarea "blot needs replaced on freezer b"
click at [626, 324] on div "Labels" at bounding box center [683, 330] width 287 height 22
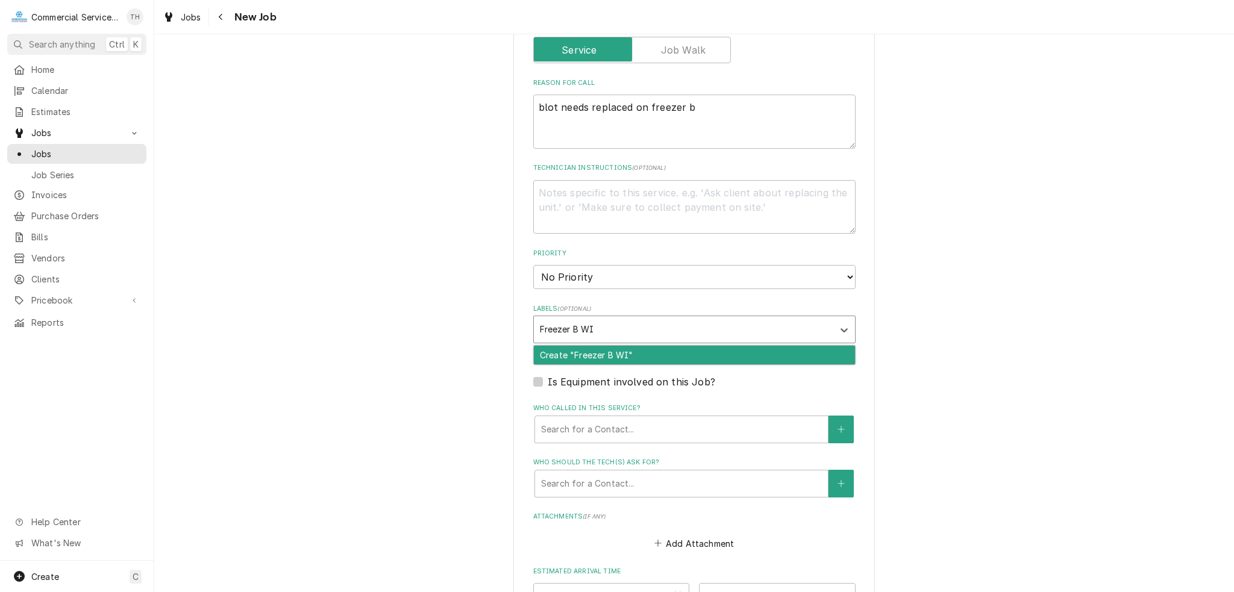
type input "Freezer B WIF"
type textarea "x"
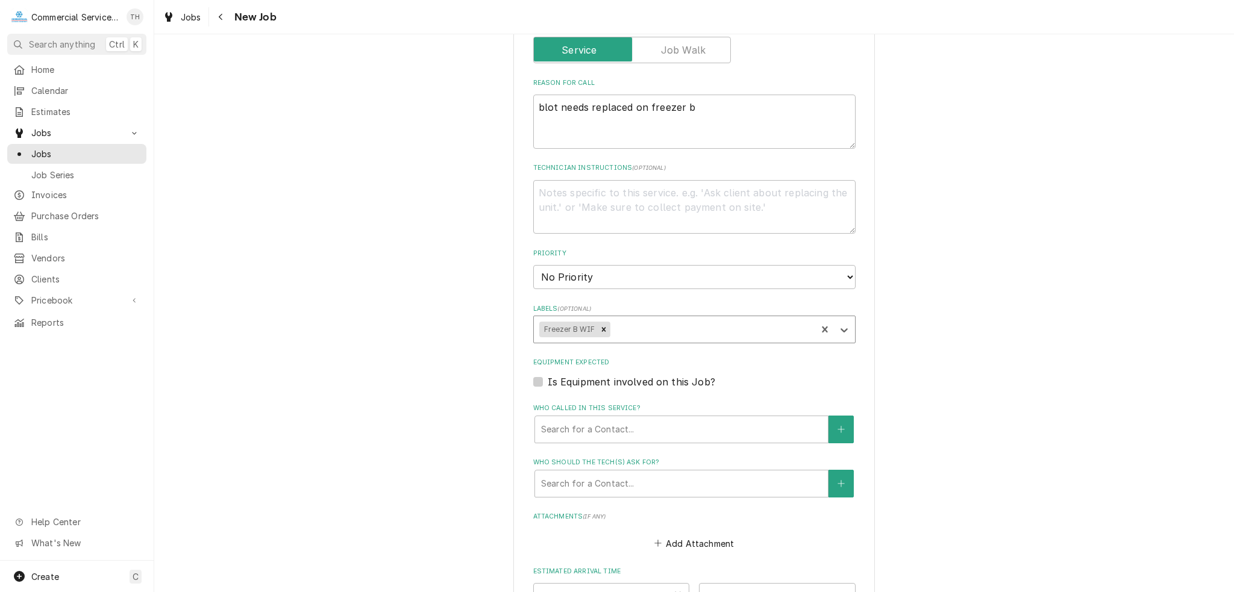
type textarea "x"
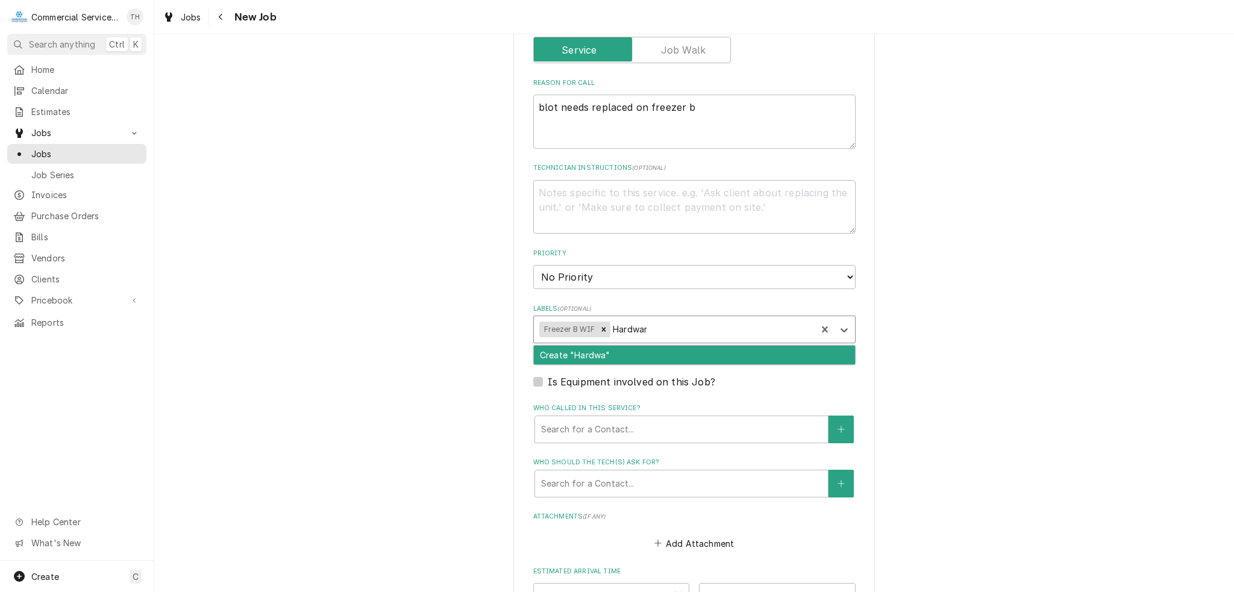
type input "Hardware"
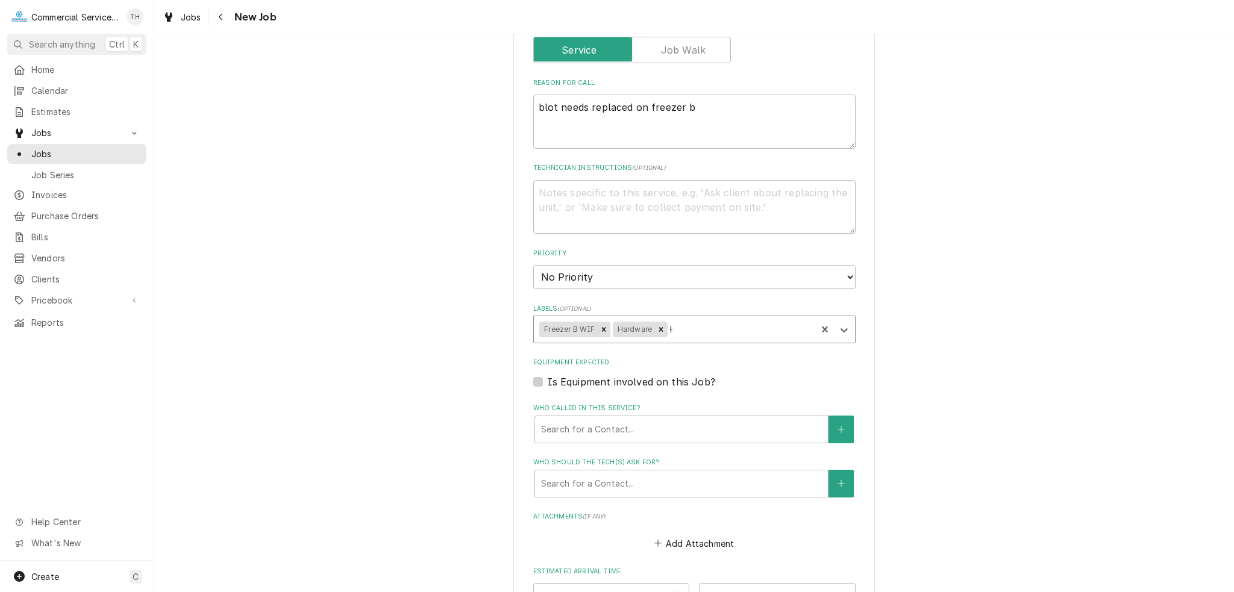
type textarea "x"
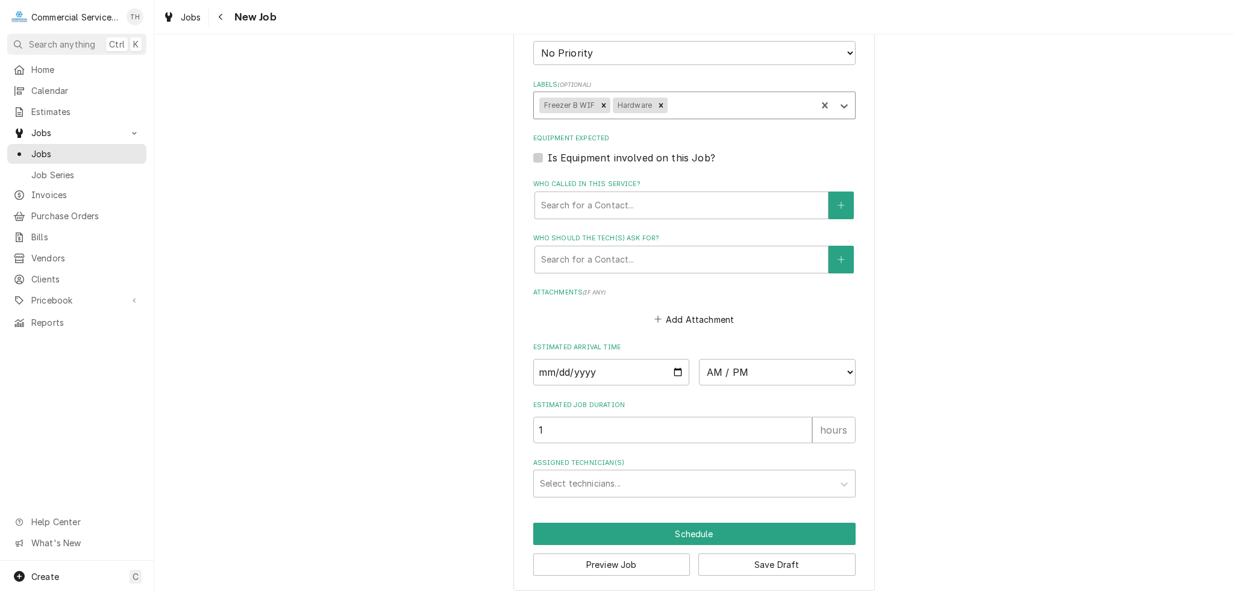
scroll to position [711, 0]
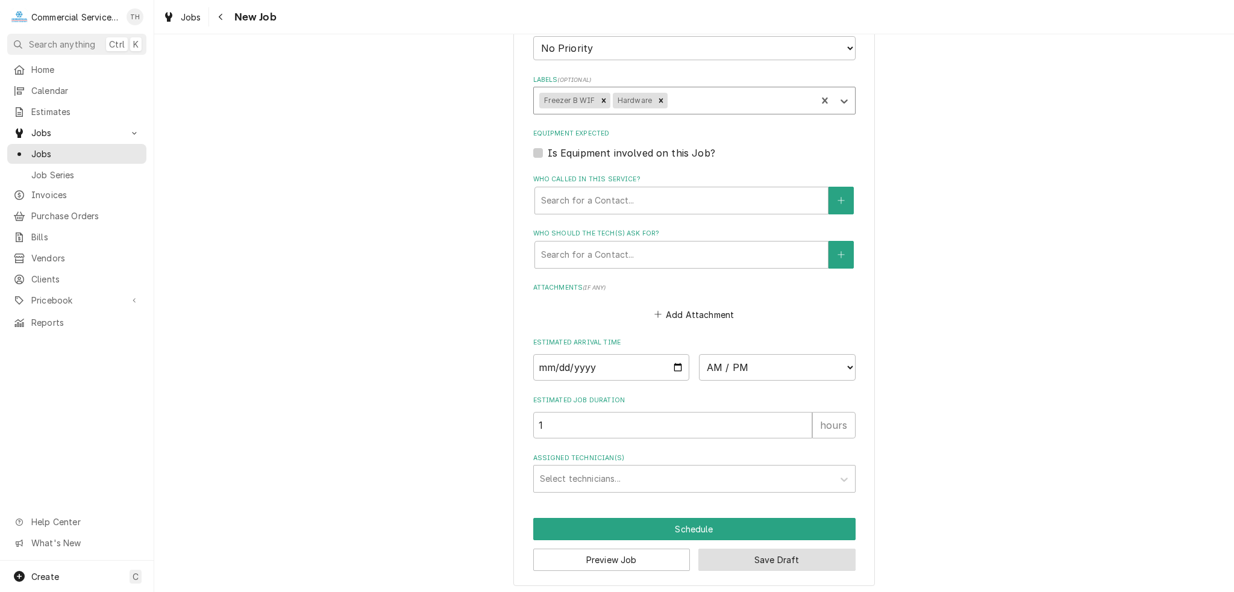
click at [808, 556] on button "Save Draft" at bounding box center [777, 560] width 157 height 22
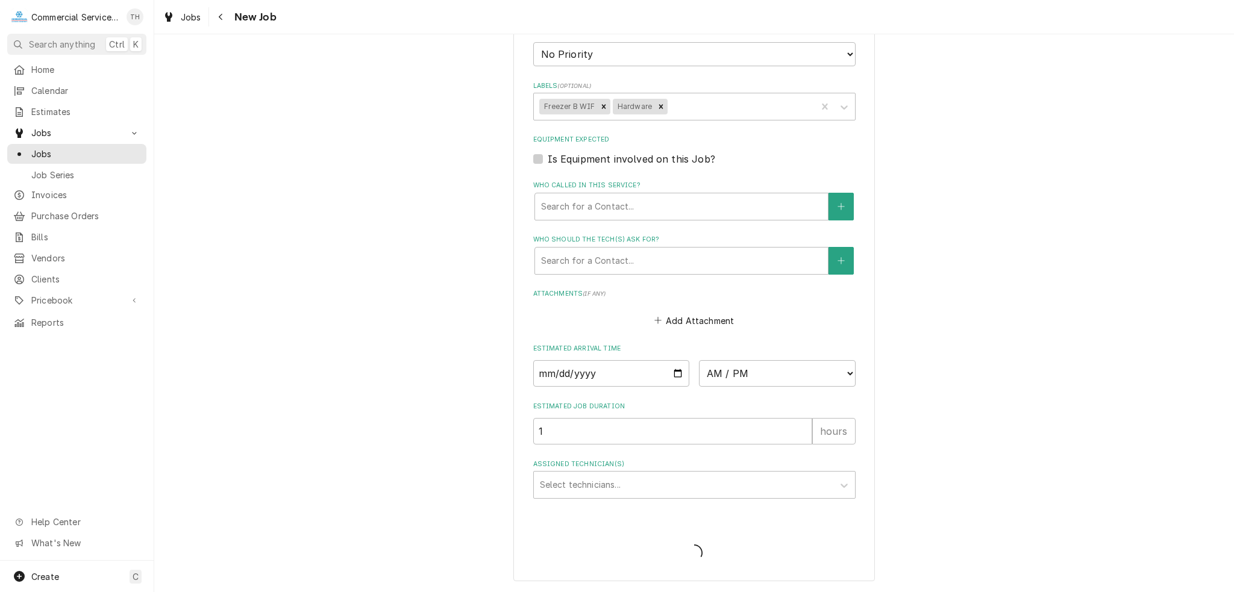
scroll to position [701, 0]
type textarea "x"
